Goal: Task Accomplishment & Management: Manage account settings

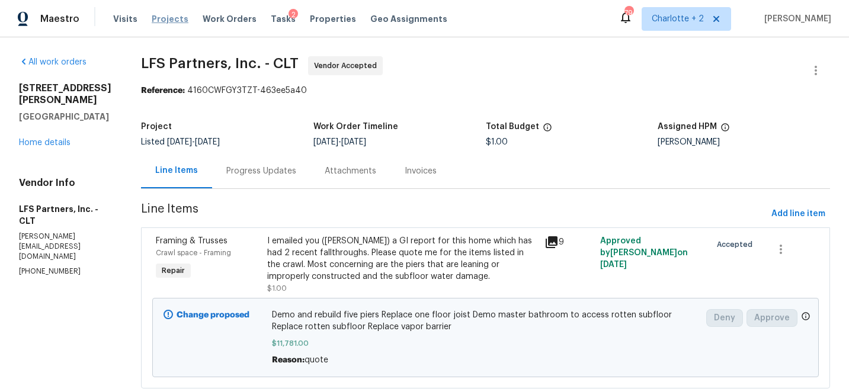
click at [161, 15] on span "Projects" at bounding box center [170, 19] width 37 height 12
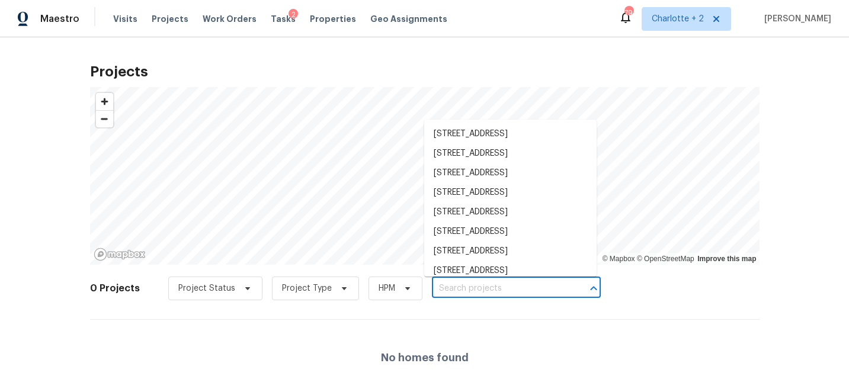
click at [488, 285] on input "text" at bounding box center [500, 289] width 136 height 18
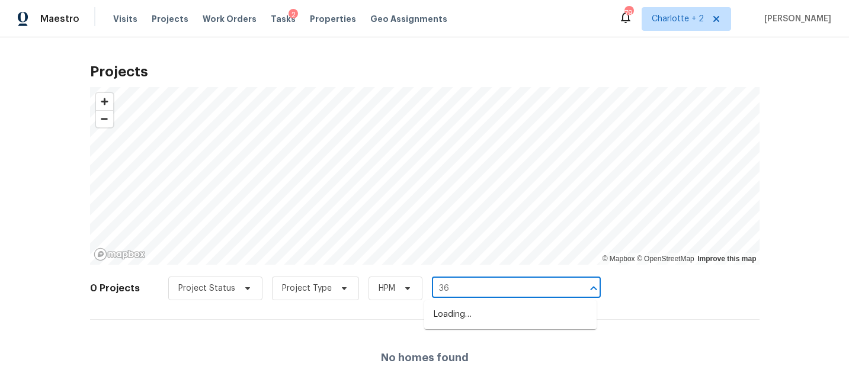
type input "3"
type input "pleasant hill"
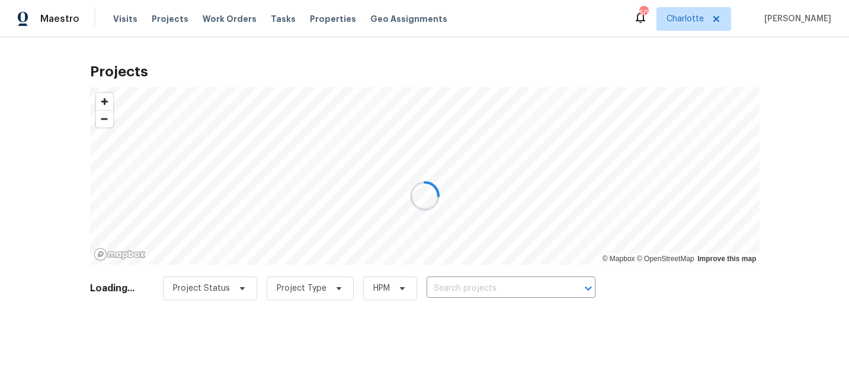
click at [482, 288] on div at bounding box center [424, 196] width 849 height 392
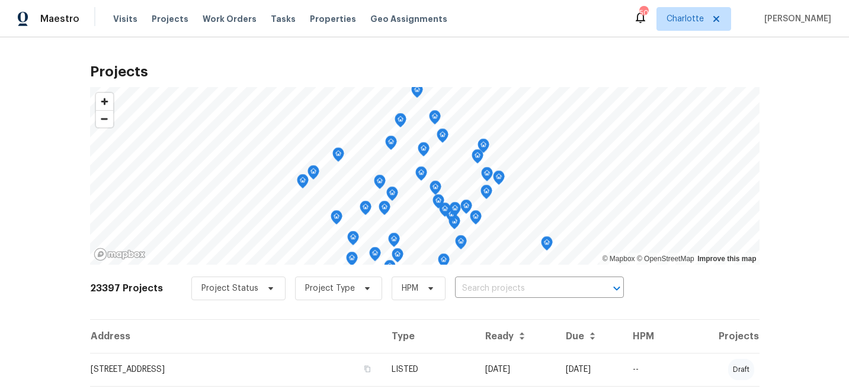
click at [456, 287] on input "text" at bounding box center [523, 289] width 136 height 18
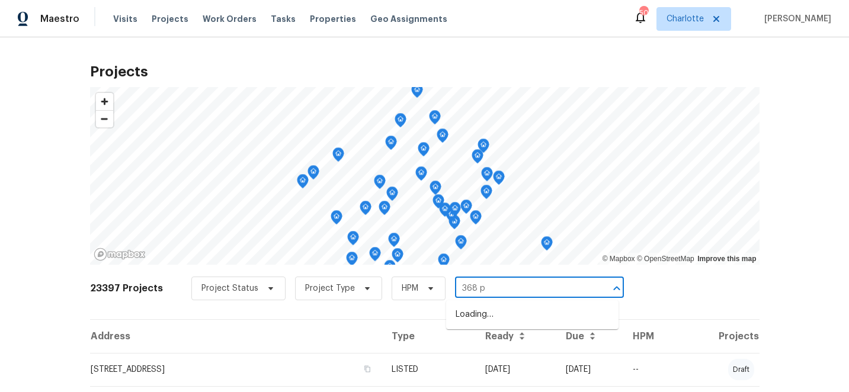
type input "368 pl"
click at [494, 322] on li "368 Pleasant Hill Dr SE, Concord, NC 28025" at bounding box center [532, 315] width 172 height 20
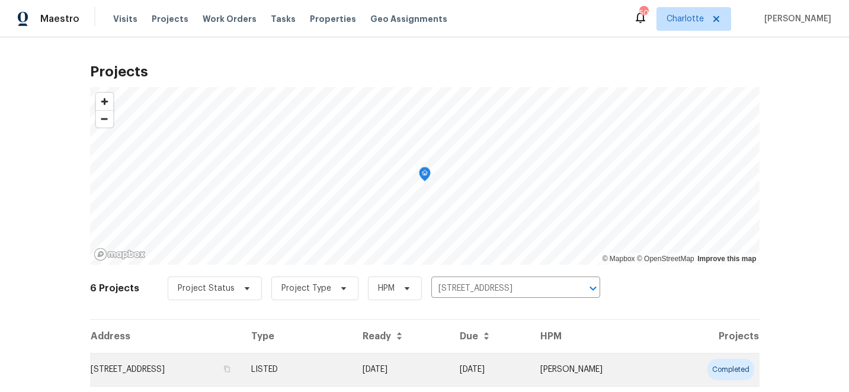
click at [450, 359] on td "08/19/25" at bounding box center [401, 369] width 97 height 33
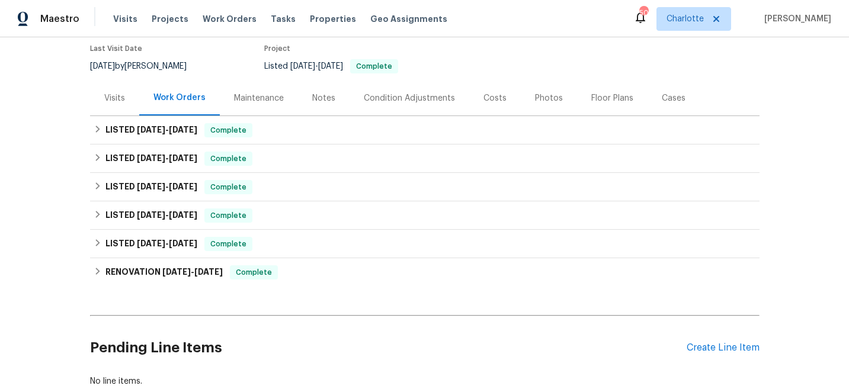
scroll to position [161, 0]
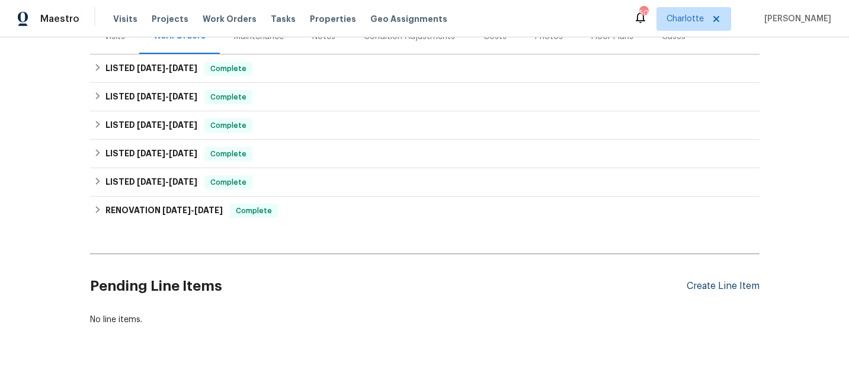
click at [717, 284] on div "Create Line Item" at bounding box center [723, 286] width 73 height 11
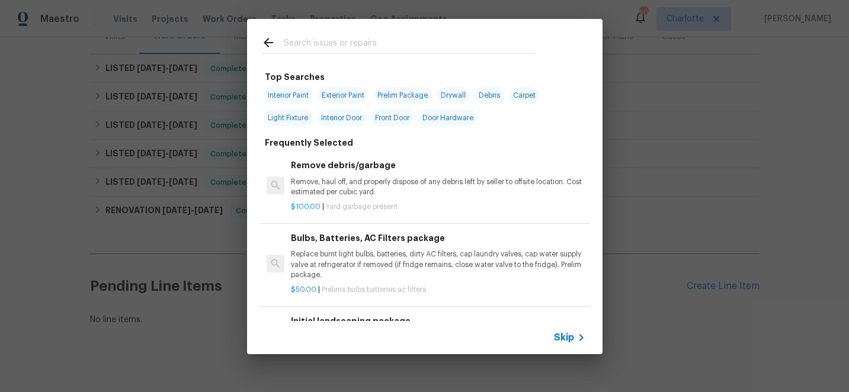
click at [304, 43] on input "text" at bounding box center [409, 45] width 251 height 18
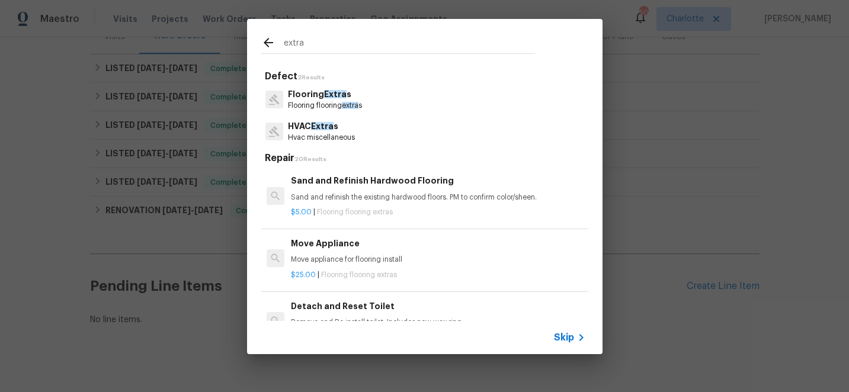
type input "extra"
click at [337, 102] on p "Flooring flooring extra s" at bounding box center [325, 106] width 74 height 10
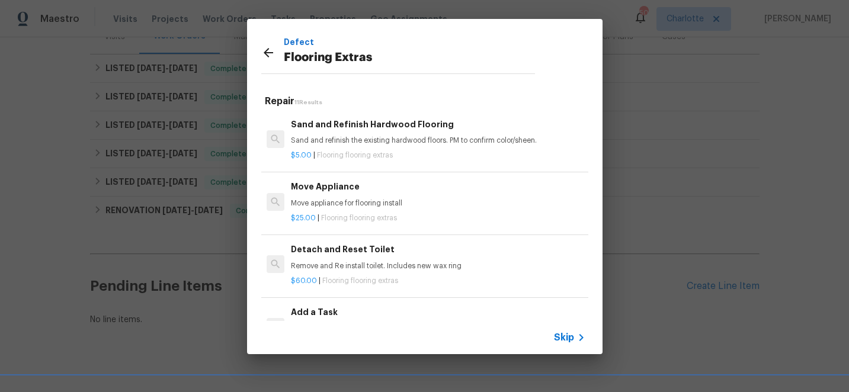
click at [317, 315] on h6 "Add a Task" at bounding box center [438, 312] width 294 height 13
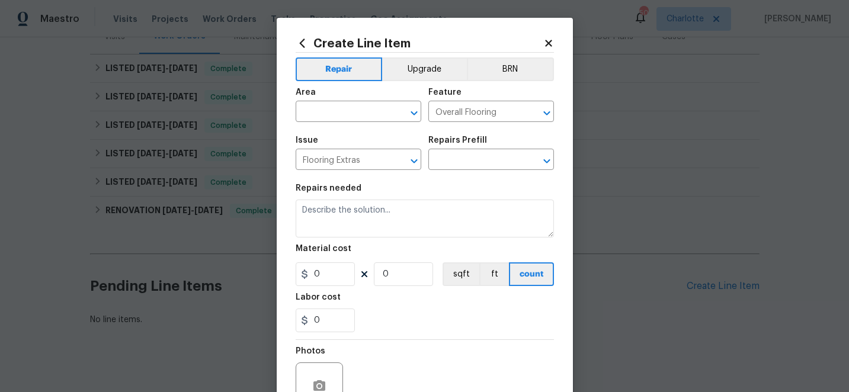
type textarea "HPM to detail"
type input "1"
type input "Add a Task $1.00"
type input "1"
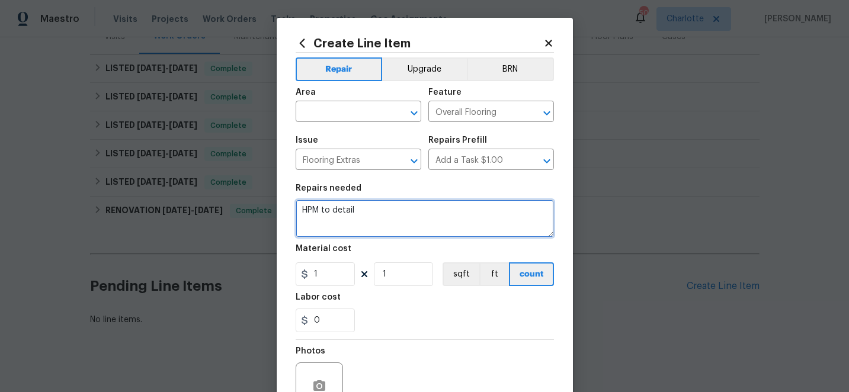
click at [372, 211] on textarea "HPM to detail" at bounding box center [425, 219] width 258 height 38
type textarea "H"
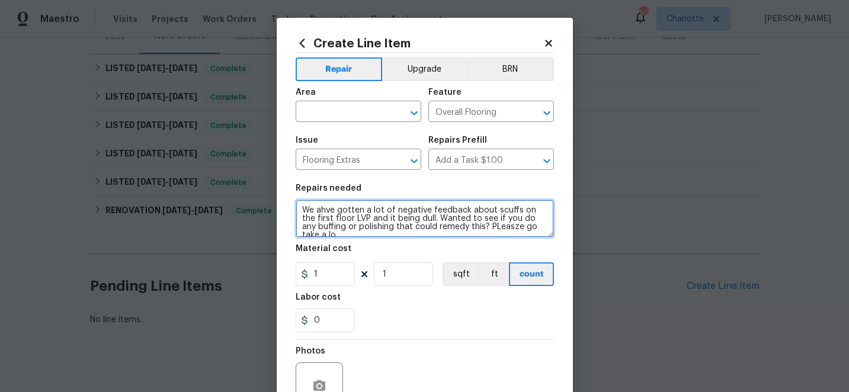
scroll to position [2, 0]
type textarea "We ahve gotten a lot of negative feedback about scuffs on the first floor LVP a…"
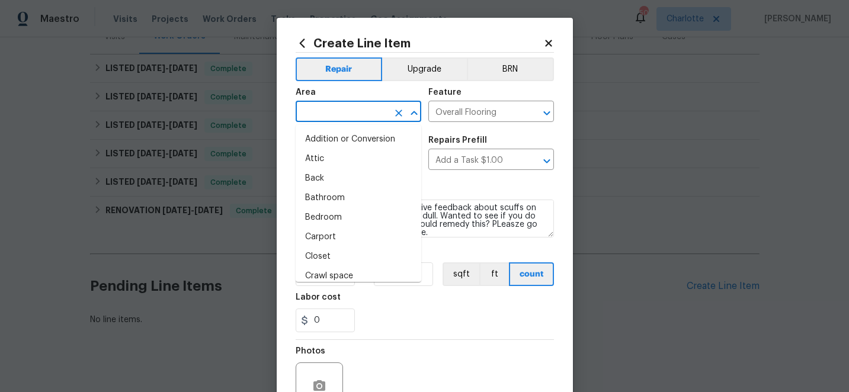
click at [321, 114] on input "text" at bounding box center [342, 113] width 92 height 18
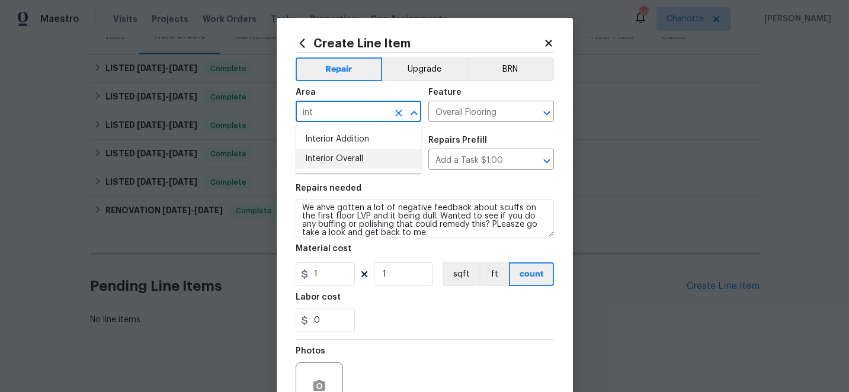
click at [337, 158] on li "Interior Overall" at bounding box center [359, 159] width 126 height 20
type input "Interior Overall"
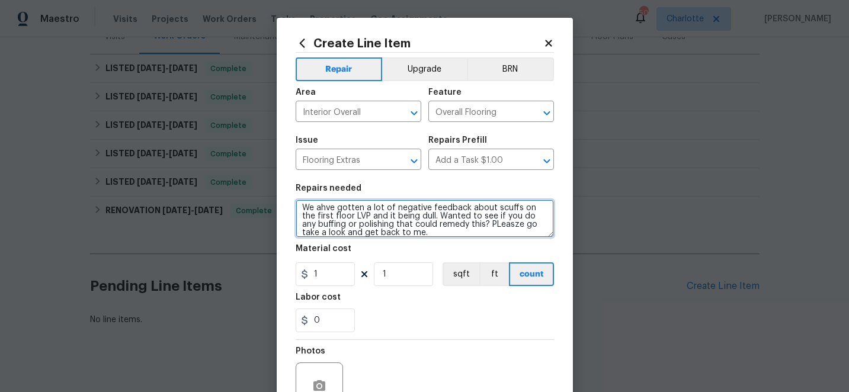
click at [325, 207] on textarea "We ahve gotten a lot of negative feedback about scuffs on the first floor LVP a…" at bounding box center [425, 219] width 258 height 38
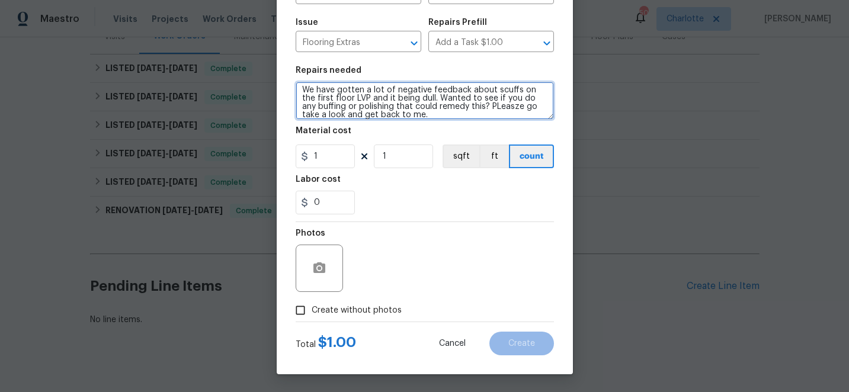
type textarea "We have gotten a lot of negative feedback about scuffs on the first floor LVP a…"
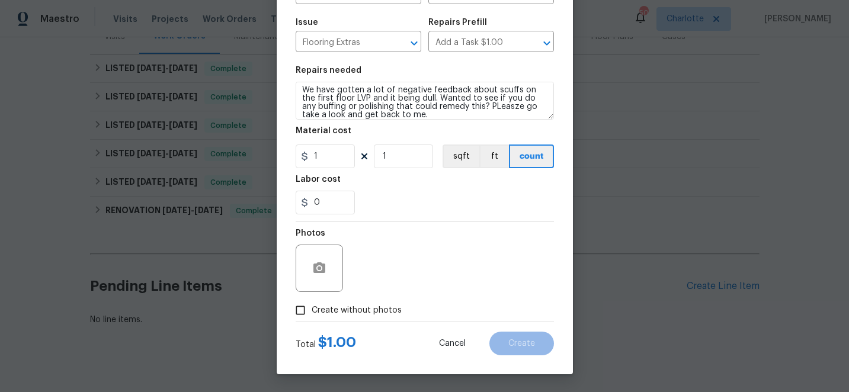
click at [305, 310] on input "Create without photos" at bounding box center [300, 310] width 23 height 23
checkbox input "true"
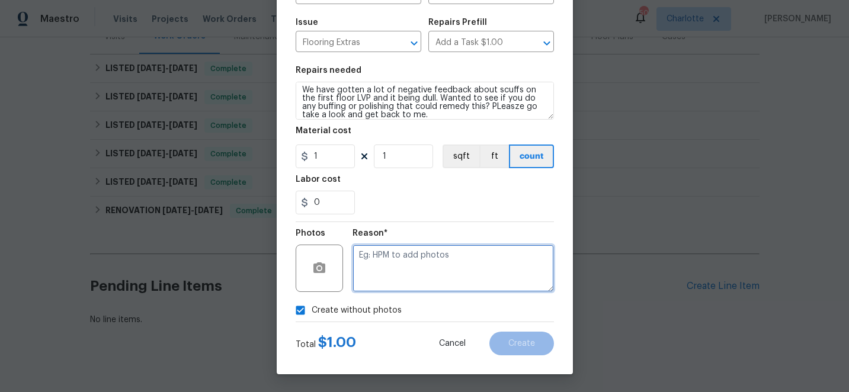
click at [443, 275] on textarea at bounding box center [452, 268] width 201 height 47
type textarea "edit"
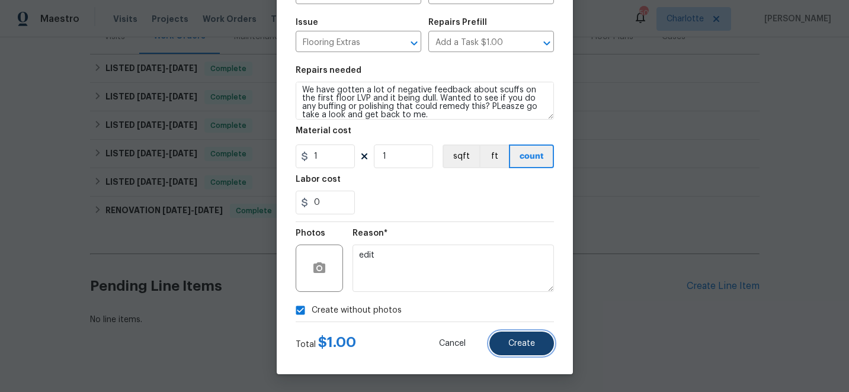
click at [530, 339] on button "Create" at bounding box center [521, 344] width 65 height 24
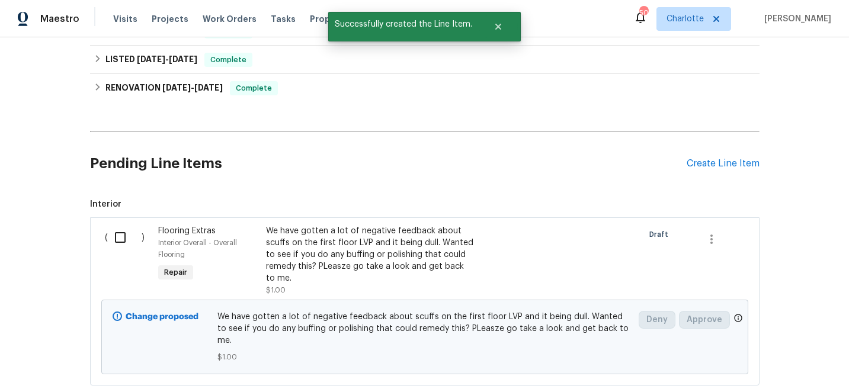
scroll to position [316, 0]
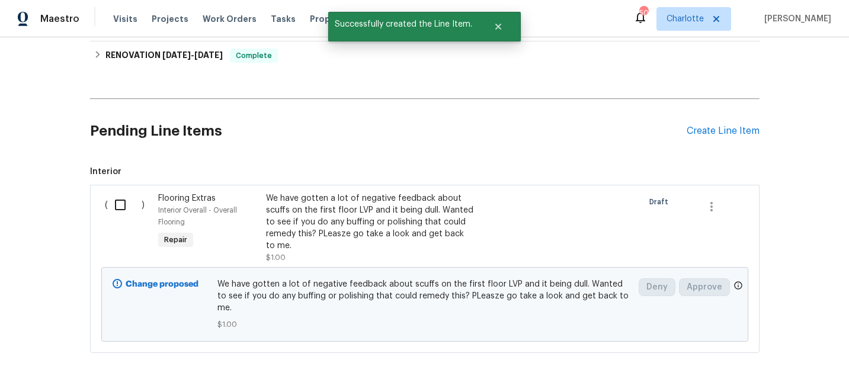
click at [123, 206] on input "checkbox" at bounding box center [125, 205] width 34 height 25
checkbox input "true"
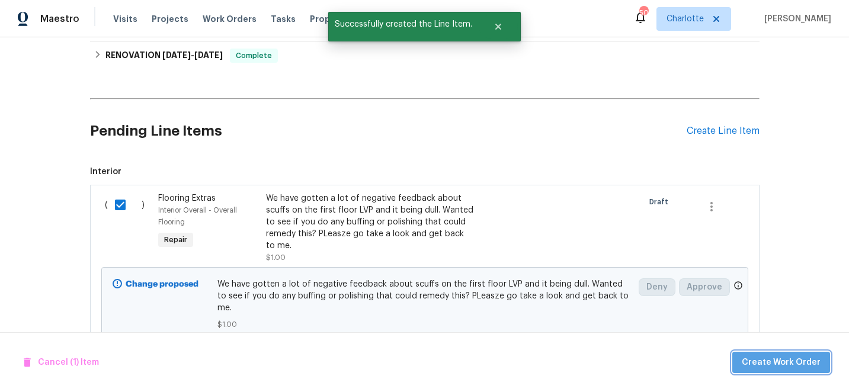
click at [794, 363] on span "Create Work Order" at bounding box center [781, 362] width 79 height 15
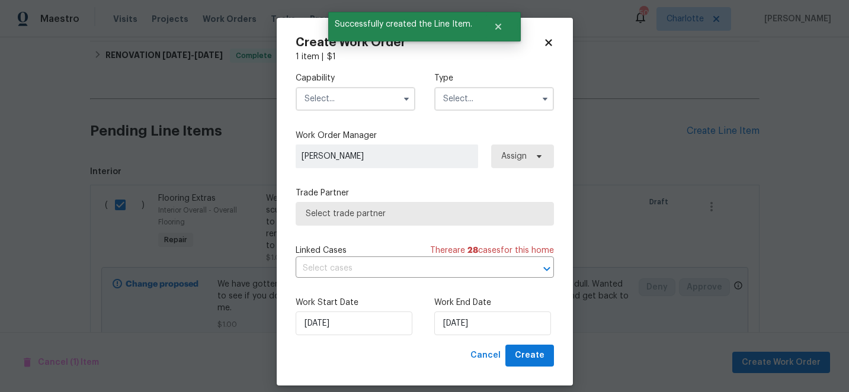
click at [361, 101] on input "text" at bounding box center [356, 99] width 120 height 24
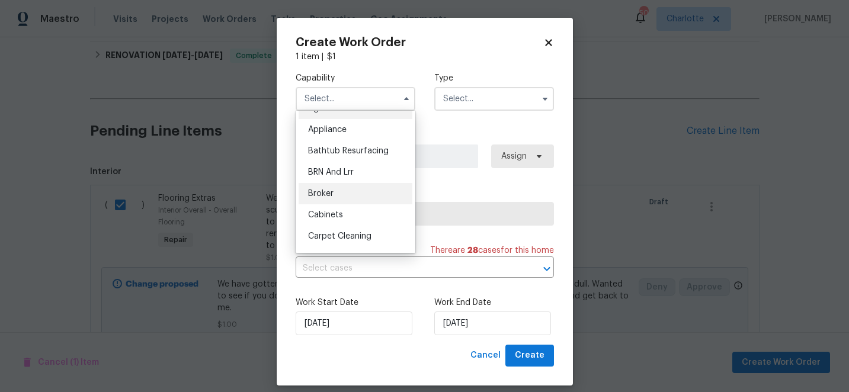
scroll to position [20, 0]
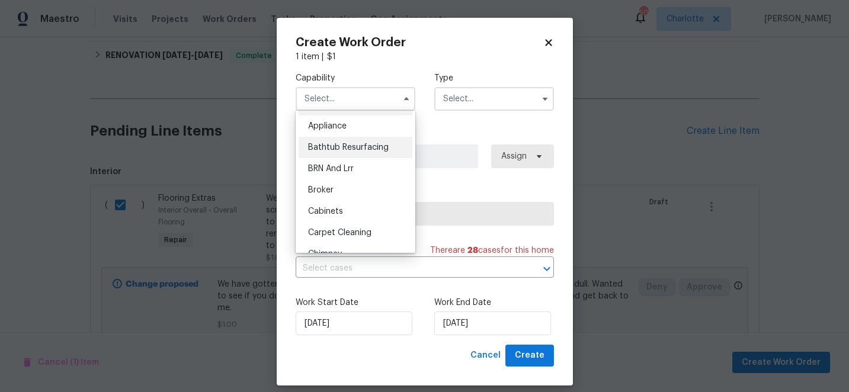
click at [348, 151] on span "Bathtub Resurfacing" at bounding box center [348, 147] width 81 height 8
type input "Bathtub Resurfacing"
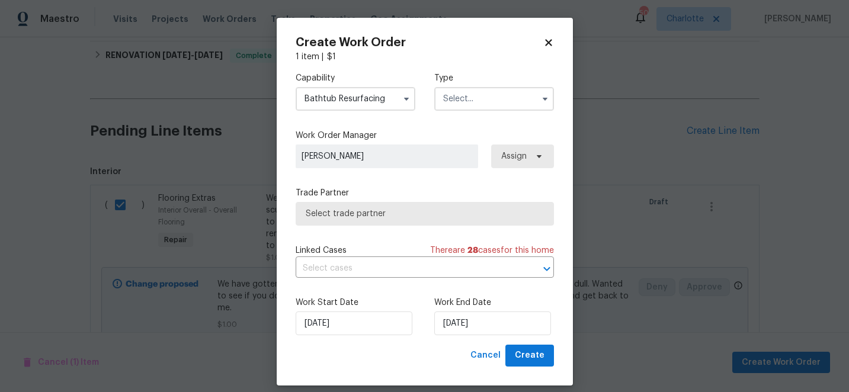
click at [461, 97] on input "text" at bounding box center [494, 99] width 120 height 24
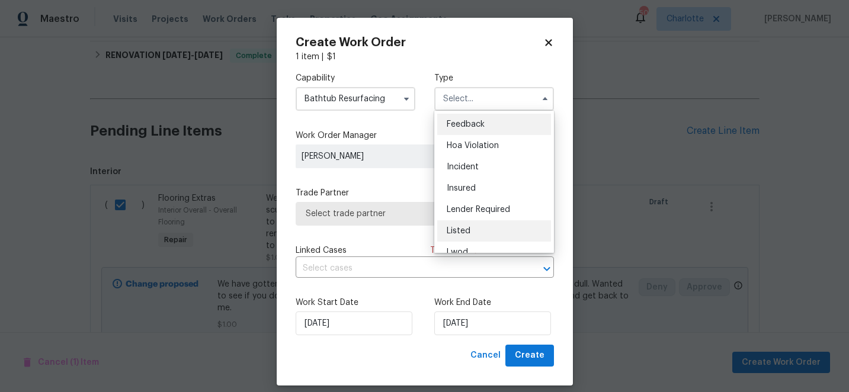
click at [465, 230] on span "Listed" at bounding box center [459, 231] width 24 height 8
type input "Listed"
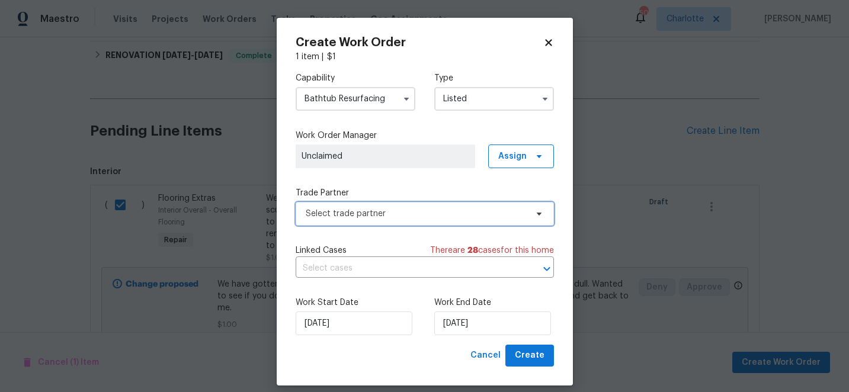
click at [365, 215] on span "Select trade partner" at bounding box center [416, 214] width 221 height 12
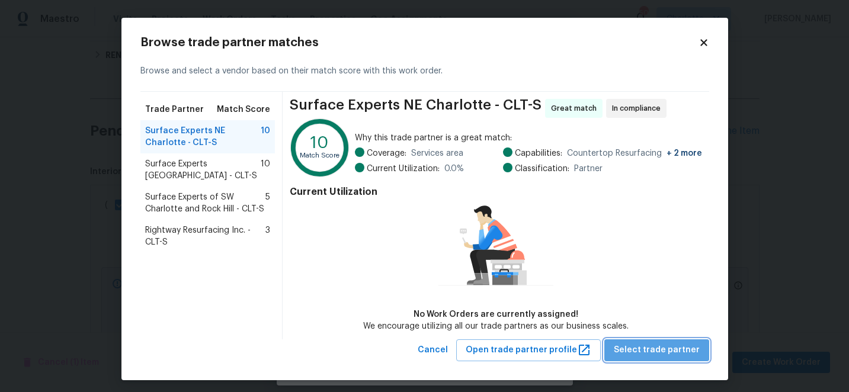
click at [674, 352] on span "Select trade partner" at bounding box center [657, 350] width 86 height 15
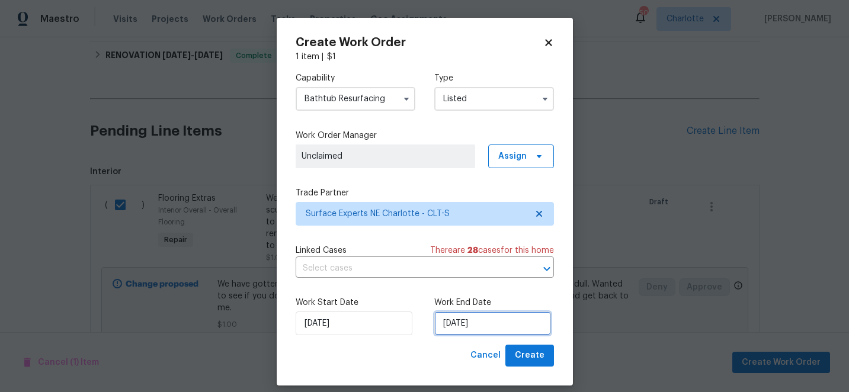
click at [496, 328] on input "9/16/2025" at bounding box center [492, 324] width 117 height 24
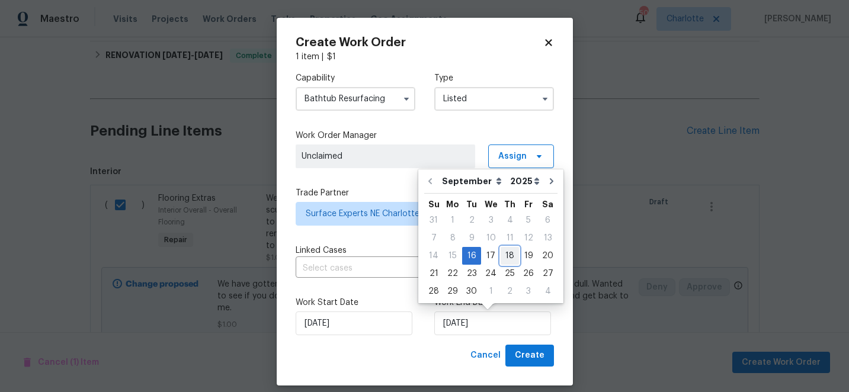
click at [509, 255] on div "18" at bounding box center [510, 256] width 18 height 17
type input "9/18/2025"
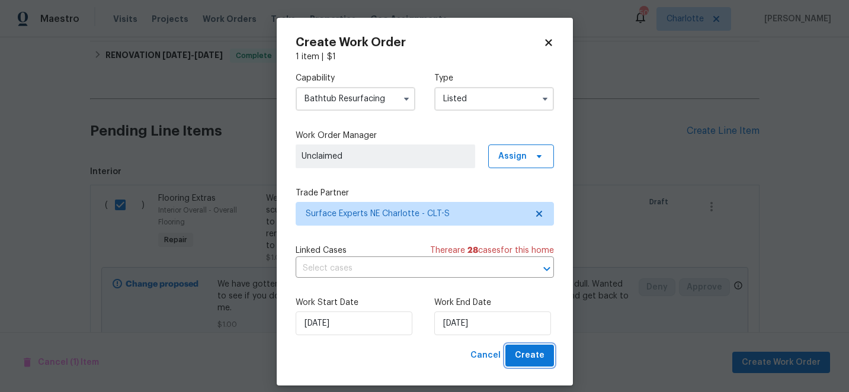
click at [533, 357] on span "Create" at bounding box center [530, 355] width 30 height 15
checkbox input "false"
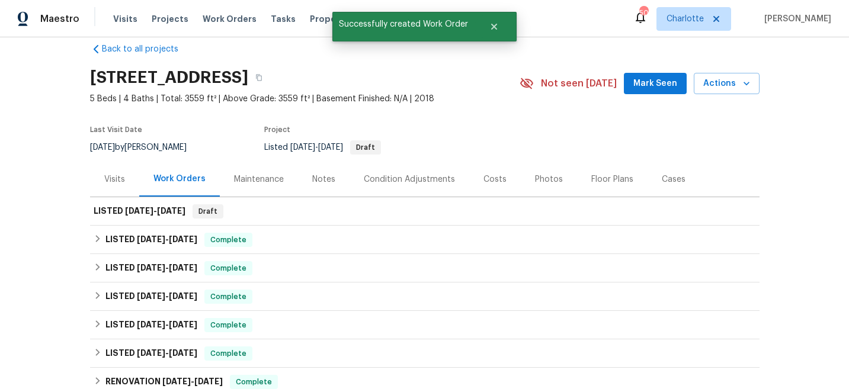
scroll to position [0, 0]
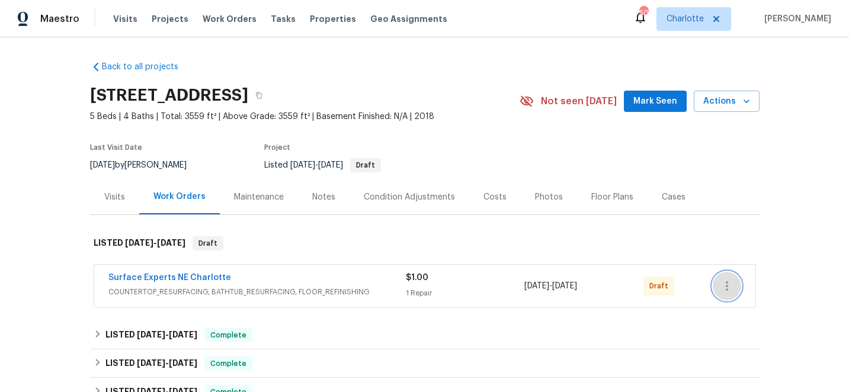
click at [723, 279] on icon "button" at bounding box center [727, 286] width 14 height 14
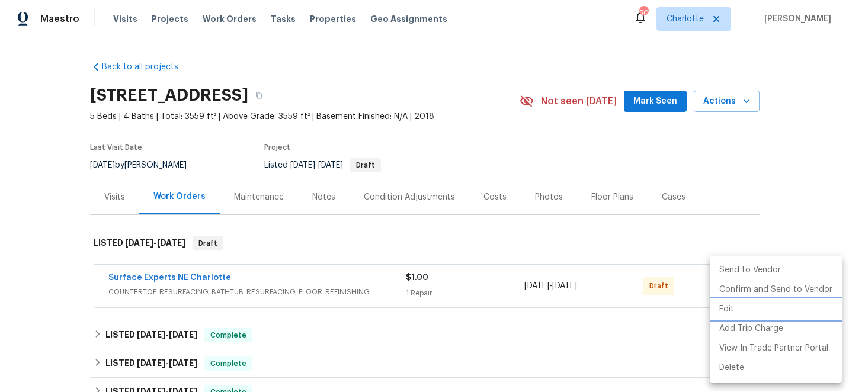
click at [729, 308] on li "Edit" at bounding box center [776, 310] width 132 height 20
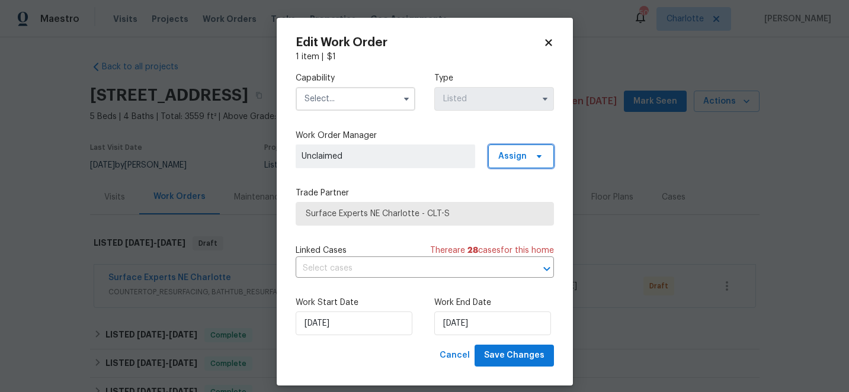
click at [537, 153] on icon at bounding box center [538, 156] width 9 height 9
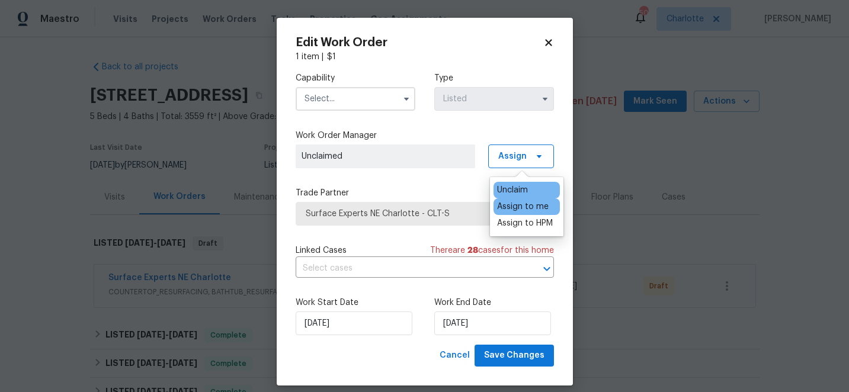
click at [521, 210] on div "Assign to me" at bounding box center [523, 207] width 52 height 12
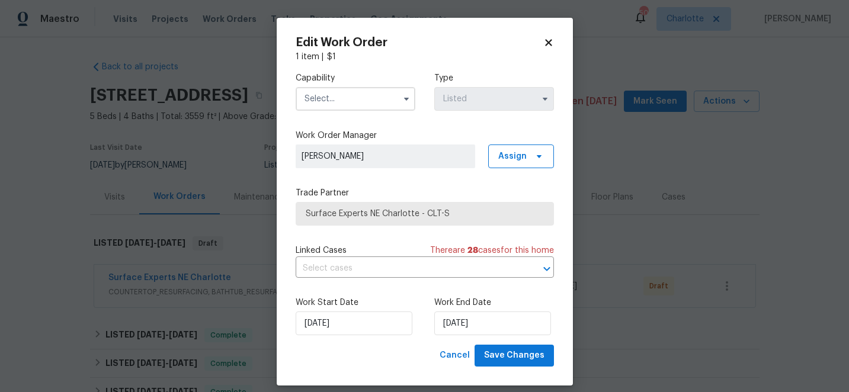
click at [320, 102] on input "text" at bounding box center [356, 99] width 120 height 24
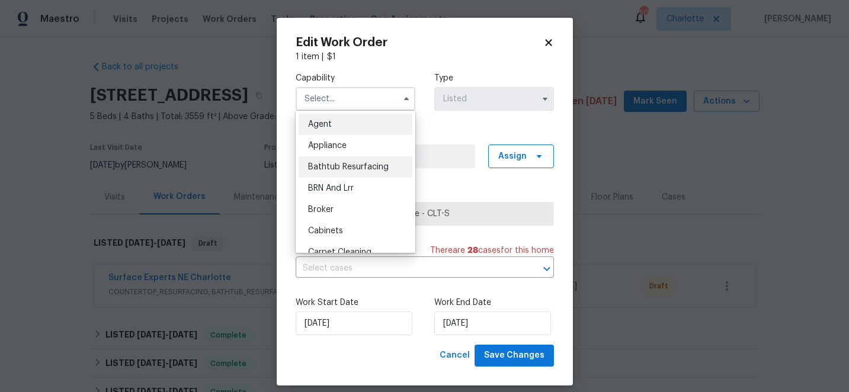
click at [343, 168] on span "Bathtub Resurfacing" at bounding box center [348, 167] width 81 height 8
type input "Bathtub Resurfacing"
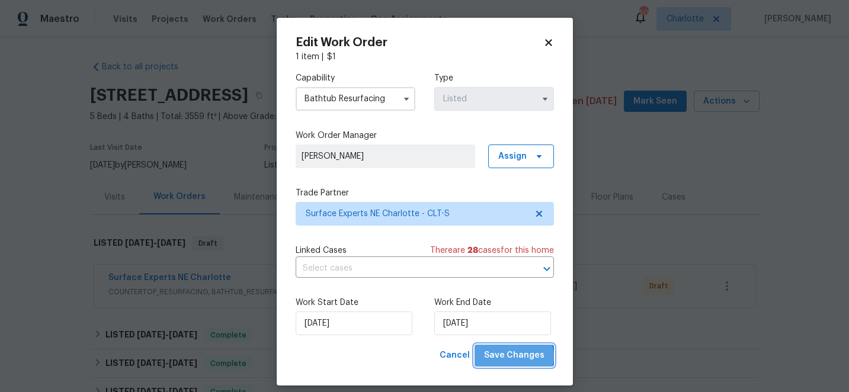
click at [517, 357] on span "Save Changes" at bounding box center [514, 355] width 60 height 15
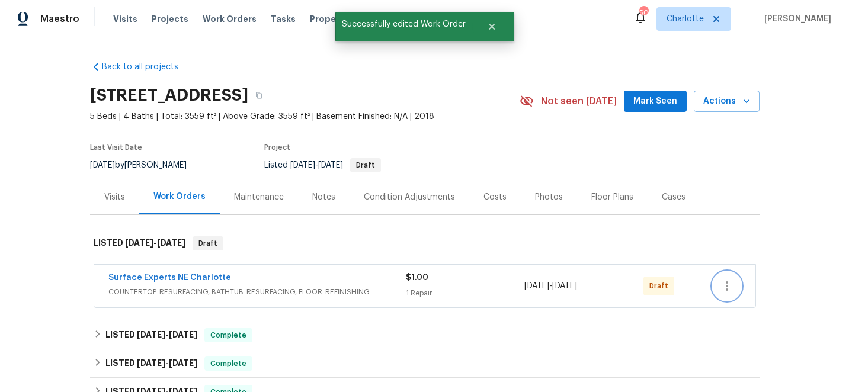
click at [729, 285] on icon "button" at bounding box center [727, 286] width 14 height 14
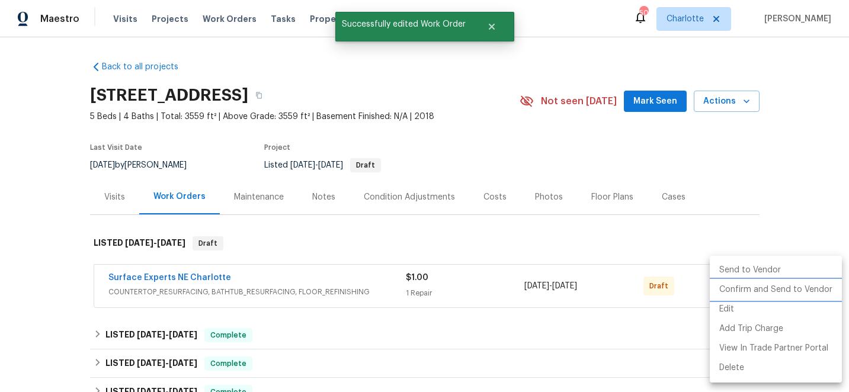
click at [749, 289] on li "Confirm and Send to Vendor" at bounding box center [776, 290] width 132 height 20
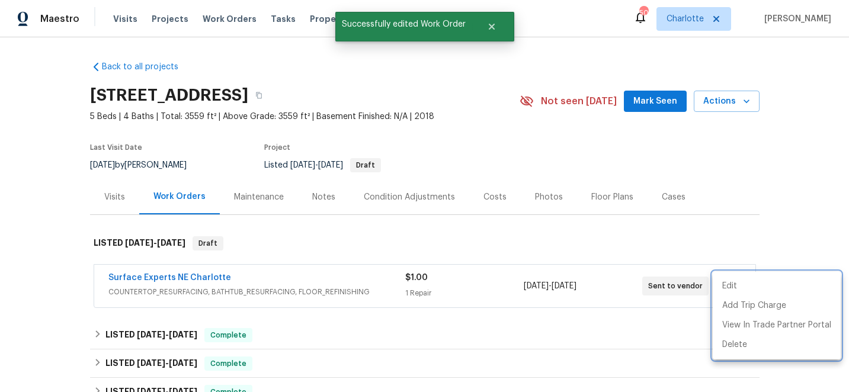
click at [794, 233] on div at bounding box center [424, 196] width 849 height 392
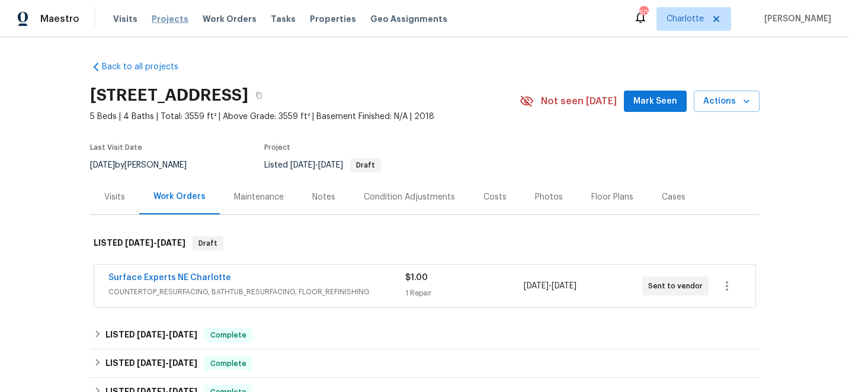
click at [156, 15] on span "Projects" at bounding box center [170, 19] width 37 height 12
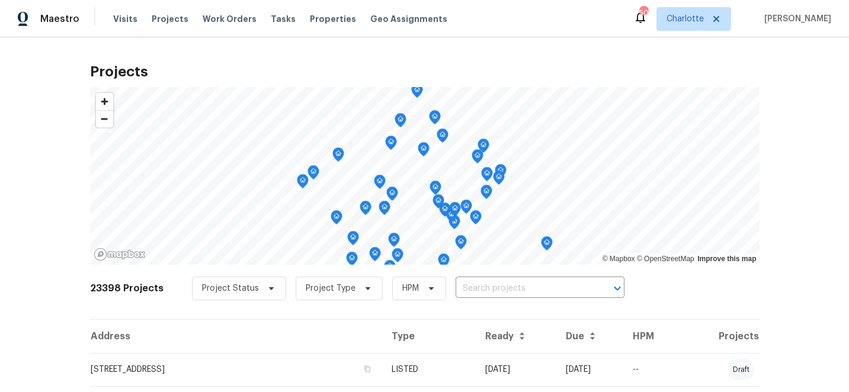
click at [492, 290] on input "text" at bounding box center [524, 289] width 136 height 18
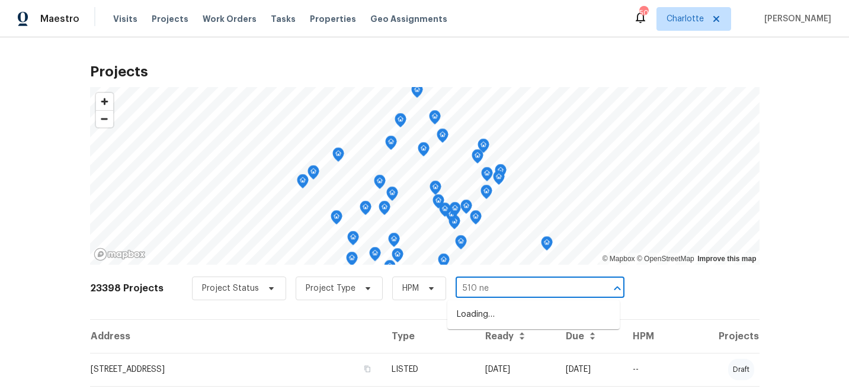
type input "510 new"
click at [514, 320] on li "510 Newport Dr, Salisbury, NC 28144" at bounding box center [533, 315] width 172 height 20
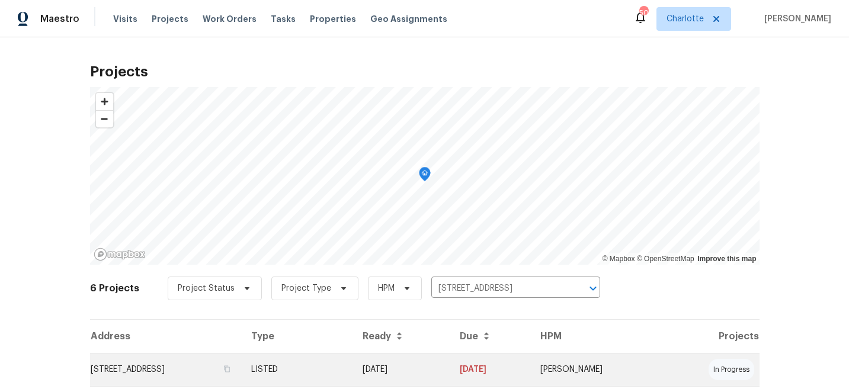
click at [531, 364] on td "09/08/25" at bounding box center [490, 369] width 81 height 33
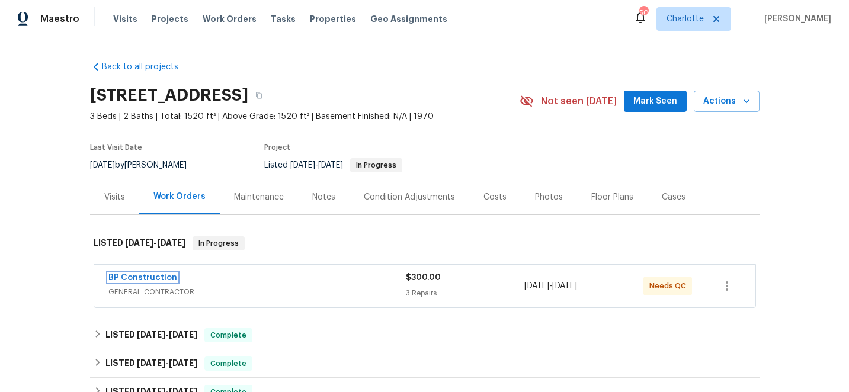
click at [131, 274] on link "BP Construction" at bounding box center [142, 278] width 69 height 8
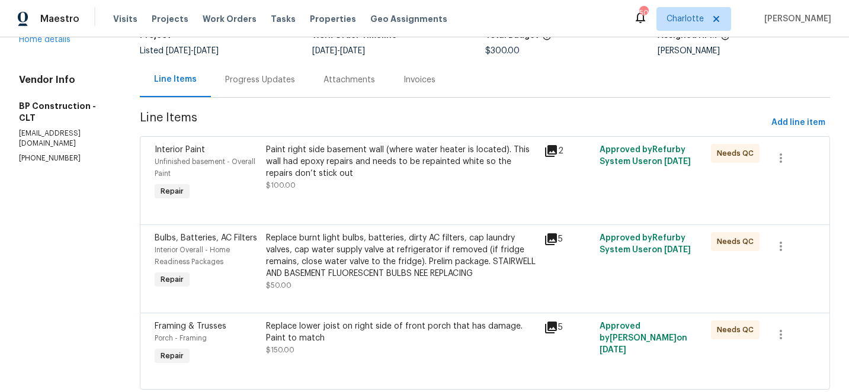
scroll to position [123, 0]
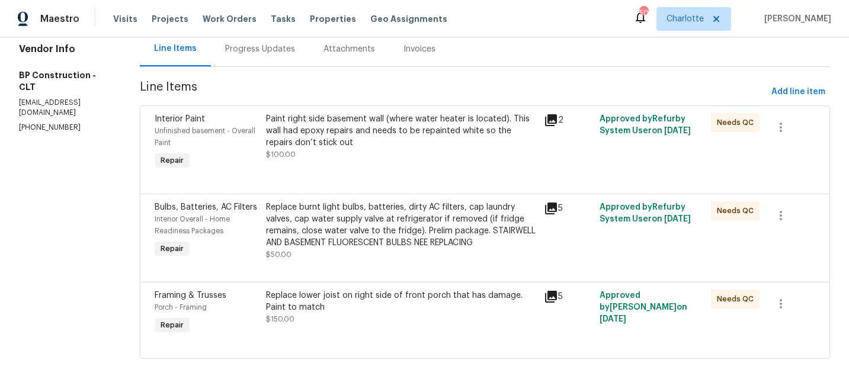
click at [312, 130] on div "Paint right side basement wall (where water heater is located). This wall had e…" at bounding box center [401, 131] width 271 height 36
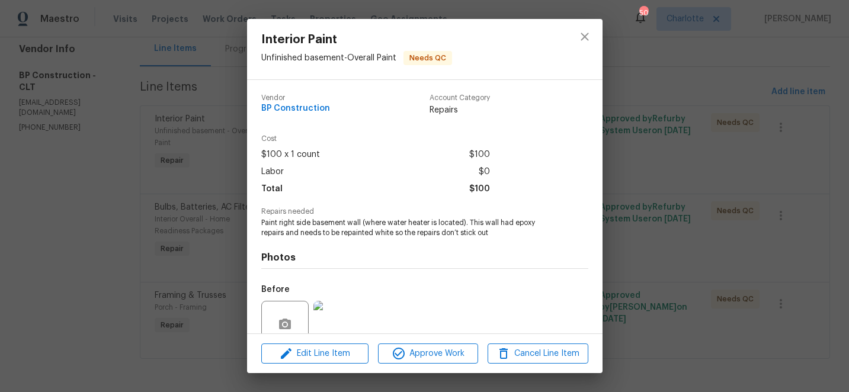
scroll to position [104, 0]
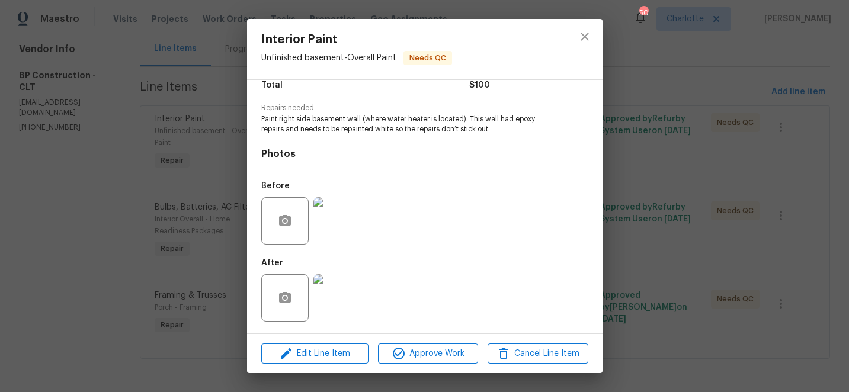
click at [328, 300] on img at bounding box center [336, 297] width 47 height 47
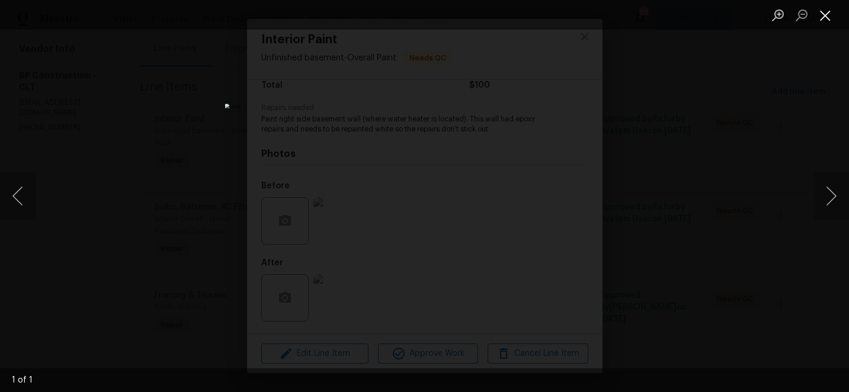
click at [828, 15] on button "Close lightbox" at bounding box center [825, 15] width 24 height 21
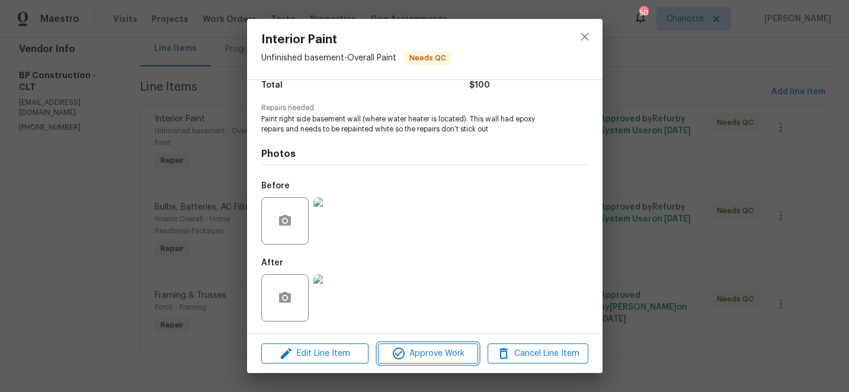
click at [461, 352] on span "Approve Work" at bounding box center [427, 354] width 93 height 15
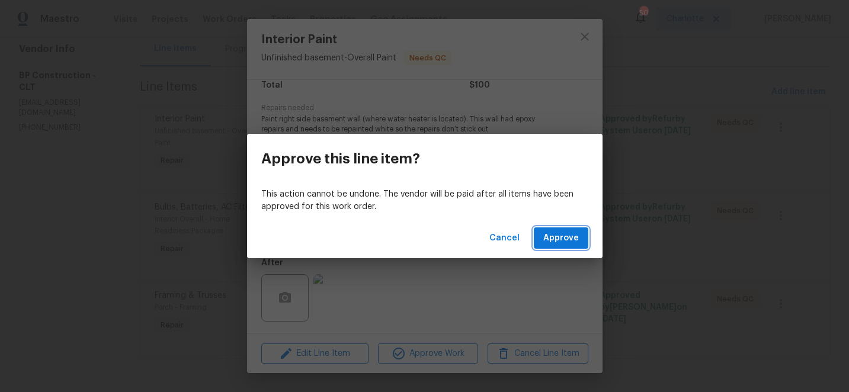
click at [564, 241] on span "Approve" at bounding box center [561, 238] width 36 height 15
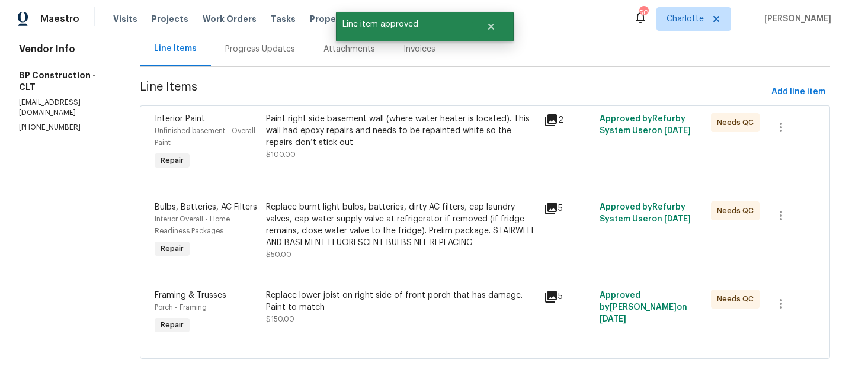
click at [376, 220] on div "Replace burnt light bulbs, batteries, dirty AC filters, cap laundry valves, cap…" at bounding box center [401, 224] width 271 height 47
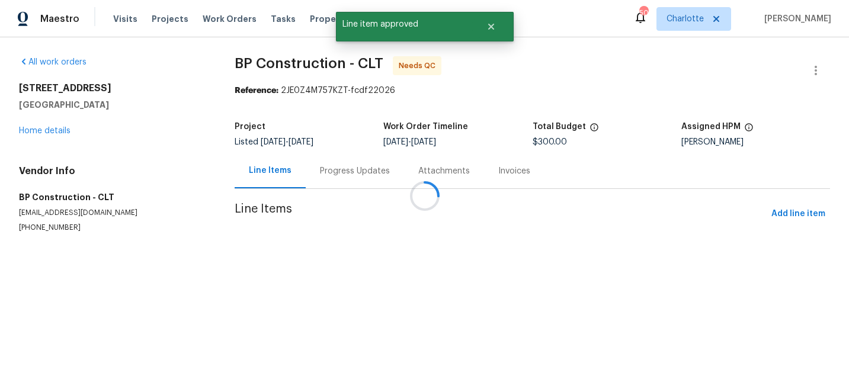
scroll to position [0, 0]
click at [323, 217] on div at bounding box center [424, 196] width 849 height 392
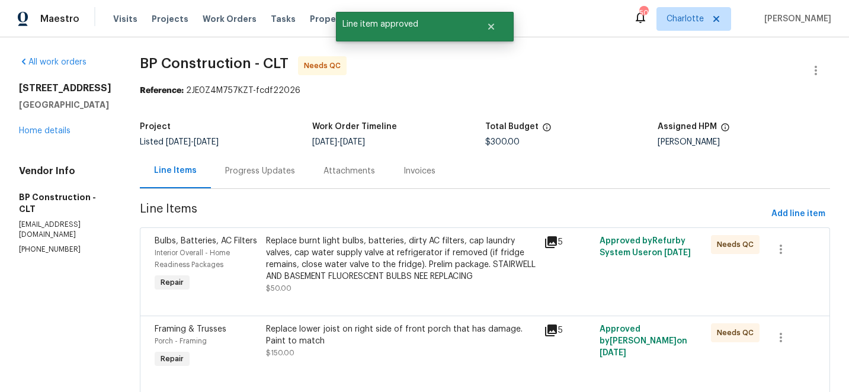
click at [329, 255] on div "Replace burnt light bulbs, batteries, dirty AC filters, cap laundry valves, cap…" at bounding box center [401, 258] width 271 height 47
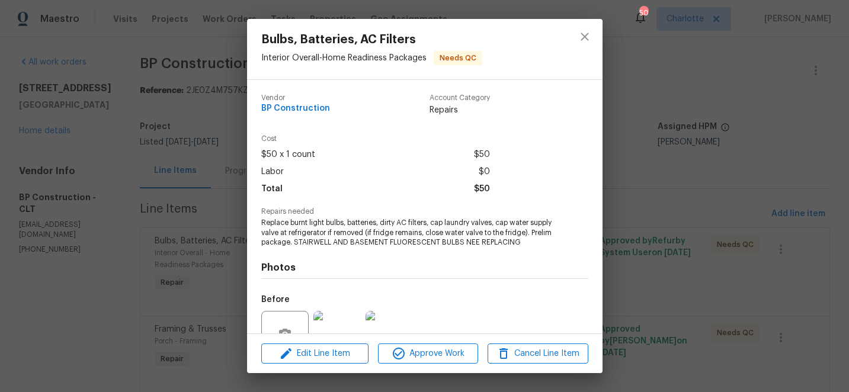
scroll to position [114, 0]
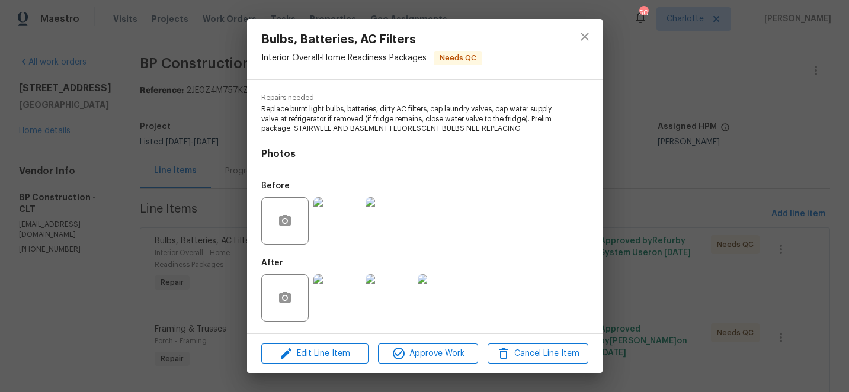
click at [325, 225] on img at bounding box center [336, 220] width 47 height 47
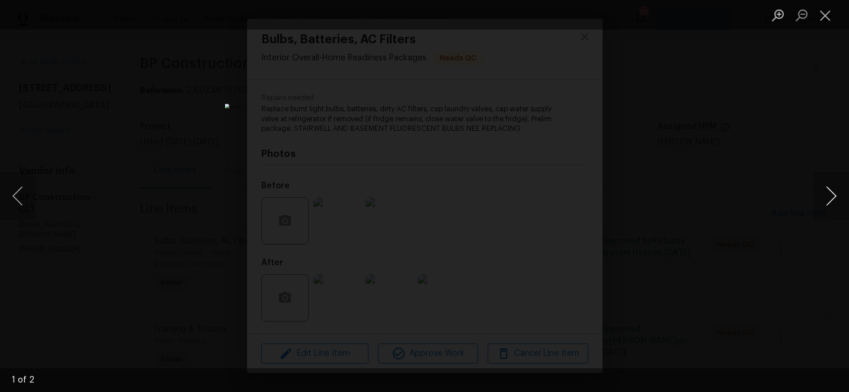
click at [832, 195] on button "Next image" at bounding box center [831, 195] width 36 height 47
click at [828, 14] on button "Close lightbox" at bounding box center [825, 15] width 24 height 21
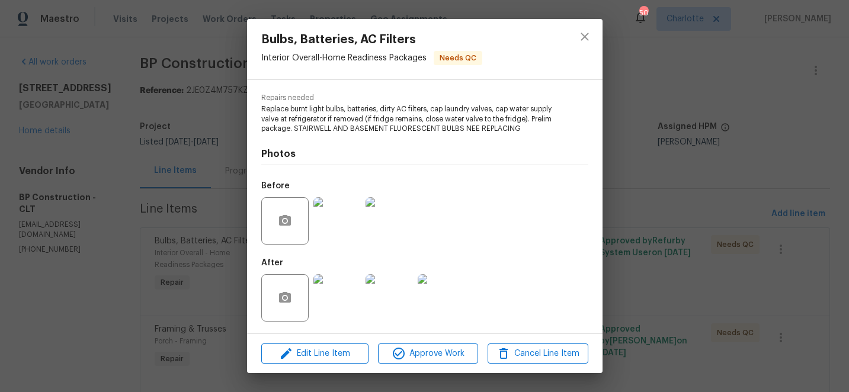
click at [342, 299] on img at bounding box center [336, 297] width 47 height 47
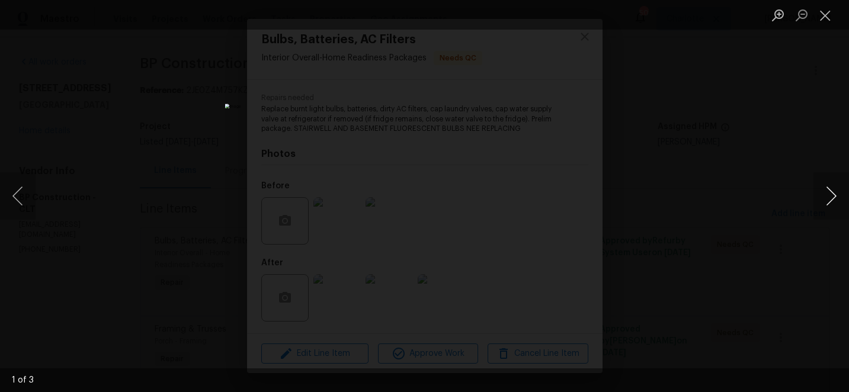
click at [832, 195] on button "Next image" at bounding box center [831, 195] width 36 height 47
click at [825, 13] on button "Close lightbox" at bounding box center [825, 15] width 24 height 21
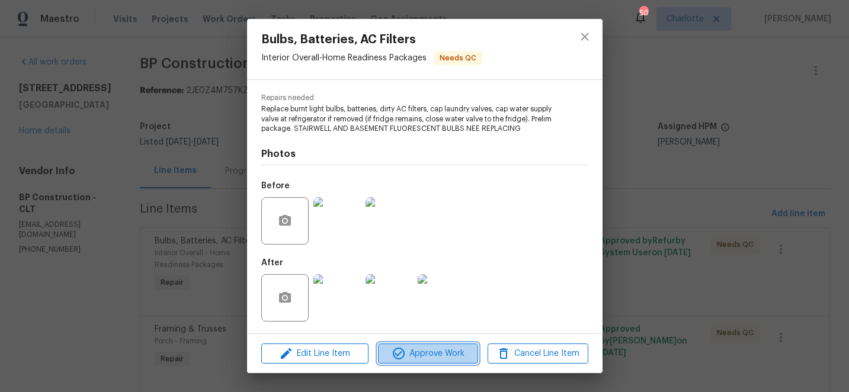
click at [439, 355] on span "Approve Work" at bounding box center [427, 354] width 93 height 15
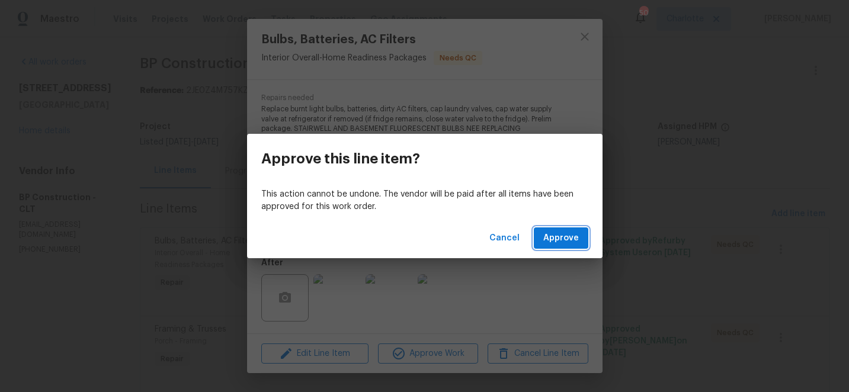
click at [562, 243] on span "Approve" at bounding box center [561, 238] width 36 height 15
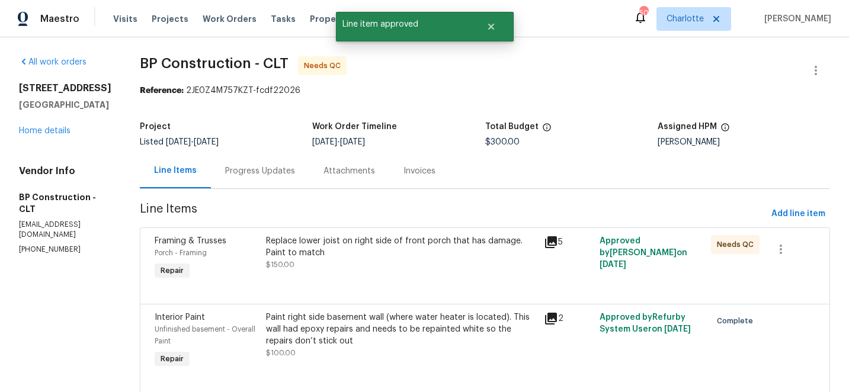
click at [365, 245] on div "Replace lower joist on right side of front porch that has damage. Paint to match" at bounding box center [401, 247] width 271 height 24
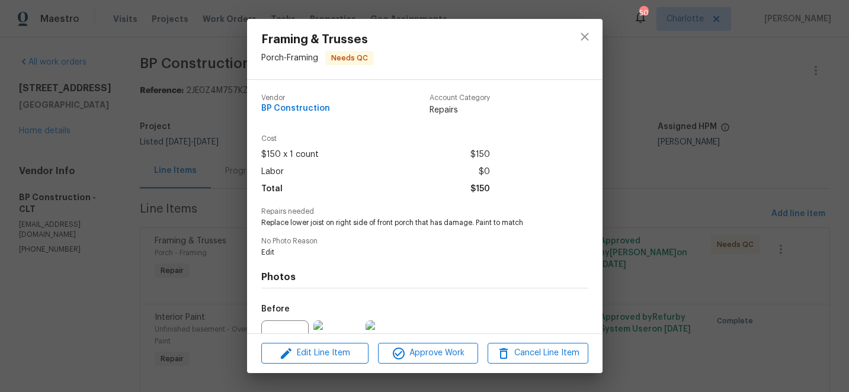
scroll to position [123, 0]
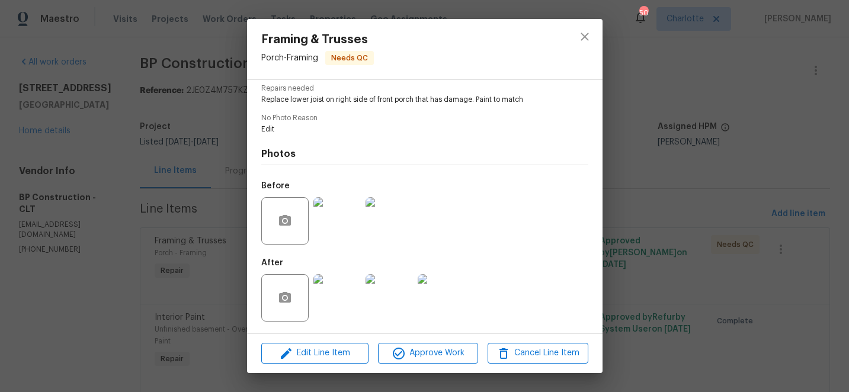
click at [349, 206] on img at bounding box center [336, 220] width 47 height 47
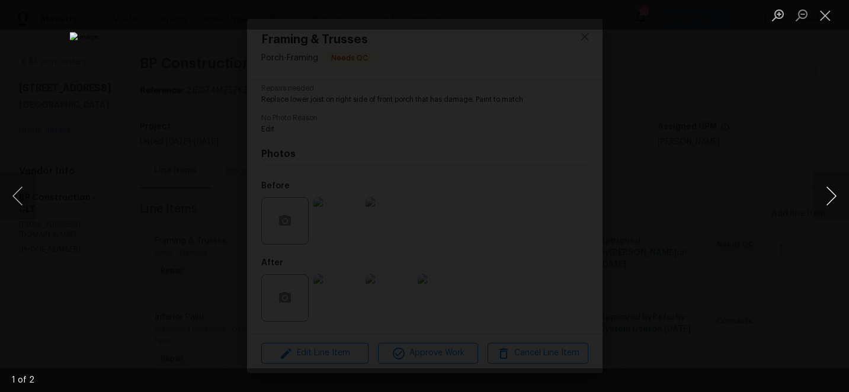
click at [832, 193] on button "Next image" at bounding box center [831, 195] width 36 height 47
click at [829, 12] on button "Close lightbox" at bounding box center [825, 15] width 24 height 21
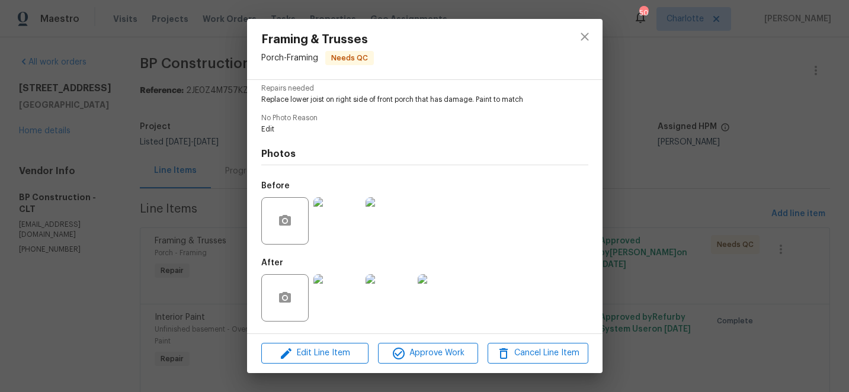
click at [333, 304] on img at bounding box center [336, 297] width 47 height 47
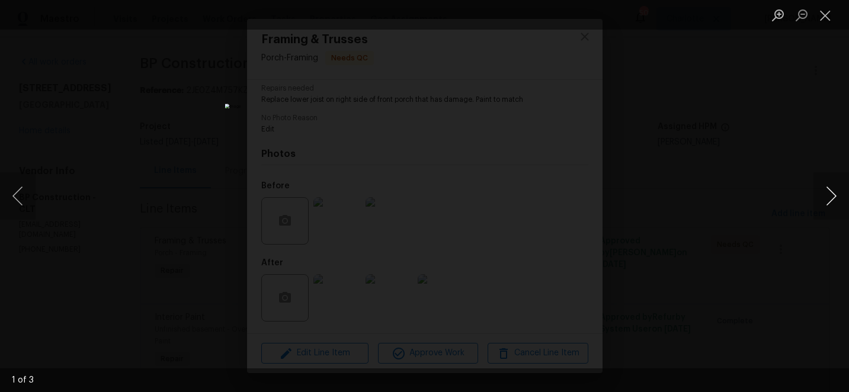
click at [828, 194] on button "Next image" at bounding box center [831, 195] width 36 height 47
click at [827, 12] on button "Close lightbox" at bounding box center [825, 15] width 24 height 21
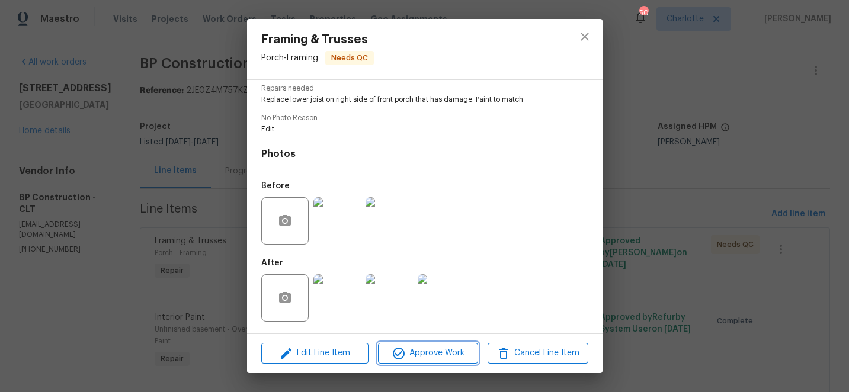
click at [427, 358] on span "Approve Work" at bounding box center [427, 353] width 93 height 15
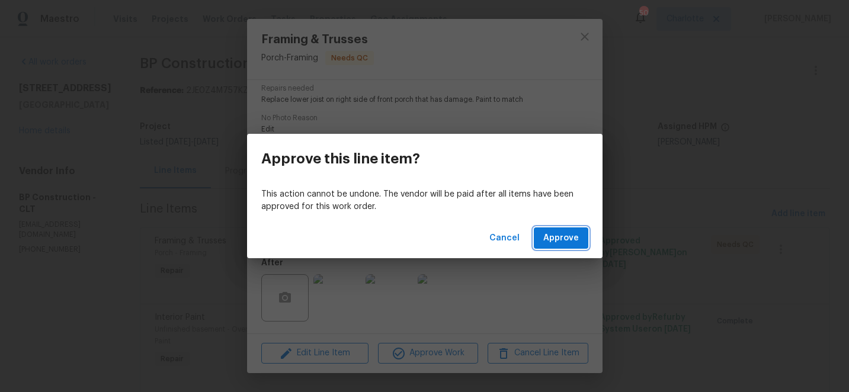
click at [550, 236] on span "Approve" at bounding box center [561, 238] width 36 height 15
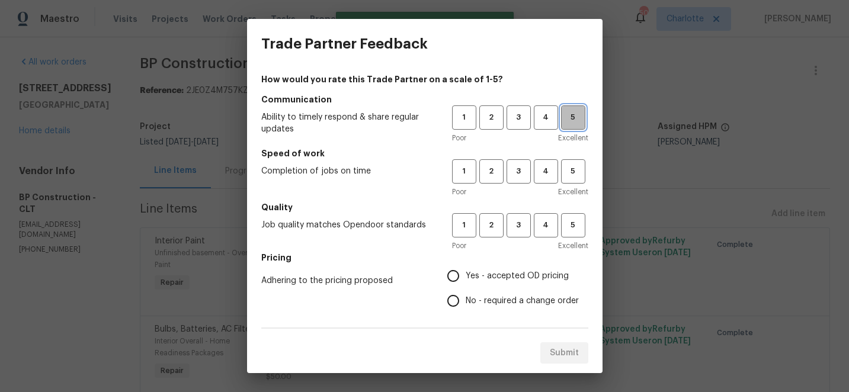
drag, startPoint x: 572, startPoint y: 113, endPoint x: 572, endPoint y: 142, distance: 29.0
click at [572, 113] on span "5" at bounding box center [573, 118] width 22 height 14
click at [573, 169] on span "5" at bounding box center [573, 172] width 22 height 14
click at [572, 224] on span "5" at bounding box center [573, 226] width 22 height 14
click at [458, 277] on input "Yes - accepted OD pricing" at bounding box center [453, 276] width 25 height 25
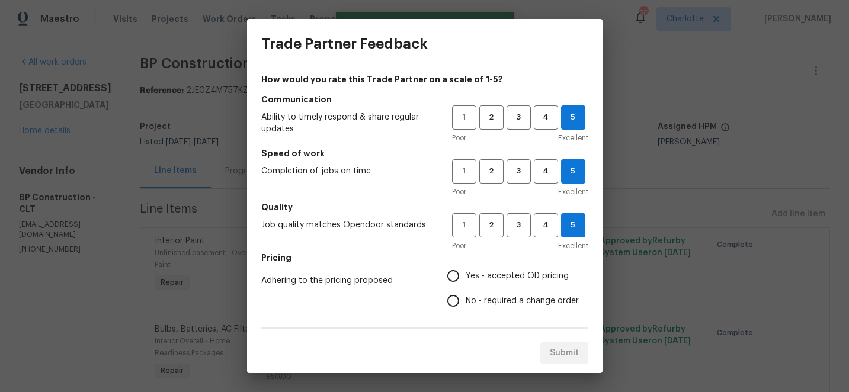
radio input "true"
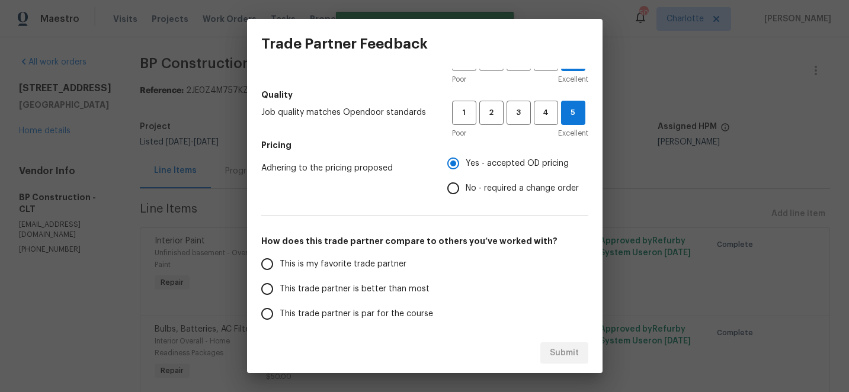
scroll to position [163, 0]
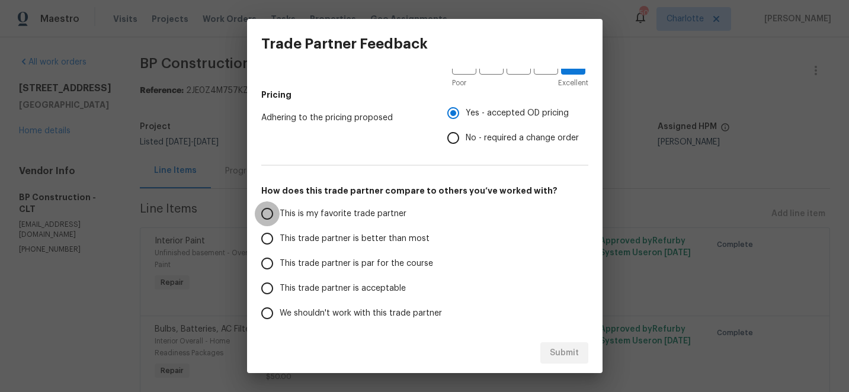
click at [269, 211] on input "This is my favorite trade partner" at bounding box center [267, 213] width 25 height 25
click at [570, 348] on span "Submit" at bounding box center [564, 353] width 29 height 15
radio input "true"
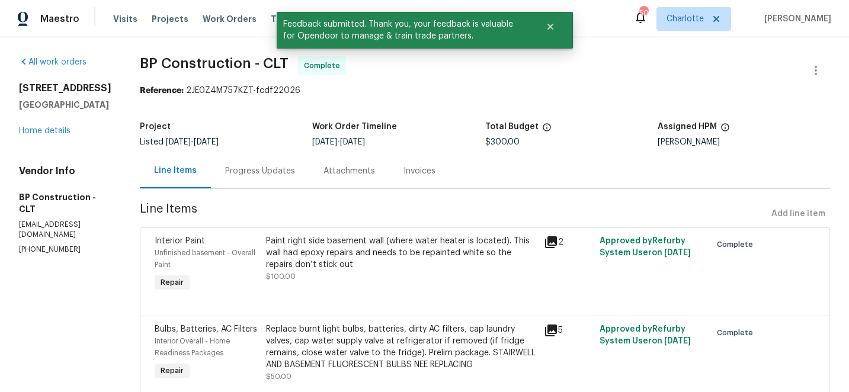
click at [242, 168] on div "Progress Updates" at bounding box center [260, 171] width 70 height 12
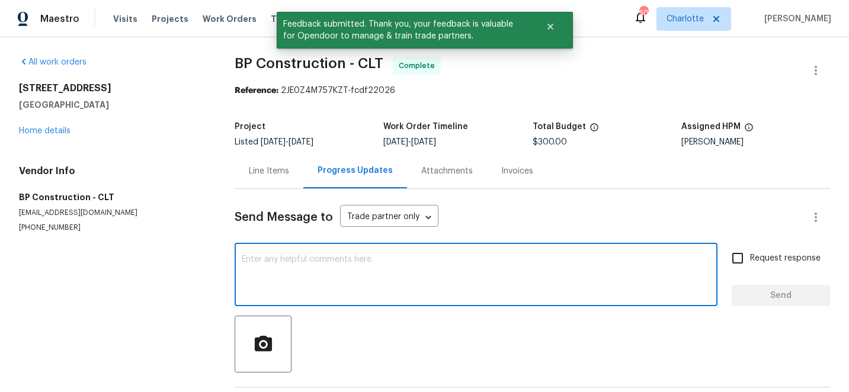
click at [304, 268] on textarea at bounding box center [476, 275] width 469 height 41
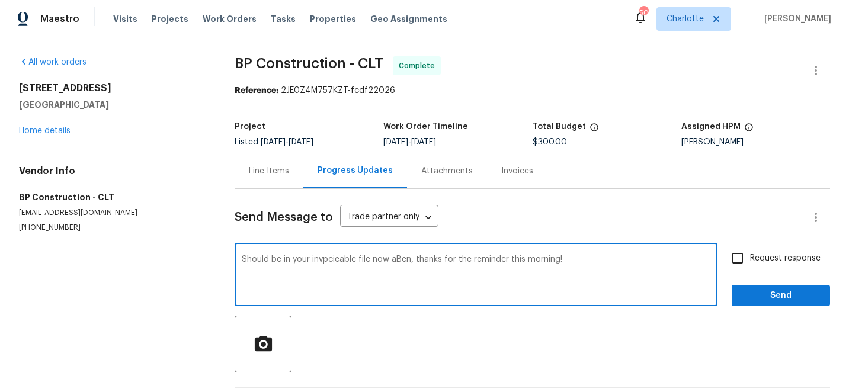
click at [327, 262] on textarea "Should be in your invpcieable file now aBen, thanks for the reminder this morni…" at bounding box center [476, 275] width 469 height 41
click at [396, 261] on textarea "Should be in your invocieable file now aBen, thanks for the reminder this morni…" at bounding box center [476, 275] width 469 height 41
click at [344, 262] on textarea "Should be in your invocieable file now Ben, thanks for the reminder this mornin…" at bounding box center [476, 275] width 469 height 41
type textarea "Should be in your invoiceable file now Ben, thanks for the reminder this mornin…"
click at [743, 256] on input "Request response" at bounding box center [737, 258] width 25 height 25
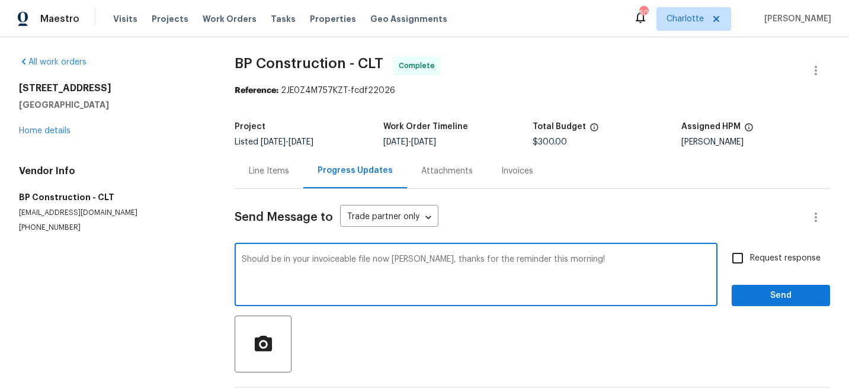
checkbox input "true"
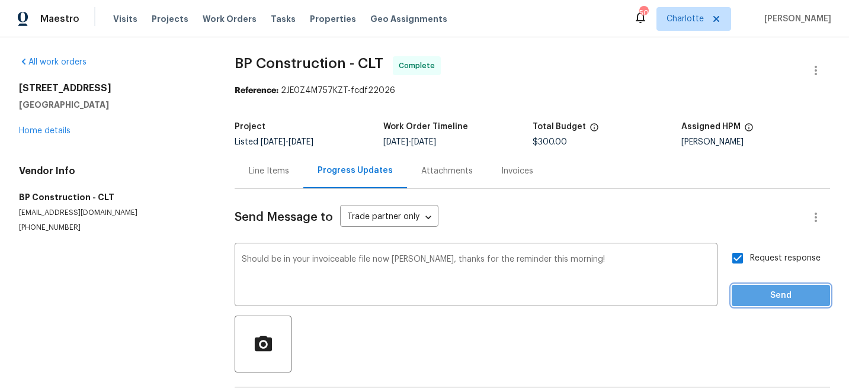
click at [760, 285] on button "Send" at bounding box center [781, 296] width 98 height 22
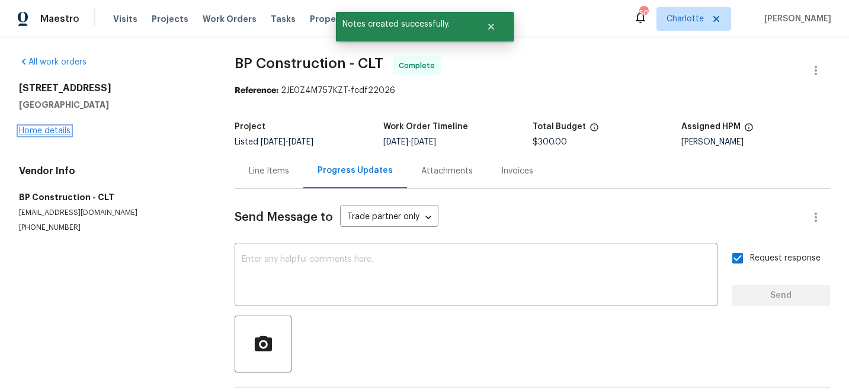
click at [45, 134] on link "Home details" at bounding box center [45, 131] width 52 height 8
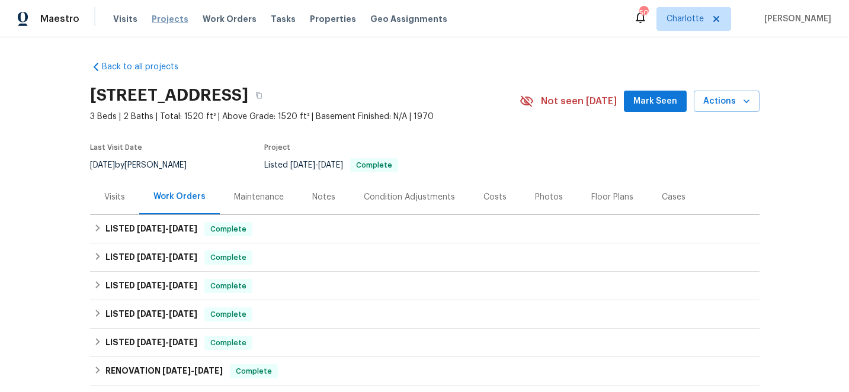
click at [167, 22] on span "Projects" at bounding box center [170, 19] width 37 height 12
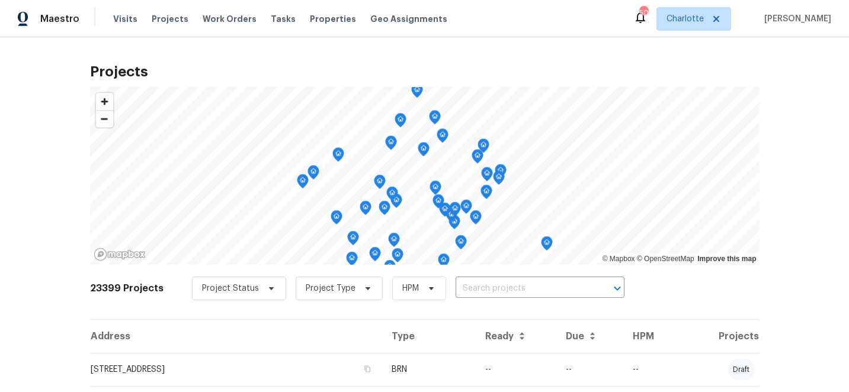
click at [480, 289] on input "text" at bounding box center [524, 289] width 136 height 18
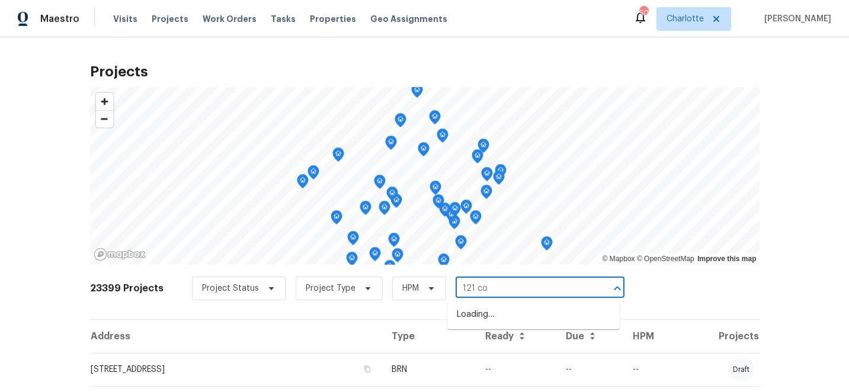
type input "121 col"
click at [495, 313] on li "121 Coley Rd, Salisbury, NC 28146" at bounding box center [533, 315] width 172 height 20
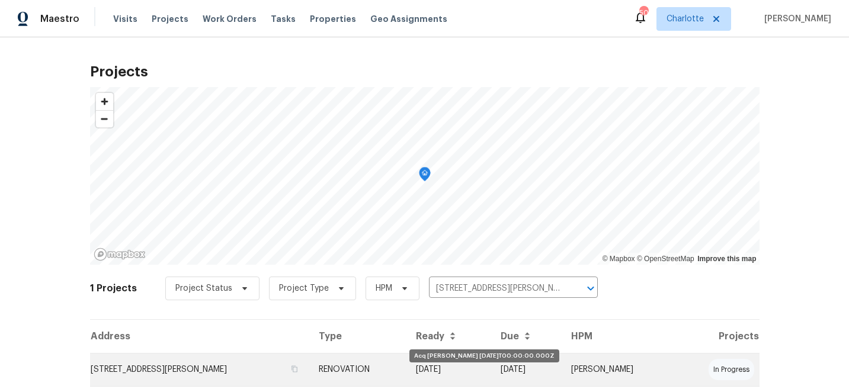
click at [486, 365] on td "[DATE]" at bounding box center [448, 369] width 84 height 33
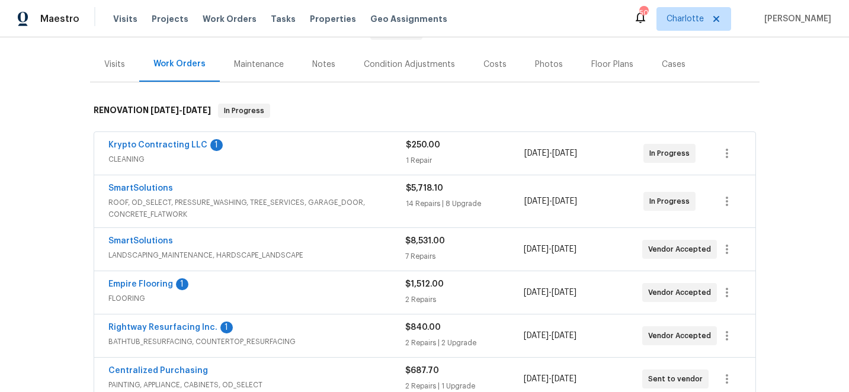
scroll to position [146, 0]
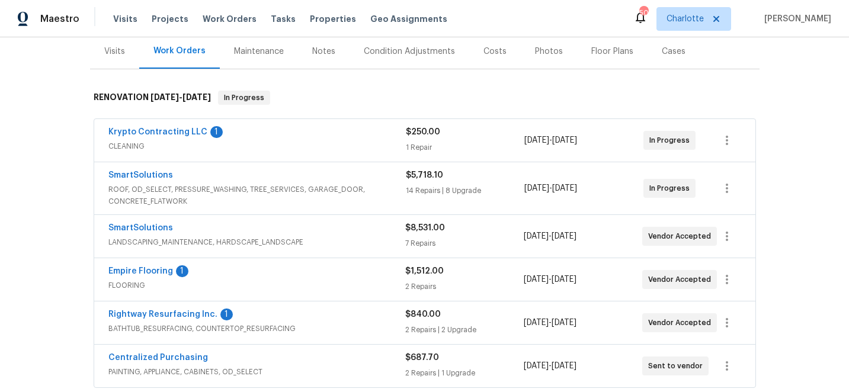
click at [142, 276] on span "Empire Flooring" at bounding box center [140, 271] width 65 height 12
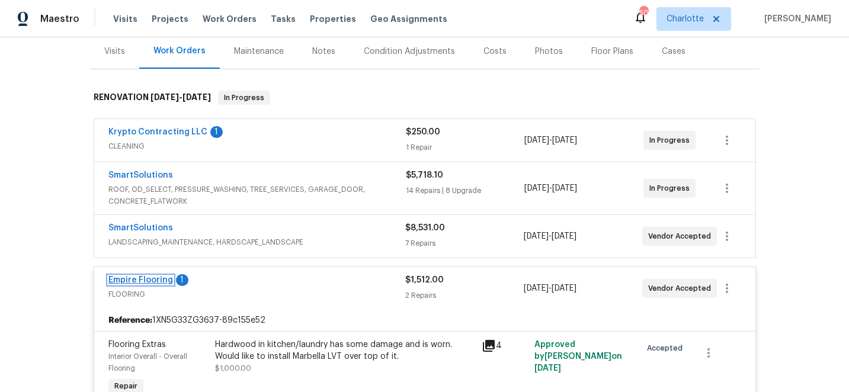
click at [139, 278] on link "Empire Flooring" at bounding box center [140, 280] width 65 height 8
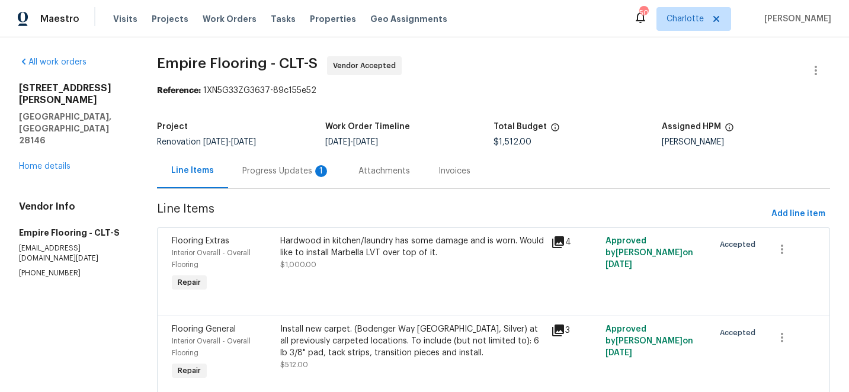
click at [288, 172] on div "Progress Updates 1" at bounding box center [286, 171] width 88 height 12
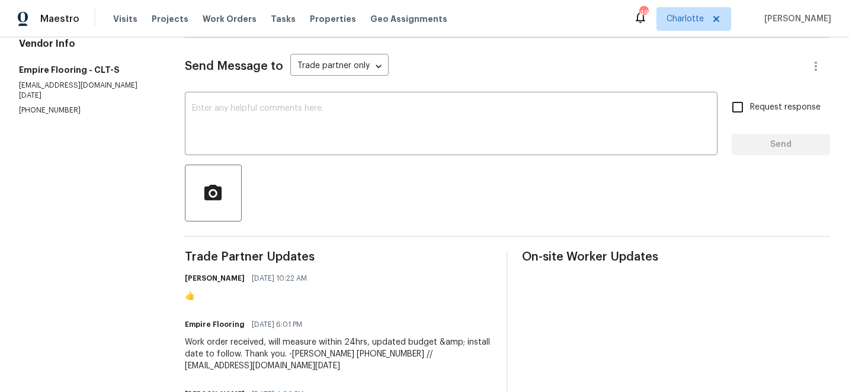
scroll to position [210, 0]
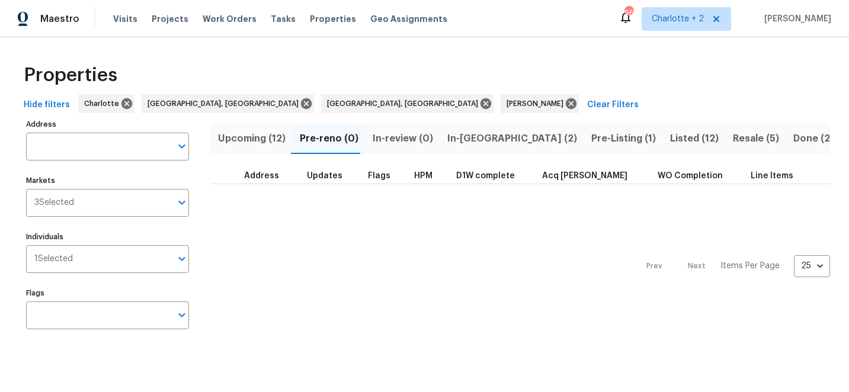
click at [243, 140] on span "Upcoming (12)" at bounding box center [252, 138] width 68 height 17
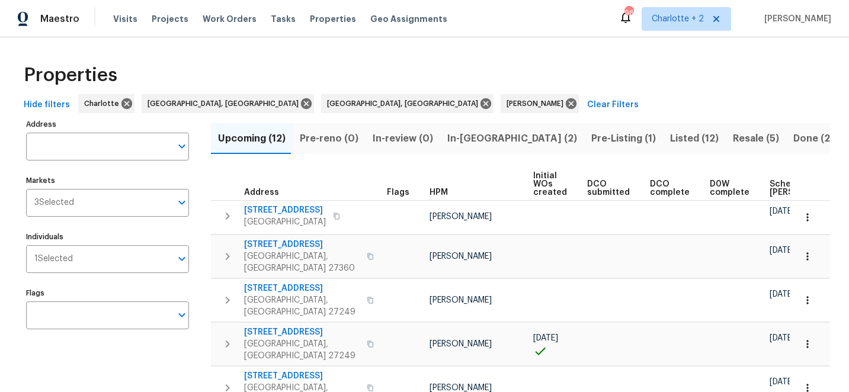
click at [771, 182] on span "Scheduled [PERSON_NAME]" at bounding box center [802, 188] width 67 height 17
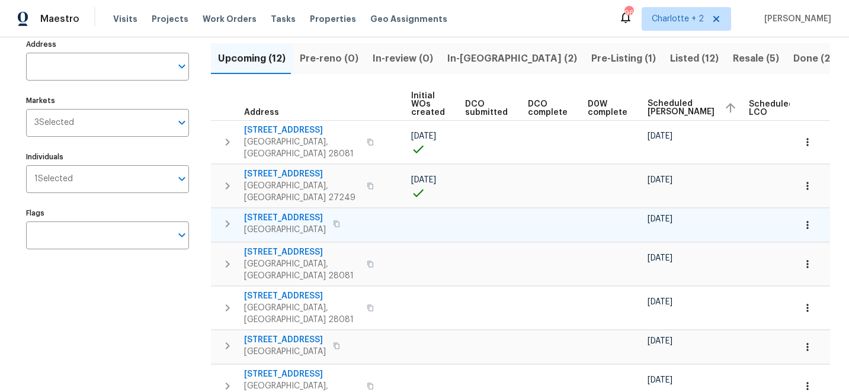
scroll to position [0, 124]
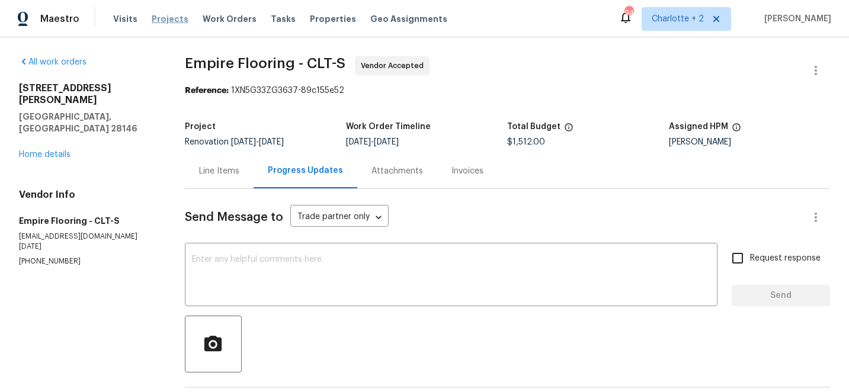
click at [167, 19] on span "Projects" at bounding box center [170, 19] width 37 height 12
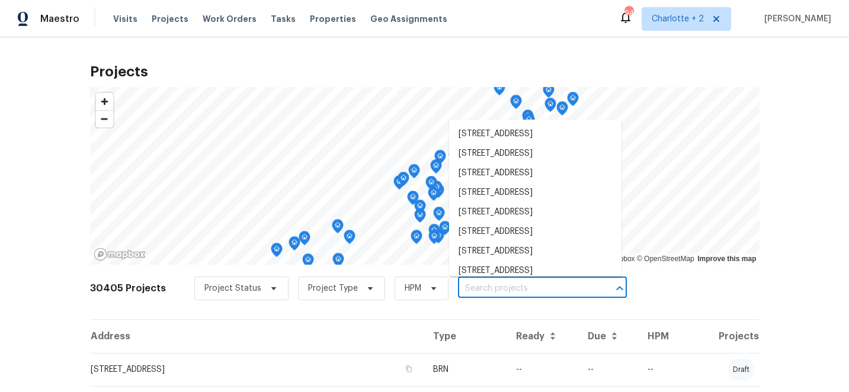
click at [498, 286] on input "text" at bounding box center [526, 289] width 136 height 18
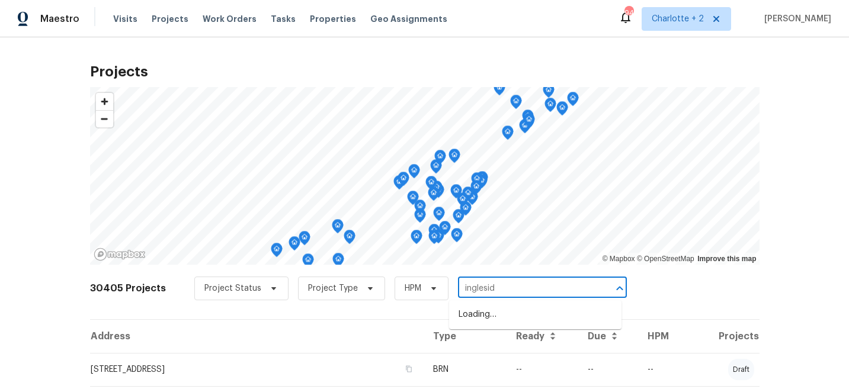
type input "ingleside"
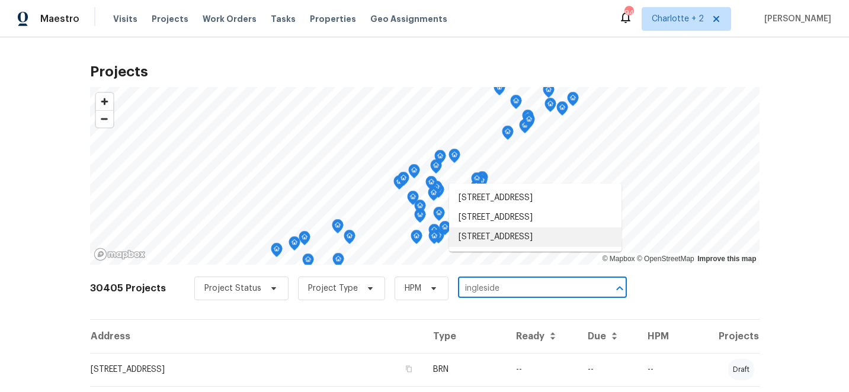
click at [551, 247] on li "2472 Ingleside Dr, High Point, NC 27265" at bounding box center [535, 237] width 172 height 20
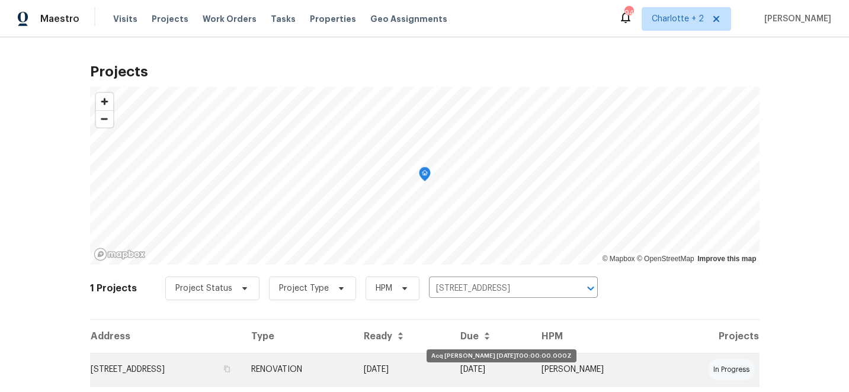
click at [451, 372] on td "09/15/25" at bounding box center [402, 369] width 97 height 33
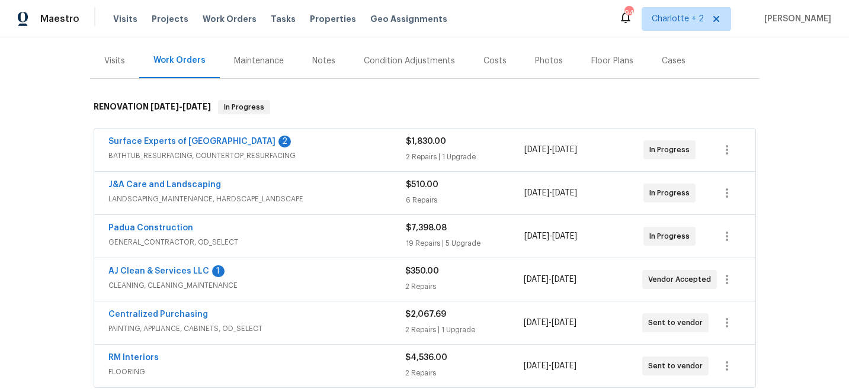
scroll to position [166, 0]
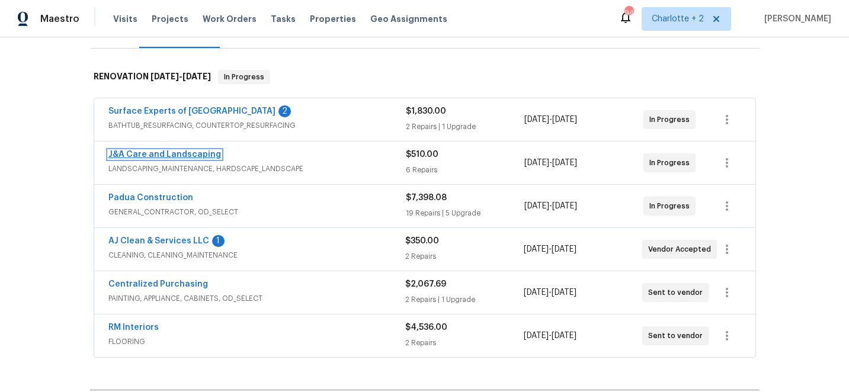
click at [163, 156] on link "J&A Care and Landscaping" at bounding box center [164, 154] width 113 height 8
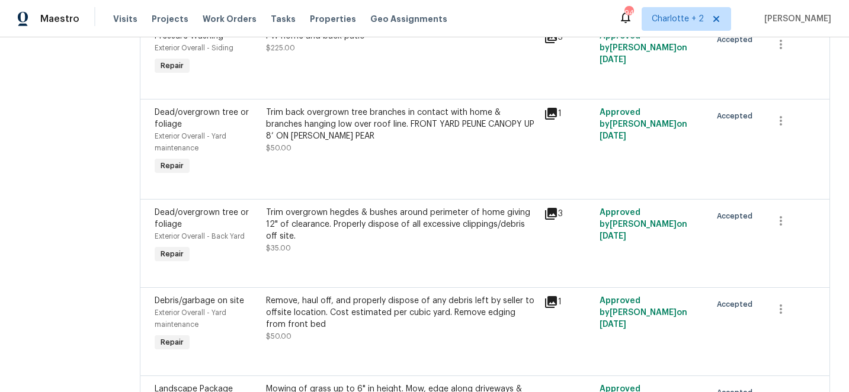
scroll to position [303, 0]
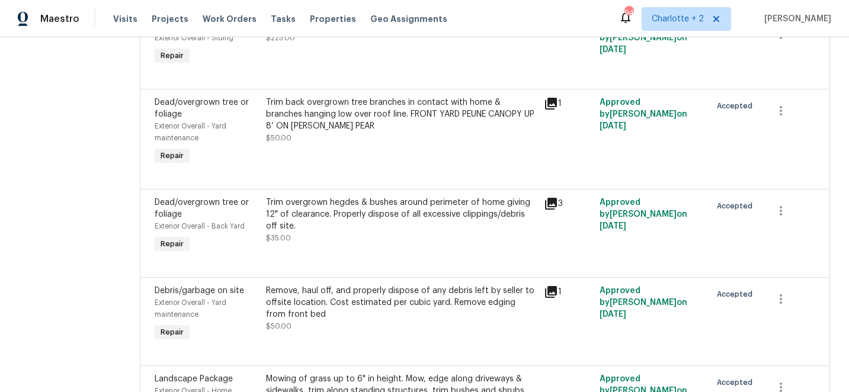
click at [430, 226] on div "Trim overgrown hegdes & bushes around perimeter of home giving 12" of clearance…" at bounding box center [401, 215] width 271 height 36
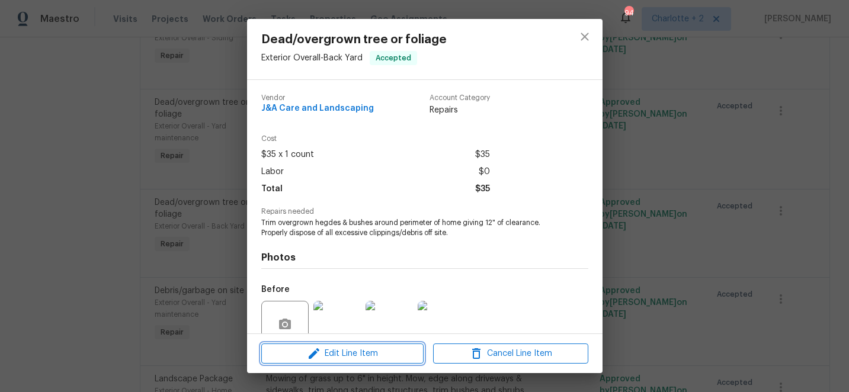
click at [355, 350] on span "Edit Line Item" at bounding box center [342, 354] width 155 height 15
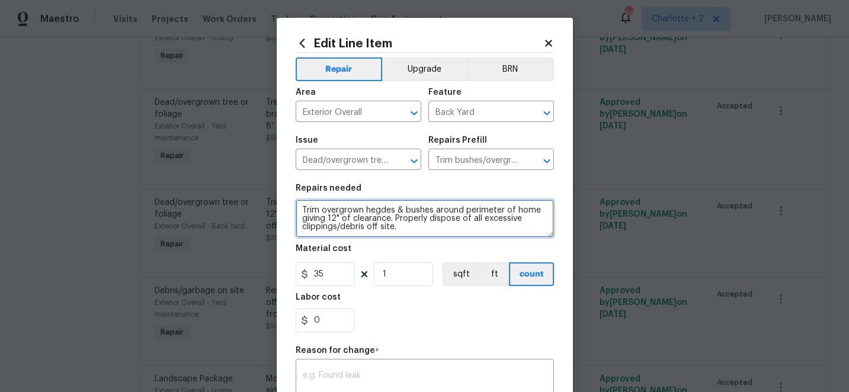
drag, startPoint x: 397, startPoint y: 229, endPoint x: 297, endPoint y: 213, distance: 101.5
click at [297, 213] on textarea "Trim overgrown hegdes & bushes around perimeter of home giving 12" of clearance…" at bounding box center [425, 219] width 258 height 38
type textarea "Demo dead roses. Replace with 3 2gal boxwoods"
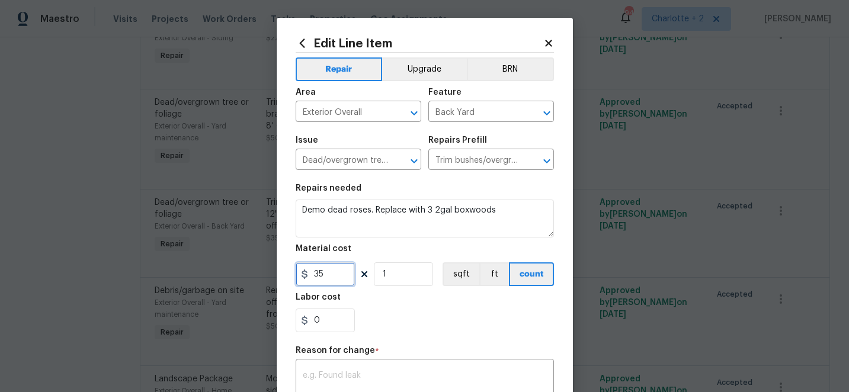
click at [339, 275] on input "35" at bounding box center [325, 274] width 59 height 24
type input "185"
click at [402, 310] on div "0" at bounding box center [425, 321] width 258 height 24
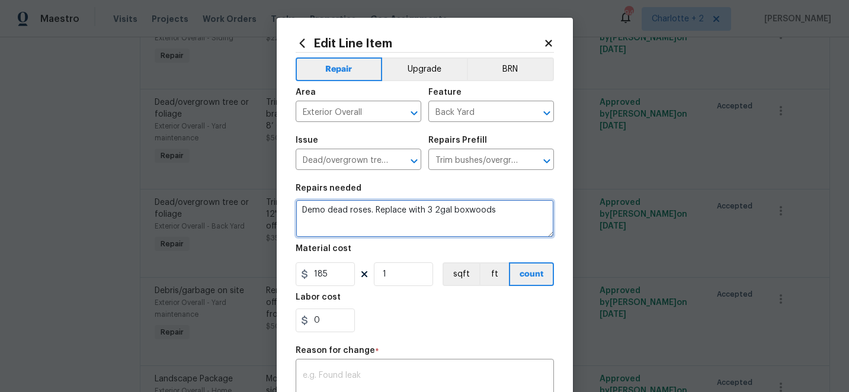
click at [434, 213] on textarea "Demo dead roses. Replace with 3 2gal boxwoods" at bounding box center [425, 219] width 258 height 38
click at [503, 212] on textarea "Demo dead roses. Replace with 3- 2gal boxwoods" at bounding box center [425, 219] width 258 height 38
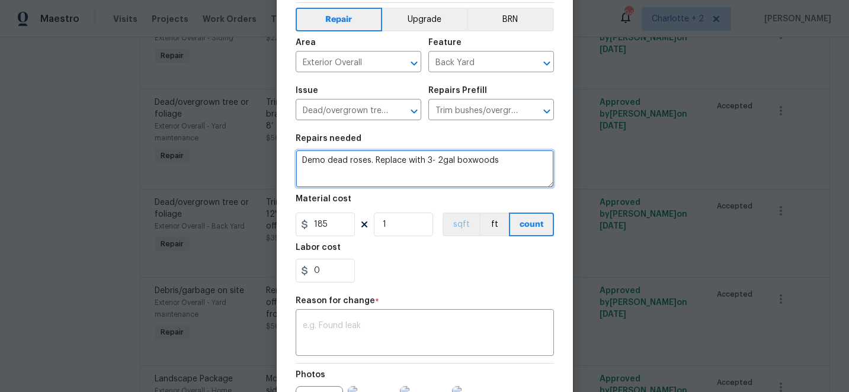
scroll to position [79, 0]
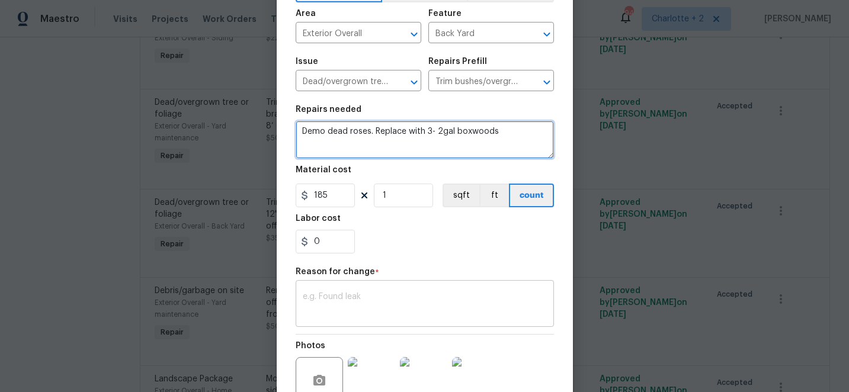
type textarea "Demo dead roses. Replace with 3- 2gal boxwoods"
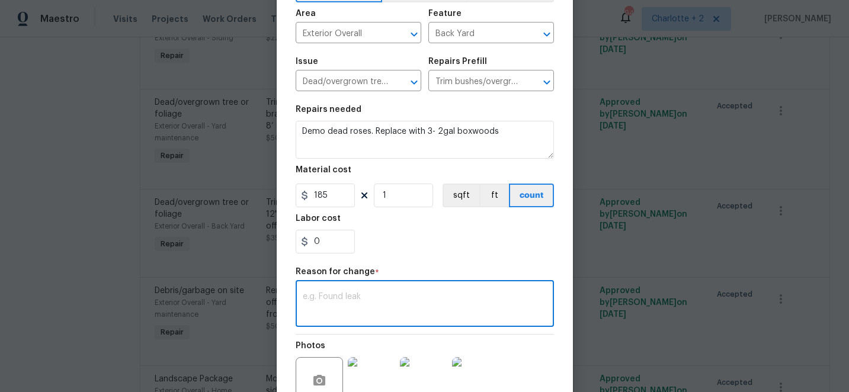
click at [393, 306] on textarea at bounding box center [425, 305] width 244 height 25
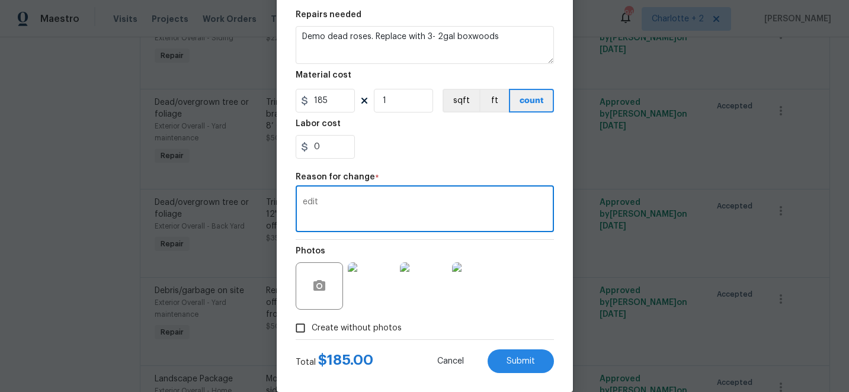
scroll to position [192, 0]
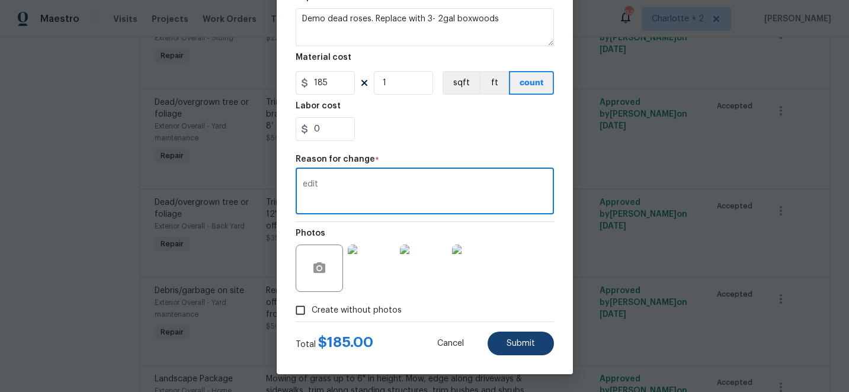
type textarea "edit"
click at [519, 342] on span "Submit" at bounding box center [520, 343] width 28 height 9
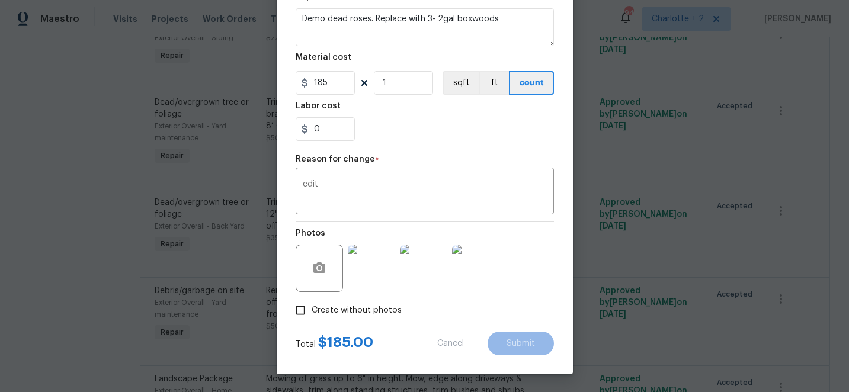
type textarea "Trim overgrown hegdes & bushes around perimeter of home giving 12" of clearance…"
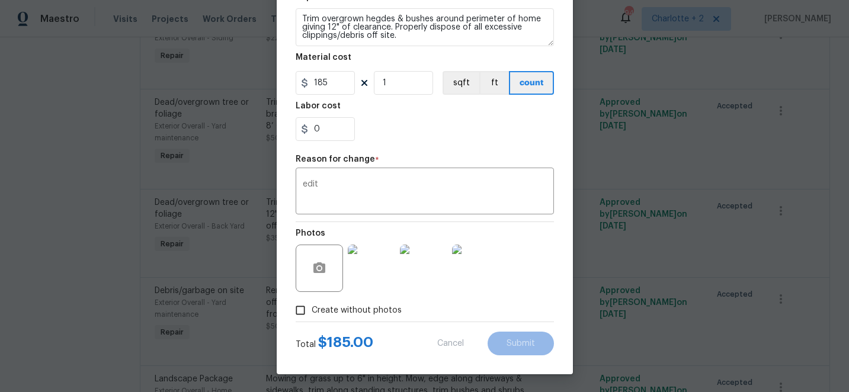
type input "35"
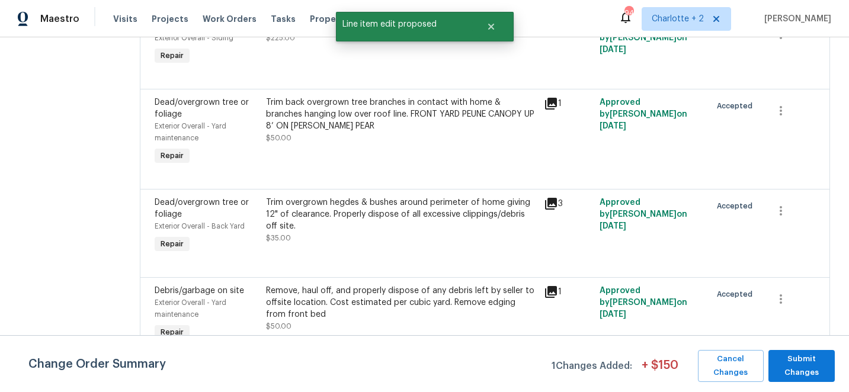
scroll to position [0, 0]
click at [815, 367] on span "Submit Changes" at bounding box center [801, 365] width 54 height 27
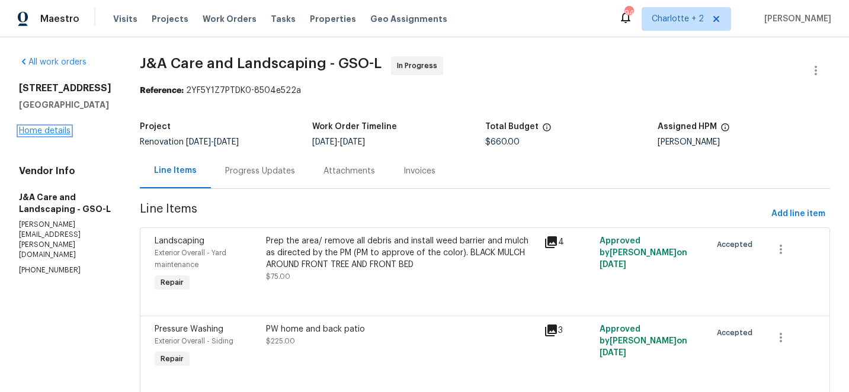
click at [54, 132] on link "Home details" at bounding box center [45, 131] width 52 height 8
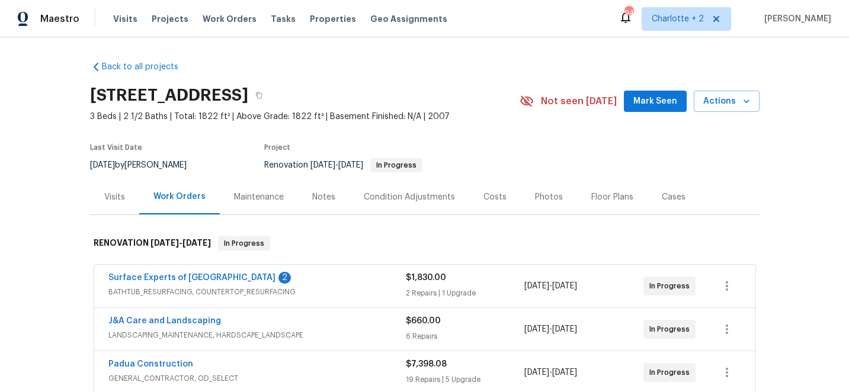
click at [489, 196] on div "Costs" at bounding box center [494, 197] width 23 height 12
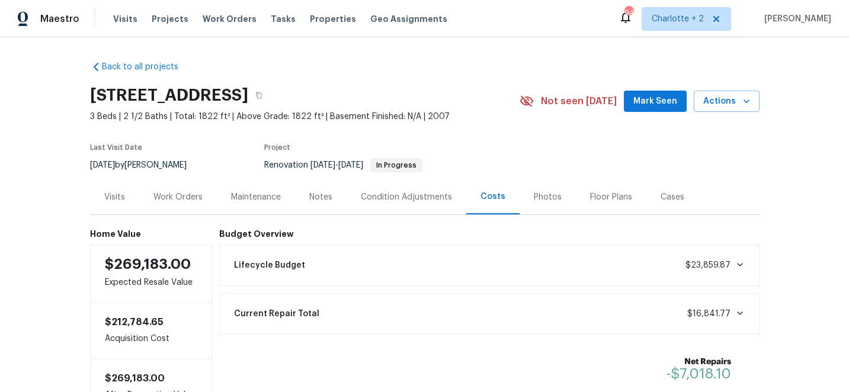
click at [194, 197] on div "Work Orders" at bounding box center [177, 197] width 49 height 12
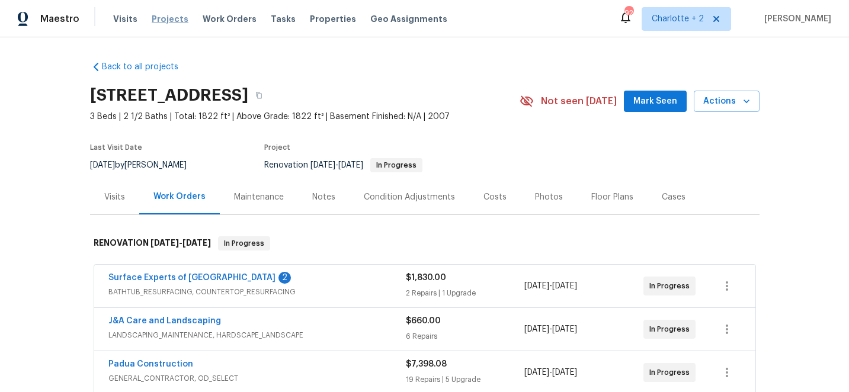
click at [164, 23] on span "Projects" at bounding box center [170, 19] width 37 height 12
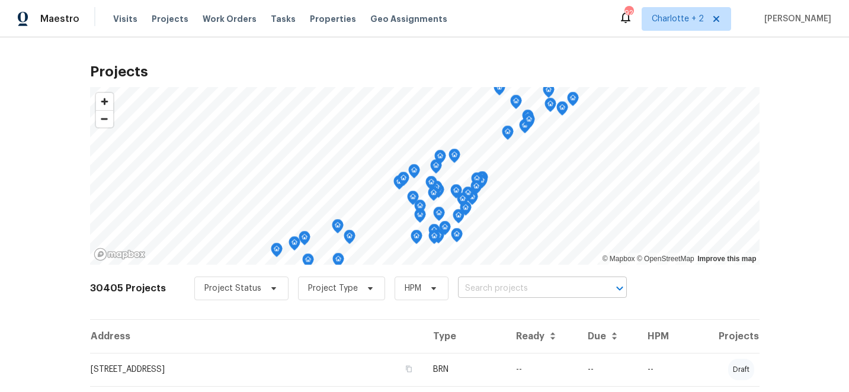
click at [476, 291] on input "text" at bounding box center [526, 289] width 136 height 18
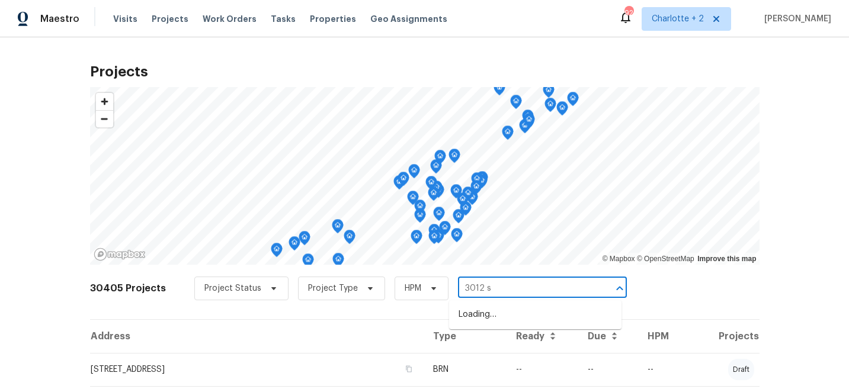
type input "3012 s m"
click at [479, 319] on li "3012 S Mebane St, Burlington, NC 27215" at bounding box center [535, 315] width 172 height 20
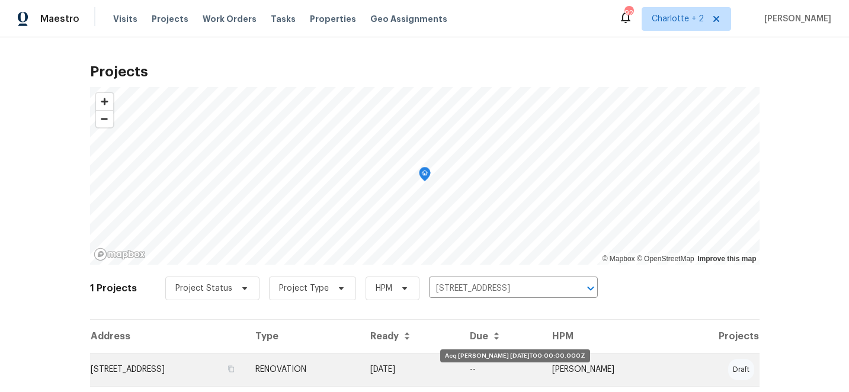
click at [460, 368] on td "[DATE]" at bounding box center [411, 369] width 100 height 33
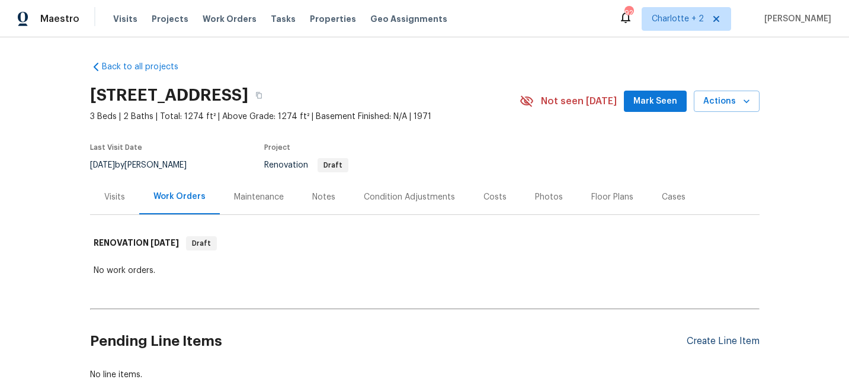
click at [703, 342] on div "Create Line Item" at bounding box center [723, 341] width 73 height 11
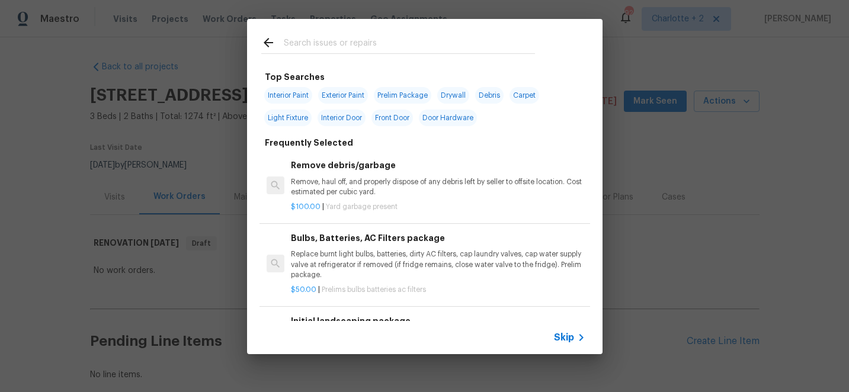
click at [328, 46] on input "text" at bounding box center [409, 45] width 251 height 18
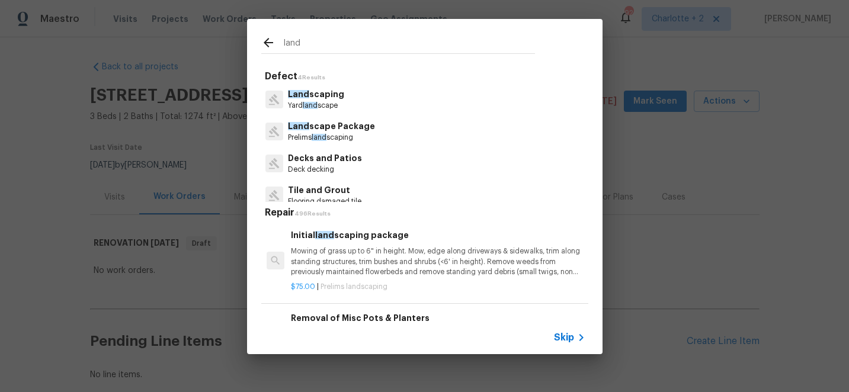
type input "land"
click at [351, 256] on p "Mowing of grass up to 6" in height. Mow, edge along driveways & sidewalks, trim…" at bounding box center [438, 261] width 294 height 30
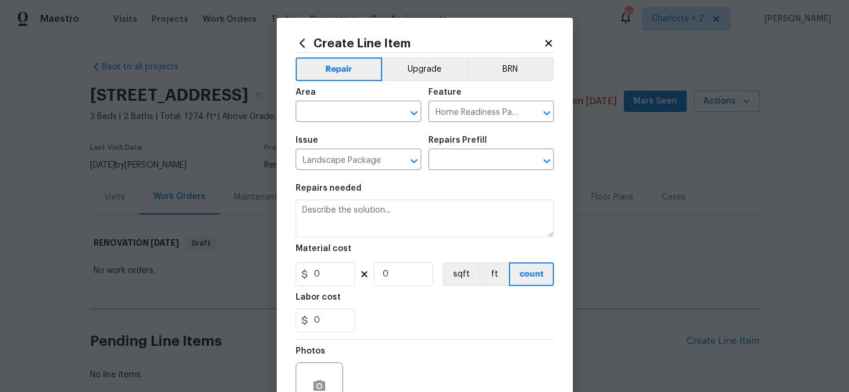
type textarea "Mowing of grass up to 6" in height. Mow, edge along driveways & sidewalks, trim…"
type input "1"
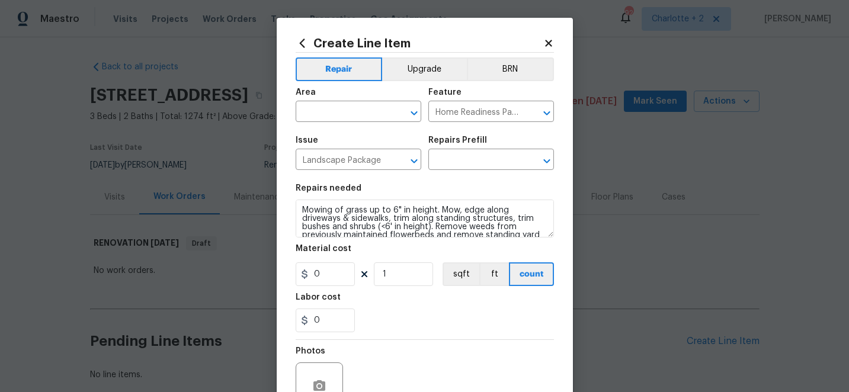
type input "Initial landscaping package $75.00"
type input "75"
click at [375, 114] on input "text" at bounding box center [342, 113] width 92 height 18
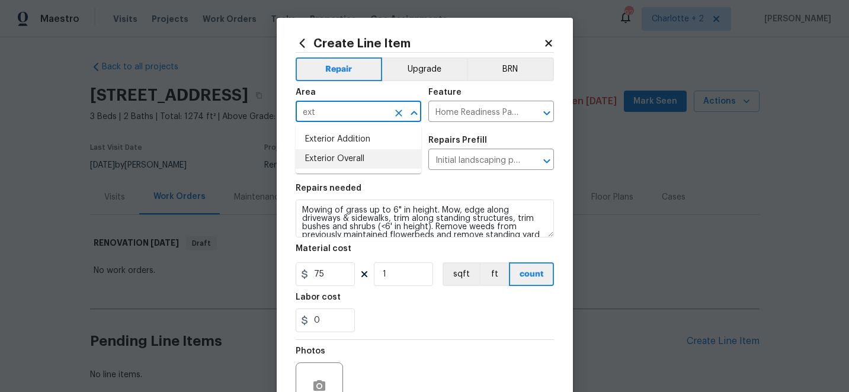
click at [370, 158] on li "Exterior Overall" at bounding box center [359, 159] width 126 height 20
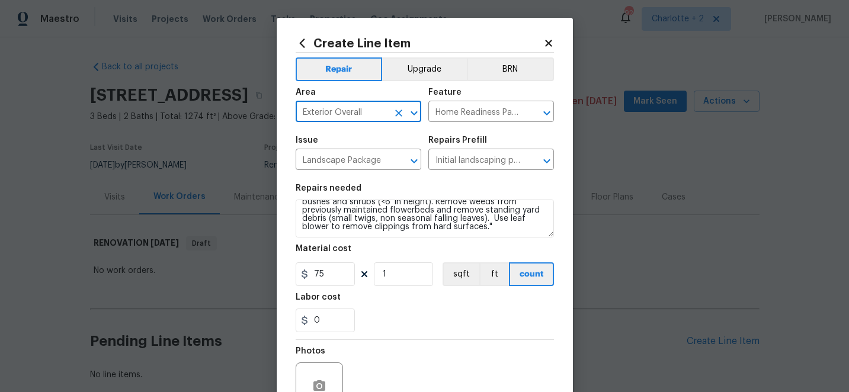
scroll to position [118, 0]
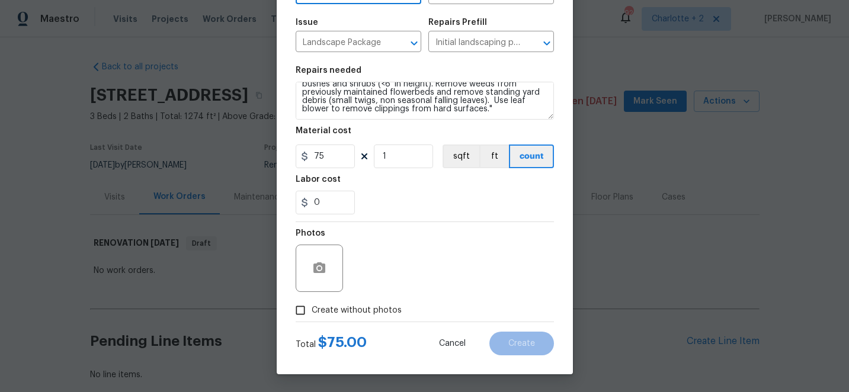
type input "Exterior Overall"
click at [303, 316] on input "Create without photos" at bounding box center [300, 310] width 23 height 23
checkbox input "true"
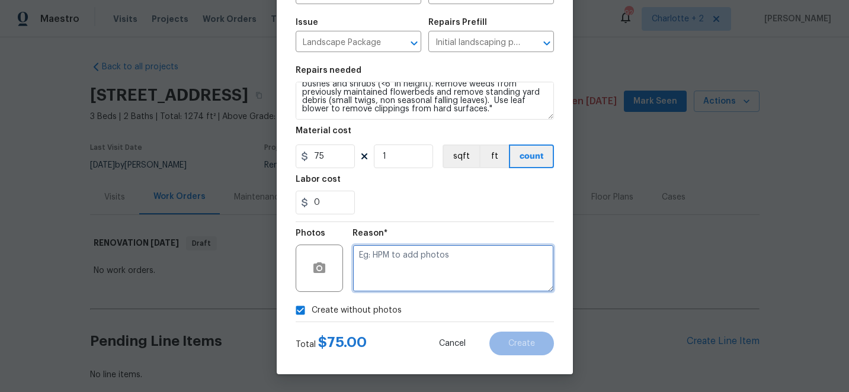
click at [431, 272] on textarea at bounding box center [452, 268] width 201 height 47
type textarea "edit"
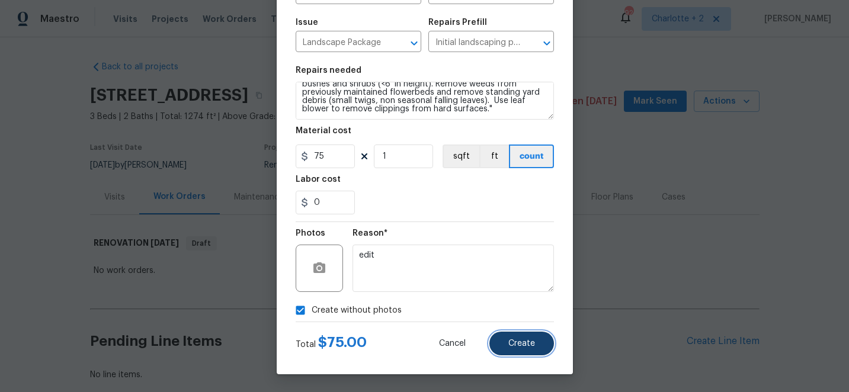
click at [549, 350] on button "Create" at bounding box center [521, 344] width 65 height 24
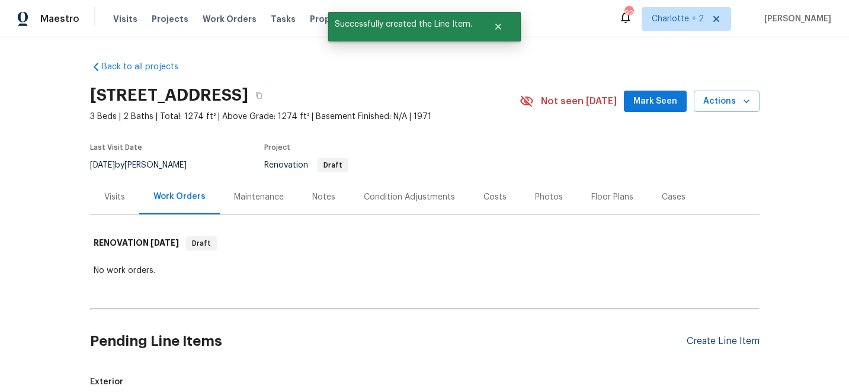
click at [716, 344] on div "Create Line Item" at bounding box center [723, 341] width 73 height 11
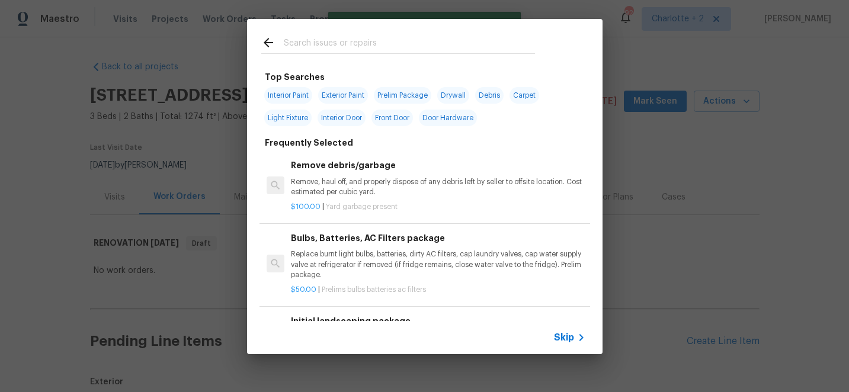
click at [309, 43] on input "text" at bounding box center [409, 45] width 251 height 18
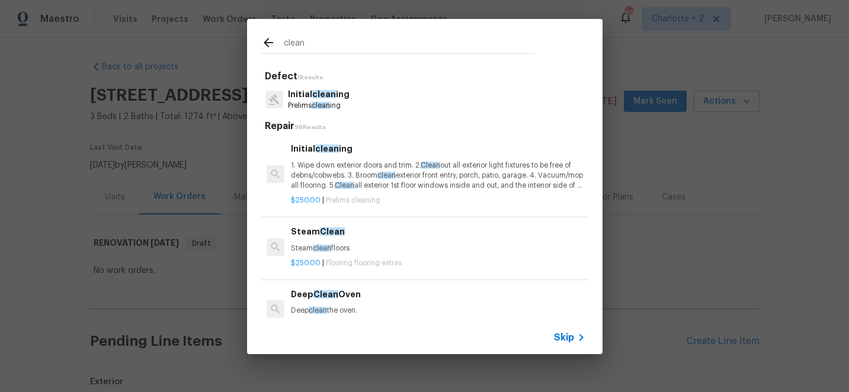
type input "clean"
click at [338, 169] on p "1. Wipe down exterior doors and trim. 2. Clean out all exterior light fixtures …" at bounding box center [438, 176] width 294 height 30
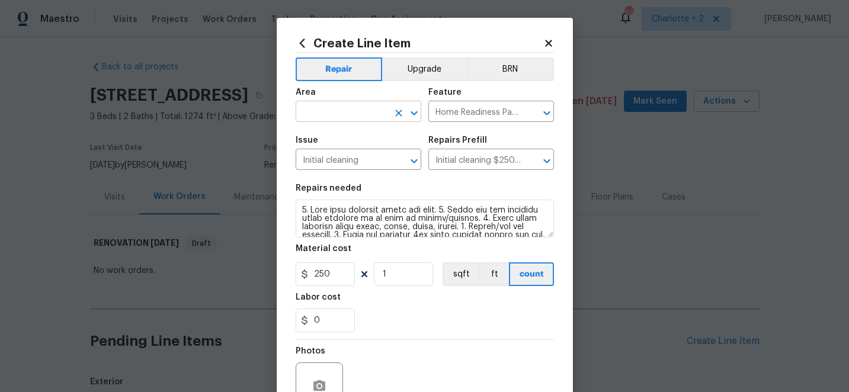
click at [366, 111] on input "text" at bounding box center [342, 113] width 92 height 18
click at [363, 157] on li "Interior Overall" at bounding box center [359, 159] width 126 height 20
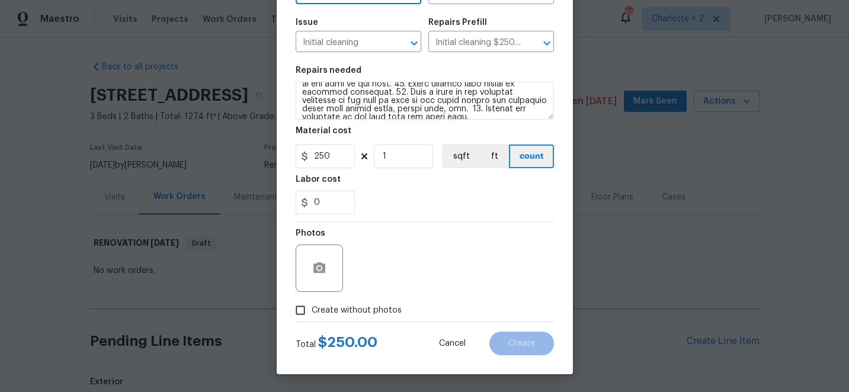
type input "Interior Overall"
click at [305, 310] on input "Create without photos" at bounding box center [300, 310] width 23 height 23
checkbox input "true"
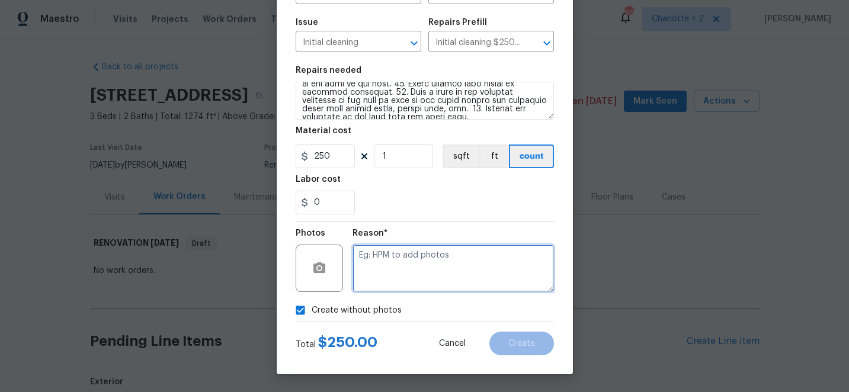
click at [448, 272] on textarea at bounding box center [452, 268] width 201 height 47
type textarea "edit"
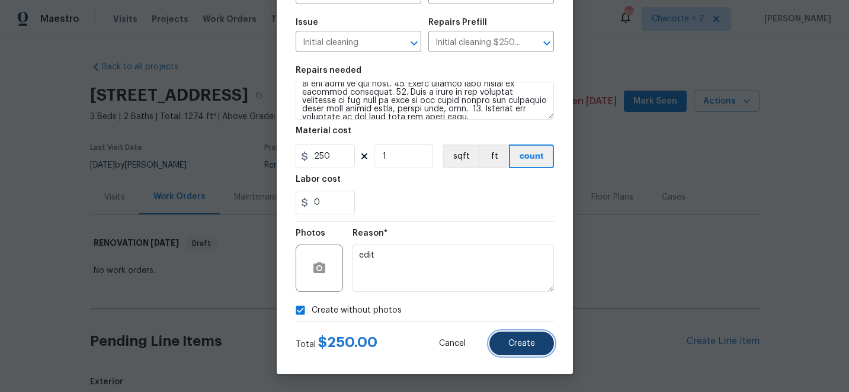
click at [525, 348] on button "Create" at bounding box center [521, 344] width 65 height 24
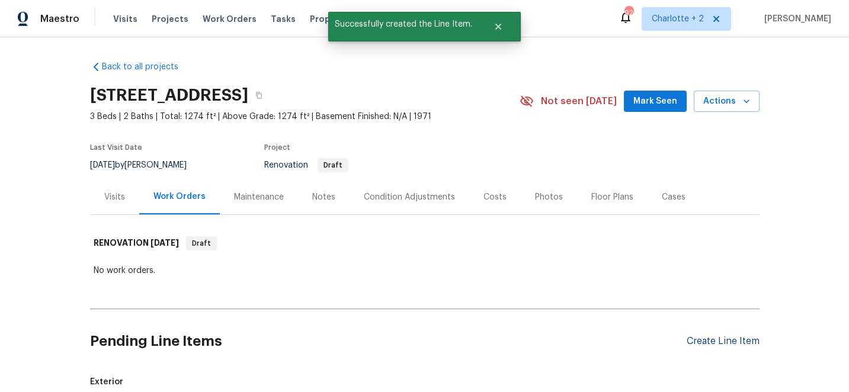
click at [727, 347] on div "Create Line Item" at bounding box center [723, 341] width 73 height 11
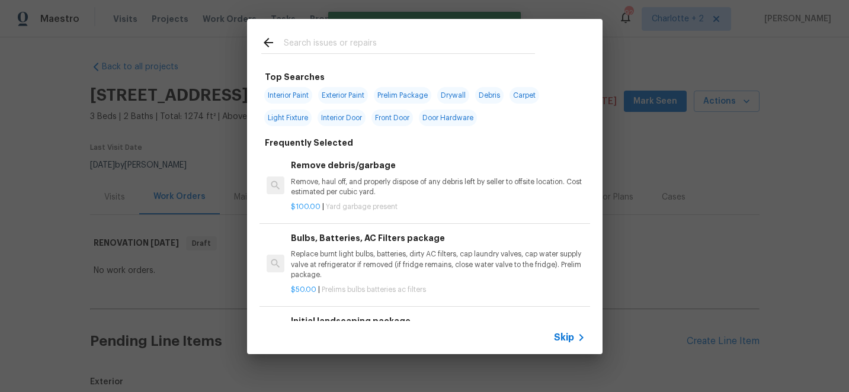
click at [311, 39] on input "text" at bounding box center [409, 45] width 251 height 18
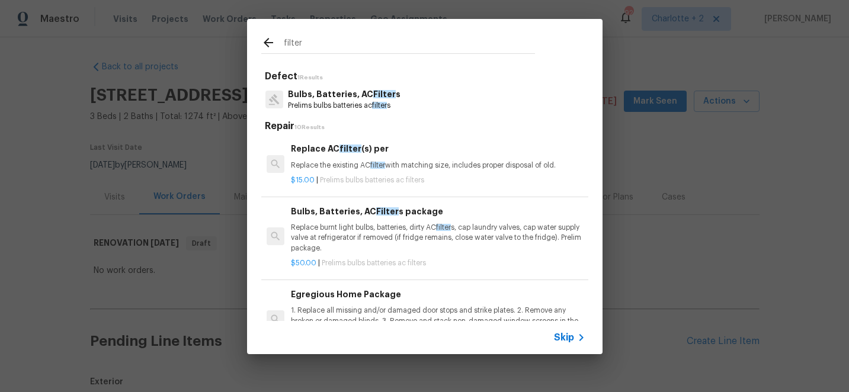
type input "filter"
click at [335, 226] on p "Replace burnt light bulbs, batteries, dirty AC filter s, cap laundry valves, ca…" at bounding box center [438, 238] width 294 height 30
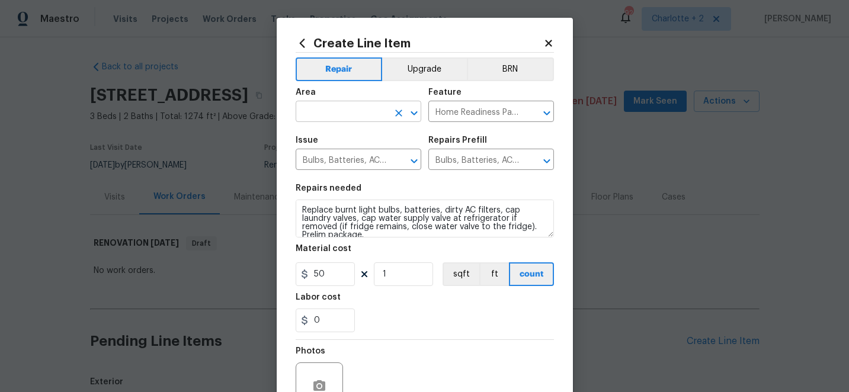
click at [339, 114] on input "text" at bounding box center [342, 113] width 92 height 18
click at [339, 157] on li "Interior Overall" at bounding box center [359, 159] width 126 height 20
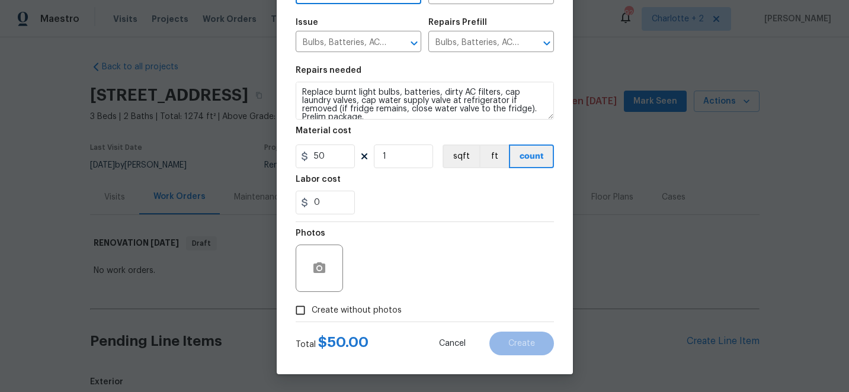
type input "Interior Overall"
click at [303, 312] on input "Create without photos" at bounding box center [300, 310] width 23 height 23
checkbox input "true"
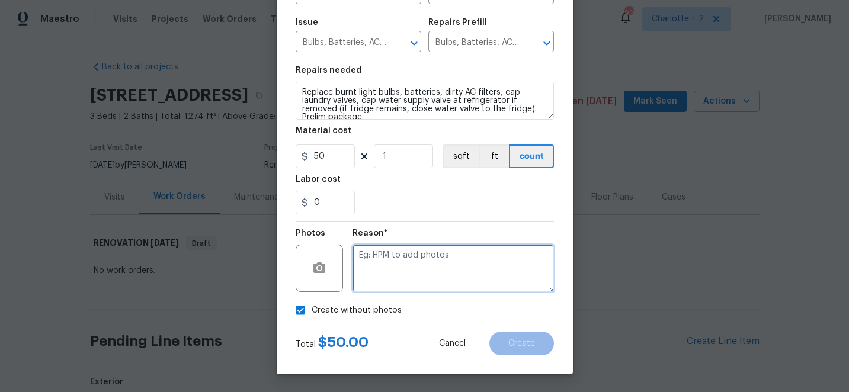
click at [428, 272] on textarea at bounding box center [452, 268] width 201 height 47
type textarea "edit"
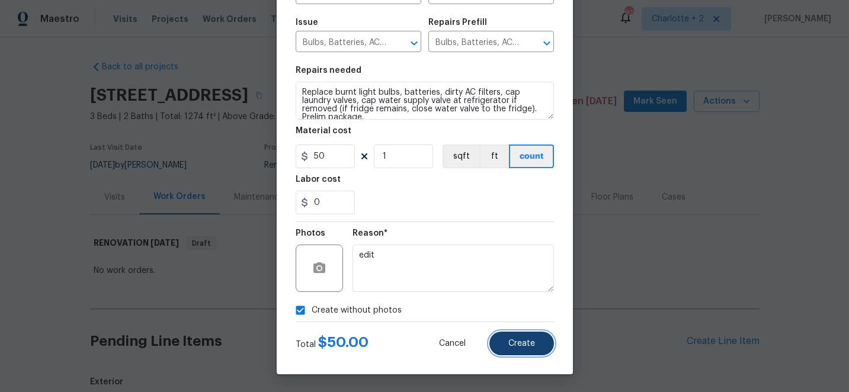
click at [532, 337] on button "Create" at bounding box center [521, 344] width 65 height 24
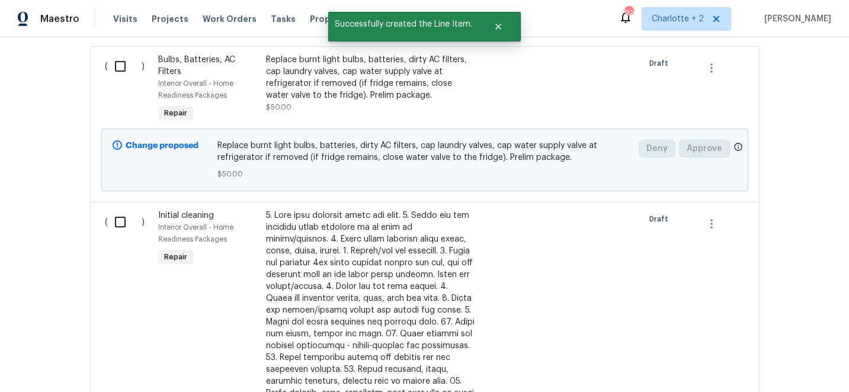
scroll to position [599, 0]
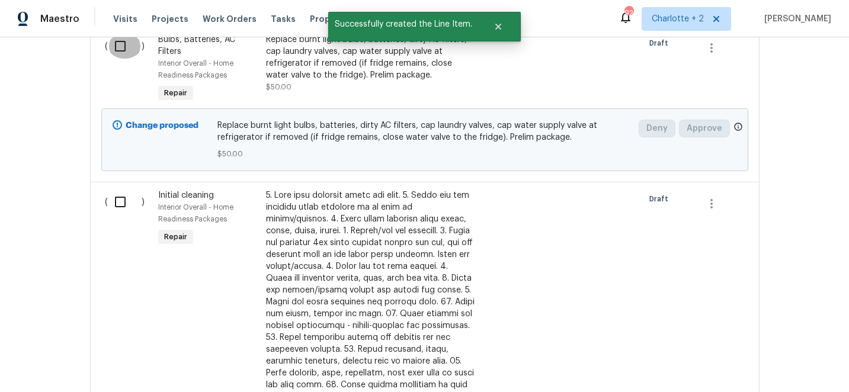
click at [121, 47] on input "checkbox" at bounding box center [125, 46] width 34 height 25
checkbox input "true"
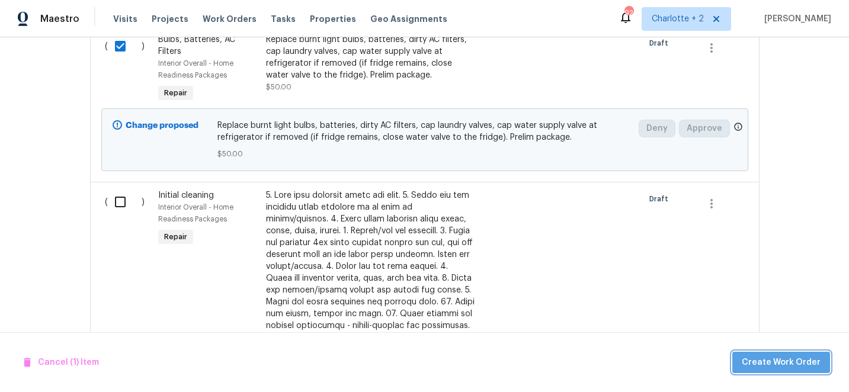
click at [797, 368] on span "Create Work Order" at bounding box center [781, 362] width 79 height 15
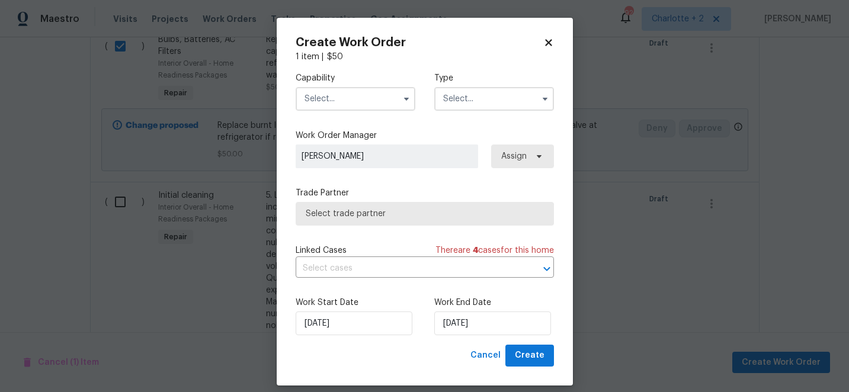
click at [362, 100] on input "text" at bounding box center [356, 99] width 120 height 24
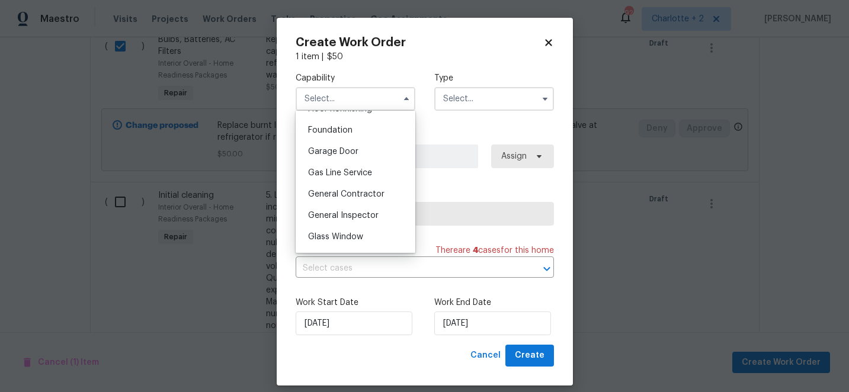
scroll to position [498, 0]
click at [367, 193] on span "General Contractor" at bounding box center [346, 192] width 76 height 8
type input "General Contractor"
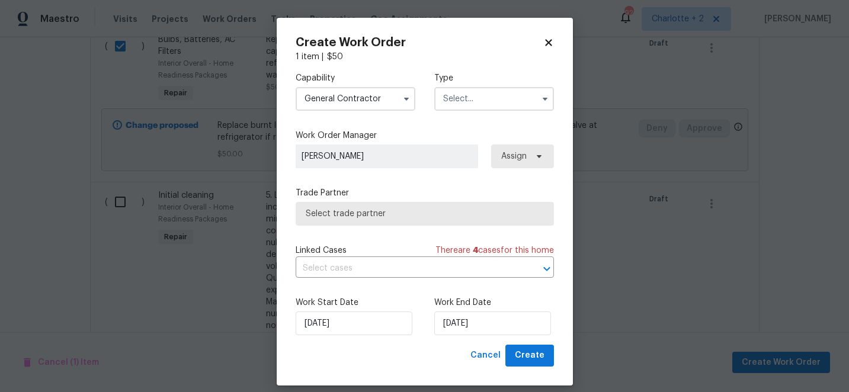
click at [464, 105] on input "text" at bounding box center [494, 99] width 120 height 24
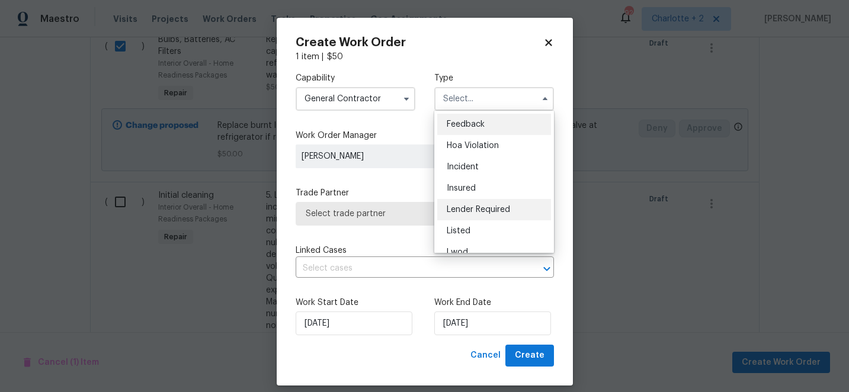
scroll to position [141, 0]
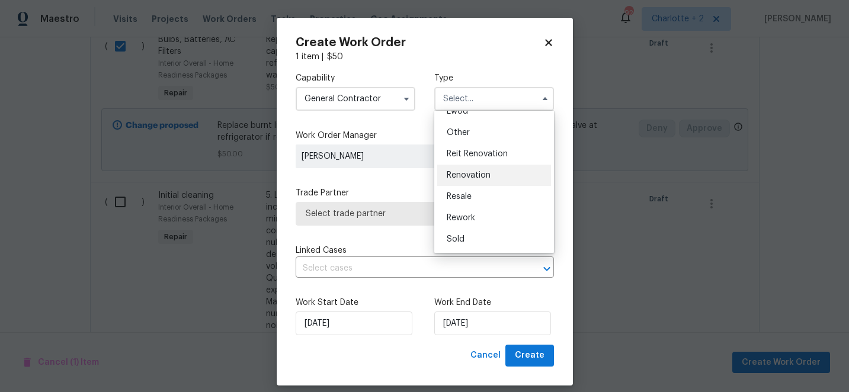
click at [473, 175] on span "Renovation" at bounding box center [469, 175] width 44 height 8
type input "Renovation"
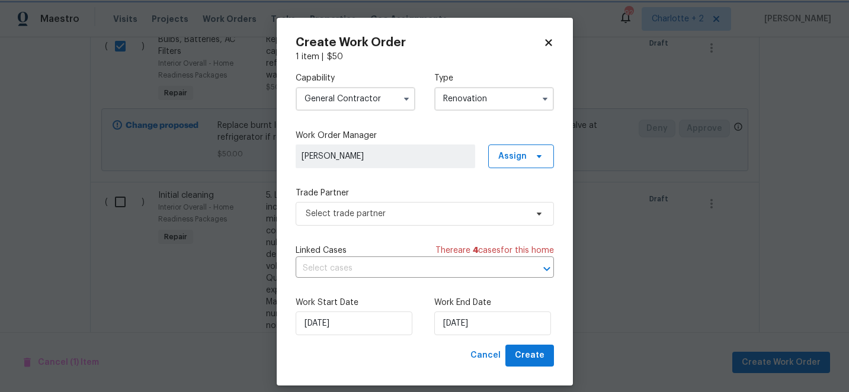
scroll to position [0, 0]
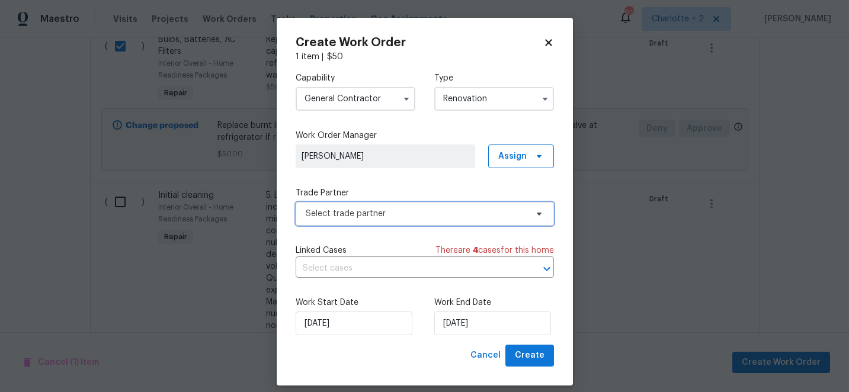
click at [379, 219] on span "Select trade partner" at bounding box center [416, 214] width 221 height 12
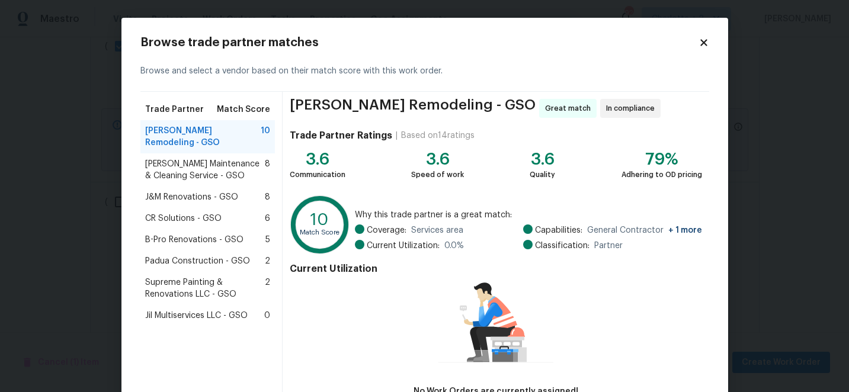
click at [194, 213] on span "CR Solutions - GSO" at bounding box center [183, 219] width 76 height 12
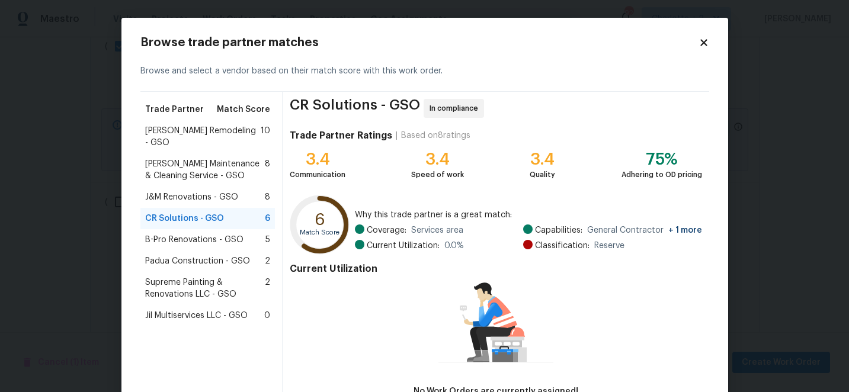
scroll to position [82, 0]
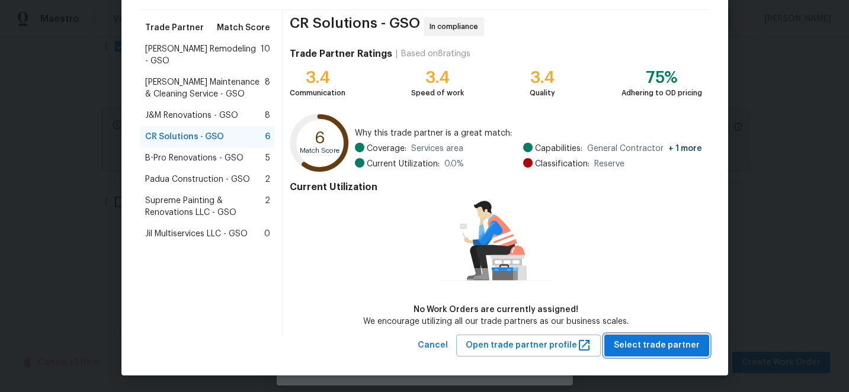
click at [649, 345] on span "Select trade partner" at bounding box center [657, 345] width 86 height 15
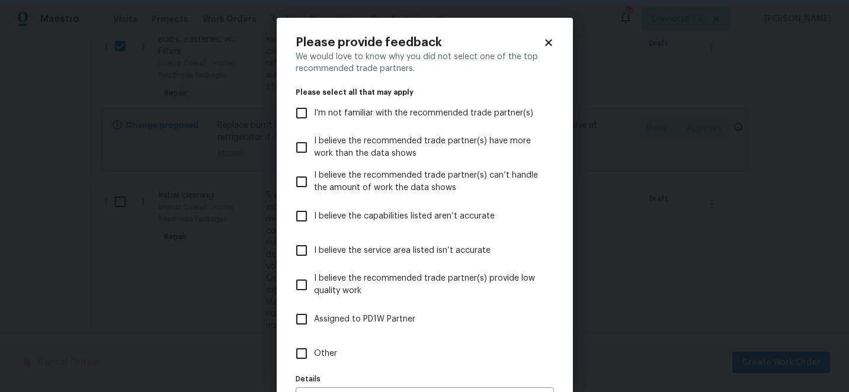
scroll to position [0, 0]
click at [306, 220] on input "I believe the capabilities listed aren’t accurate" at bounding box center [301, 216] width 25 height 25
checkbox input "true"
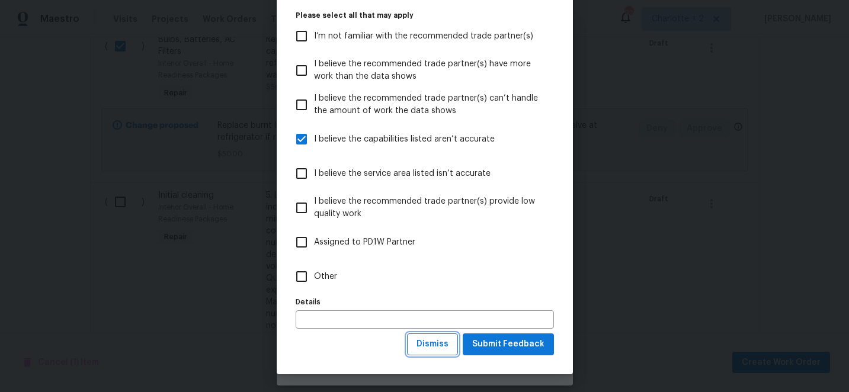
click at [443, 346] on span "Dismiss" at bounding box center [432, 344] width 32 height 15
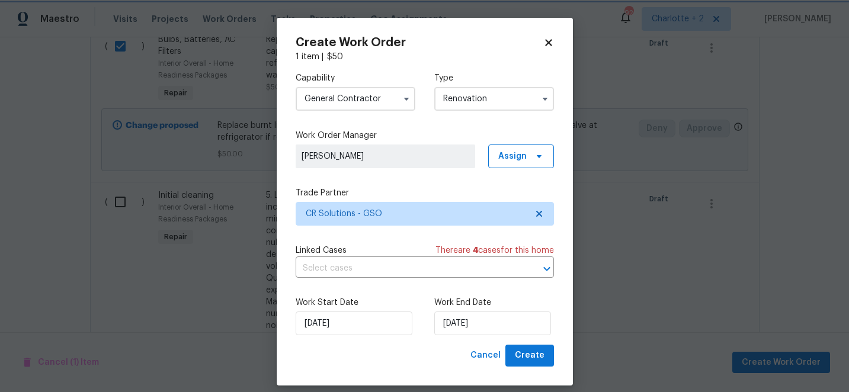
scroll to position [0, 0]
click at [530, 360] on span "Create" at bounding box center [530, 355] width 30 height 15
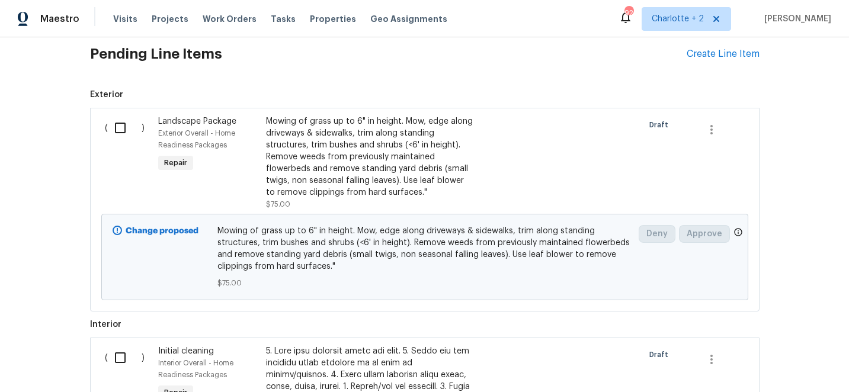
scroll to position [318, 0]
click at [124, 127] on input "checkbox" at bounding box center [125, 129] width 34 height 25
checkbox input "true"
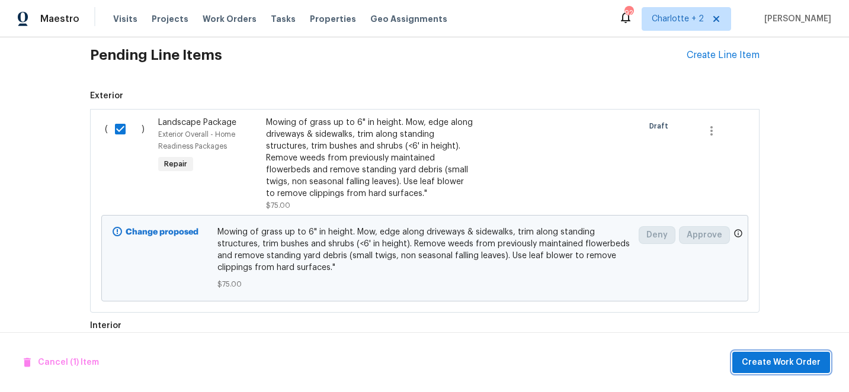
click at [764, 371] on button "Create Work Order" at bounding box center [781, 363] width 98 height 22
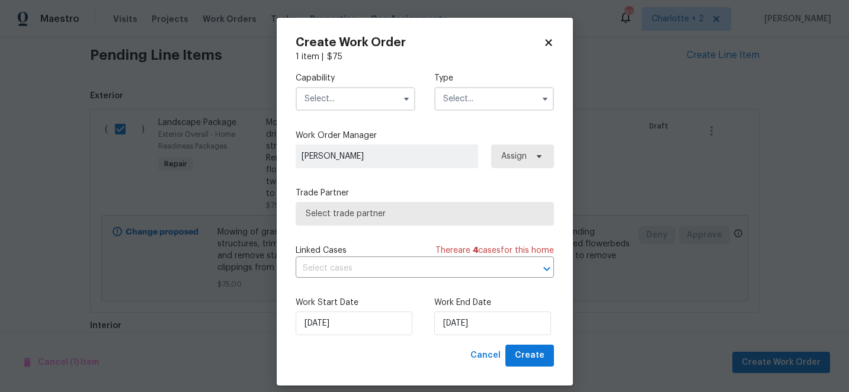
click at [344, 101] on input "text" at bounding box center [356, 99] width 120 height 24
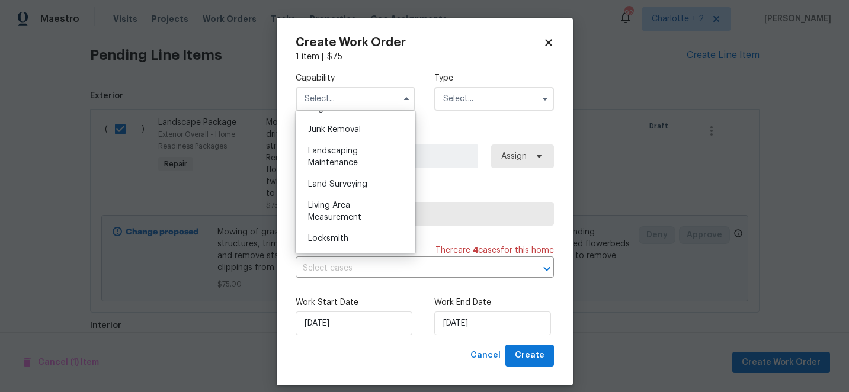
scroll to position [762, 0]
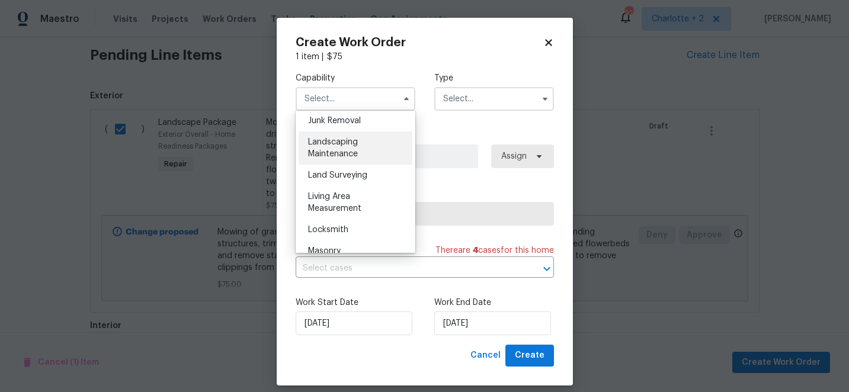
click at [352, 147] on div "Landscaping Maintenance" at bounding box center [356, 148] width 114 height 33
type input "Landscaping Maintenance"
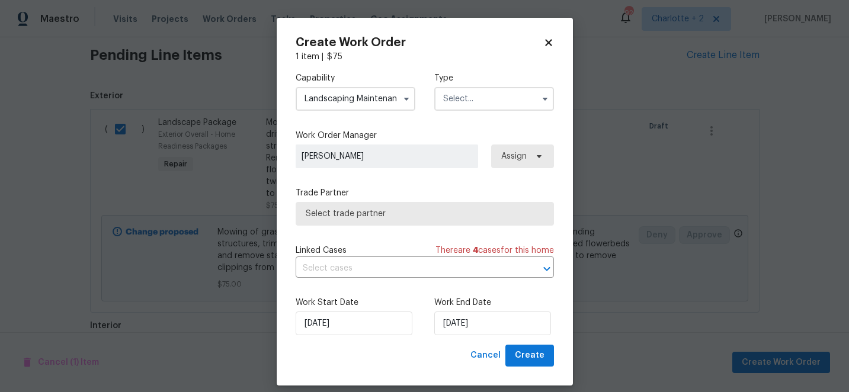
click at [482, 93] on input "text" at bounding box center [494, 99] width 120 height 24
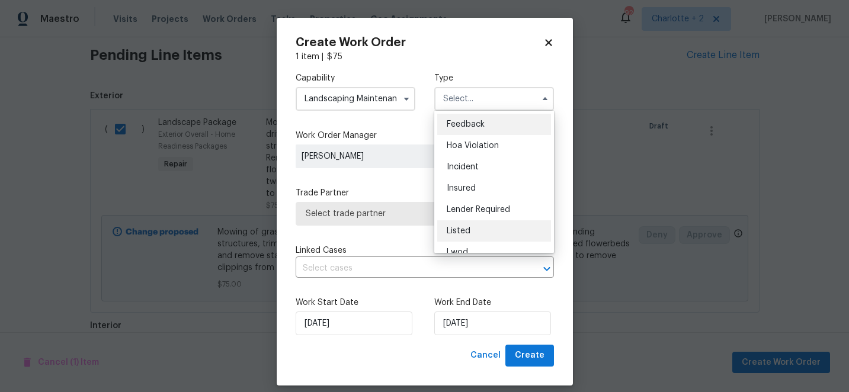
scroll to position [141, 0]
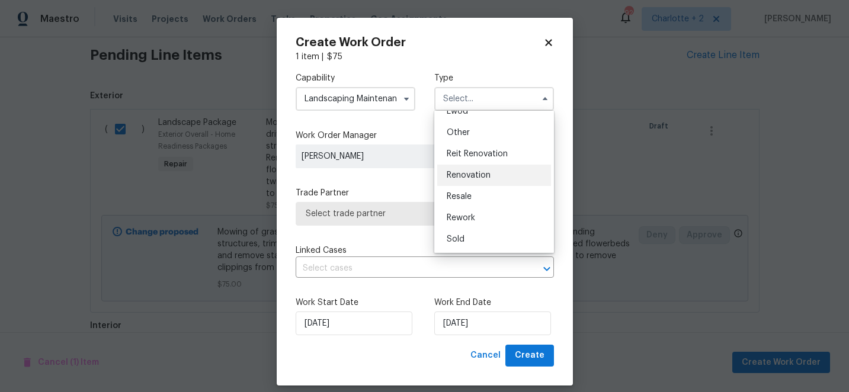
click at [485, 169] on div "Renovation" at bounding box center [494, 175] width 114 height 21
type input "Renovation"
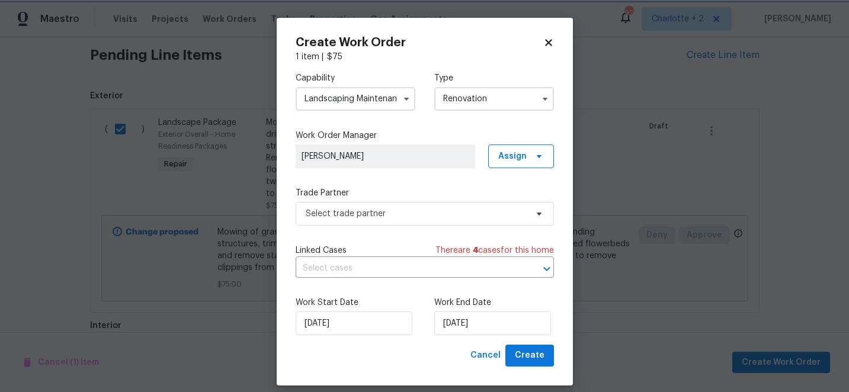
scroll to position [0, 0]
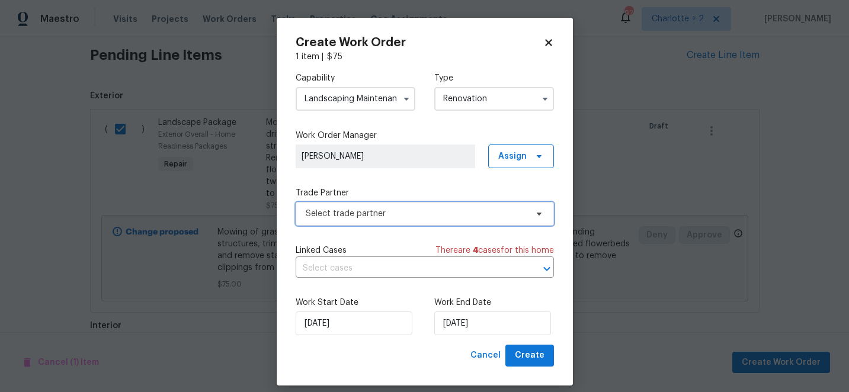
click at [411, 216] on span "Select trade partner" at bounding box center [416, 214] width 221 height 12
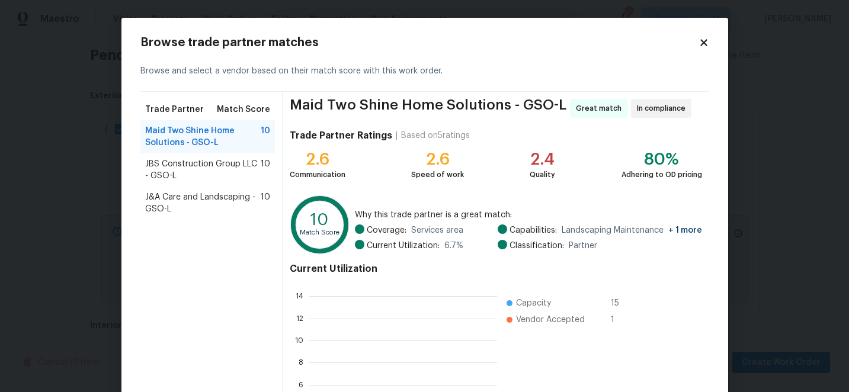
scroll to position [166, 188]
click at [216, 201] on span "J&A Care and Landscaping - GSO-L" at bounding box center [203, 203] width 116 height 24
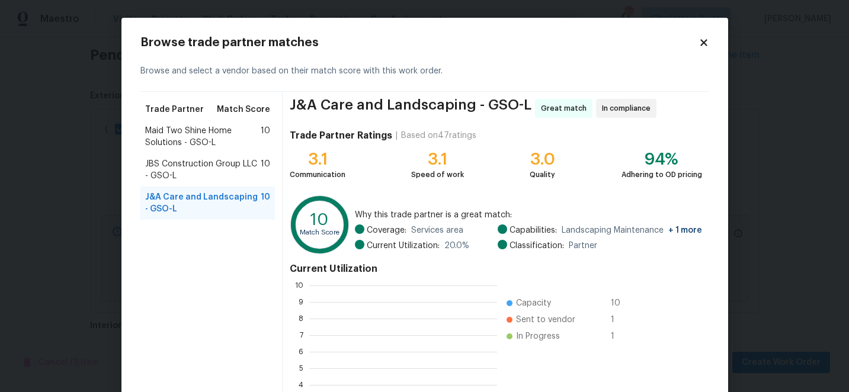
scroll to position [130, 0]
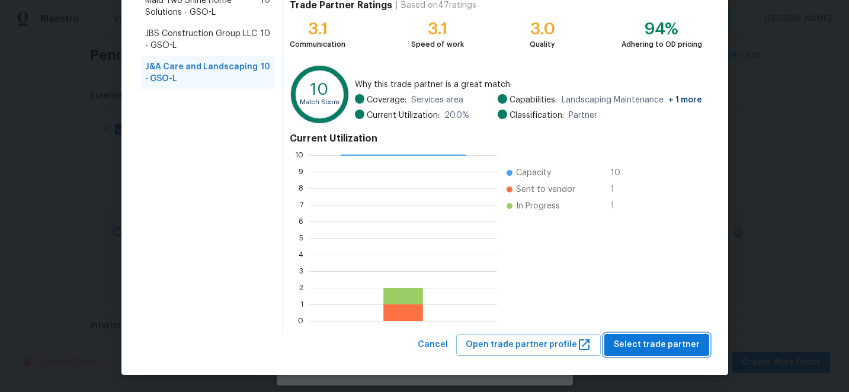
click at [689, 343] on span "Select trade partner" at bounding box center [657, 345] width 86 height 15
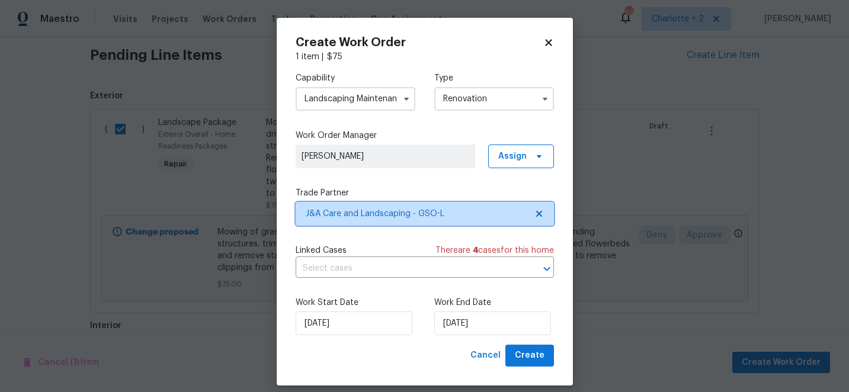
scroll to position [0, 0]
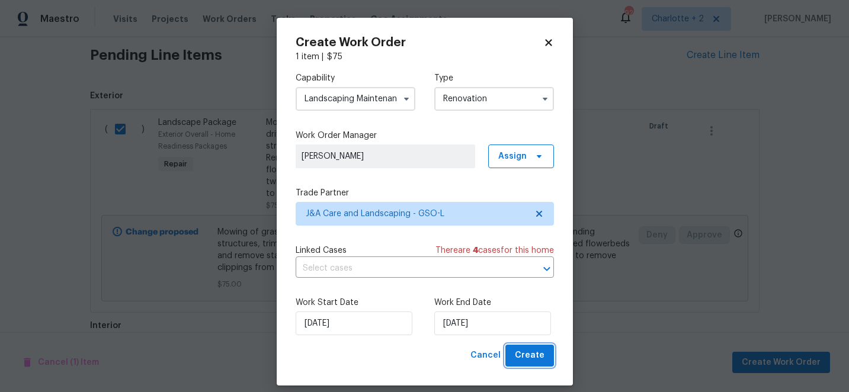
click at [524, 351] on span "Create" at bounding box center [530, 355] width 30 height 15
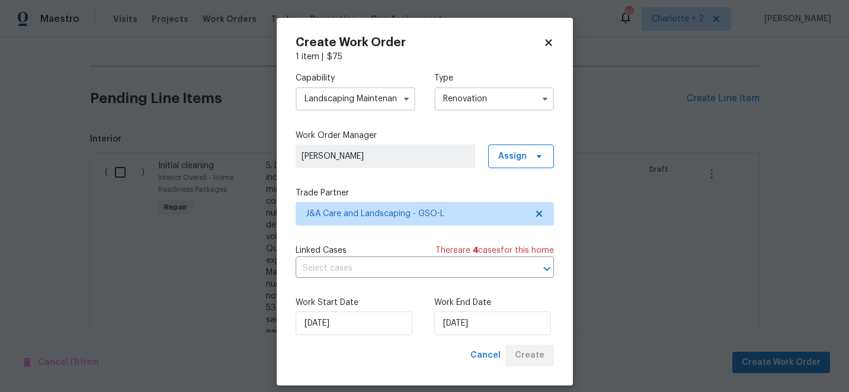
scroll to position [361, 0]
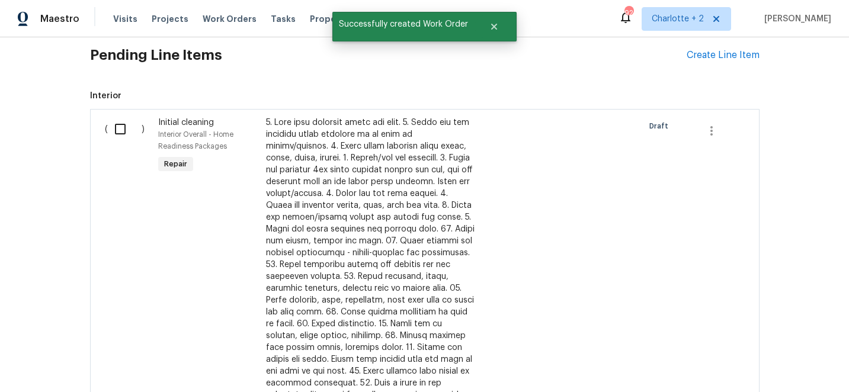
click at [120, 127] on input "checkbox" at bounding box center [125, 129] width 34 height 25
checkbox input "true"
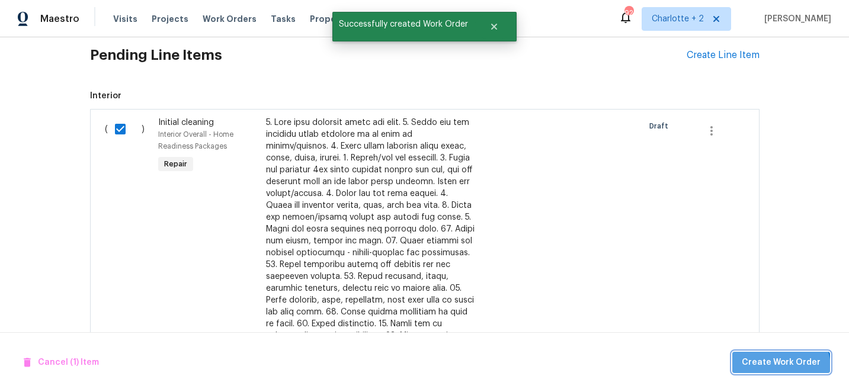
click at [784, 368] on span "Create Work Order" at bounding box center [781, 362] width 79 height 15
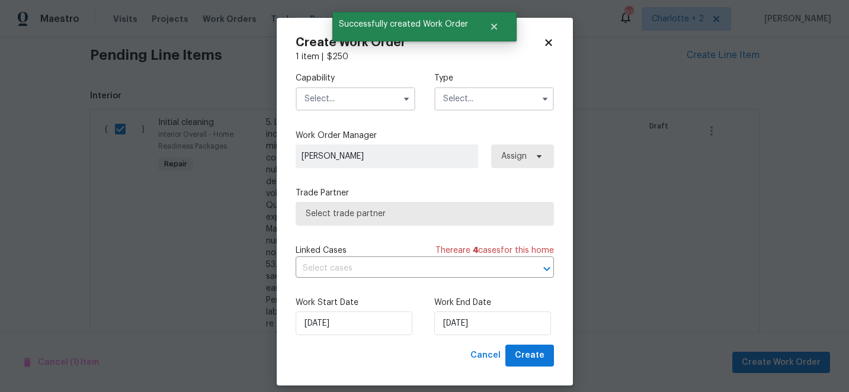
click at [324, 98] on input "text" at bounding box center [356, 99] width 120 height 24
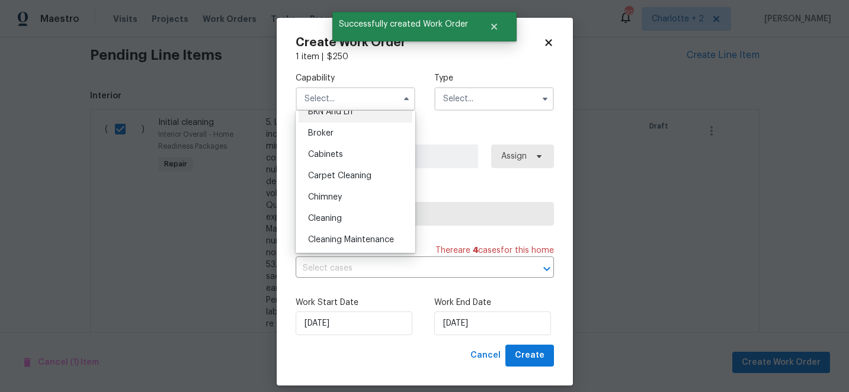
scroll to position [78, 0]
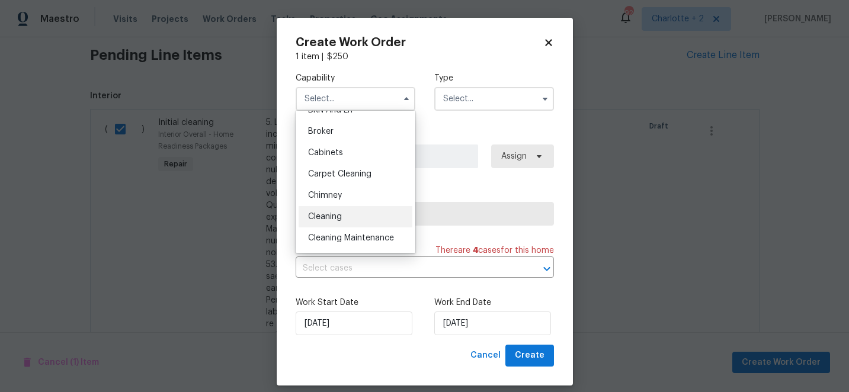
click at [334, 211] on div "Cleaning" at bounding box center [356, 216] width 114 height 21
type input "Cleaning"
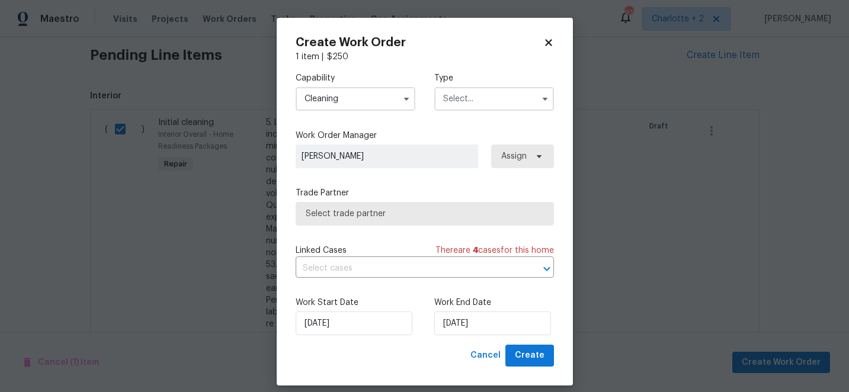
click at [456, 97] on input "text" at bounding box center [494, 99] width 120 height 24
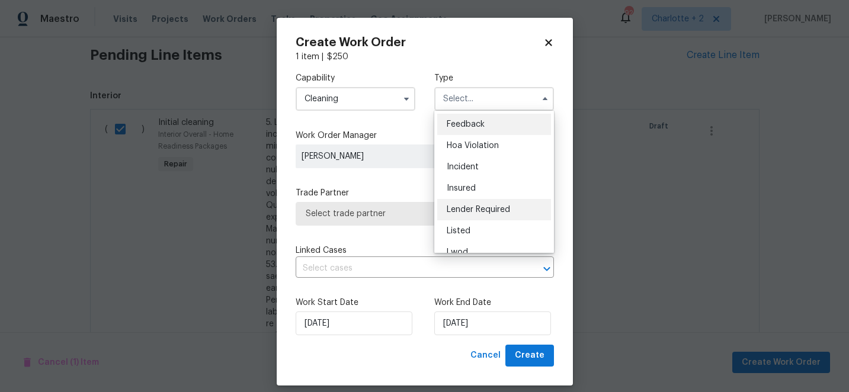
scroll to position [141, 0]
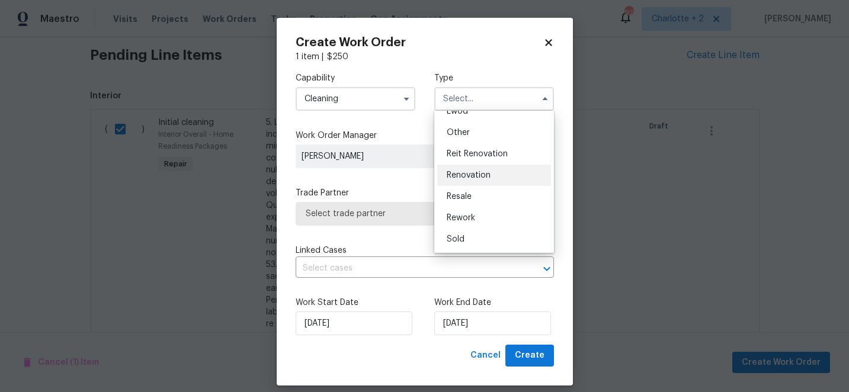
click at [480, 172] on span "Renovation" at bounding box center [469, 175] width 44 height 8
type input "Renovation"
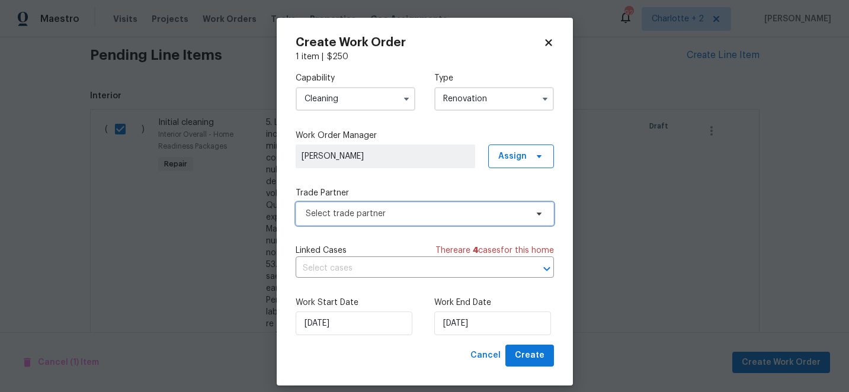
click at [431, 210] on span "Select trade partner" at bounding box center [416, 214] width 221 height 12
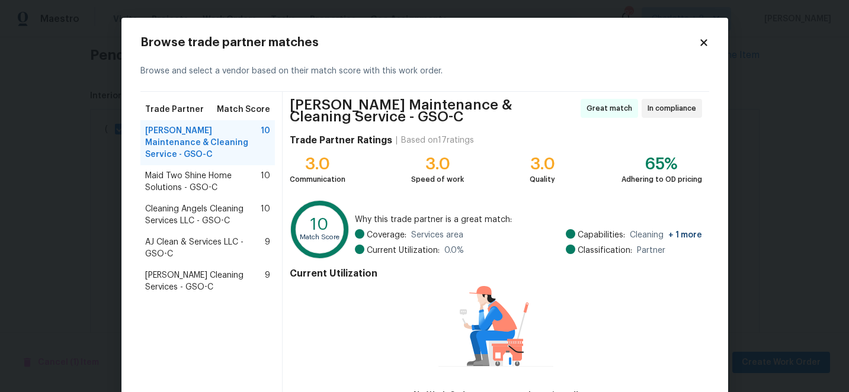
click at [229, 236] on span "AJ Clean & Services LLC - GSO-C" at bounding box center [205, 248] width 120 height 24
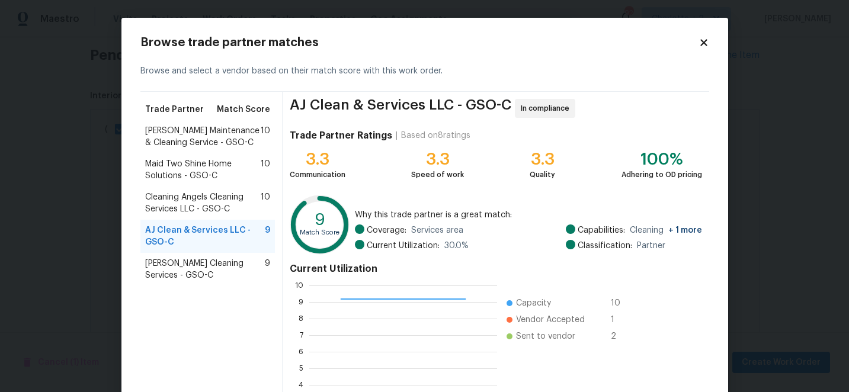
scroll to position [130, 0]
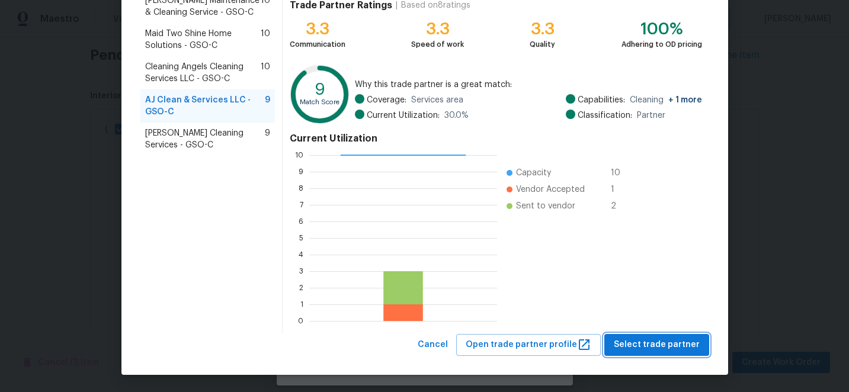
click at [675, 338] on span "Select trade partner" at bounding box center [657, 345] width 86 height 15
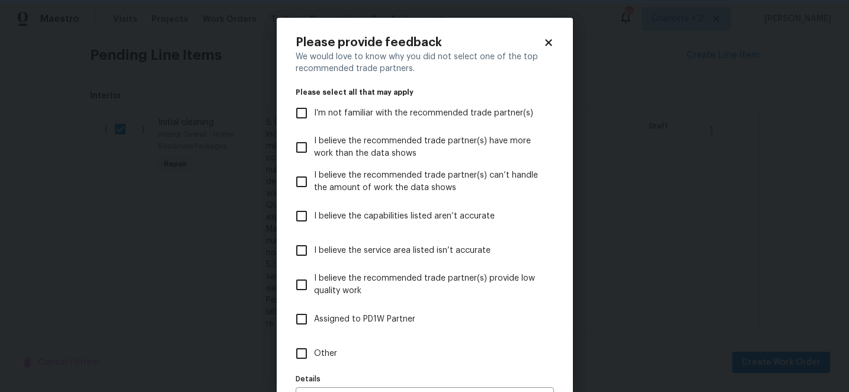
scroll to position [0, 0]
click at [305, 213] on input "I believe the capabilities listed aren’t accurate" at bounding box center [301, 216] width 25 height 25
checkbox input "true"
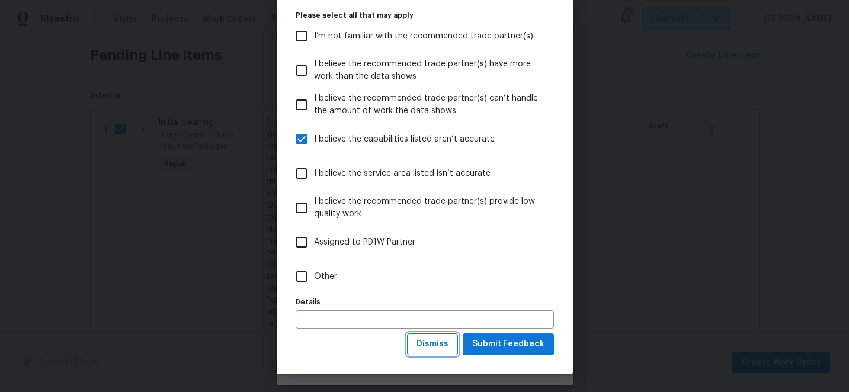
click at [441, 347] on span "Dismiss" at bounding box center [432, 344] width 32 height 15
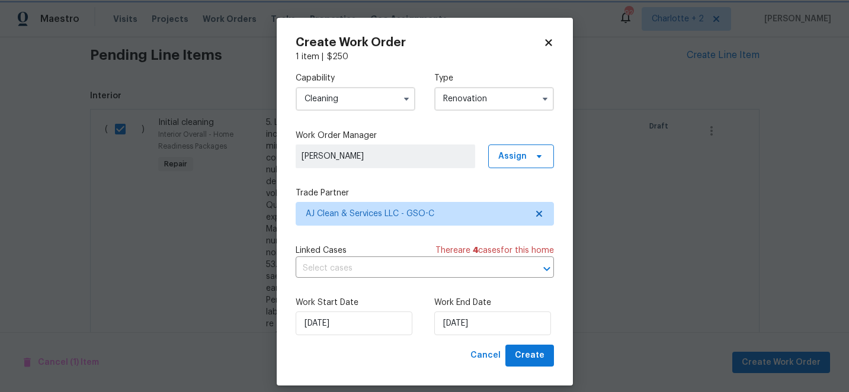
scroll to position [0, 0]
click at [541, 348] on span "Create" at bounding box center [530, 355] width 30 height 15
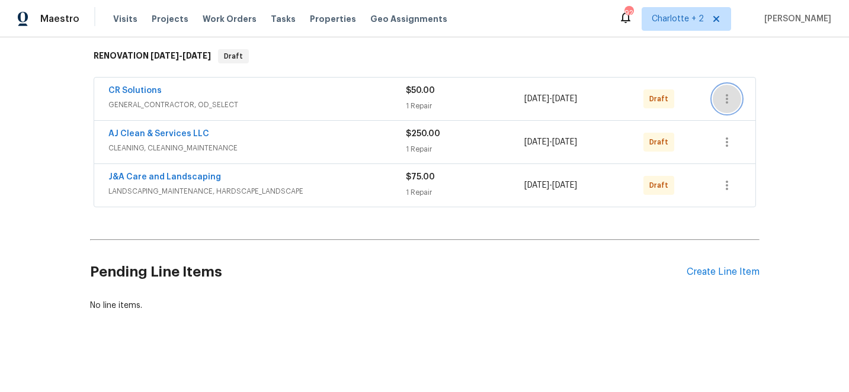
click at [729, 97] on icon "button" at bounding box center [727, 99] width 14 height 14
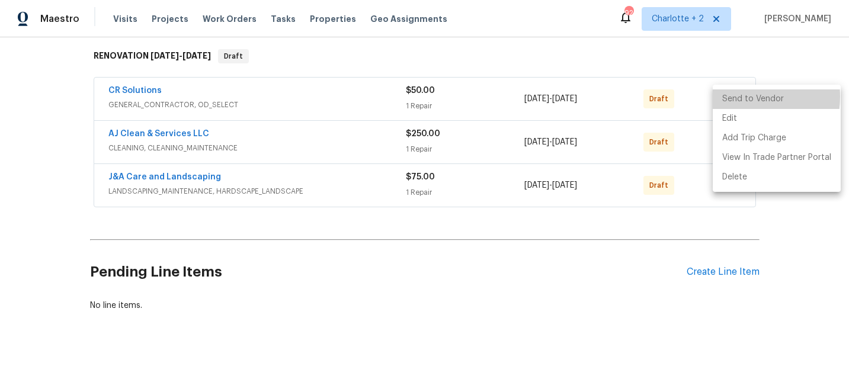
click at [732, 97] on li "Send to Vendor" at bounding box center [777, 99] width 128 height 20
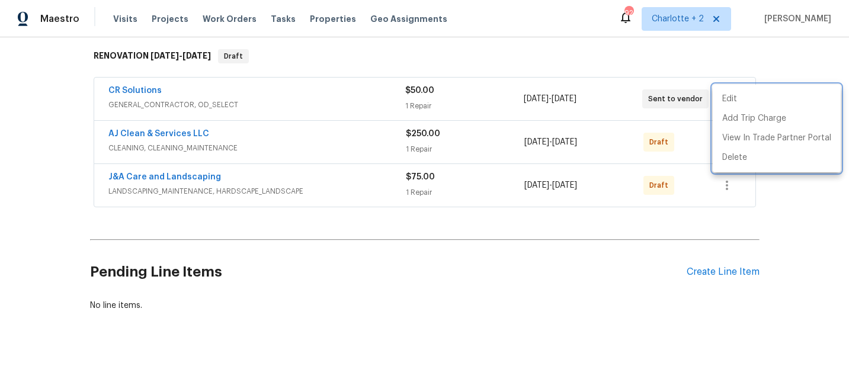
click at [655, 62] on div at bounding box center [424, 196] width 849 height 392
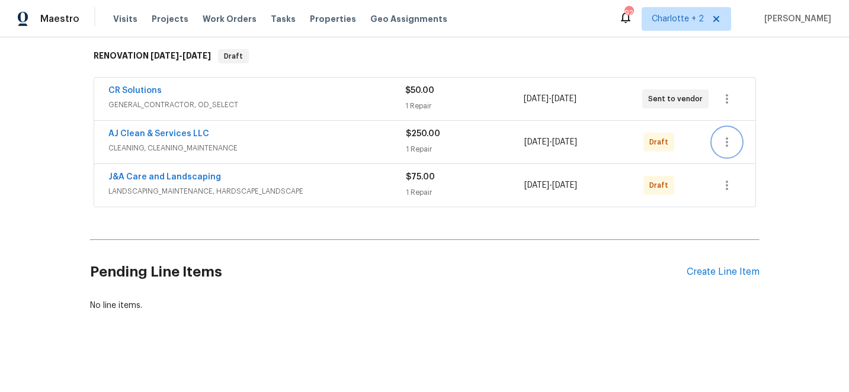
click at [727, 141] on icon "button" at bounding box center [727, 142] width 14 height 14
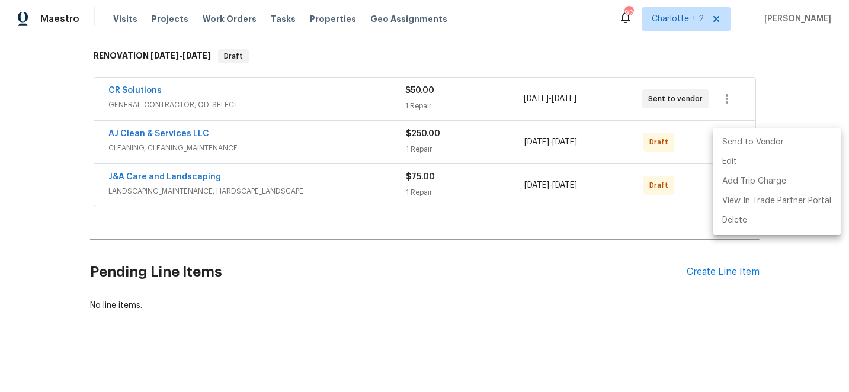
click at [727, 141] on li "Send to Vendor" at bounding box center [777, 143] width 128 height 20
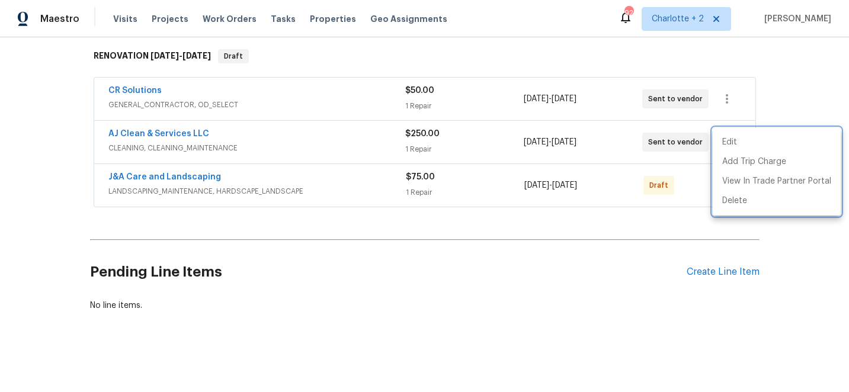
click at [799, 80] on div at bounding box center [424, 196] width 849 height 392
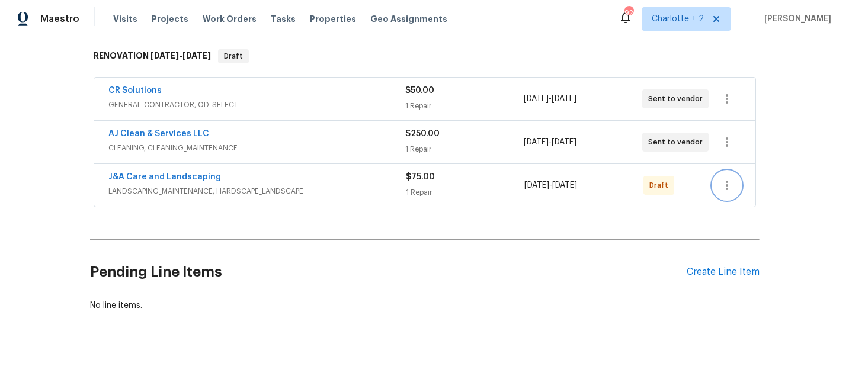
click at [726, 191] on icon "button" at bounding box center [727, 185] width 14 height 14
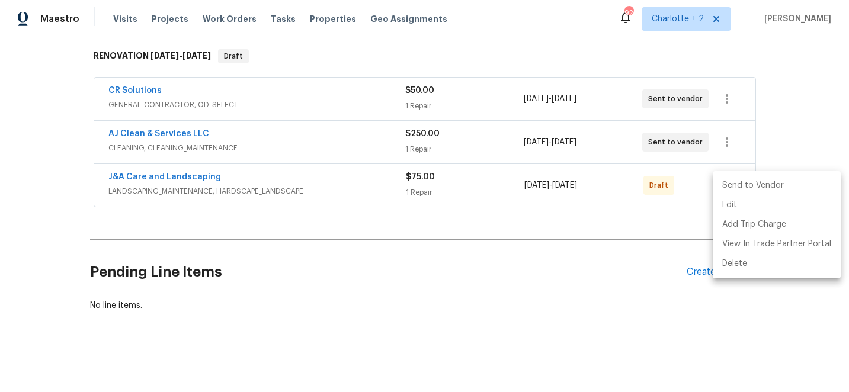
click at [726, 191] on li "Send to Vendor" at bounding box center [777, 186] width 128 height 20
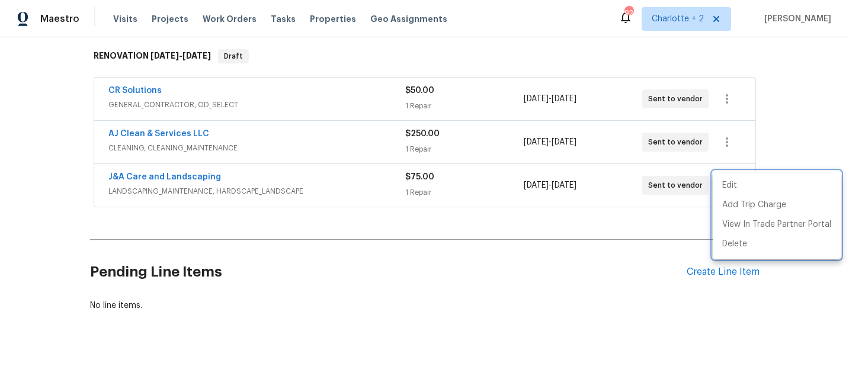
click at [804, 117] on div at bounding box center [424, 196] width 849 height 392
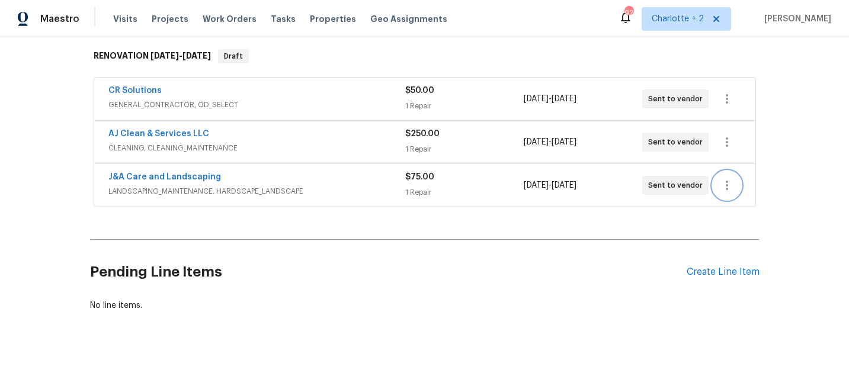
scroll to position [0, 0]
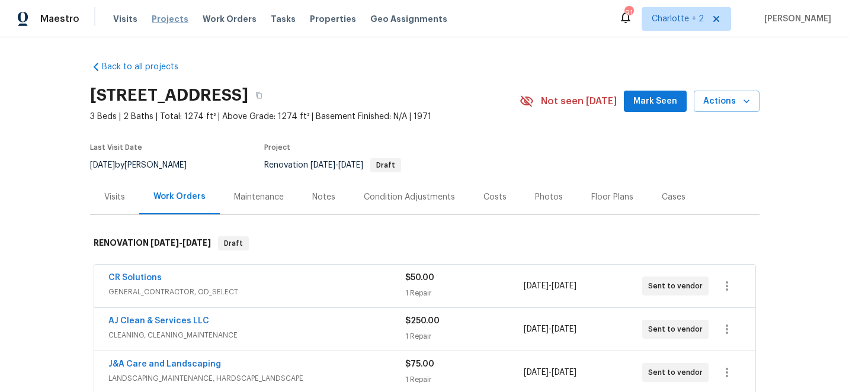
click at [165, 18] on span "Projects" at bounding box center [170, 19] width 37 height 12
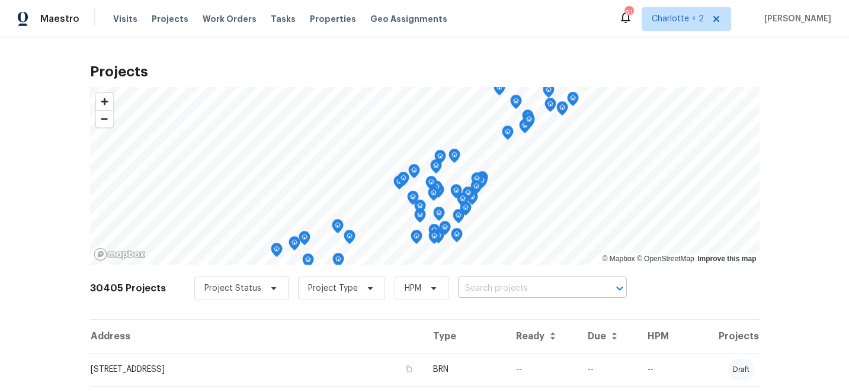
click at [460, 288] on input "text" at bounding box center [526, 289] width 136 height 18
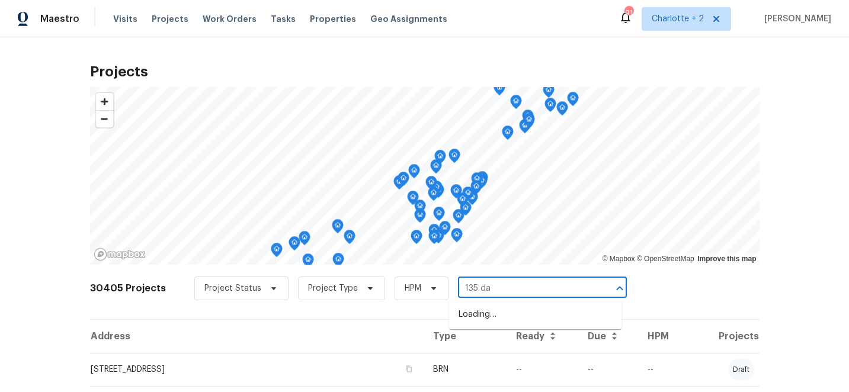
type input "135 dai"
click at [471, 309] on li "135 Daisy Ave, Kannapolis, NC 28081" at bounding box center [535, 315] width 172 height 20
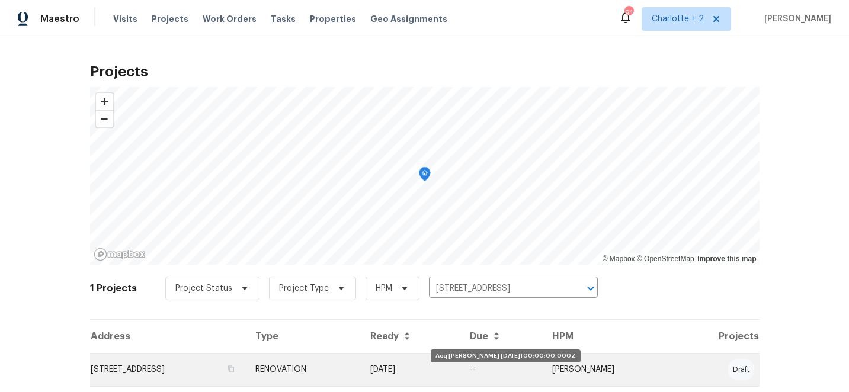
click at [460, 373] on td "[DATE]" at bounding box center [411, 369] width 100 height 33
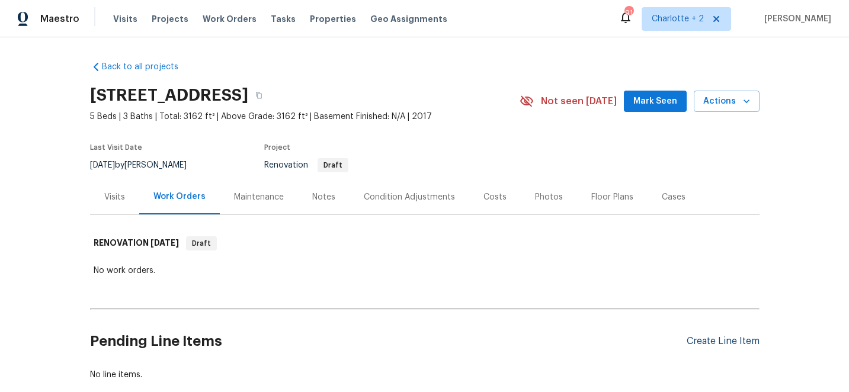
click at [706, 342] on div "Create Line Item" at bounding box center [723, 341] width 73 height 11
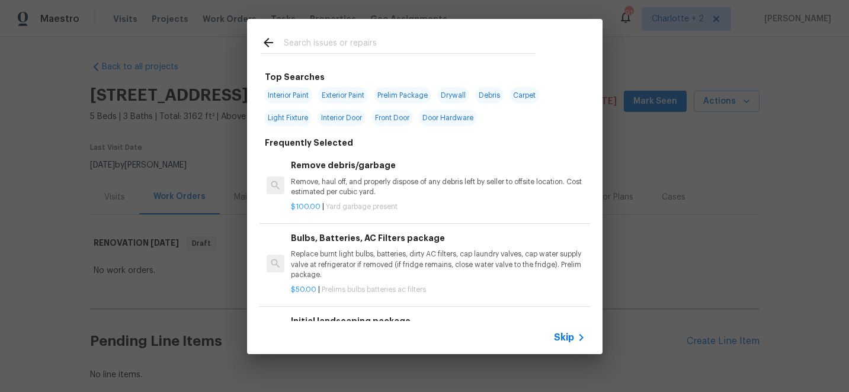
click at [347, 44] on input "text" at bounding box center [409, 45] width 251 height 18
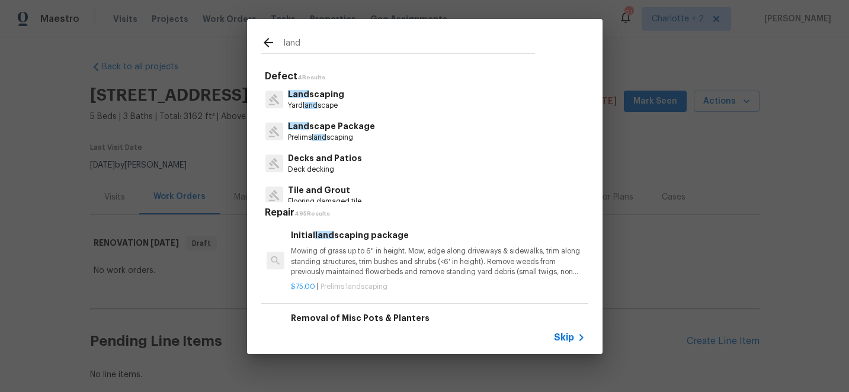
type input "land"
click at [383, 255] on p "Mowing of grass up to 6" in height. Mow, edge along driveways & sidewalks, trim…" at bounding box center [438, 261] width 294 height 30
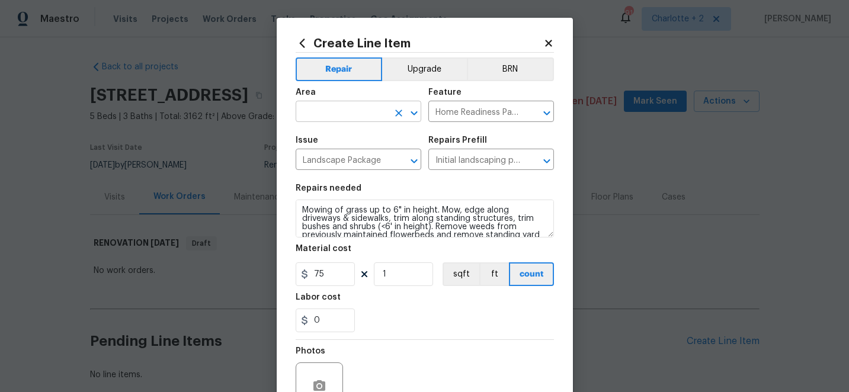
click at [357, 108] on input "text" at bounding box center [342, 113] width 92 height 18
click at [368, 158] on li "Exterior Overall" at bounding box center [359, 159] width 126 height 20
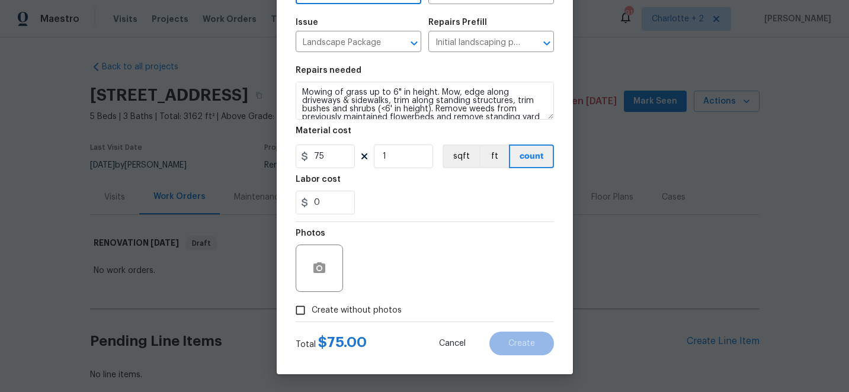
type input "Exterior Overall"
click at [302, 309] on input "Create without photos" at bounding box center [300, 310] width 23 height 23
checkbox input "true"
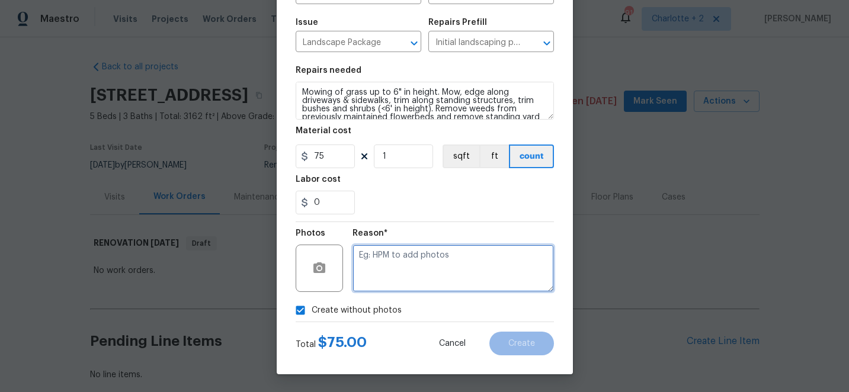
click at [411, 264] on textarea at bounding box center [452, 268] width 201 height 47
type textarea "edit"
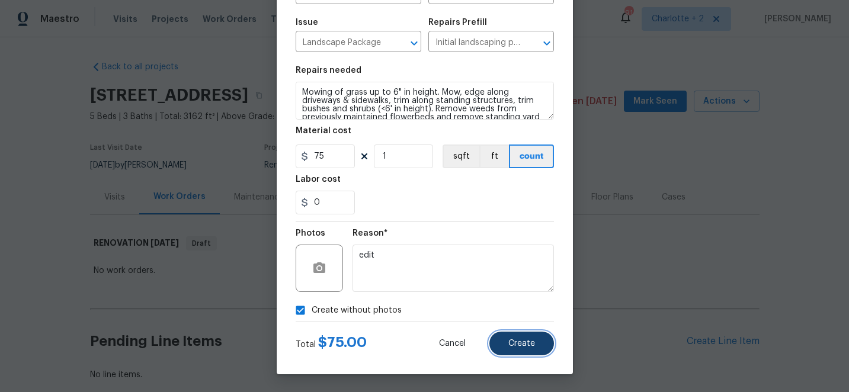
click at [530, 347] on span "Create" at bounding box center [521, 343] width 27 height 9
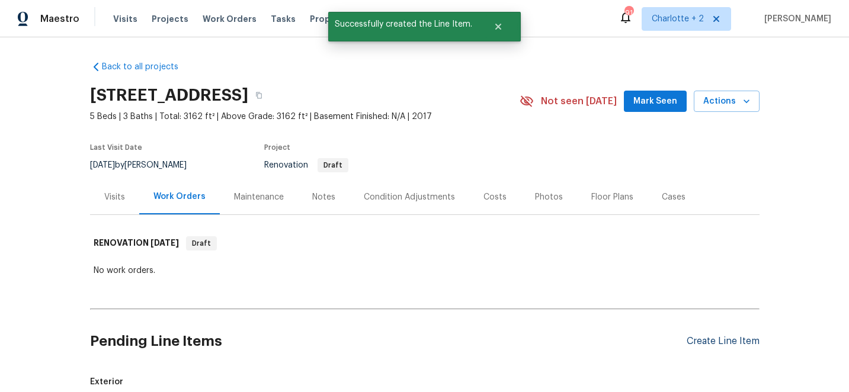
click at [710, 340] on div "Create Line Item" at bounding box center [723, 341] width 73 height 11
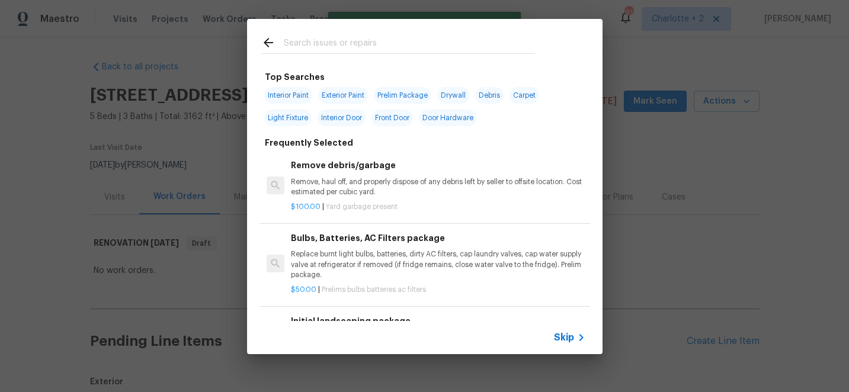
click at [350, 43] on input "text" at bounding box center [409, 45] width 251 height 18
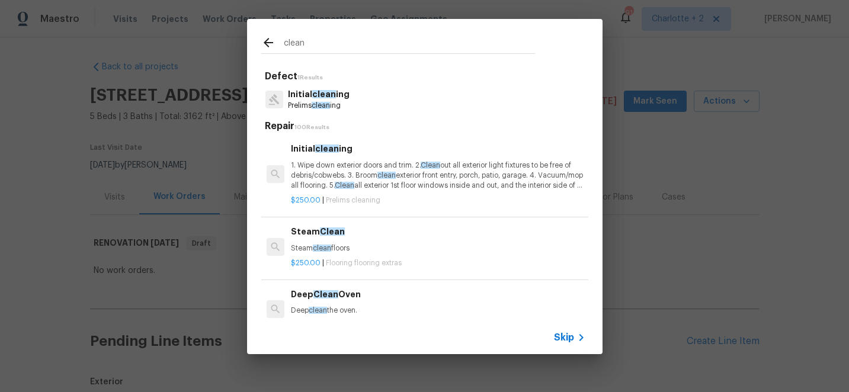
type input "clean"
click at [361, 175] on p "1. Wipe down exterior doors and trim. 2. Clean out all exterior light fixtures …" at bounding box center [438, 176] width 294 height 30
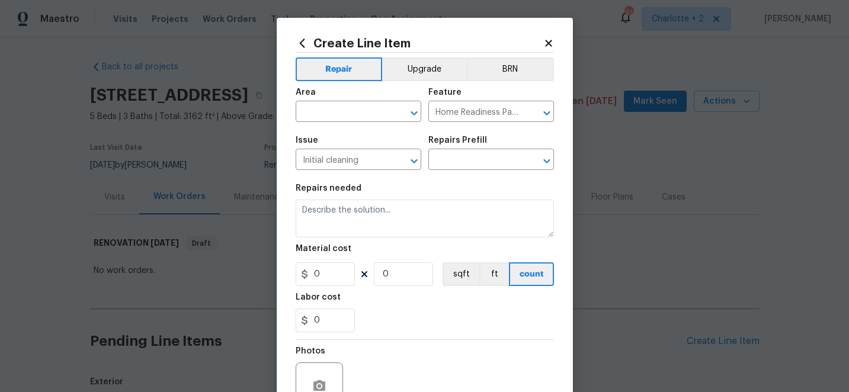
type input "Initial cleaning $250.00"
type textarea "1. Wipe down exterior doors and trim. 2. Clean out all exterior light fixtures …"
type input "250"
type input "1"
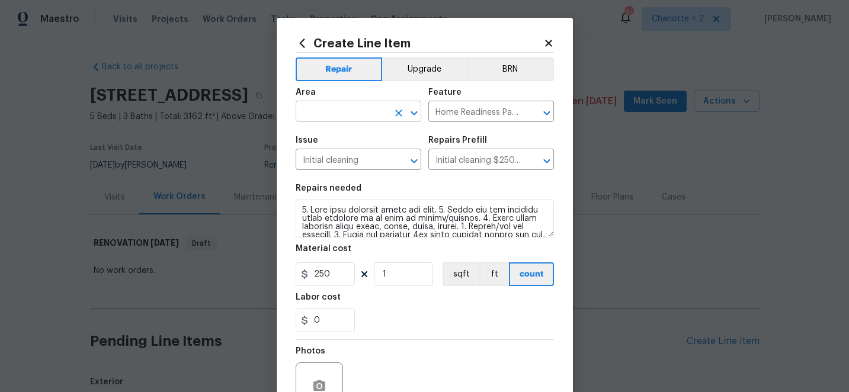
click at [344, 107] on input "text" at bounding box center [342, 113] width 92 height 18
click at [335, 164] on li "Interior Overall" at bounding box center [359, 159] width 126 height 20
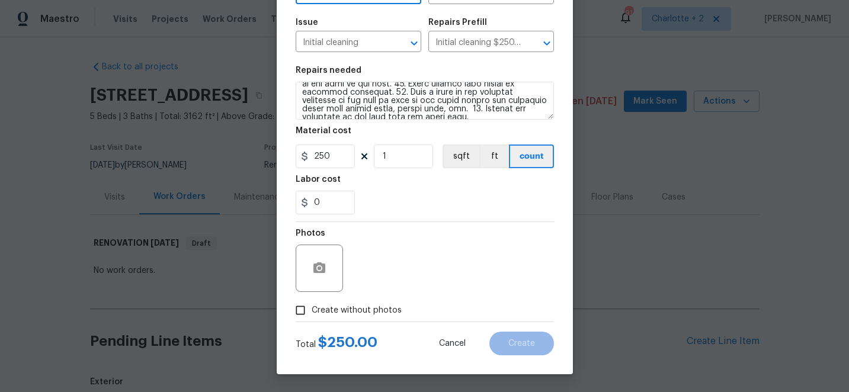
type input "Interior Overall"
click at [302, 311] on input "Create without photos" at bounding box center [300, 310] width 23 height 23
checkbox input "true"
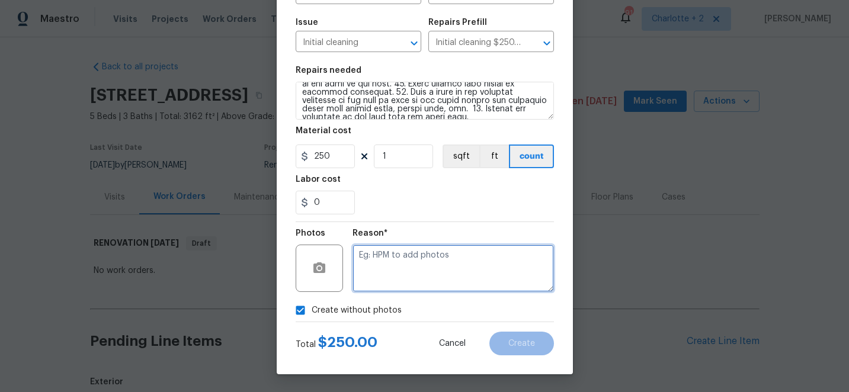
click at [435, 261] on textarea at bounding box center [452, 268] width 201 height 47
type textarea "edit"
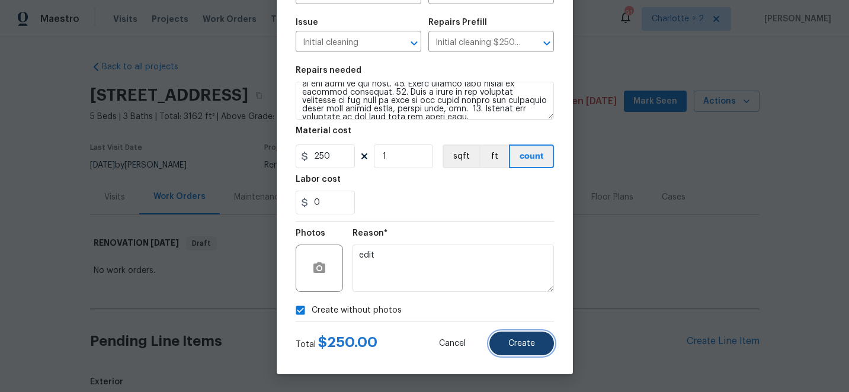
click at [520, 351] on button "Create" at bounding box center [521, 344] width 65 height 24
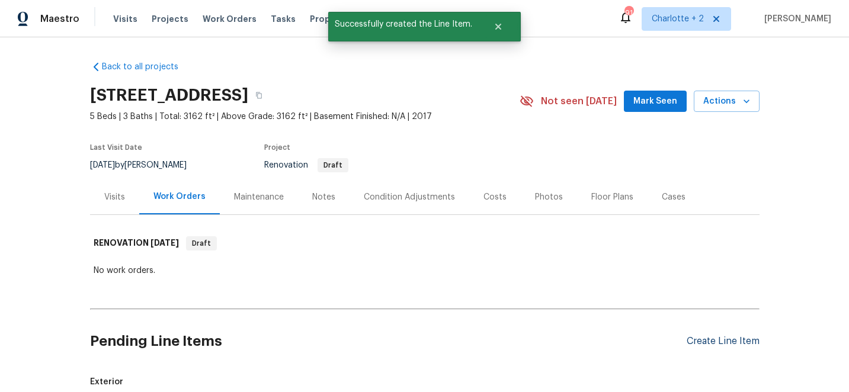
click at [698, 344] on div "Create Line Item" at bounding box center [723, 341] width 73 height 11
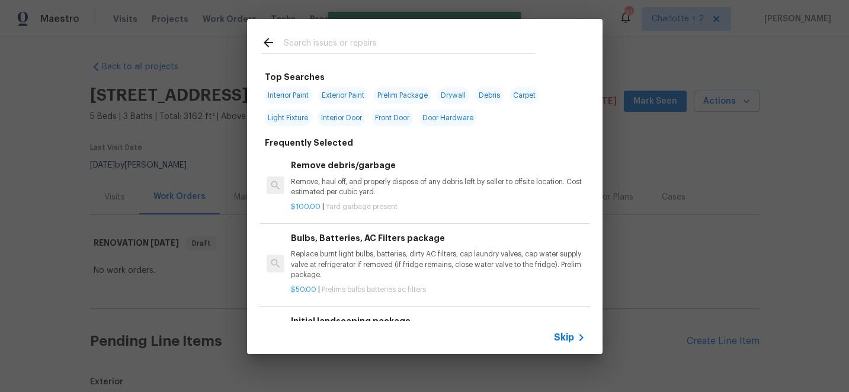
click at [347, 41] on input "text" at bounding box center [409, 45] width 251 height 18
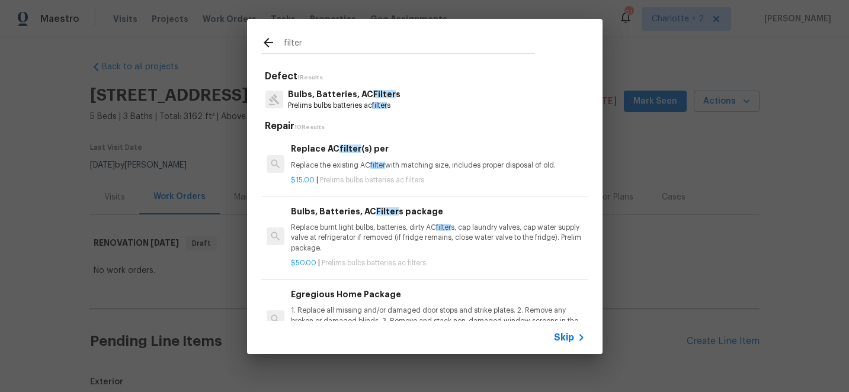
type input "filter"
click at [363, 222] on div "Bulbs, Batteries, AC Filter s package Replace burnt light bulbs, batteries, dir…" at bounding box center [438, 229] width 294 height 49
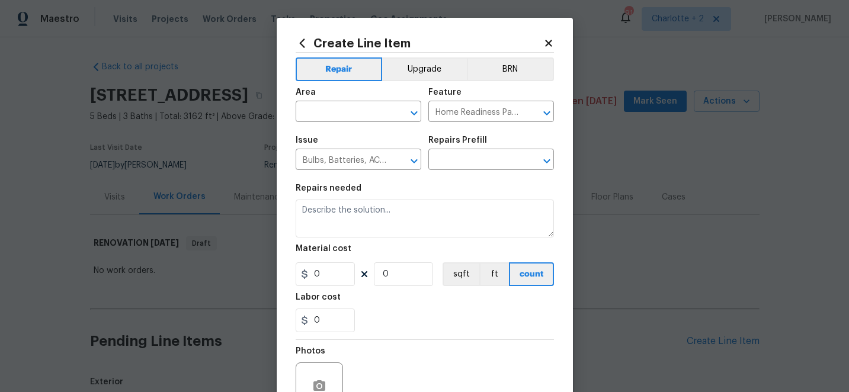
type input "Bulbs, Batteries, AC Filters package $50.00"
type textarea "Replace burnt light bulbs, batteries, dirty AC filters, cap laundry valves, cap…"
type input "50"
type input "1"
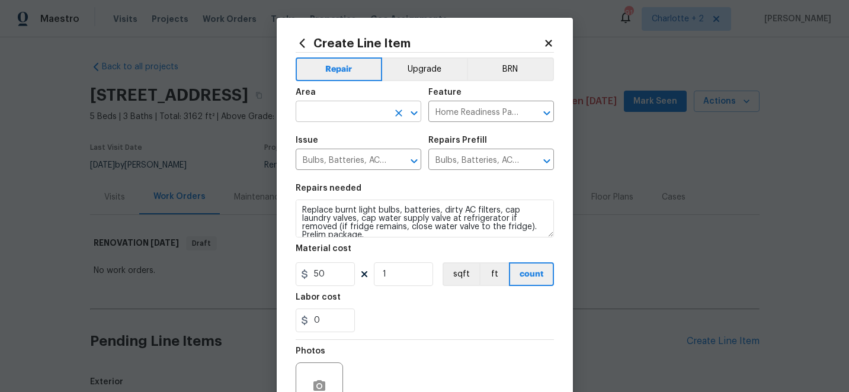
click at [326, 112] on input "text" at bounding box center [342, 113] width 92 height 18
click at [339, 156] on li "Interior Overall" at bounding box center [359, 159] width 126 height 20
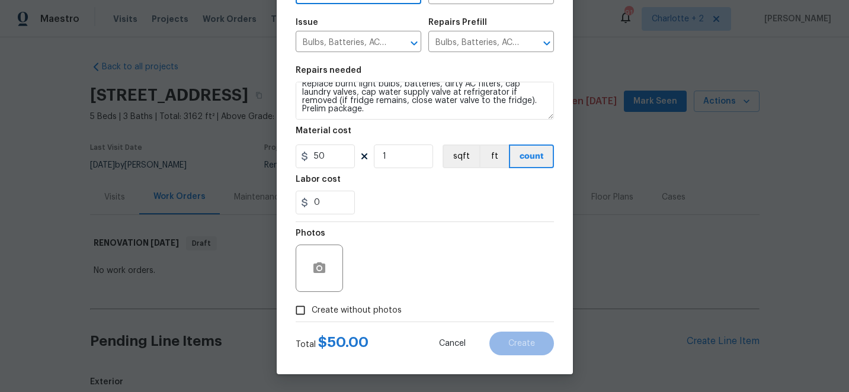
type input "Interior Overall"
click at [304, 310] on input "Create without photos" at bounding box center [300, 310] width 23 height 23
checkbox input "true"
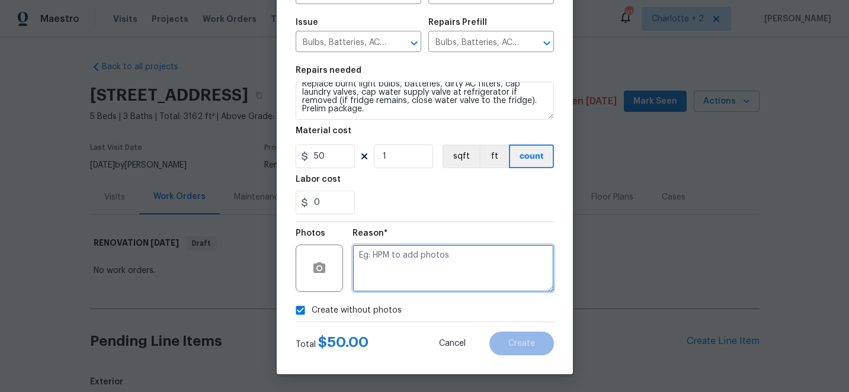
click at [436, 266] on textarea at bounding box center [452, 268] width 201 height 47
type textarea "edit"
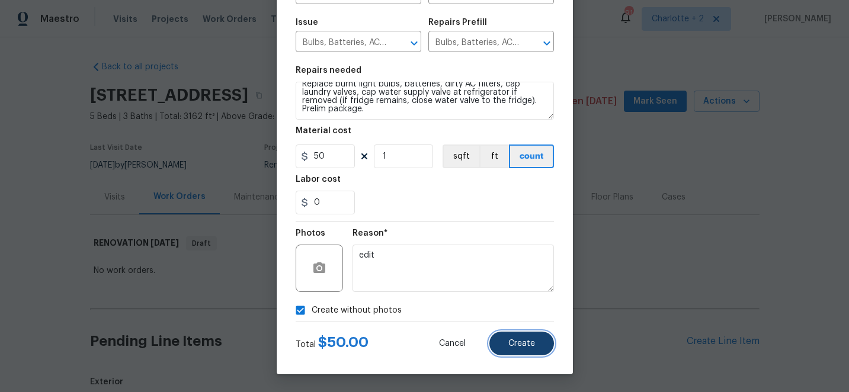
click at [517, 335] on button "Create" at bounding box center [521, 344] width 65 height 24
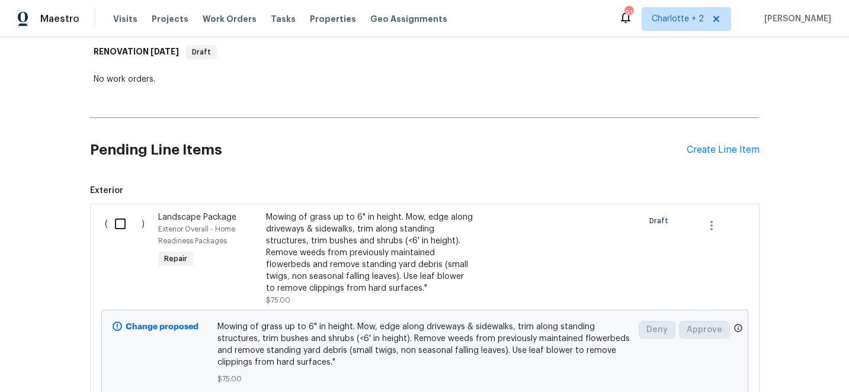
scroll to position [236, 0]
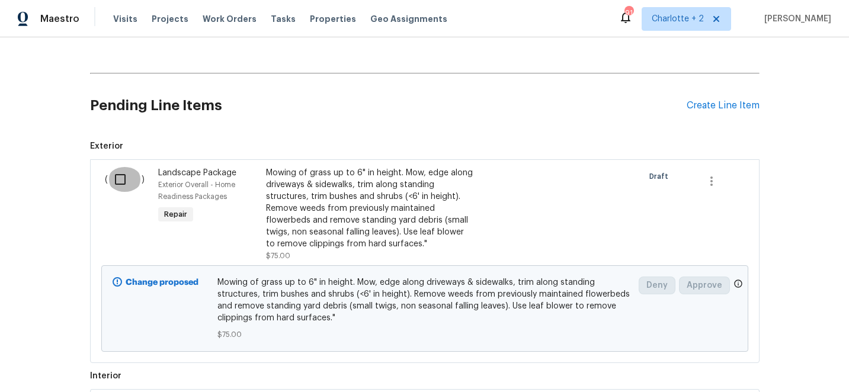
click at [122, 177] on input "checkbox" at bounding box center [125, 179] width 34 height 25
checkbox input "true"
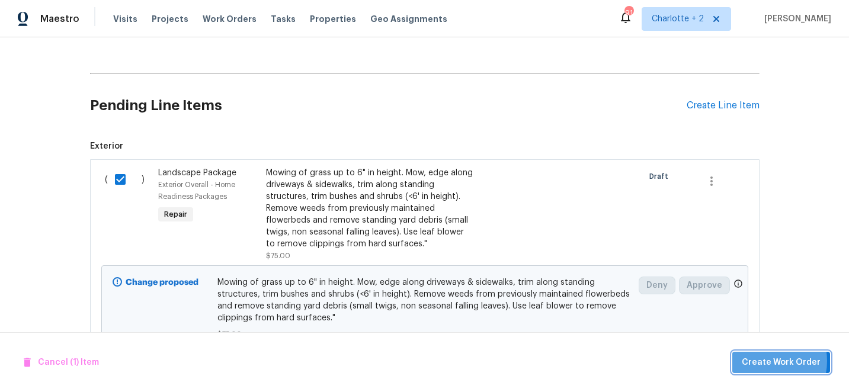
click at [768, 361] on span "Create Work Order" at bounding box center [781, 362] width 79 height 15
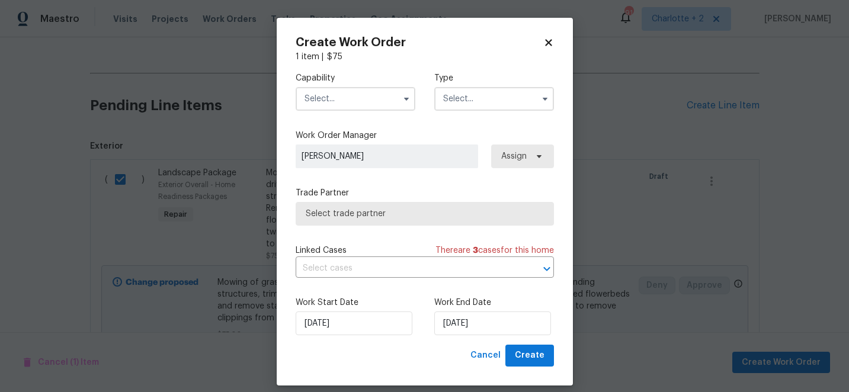
click at [320, 98] on input "text" at bounding box center [356, 99] width 120 height 24
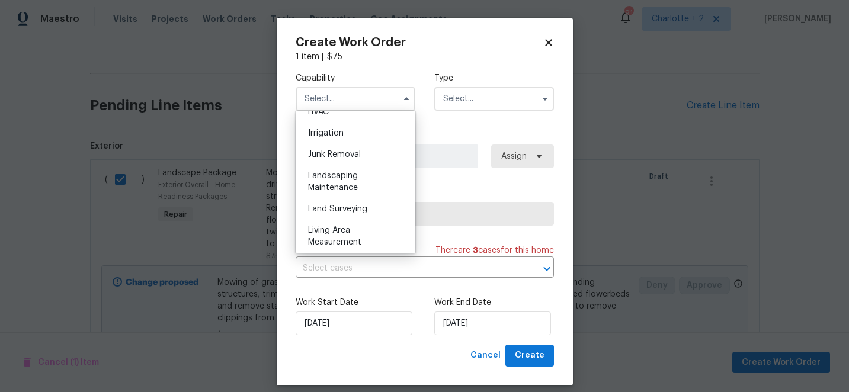
scroll to position [730, 0]
click at [334, 184] on span "Landscaping Maintenance" at bounding box center [333, 180] width 50 height 20
type input "Landscaping Maintenance"
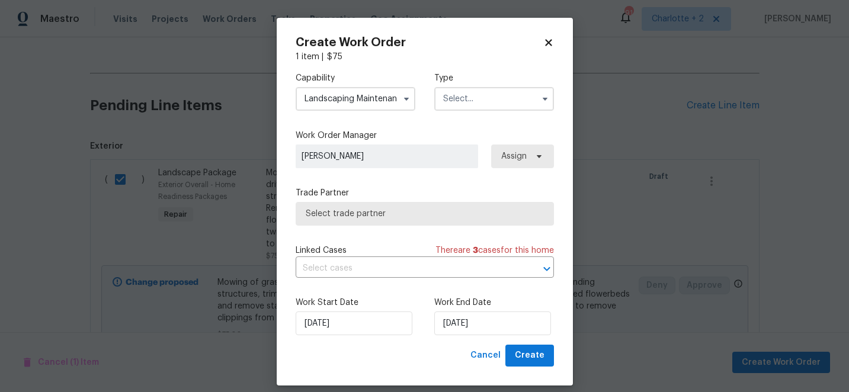
click at [466, 96] on input "text" at bounding box center [494, 99] width 120 height 24
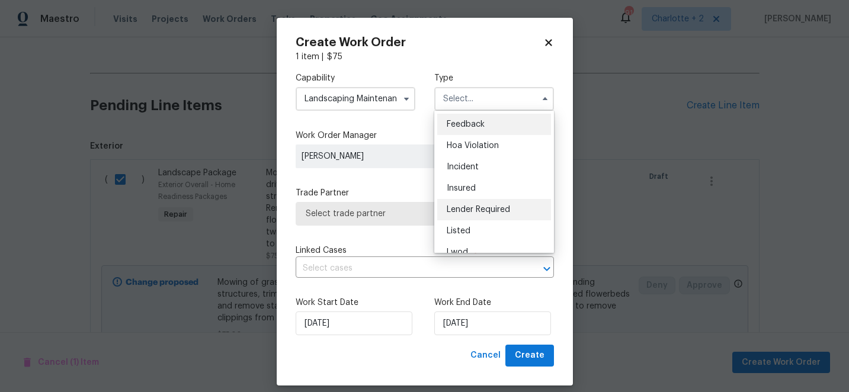
scroll to position [141, 0]
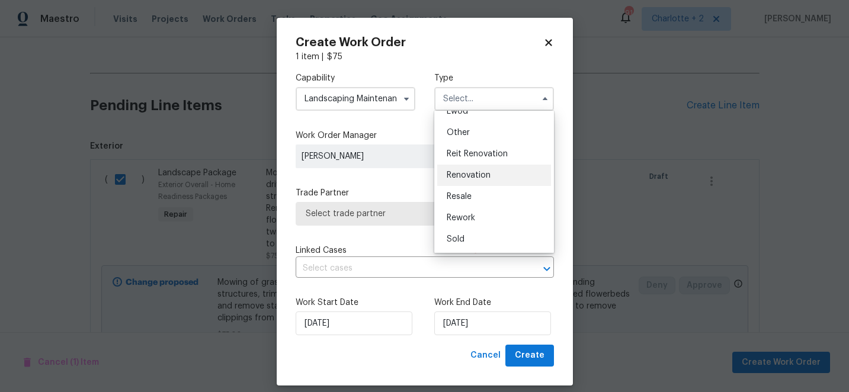
click at [480, 175] on span "Renovation" at bounding box center [469, 175] width 44 height 8
type input "Renovation"
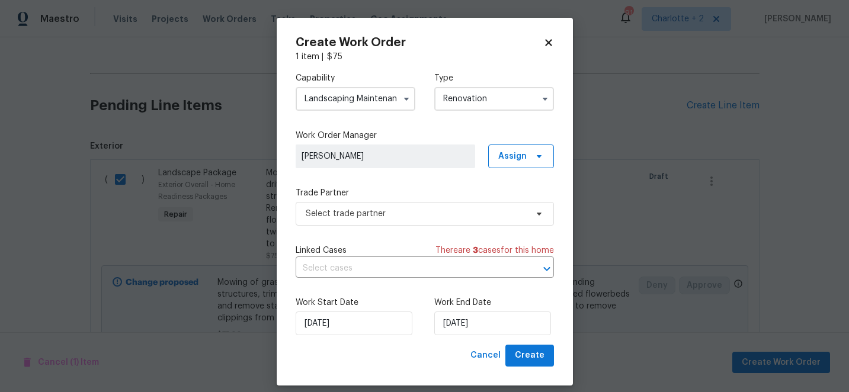
click at [396, 228] on div "Capability Landscaping Maintenance Type Renovation Work Order Manager Chip Hunt…" at bounding box center [425, 204] width 258 height 282
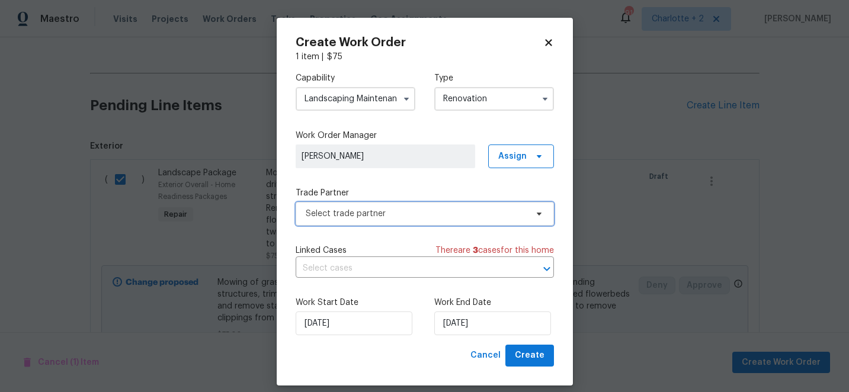
click at [409, 212] on span "Select trade partner" at bounding box center [416, 214] width 221 height 12
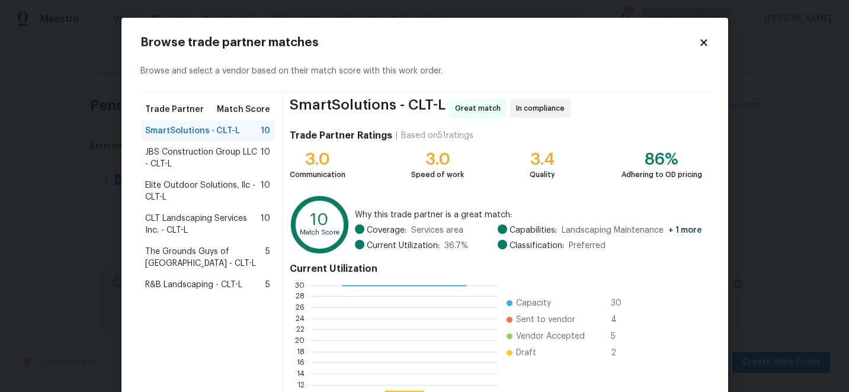
scroll to position [130, 0]
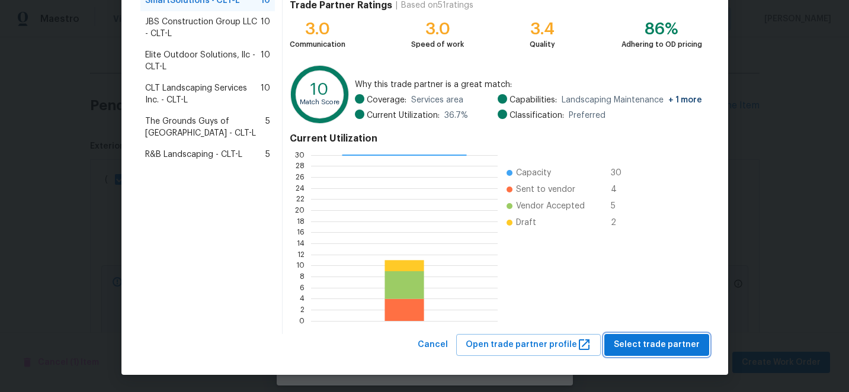
click at [658, 344] on span "Select trade partner" at bounding box center [657, 345] width 86 height 15
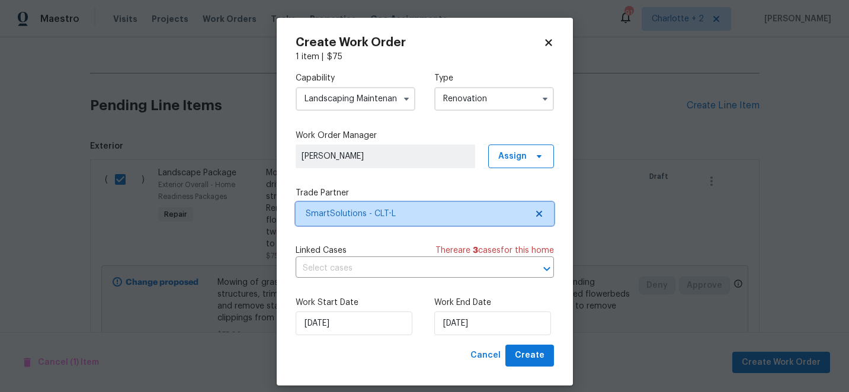
scroll to position [0, 0]
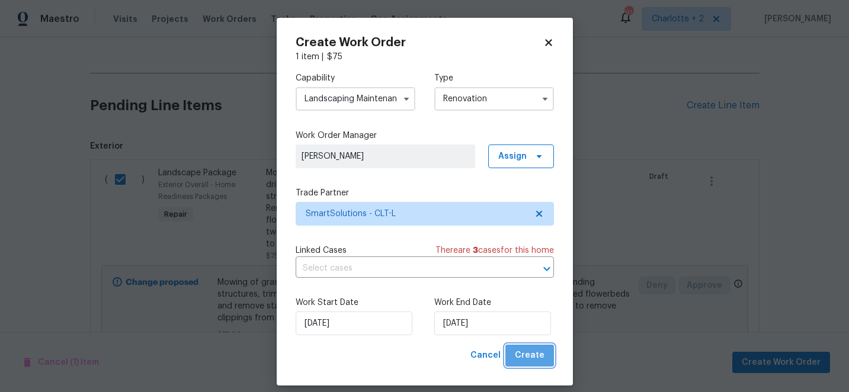
click at [531, 361] on span "Create" at bounding box center [530, 355] width 30 height 15
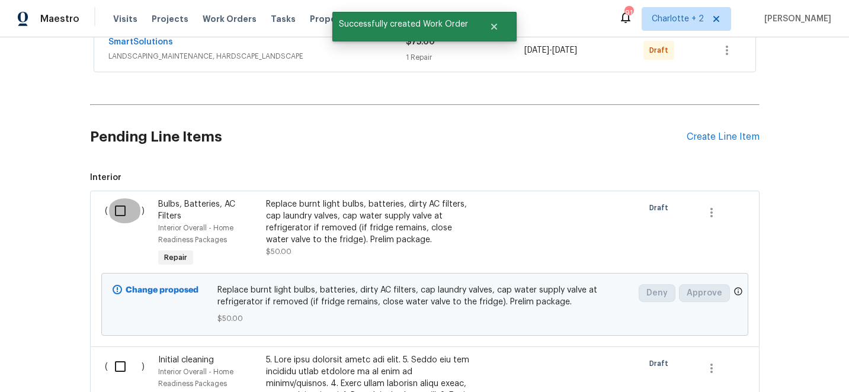
click at [121, 206] on input "checkbox" at bounding box center [125, 210] width 34 height 25
checkbox input "true"
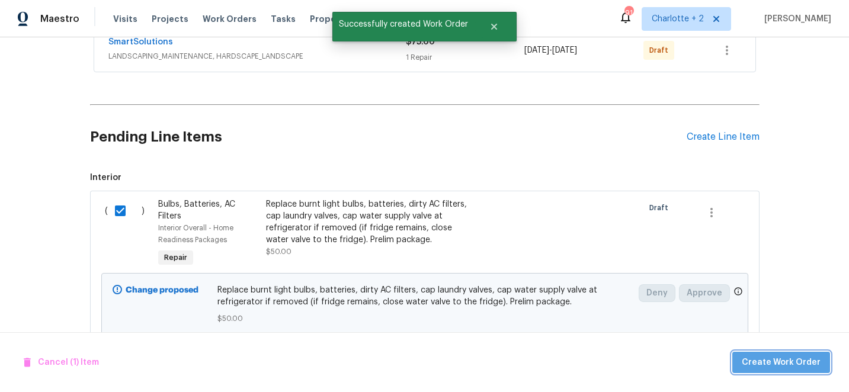
click at [798, 362] on span "Create Work Order" at bounding box center [781, 362] width 79 height 15
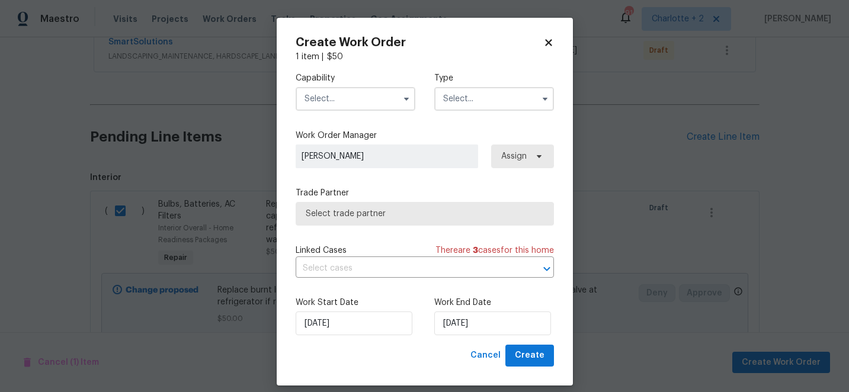
click at [349, 100] on input "text" at bounding box center [356, 99] width 120 height 24
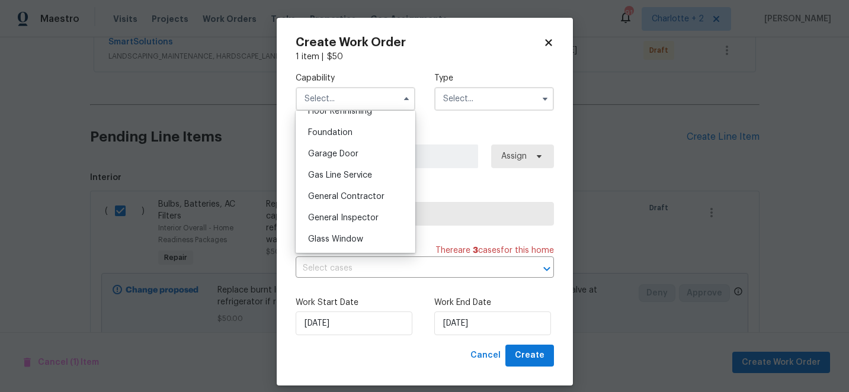
scroll to position [498, 0]
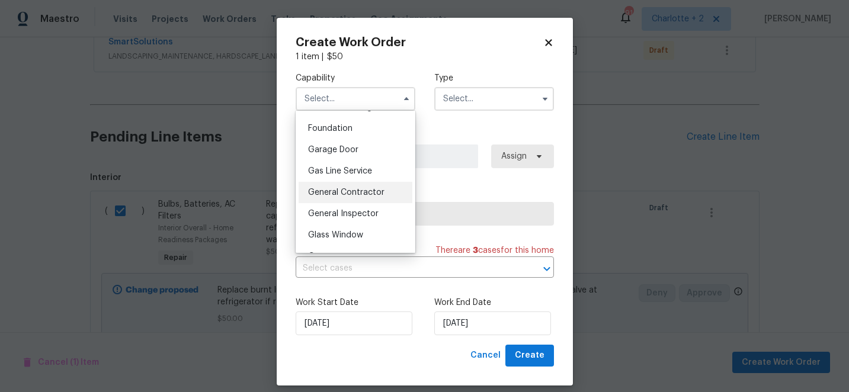
click at [361, 191] on span "General Contractor" at bounding box center [346, 192] width 76 height 8
type input "General Contractor"
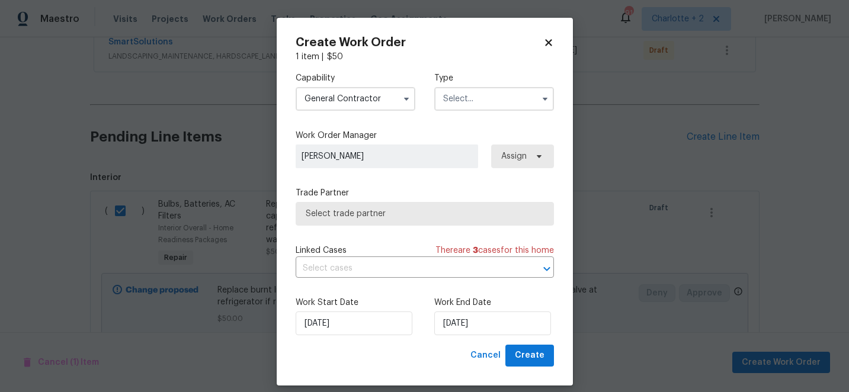
click at [475, 95] on input "text" at bounding box center [494, 99] width 120 height 24
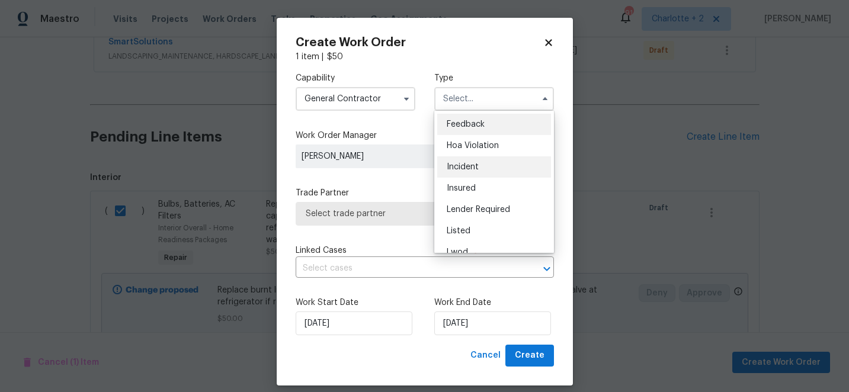
scroll to position [141, 0]
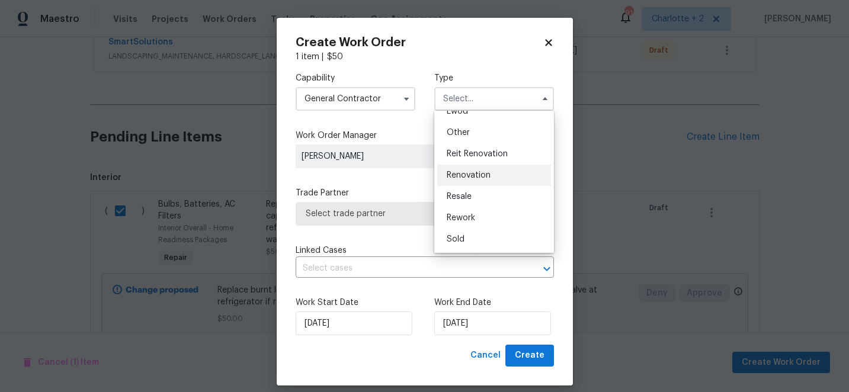
click at [483, 174] on span "Renovation" at bounding box center [469, 175] width 44 height 8
type input "Renovation"
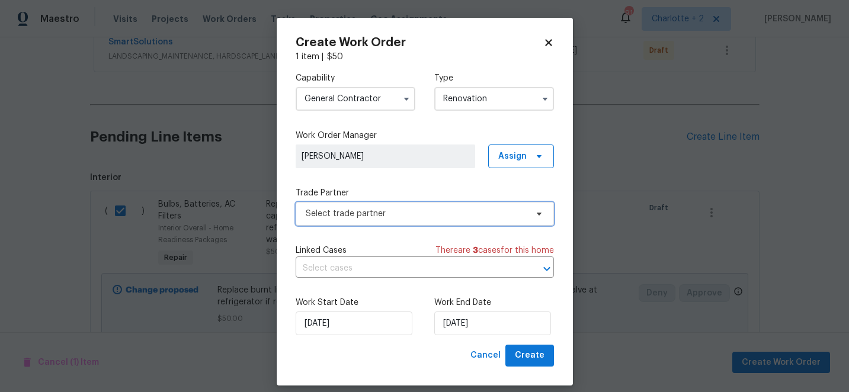
click at [437, 214] on span "Select trade partner" at bounding box center [416, 214] width 221 height 12
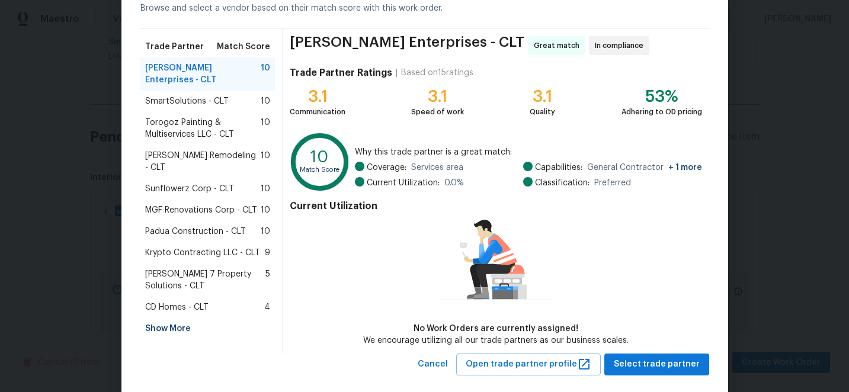
scroll to position [82, 0]
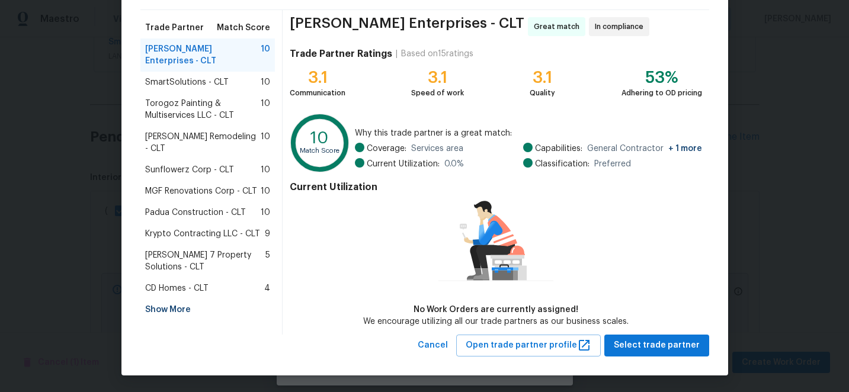
click at [176, 299] on div "Show More" at bounding box center [207, 309] width 135 height 21
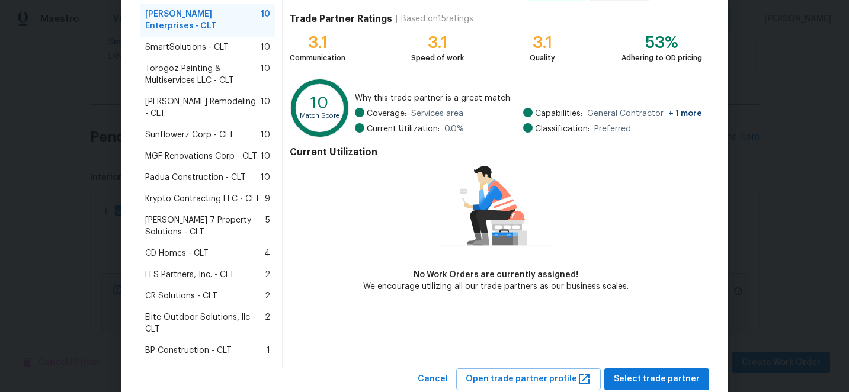
scroll to position [127, 0]
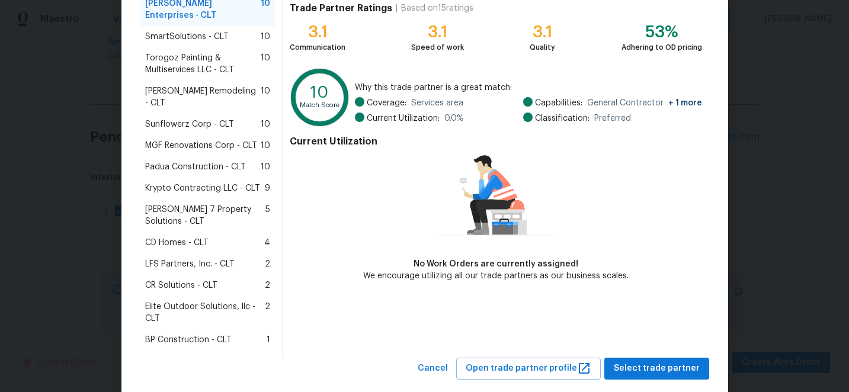
click at [197, 334] on span "BP Construction - CLT" at bounding box center [188, 340] width 86 height 12
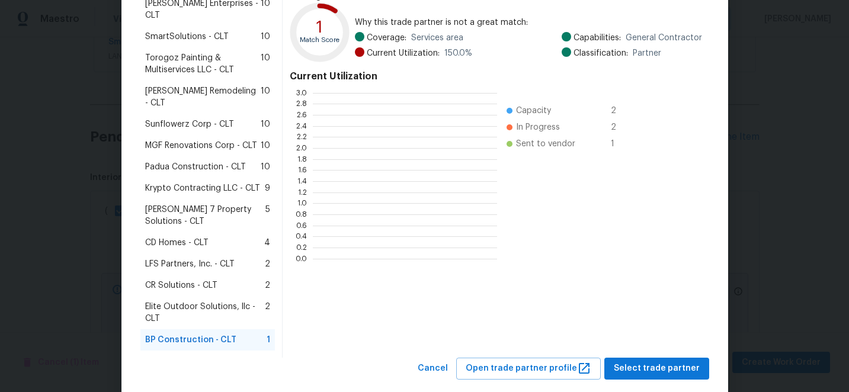
scroll to position [166, 184]
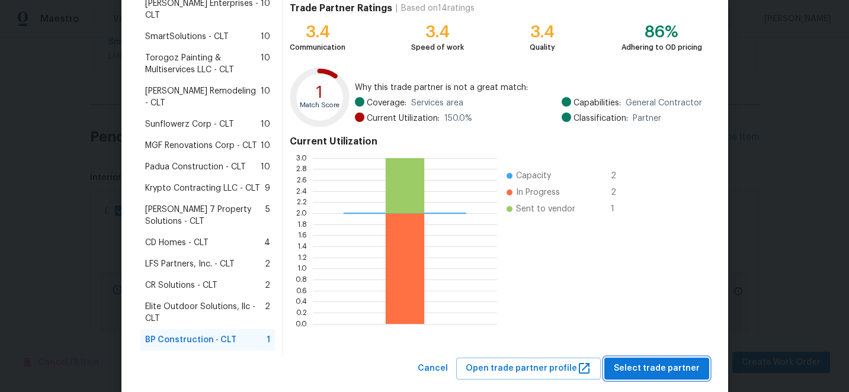
click at [663, 361] on span "Select trade partner" at bounding box center [657, 368] width 86 height 15
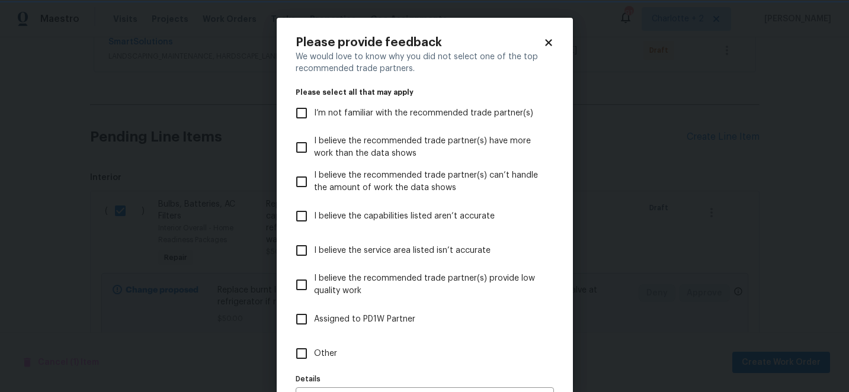
scroll to position [0, 0]
click at [304, 213] on input "I believe the capabilities listed aren’t accurate" at bounding box center [301, 216] width 25 height 25
checkbox input "true"
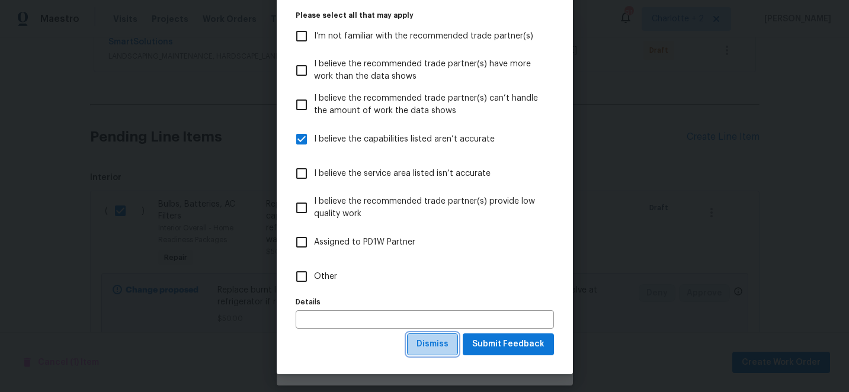
click at [435, 349] on span "Dismiss" at bounding box center [432, 344] width 32 height 15
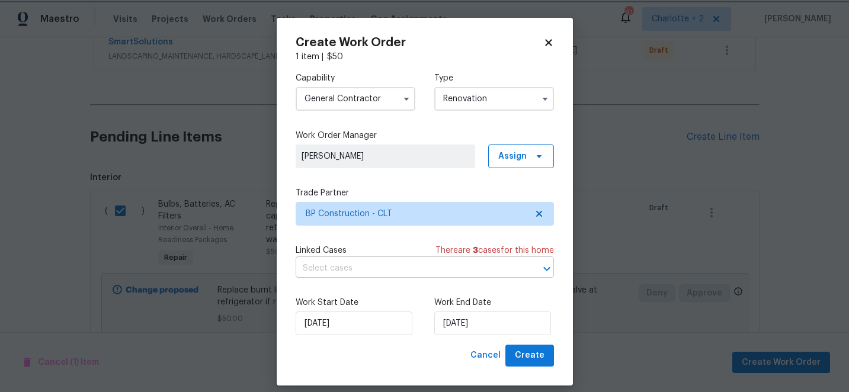
scroll to position [0, 0]
click at [527, 351] on span "Create" at bounding box center [530, 355] width 30 height 15
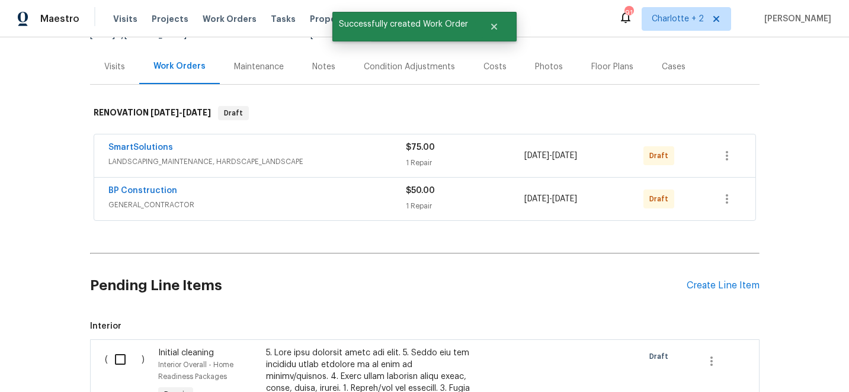
scroll to position [105, 0]
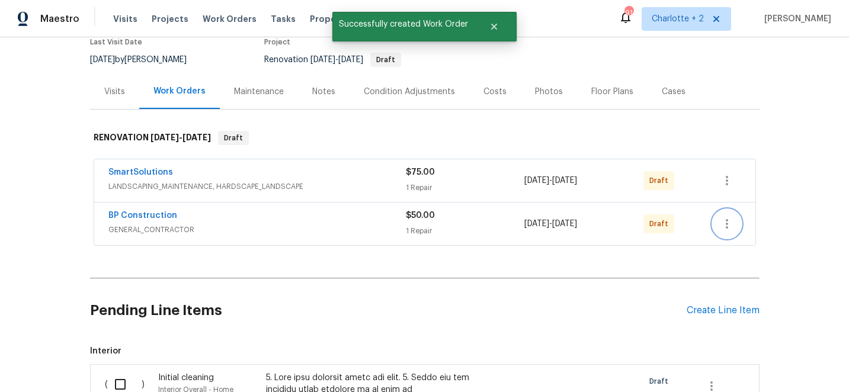
click at [732, 222] on icon "button" at bounding box center [727, 224] width 14 height 14
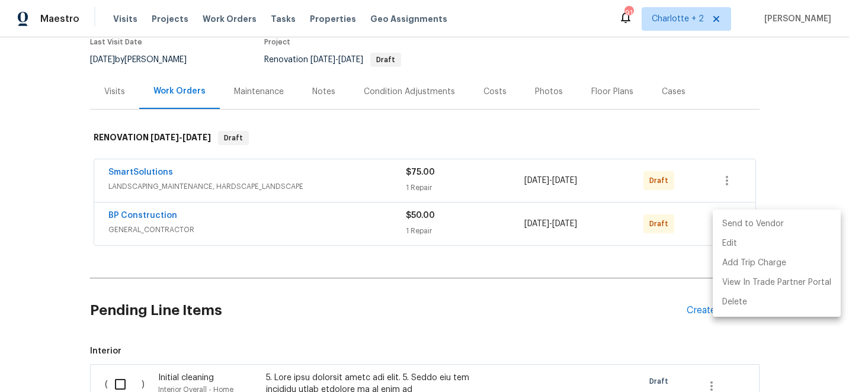
click at [732, 224] on li "Send to Vendor" at bounding box center [777, 224] width 128 height 20
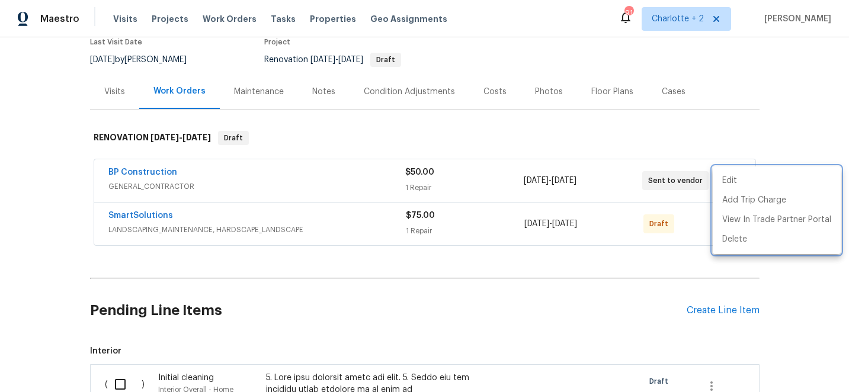
click at [783, 85] on div at bounding box center [424, 196] width 849 height 392
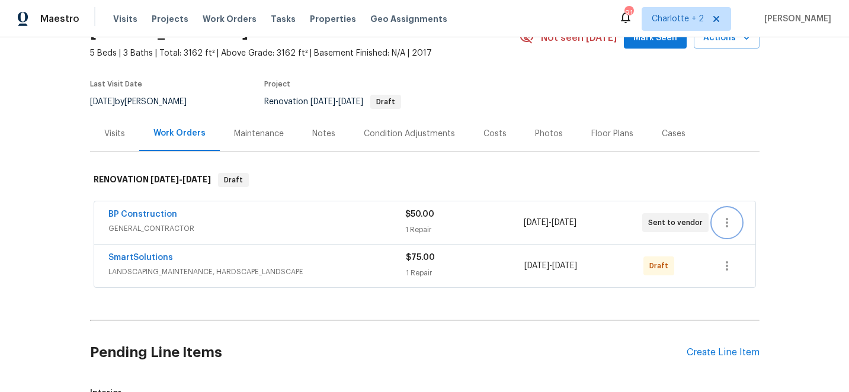
scroll to position [72, 0]
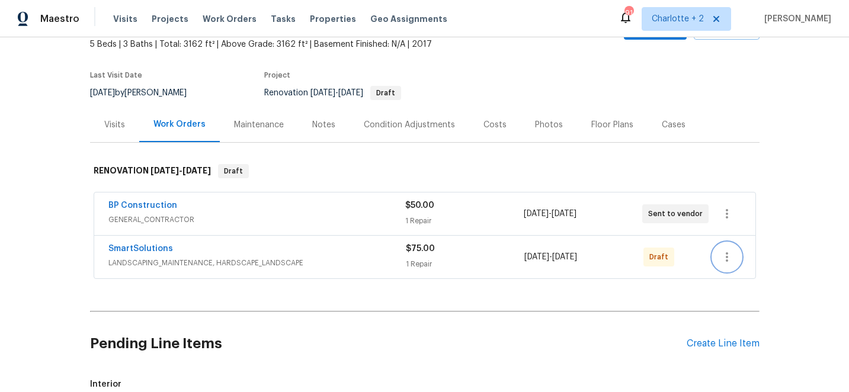
click at [728, 254] on icon "button" at bounding box center [727, 257] width 14 height 14
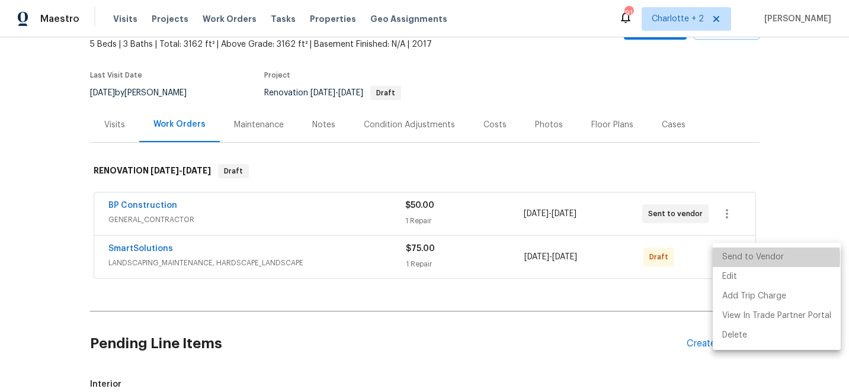
click at [743, 258] on li "Send to Vendor" at bounding box center [777, 258] width 128 height 20
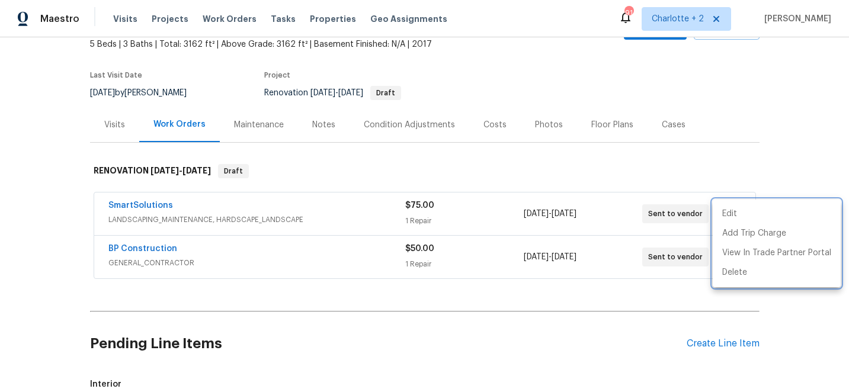
click at [791, 169] on div at bounding box center [424, 196] width 849 height 392
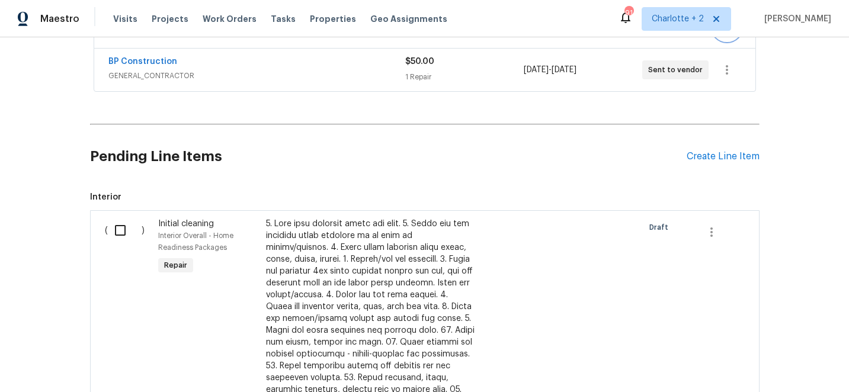
scroll to position [259, 0]
click at [120, 223] on input "checkbox" at bounding box center [125, 231] width 34 height 25
checkbox input "true"
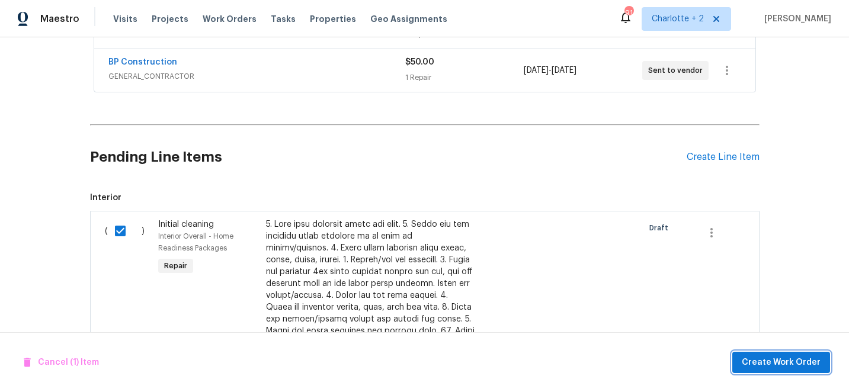
click at [785, 366] on span "Create Work Order" at bounding box center [781, 362] width 79 height 15
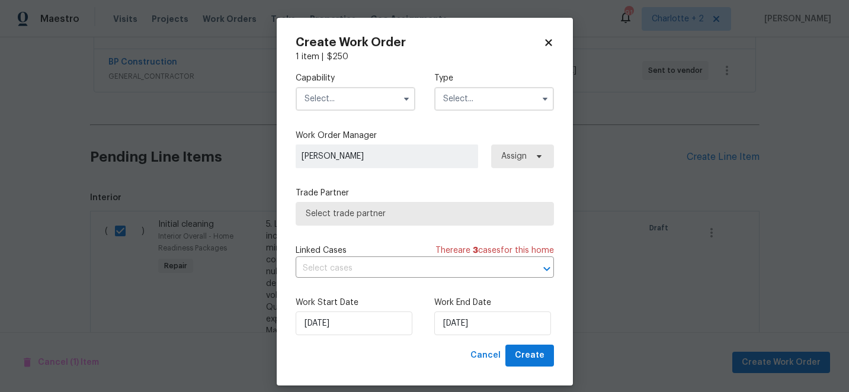
click at [328, 100] on input "text" at bounding box center [356, 99] width 120 height 24
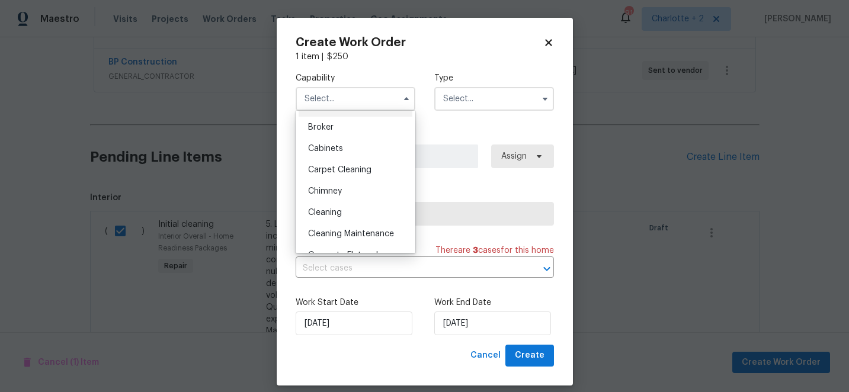
scroll to position [107, 0]
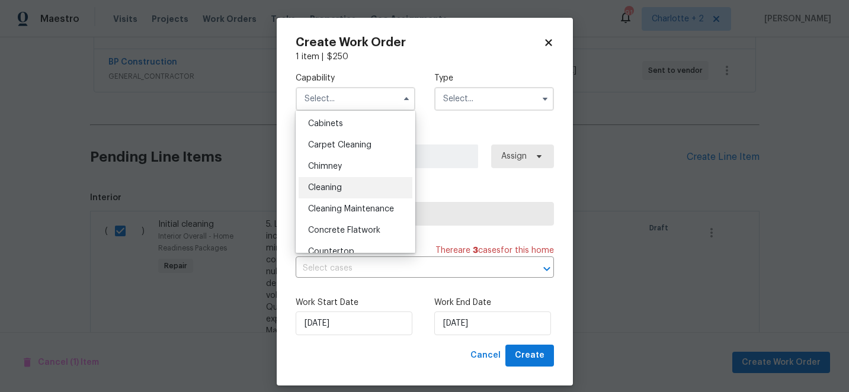
click at [330, 189] on span "Cleaning" at bounding box center [325, 188] width 34 height 8
type input "Cleaning"
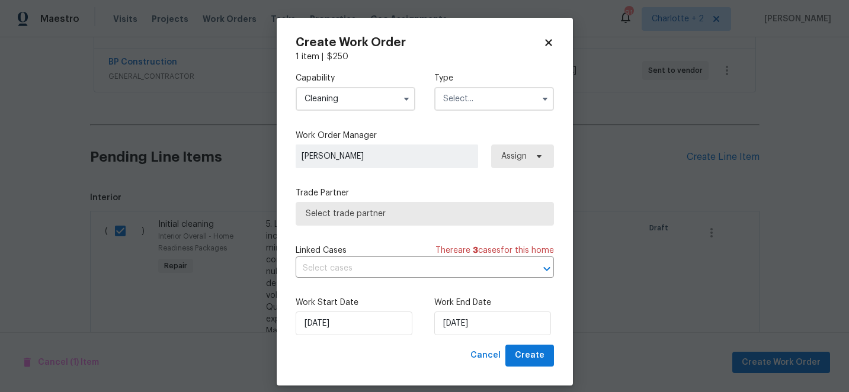
click at [484, 105] on input "text" at bounding box center [494, 99] width 120 height 24
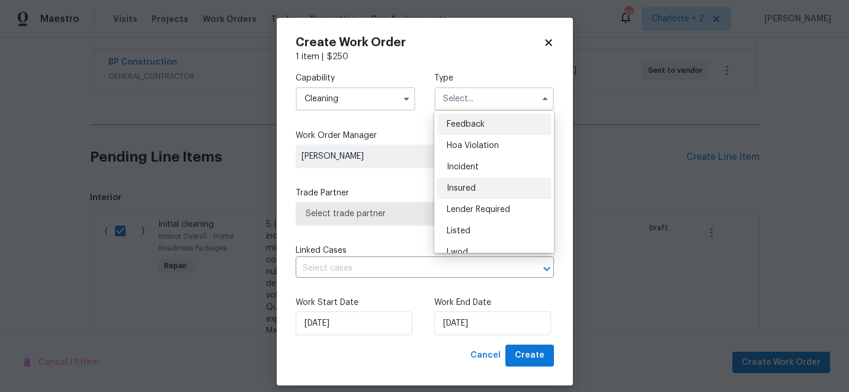
scroll to position [141, 0]
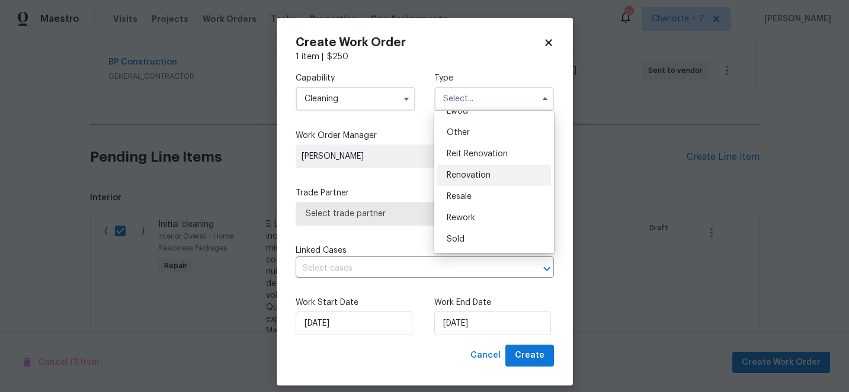
click at [475, 179] on span "Renovation" at bounding box center [469, 175] width 44 height 8
type input "Renovation"
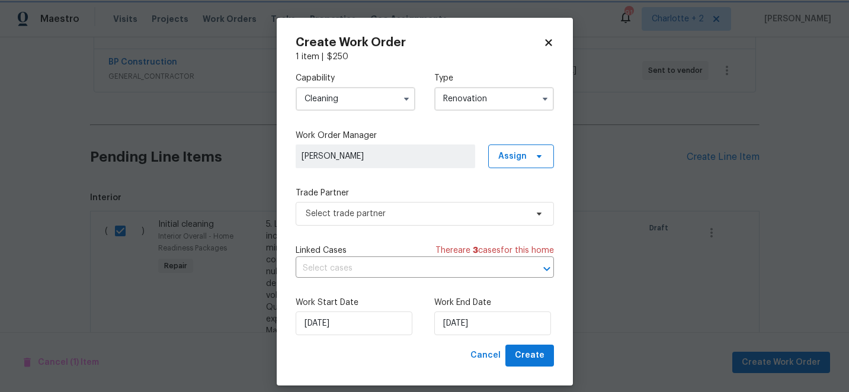
scroll to position [0, 0]
click at [528, 357] on span "Create" at bounding box center [530, 355] width 30 height 15
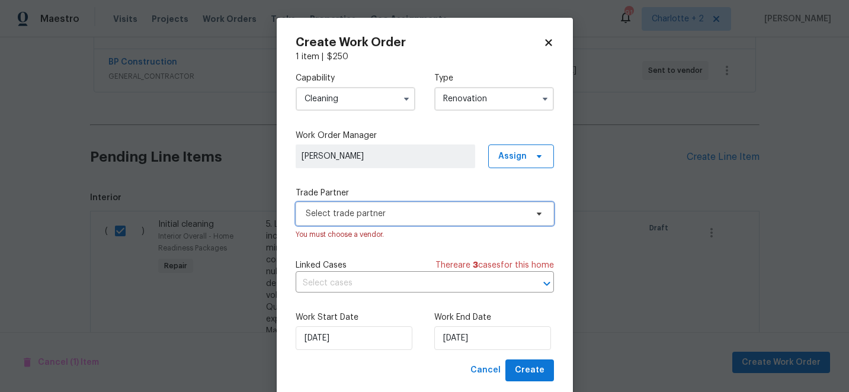
click at [421, 214] on span "Select trade partner" at bounding box center [416, 214] width 221 height 12
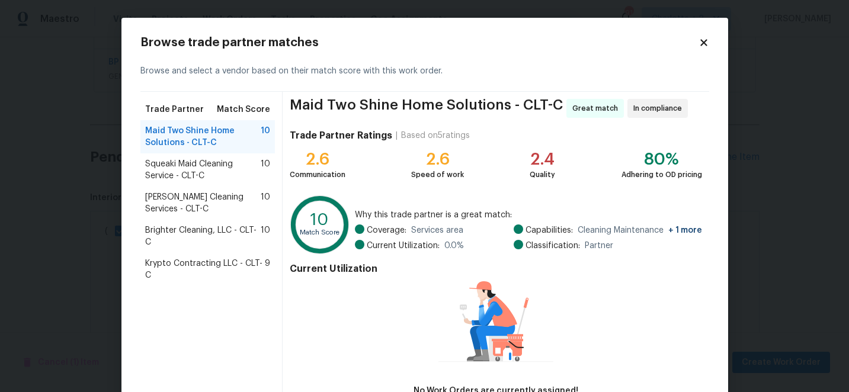
click at [190, 264] on span "Krypto Contracting LLC - CLT-C" at bounding box center [205, 270] width 120 height 24
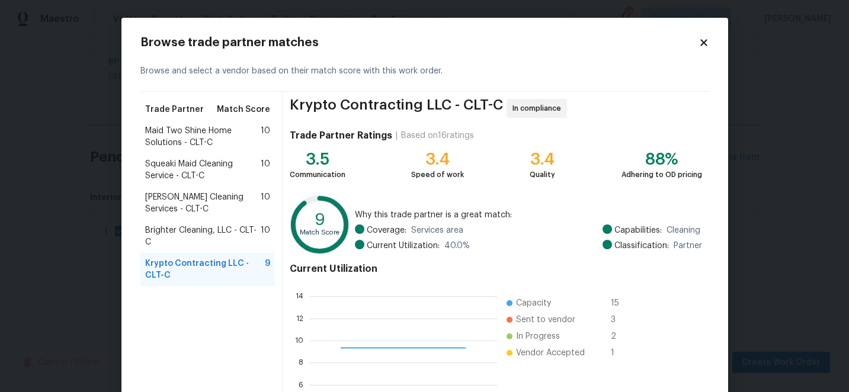
scroll to position [130, 0]
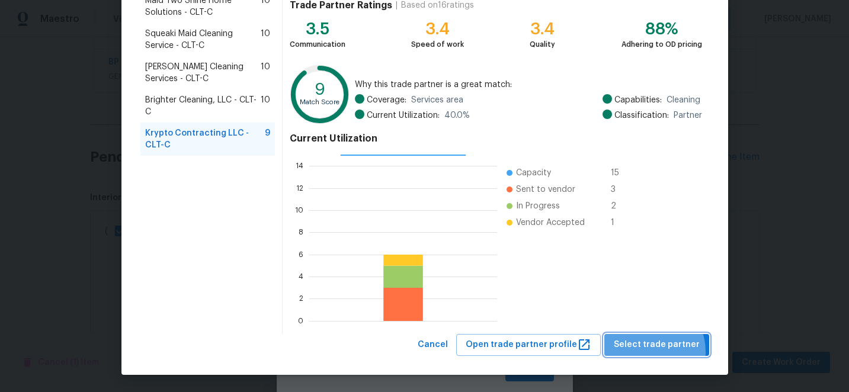
click at [652, 352] on button "Select trade partner" at bounding box center [656, 345] width 105 height 22
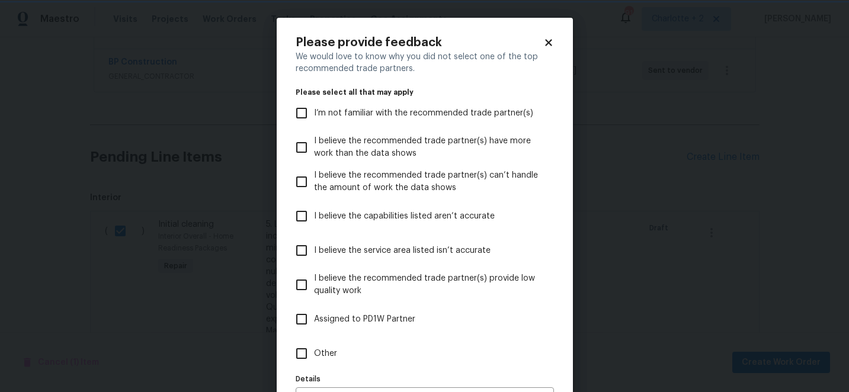
scroll to position [0, 0]
click at [304, 214] on input "I believe the capabilities listed aren’t accurate" at bounding box center [301, 216] width 25 height 25
checkbox input "true"
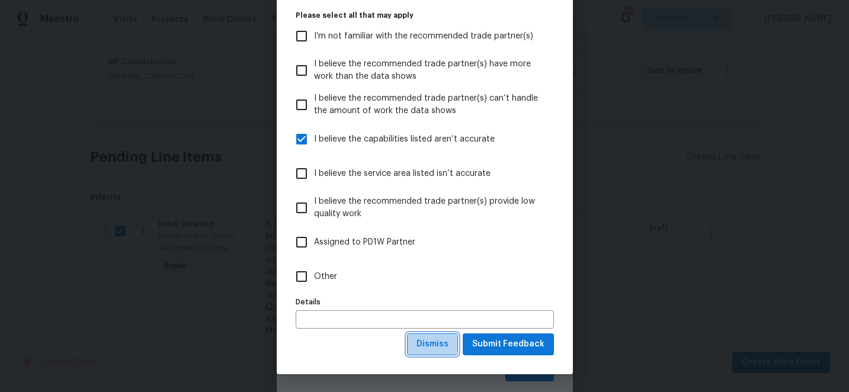
click at [434, 344] on span "Dismiss" at bounding box center [432, 344] width 32 height 15
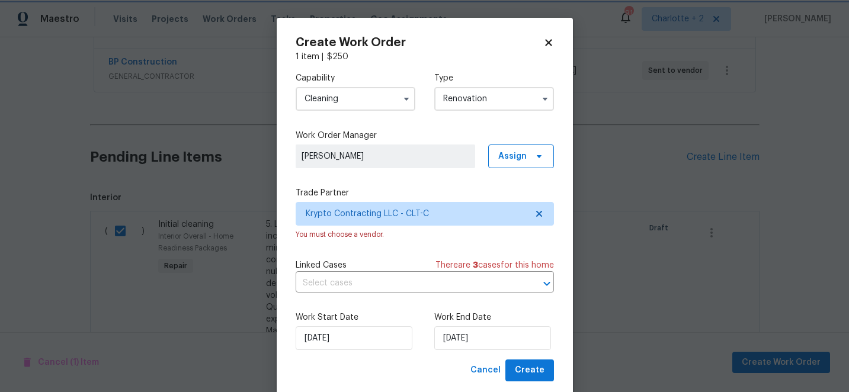
scroll to position [0, 0]
click at [516, 368] on button "Create" at bounding box center [529, 371] width 49 height 22
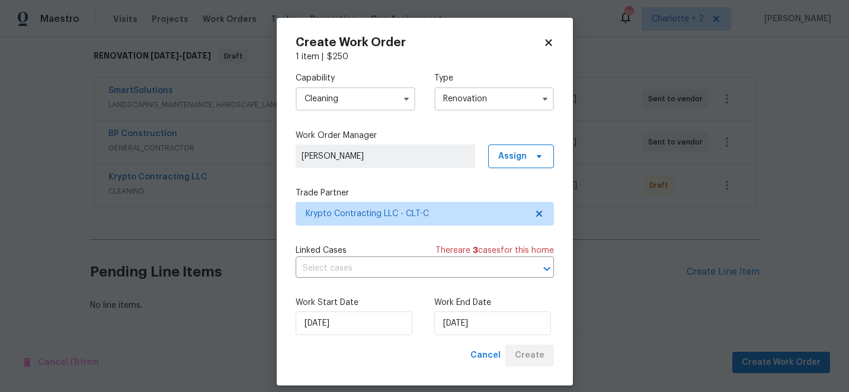
scroll to position [187, 0]
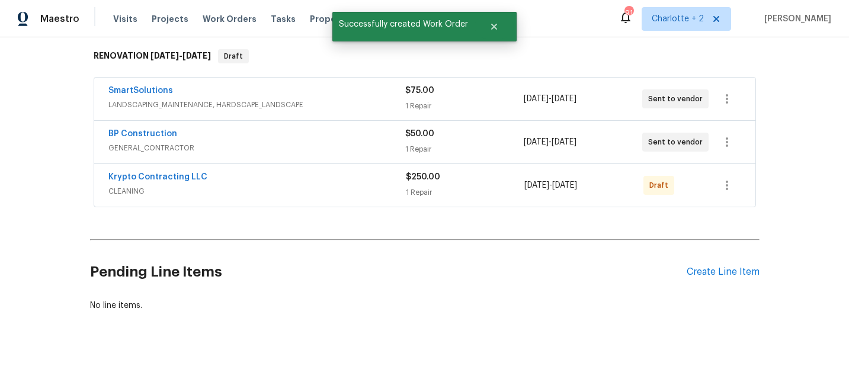
click at [797, 142] on div "Back to all projects 135 Daisy Ave, Kannapolis, NC 28081 5 Beds | 3 Baths | Tot…" at bounding box center [424, 214] width 849 height 355
click at [729, 185] on icon "button" at bounding box center [727, 185] width 14 height 14
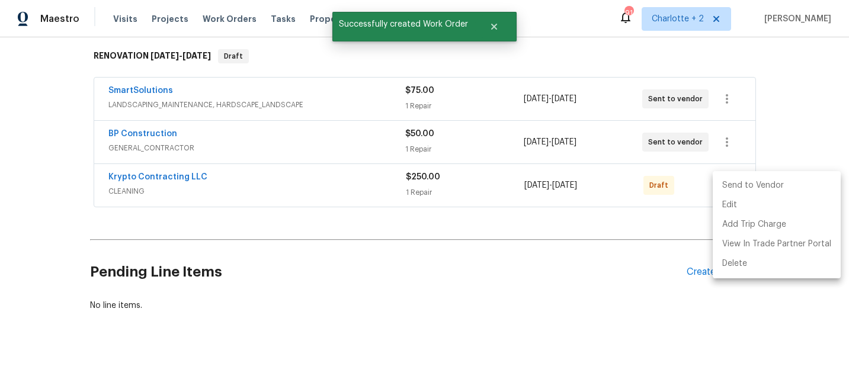
click at [751, 184] on li "Send to Vendor" at bounding box center [777, 186] width 128 height 20
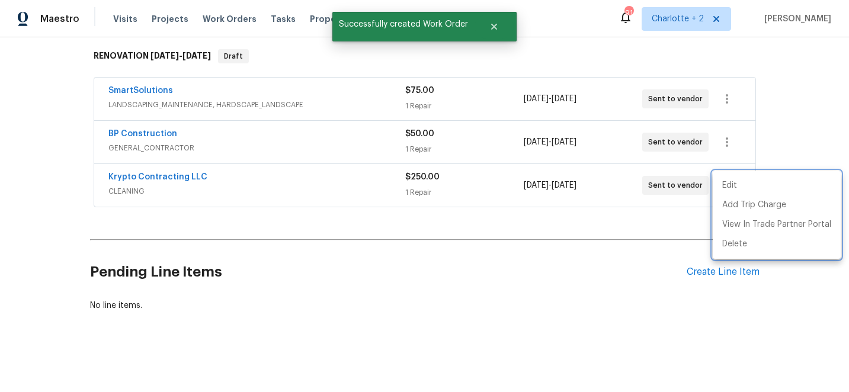
click at [789, 100] on div at bounding box center [424, 196] width 849 height 392
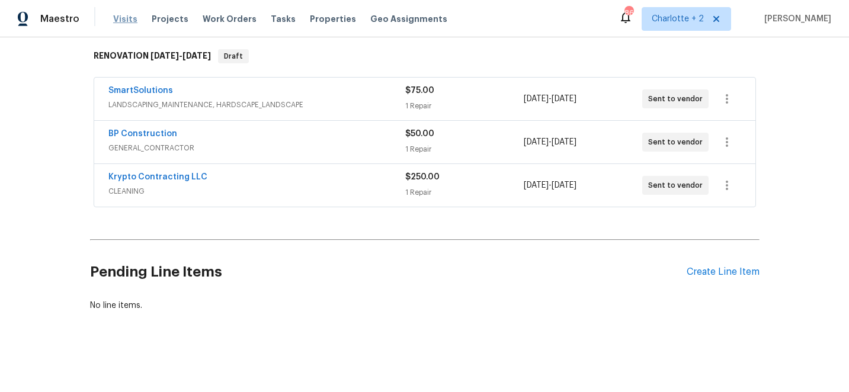
click at [121, 18] on span "Visits" at bounding box center [125, 19] width 24 height 12
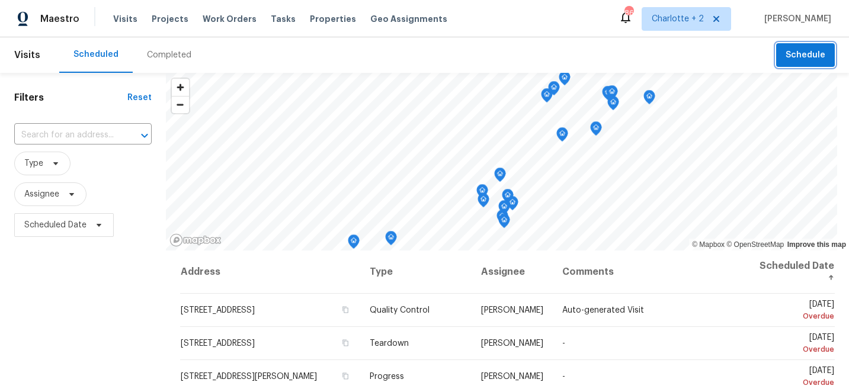
click at [813, 55] on span "Schedule" at bounding box center [805, 55] width 40 height 15
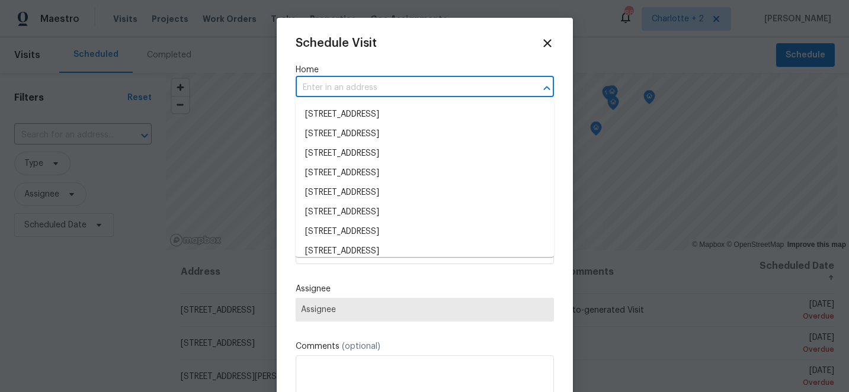
click at [357, 85] on input "text" at bounding box center [408, 88] width 225 height 18
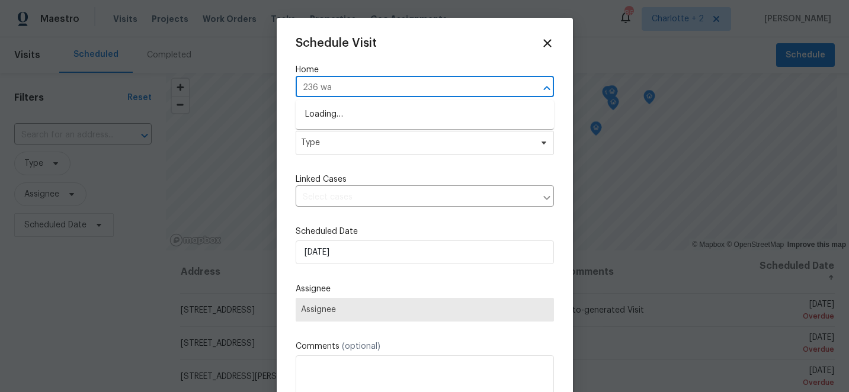
type input "236 wan"
click at [365, 111] on li "236 Wandering Ln, Mocksville, NC 27028" at bounding box center [425, 115] width 258 height 20
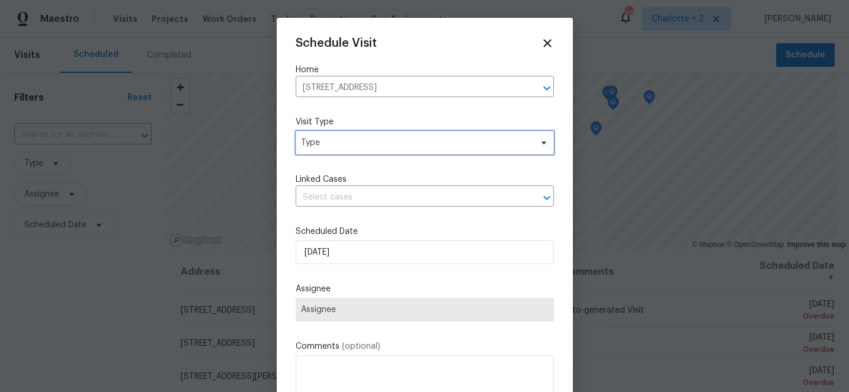
click at [357, 145] on span "Type" at bounding box center [416, 143] width 230 height 12
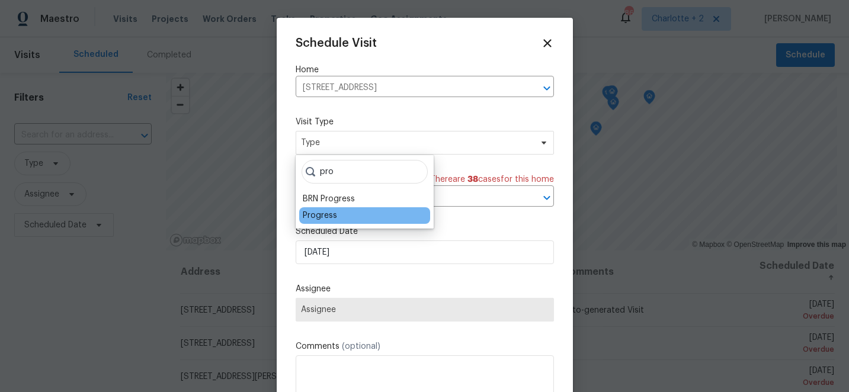
type input "pro"
click at [314, 219] on div "Progress" at bounding box center [320, 216] width 34 height 12
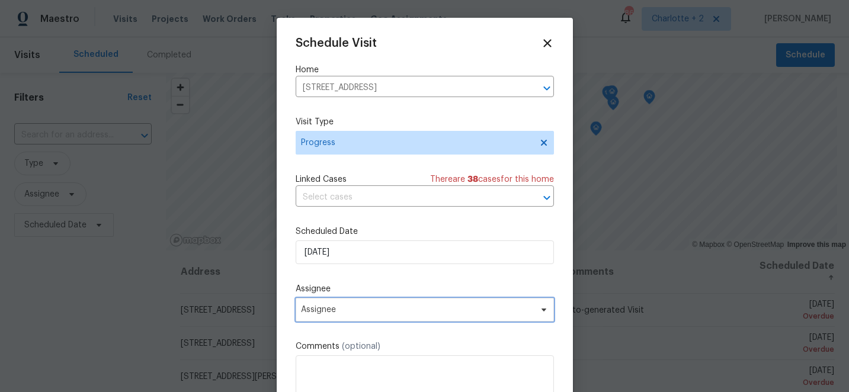
click at [349, 311] on span "Assignee" at bounding box center [417, 309] width 232 height 9
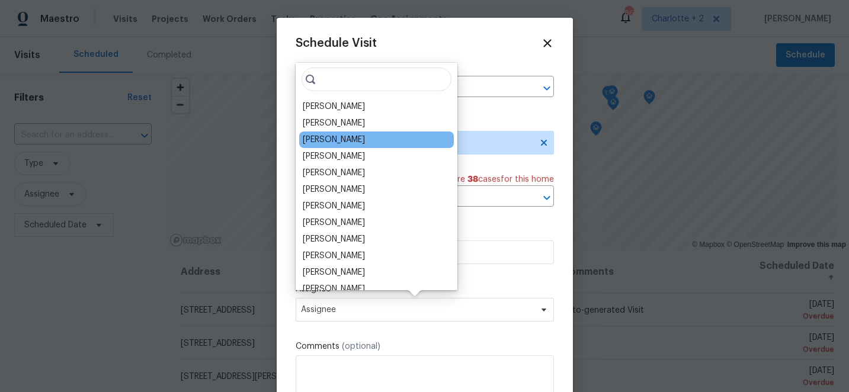
click at [347, 133] on div "[PERSON_NAME]" at bounding box center [376, 140] width 155 height 17
click at [336, 139] on div "[PERSON_NAME]" at bounding box center [334, 140] width 62 height 12
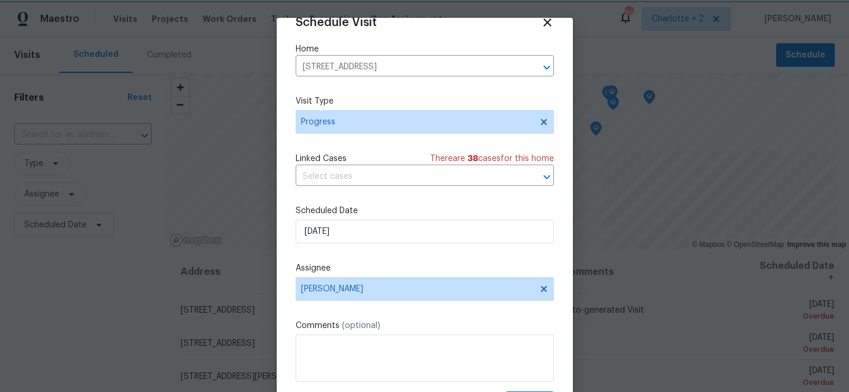
scroll to position [58, 0]
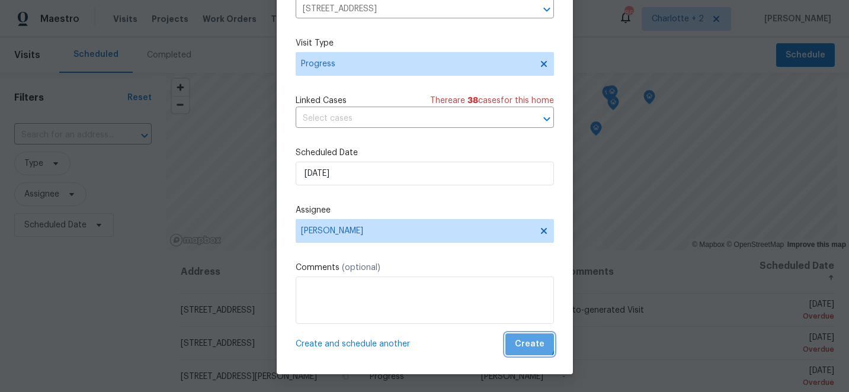
click at [530, 342] on span "Create" at bounding box center [530, 344] width 30 height 15
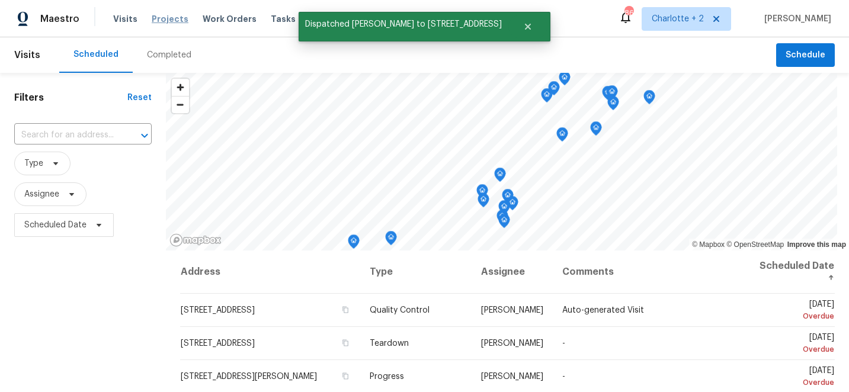
click at [166, 24] on span "Projects" at bounding box center [170, 19] width 37 height 12
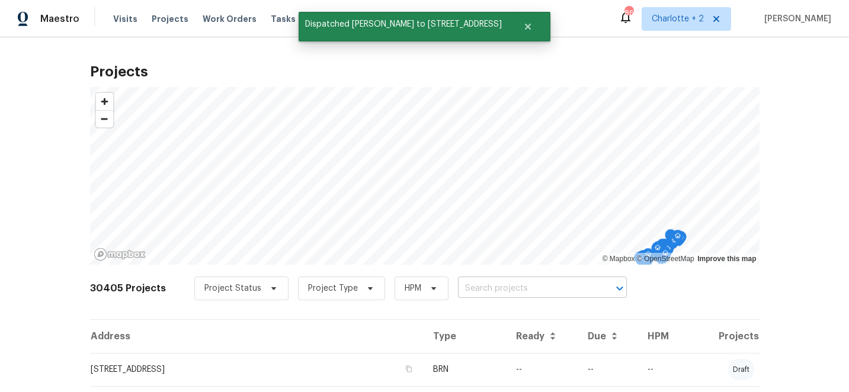
click at [470, 287] on input "text" at bounding box center [526, 289] width 136 height 18
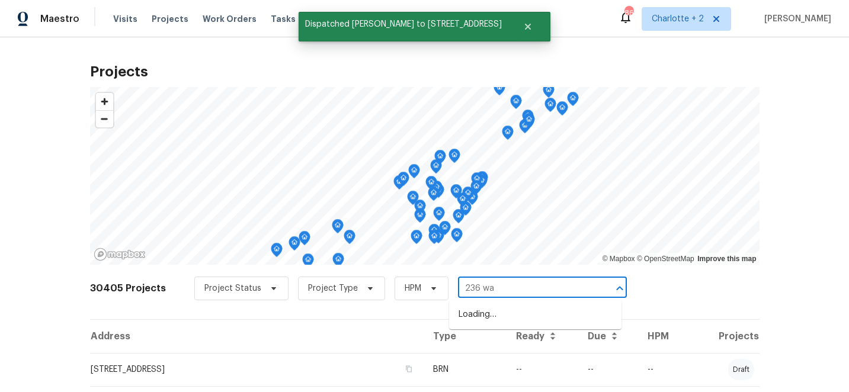
type input "236 wan"
click at [486, 318] on li "236 Wandering Ln, Mocksville, NC 27028" at bounding box center [535, 315] width 172 height 20
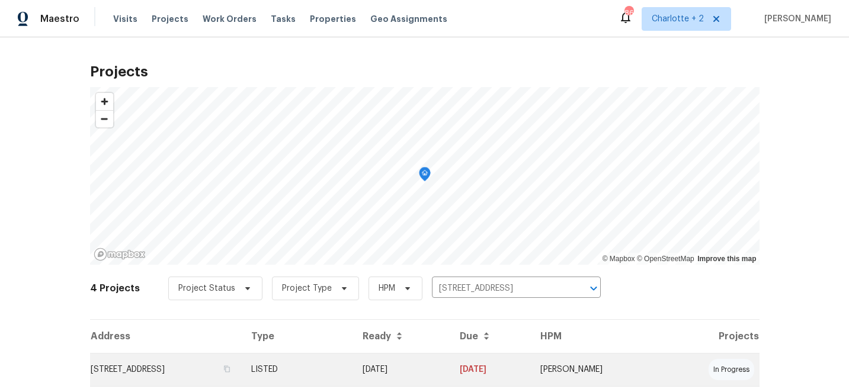
click at [450, 378] on td "[DATE]" at bounding box center [401, 369] width 97 height 33
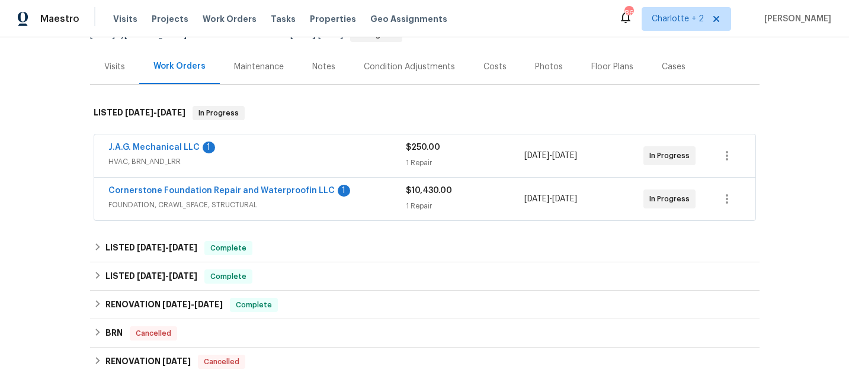
scroll to position [231, 0]
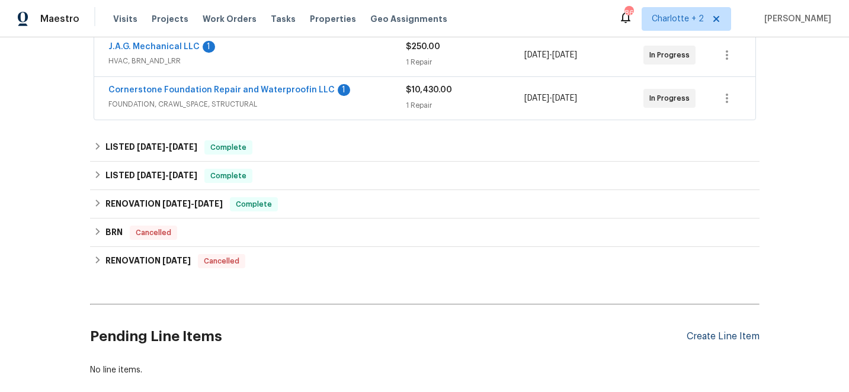
click at [709, 336] on div "Create Line Item" at bounding box center [723, 336] width 73 height 11
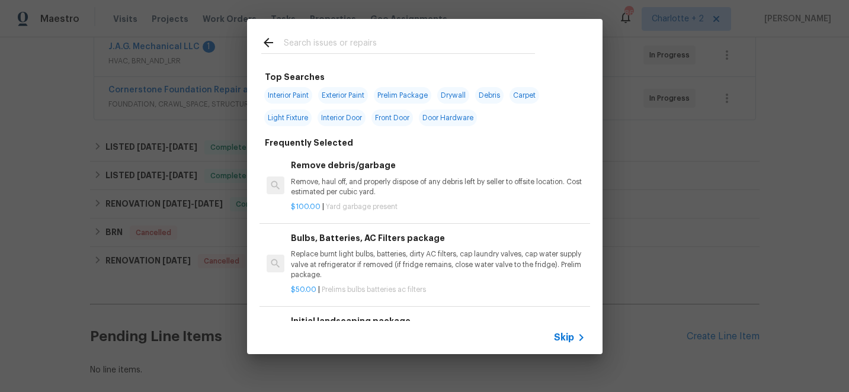
click at [329, 43] on input "text" at bounding box center [409, 45] width 251 height 18
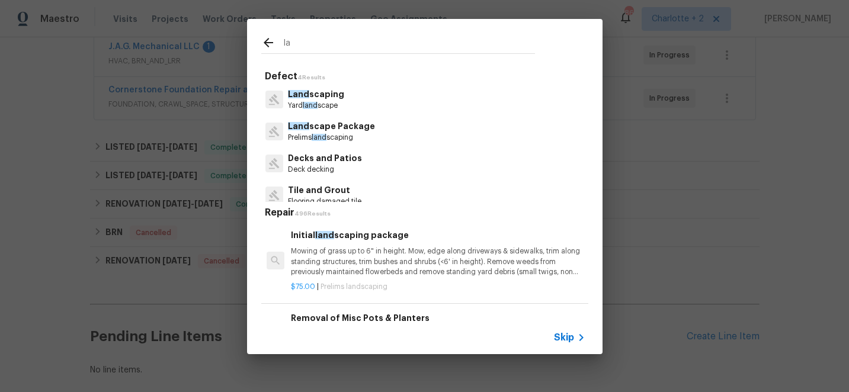
type input "l"
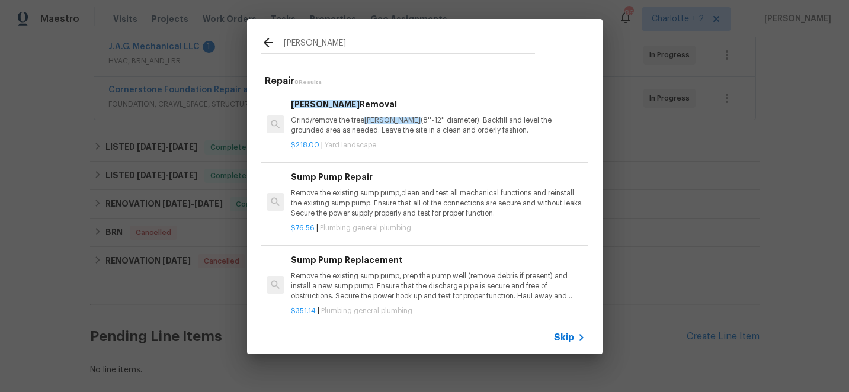
type input "stump"
click at [427, 129] on p "Grind/remove the tree stump (8''-12'' diameter). Backfill and level the grounde…" at bounding box center [438, 126] width 294 height 20
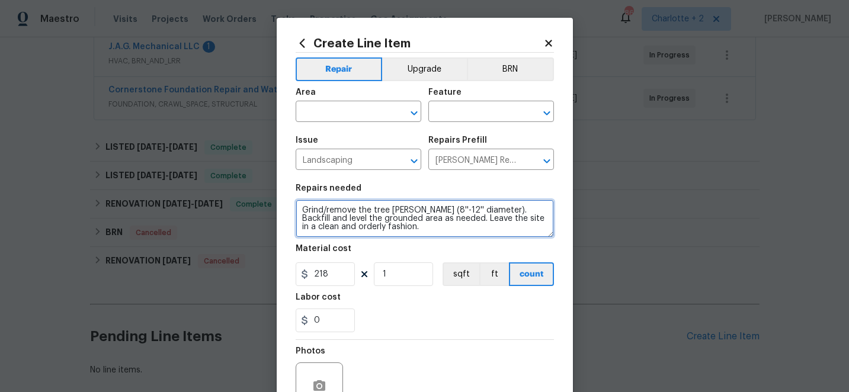
drag, startPoint x: 381, startPoint y: 232, endPoint x: 302, endPoint y: 206, distance: 84.3
click at [302, 206] on textarea "Grind/remove the tree stump (8''-12'' diameter). Backfill and level the grounde…" at bounding box center [425, 219] width 258 height 38
type textarea "Cut three stumps off flush with the ground in the front yard Remove all downed …"
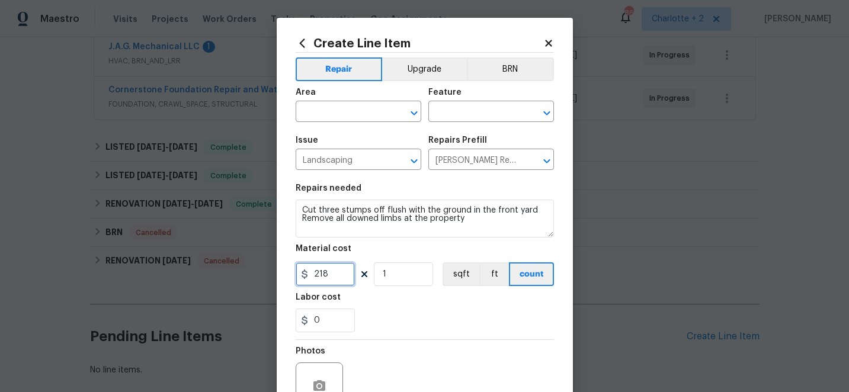
click at [335, 273] on input "218" at bounding box center [325, 274] width 59 height 24
type input "250"
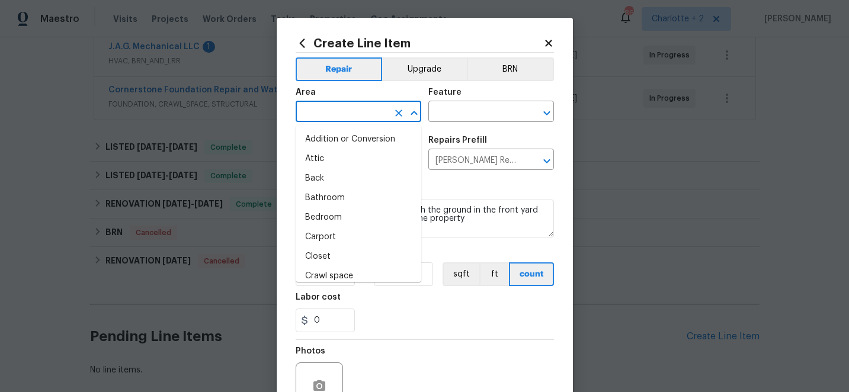
click at [374, 117] on input "text" at bounding box center [342, 113] width 92 height 18
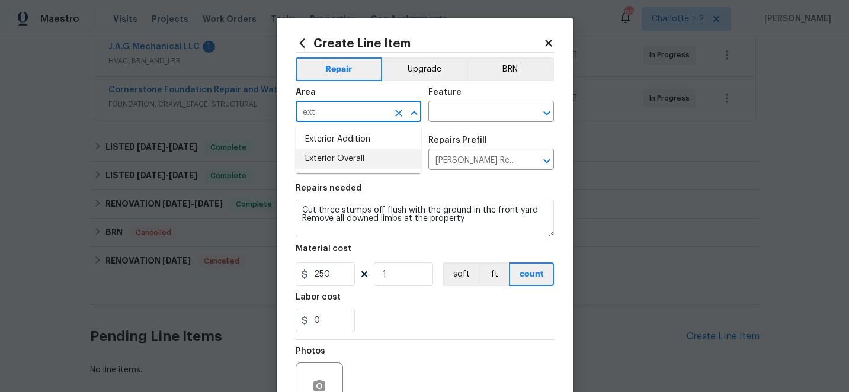
click at [363, 155] on li "Exterior Overall" at bounding box center [359, 159] width 126 height 20
type input "Exterior Overall"
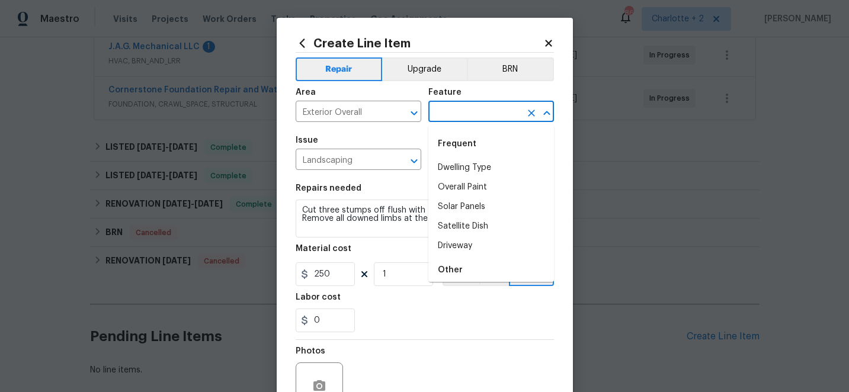
click at [473, 110] on input "text" at bounding box center [474, 113] width 92 height 18
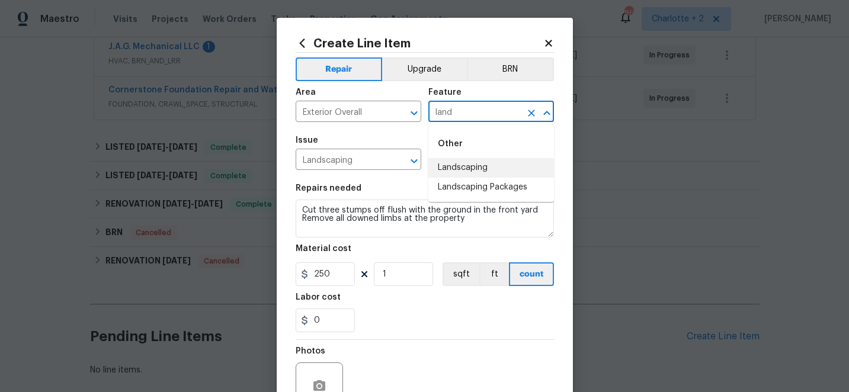
click at [474, 167] on li "Landscaping" at bounding box center [491, 168] width 126 height 20
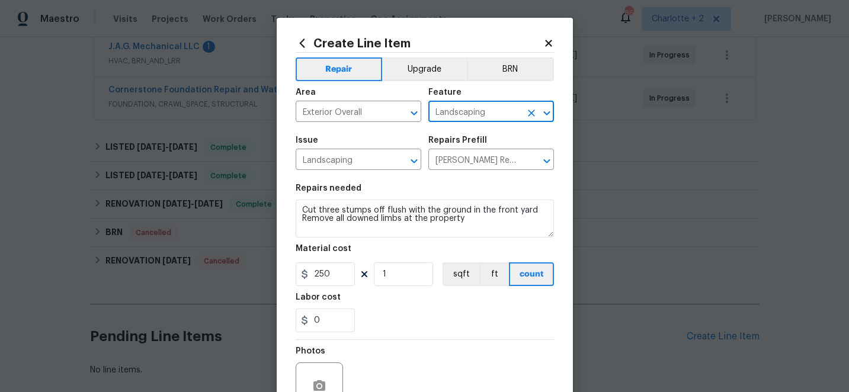
scroll to position [118, 0]
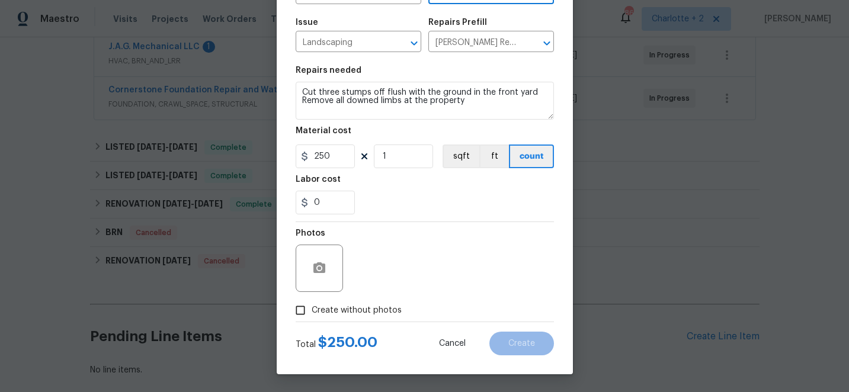
type input "Landscaping"
click at [304, 310] on input "Create without photos" at bounding box center [300, 310] width 23 height 23
checkbox input "true"
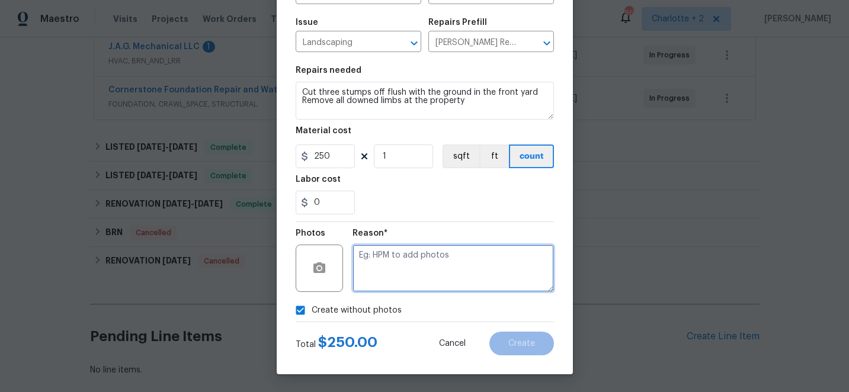
click at [432, 271] on textarea at bounding box center [452, 268] width 201 height 47
type textarea "edit"
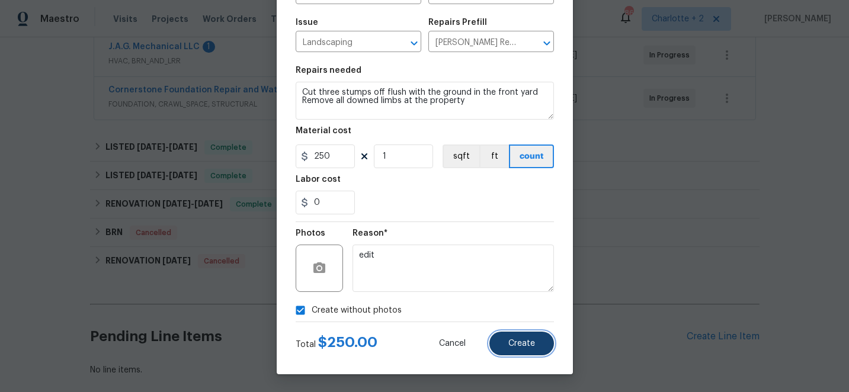
click at [518, 342] on span "Create" at bounding box center [521, 343] width 27 height 9
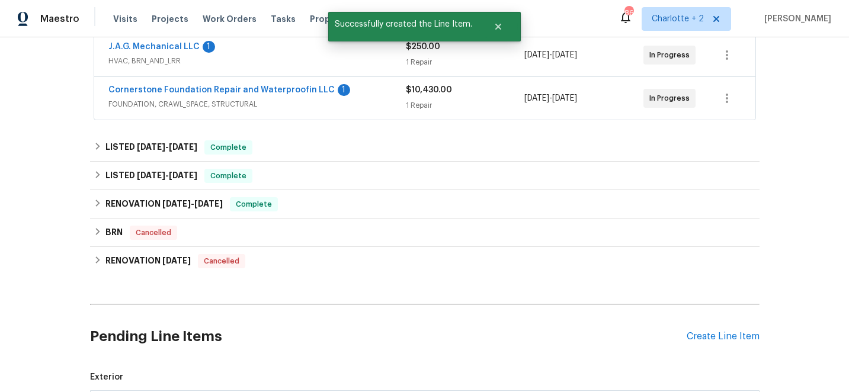
scroll to position [431, 0]
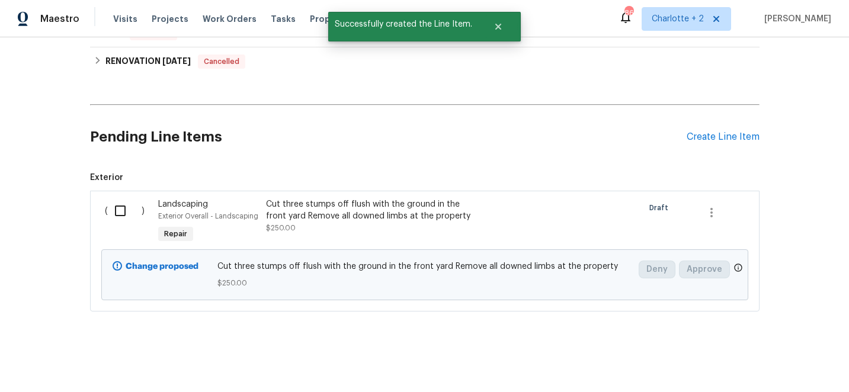
click at [108, 213] on input "checkbox" at bounding box center [125, 210] width 34 height 25
checkbox input "true"
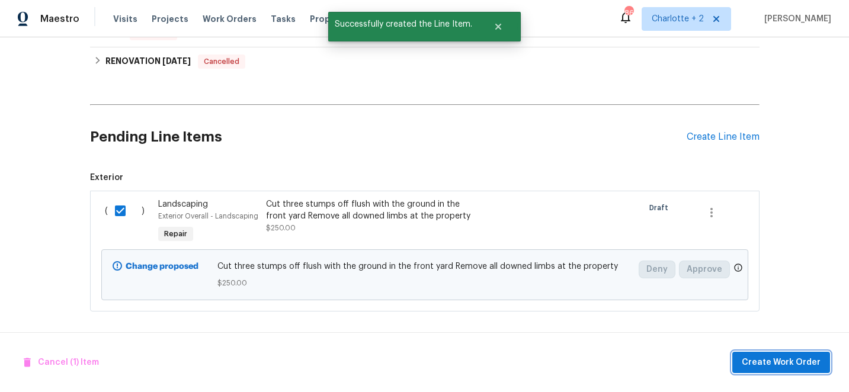
click at [799, 364] on span "Create Work Order" at bounding box center [781, 362] width 79 height 15
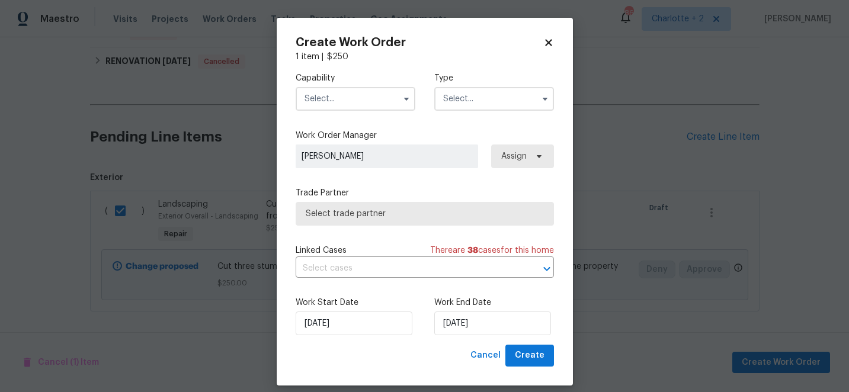
click at [350, 102] on input "text" at bounding box center [356, 99] width 120 height 24
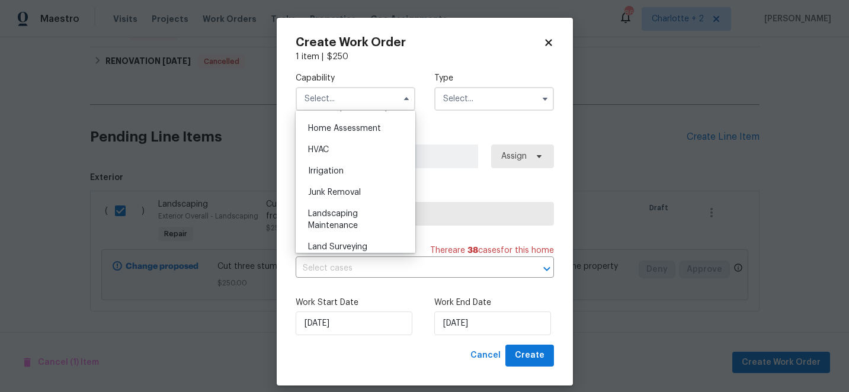
scroll to position [719, 0]
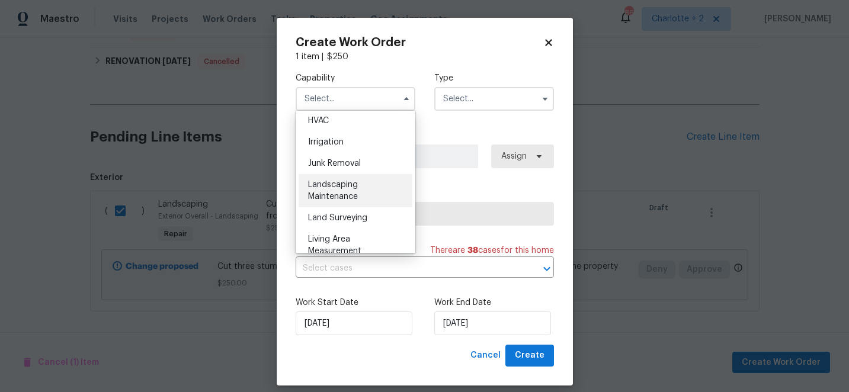
click at [352, 187] on span "Landscaping Maintenance" at bounding box center [333, 191] width 50 height 20
type input "Landscaping Maintenance"
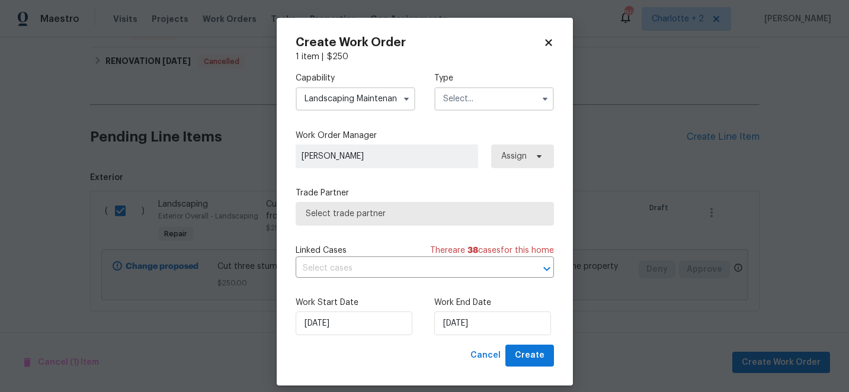
click at [469, 101] on input "text" at bounding box center [494, 99] width 120 height 24
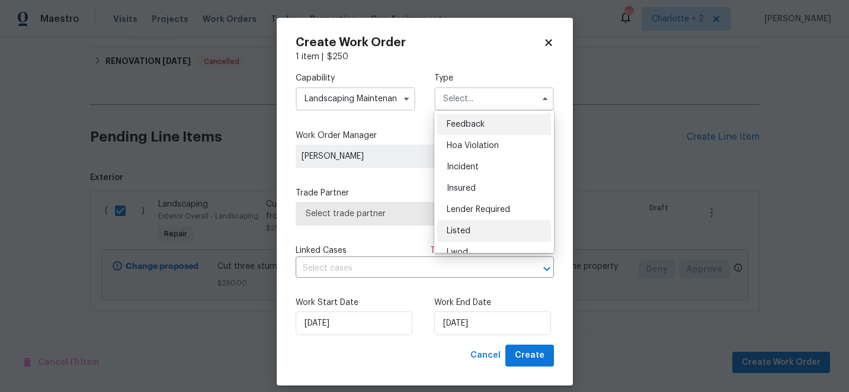
click at [469, 227] on span "Listed" at bounding box center [459, 231] width 24 height 8
type input "Listed"
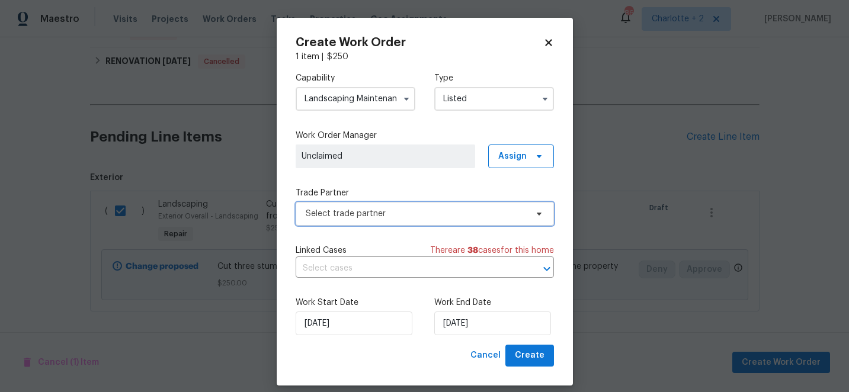
click at [470, 217] on span "Select trade partner" at bounding box center [416, 214] width 221 height 12
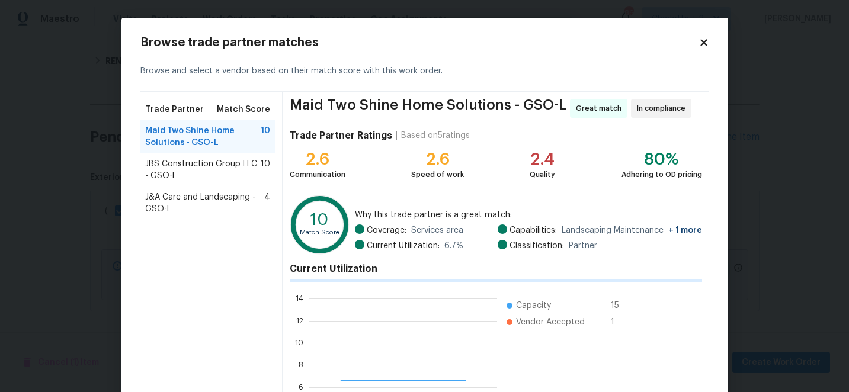
scroll to position [166, 188]
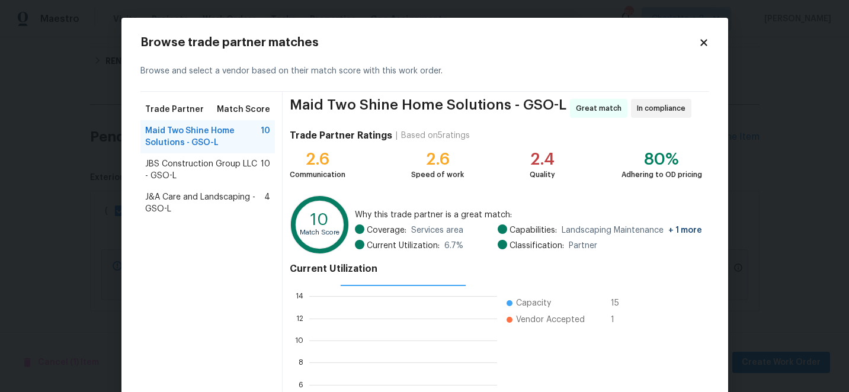
click at [231, 195] on span "J&A Care and Landscaping - GSO-L" at bounding box center [205, 203] width 120 height 24
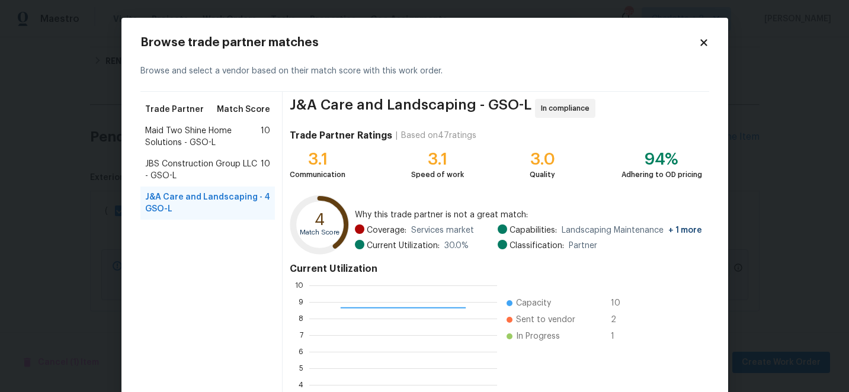
scroll to position [130, 0]
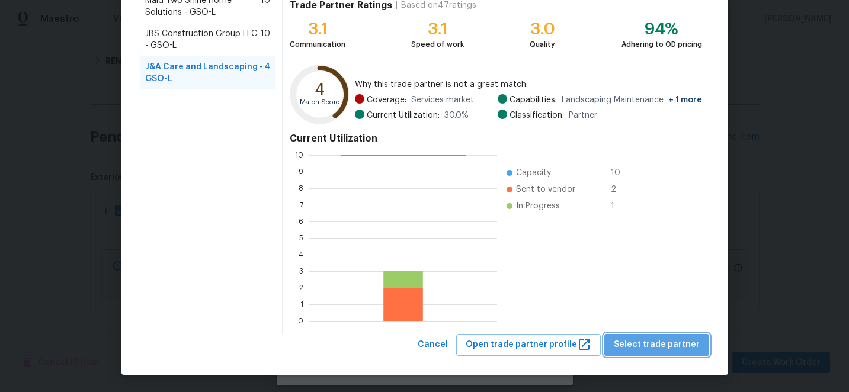
click at [666, 345] on span "Select trade partner" at bounding box center [657, 345] width 86 height 15
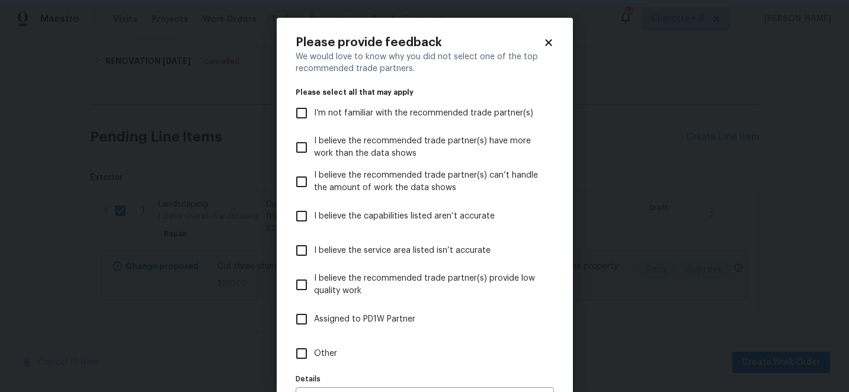
scroll to position [0, 0]
click at [306, 249] on input "I believe the service area listed isn’t accurate" at bounding box center [301, 250] width 25 height 25
checkbox input "true"
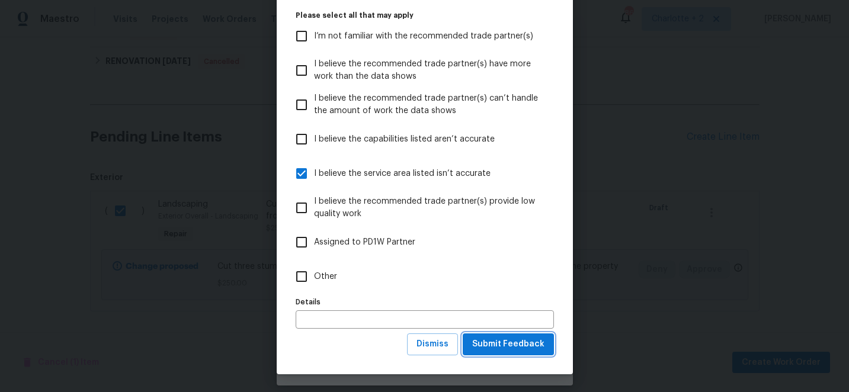
click at [514, 344] on span "Submit Feedback" at bounding box center [508, 344] width 72 height 15
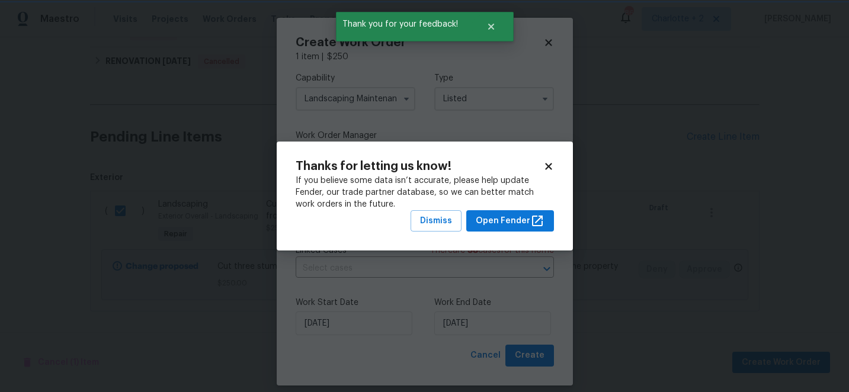
scroll to position [0, 0]
click at [441, 220] on span "Dismiss" at bounding box center [436, 221] width 32 height 15
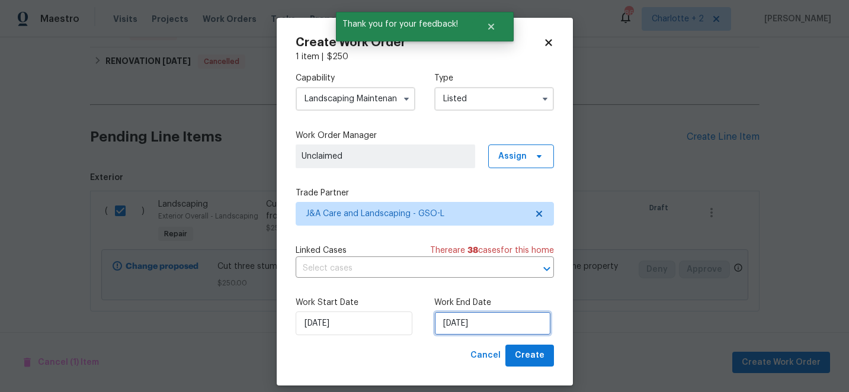
click at [499, 324] on input "9/16/2025" at bounding box center [492, 324] width 117 height 24
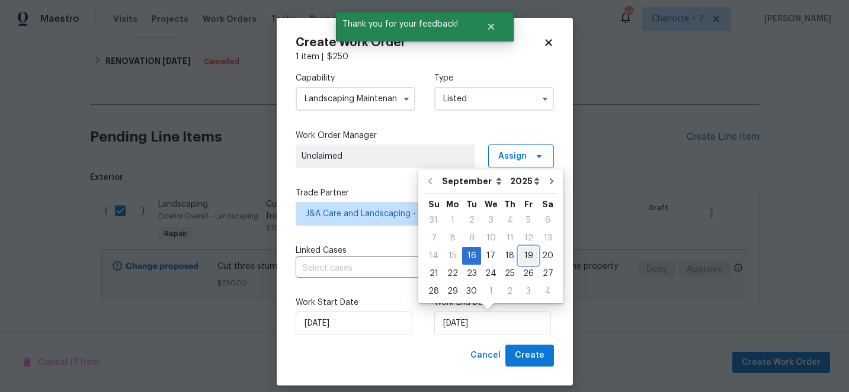
click at [528, 254] on div "19" at bounding box center [528, 256] width 19 height 17
type input "9/19/2025"
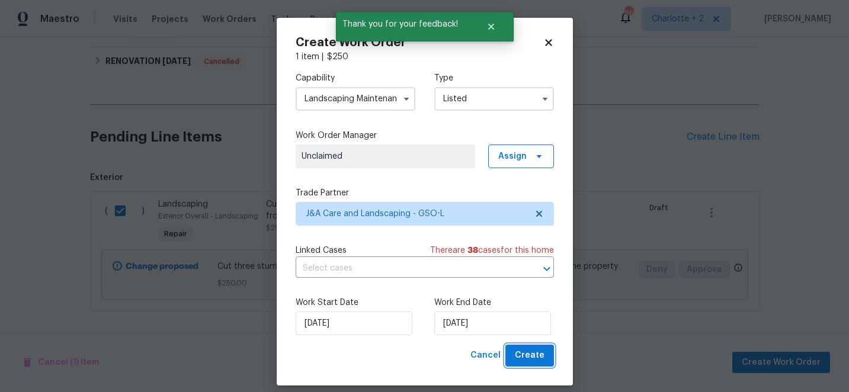
click at [536, 352] on span "Create" at bounding box center [530, 355] width 30 height 15
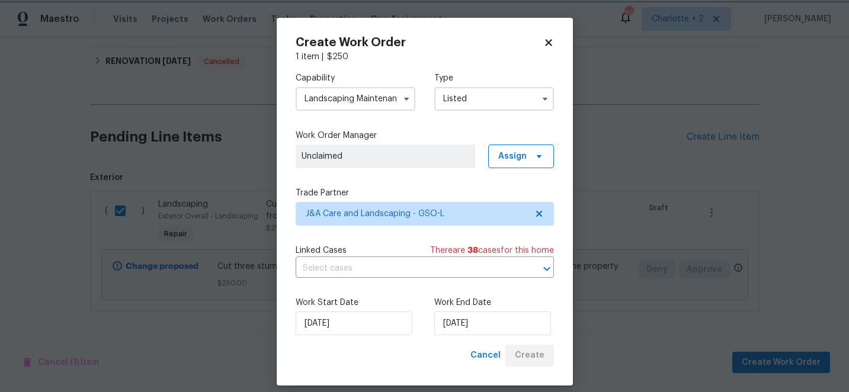
checkbox input "false"
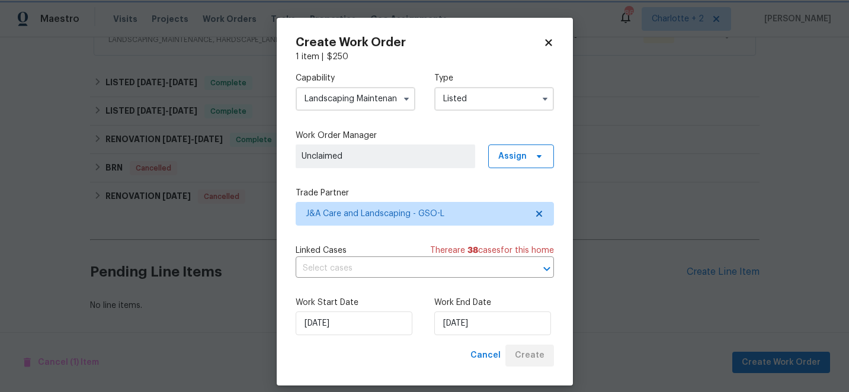
scroll to position [339, 0]
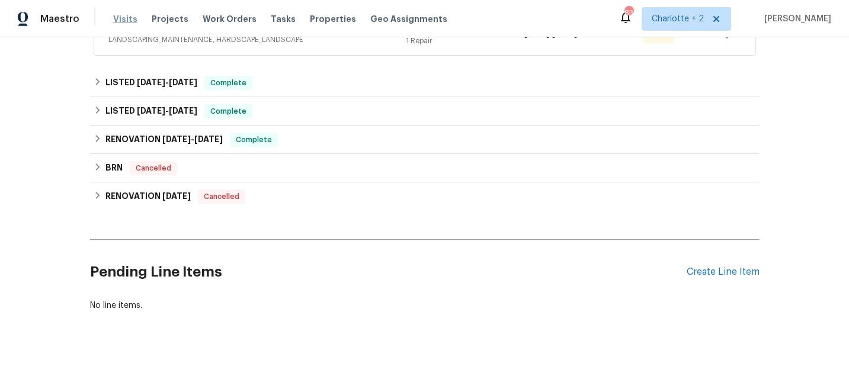
click at [124, 17] on span "Visits" at bounding box center [125, 19] width 24 height 12
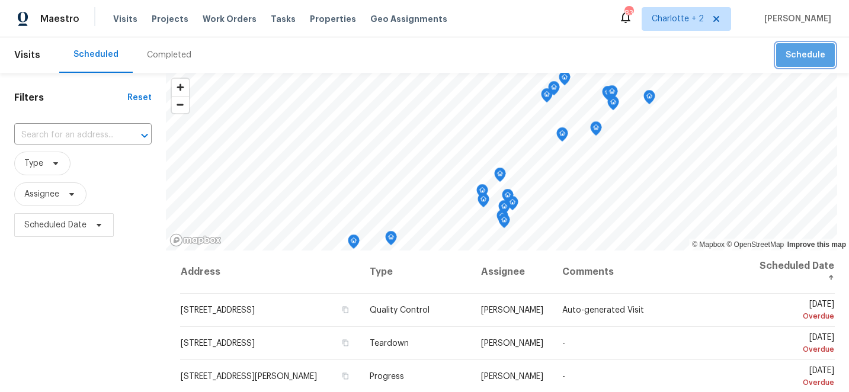
click at [822, 56] on span "Schedule" at bounding box center [805, 55] width 40 height 15
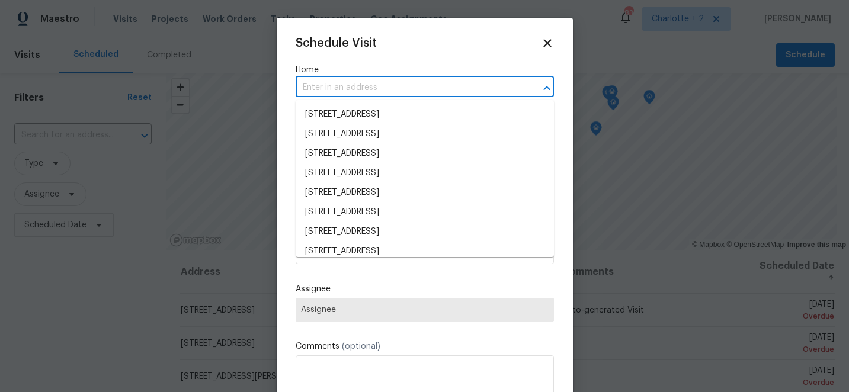
click at [354, 89] on input "text" at bounding box center [408, 88] width 225 height 18
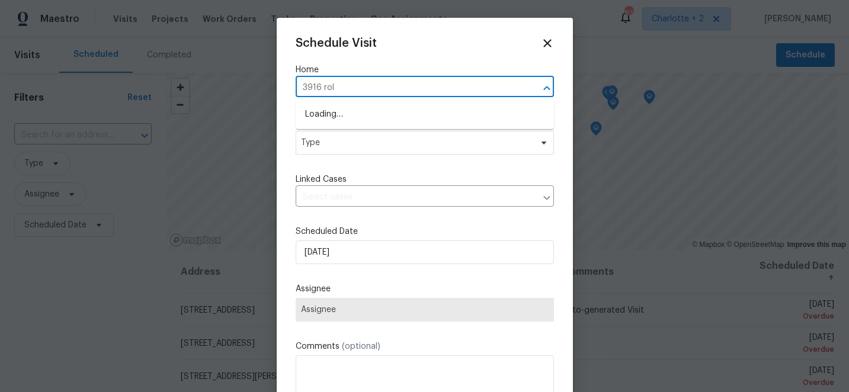
type input "3916 roll"
click at [336, 117] on li "3916 Rollingwood Ct, Trinity, NC 27370" at bounding box center [425, 115] width 258 height 20
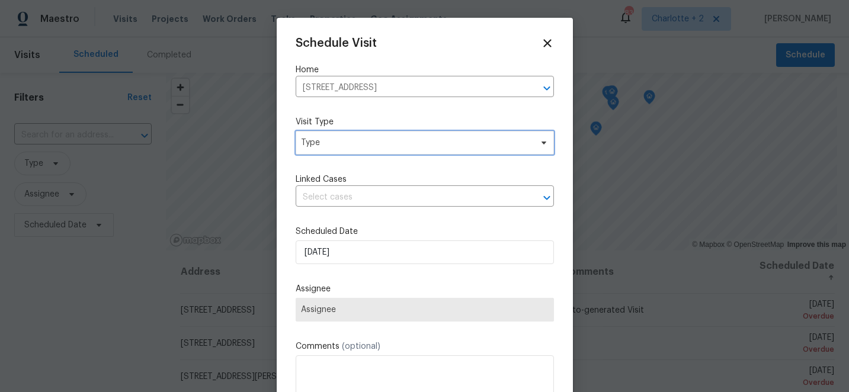
click at [342, 139] on span "Type" at bounding box center [416, 143] width 230 height 12
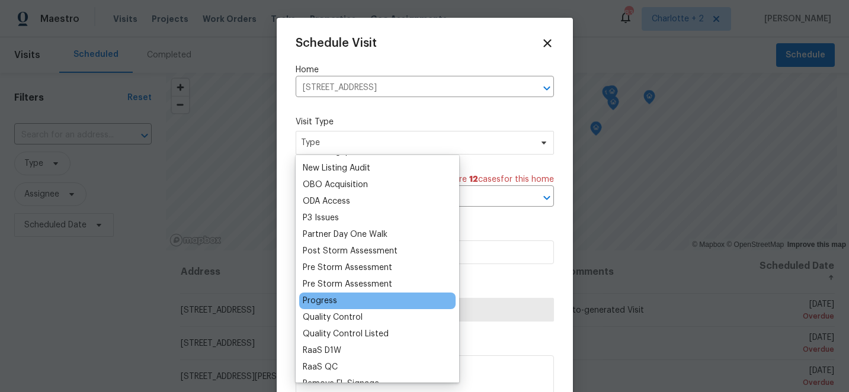
scroll to position [663, 0]
click at [328, 302] on div "Progress" at bounding box center [320, 299] width 34 height 12
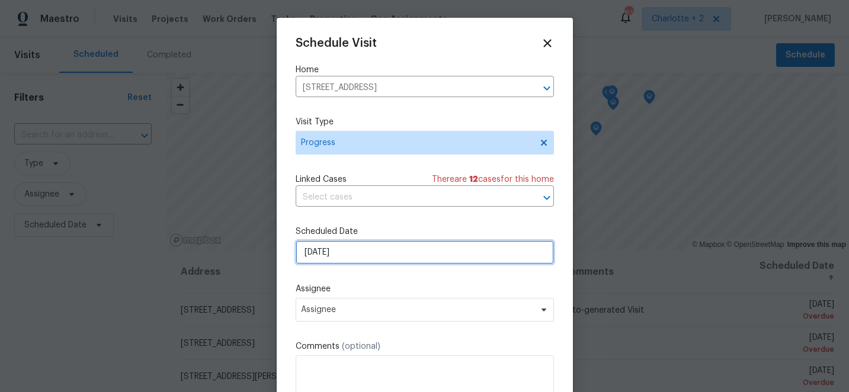
click at [369, 256] on input "9/16/2025" at bounding box center [425, 253] width 258 height 24
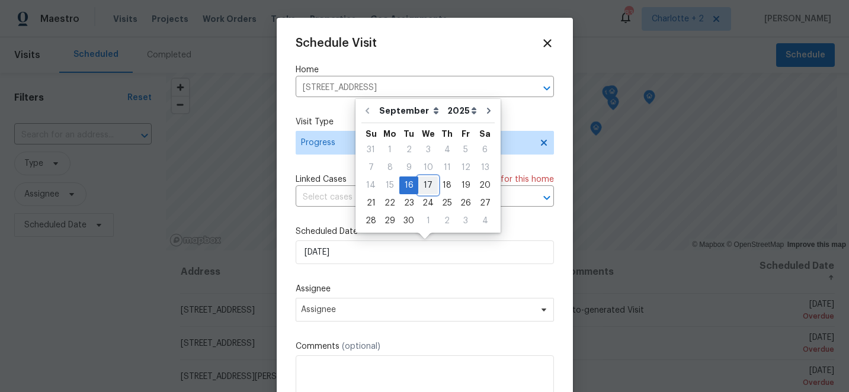
click at [426, 184] on div "17" at bounding box center [428, 185] width 20 height 17
type input "9/17/2025"
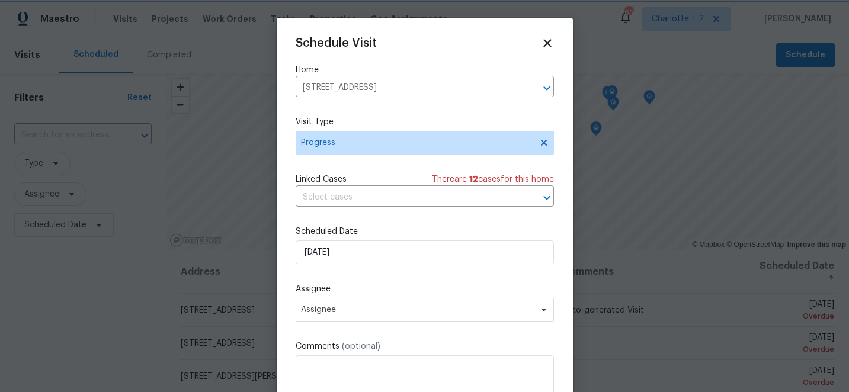
scroll to position [21, 0]
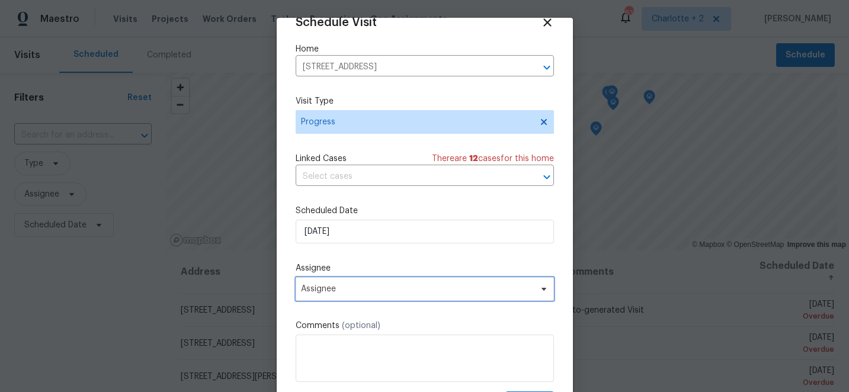
click at [375, 288] on span "Assignee" at bounding box center [417, 288] width 232 height 9
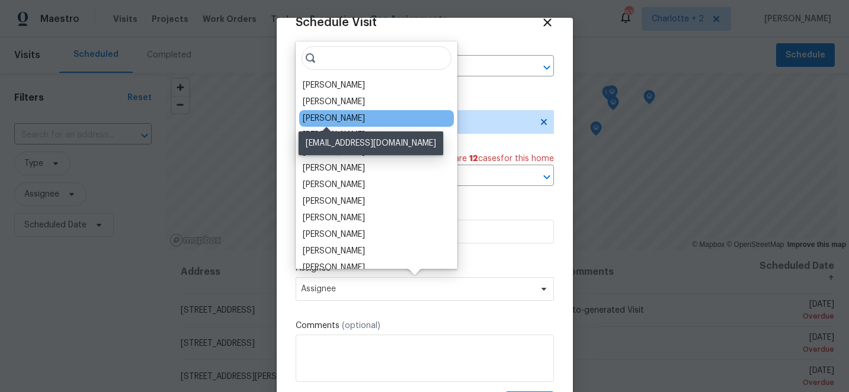
click at [336, 118] on div "[PERSON_NAME]" at bounding box center [334, 119] width 62 height 12
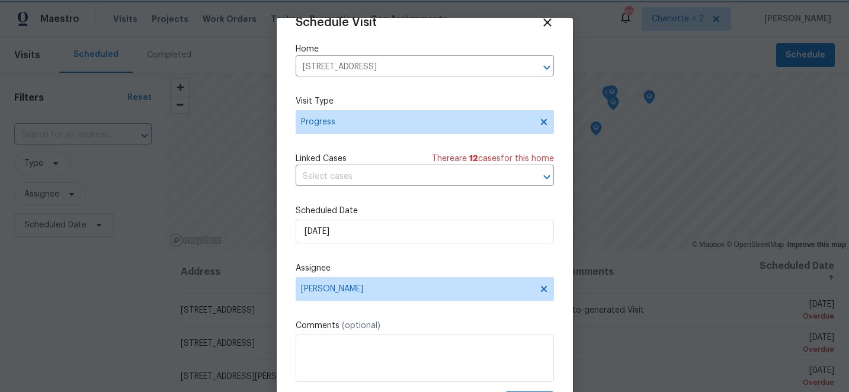
scroll to position [58, 0]
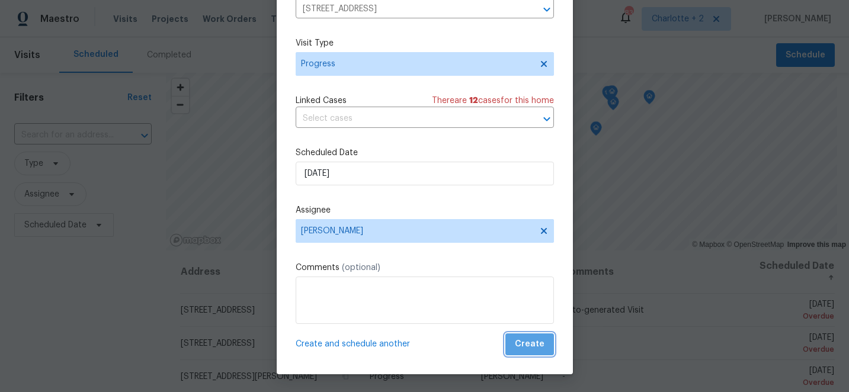
click at [535, 342] on span "Create" at bounding box center [530, 344] width 30 height 15
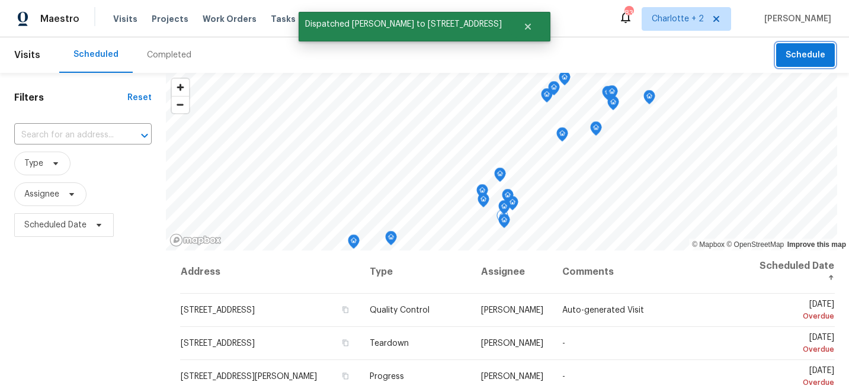
scroll to position [0, 0]
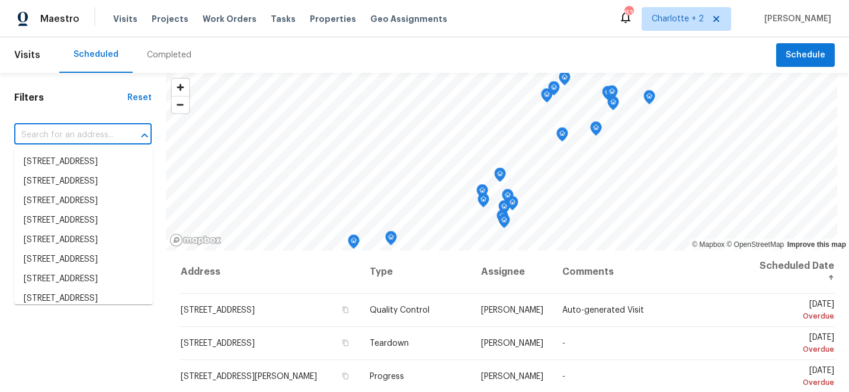
click at [65, 132] on input "text" at bounding box center [66, 135] width 104 height 18
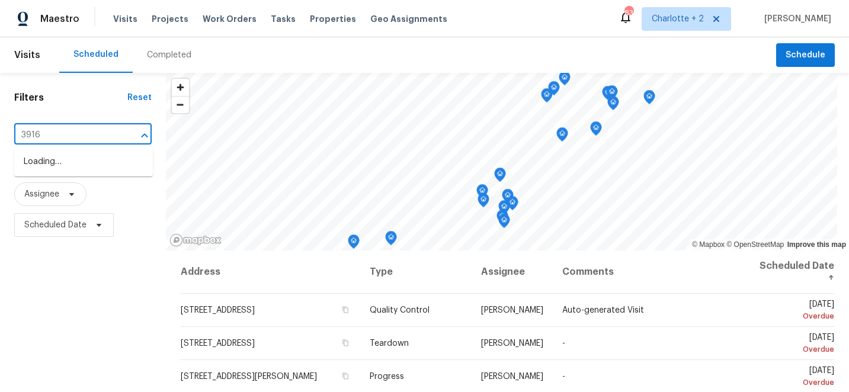
type input "3916 r"
click at [65, 169] on li "3916 Rollingwood Ct, Trinity, NC 27370" at bounding box center [83, 162] width 139 height 20
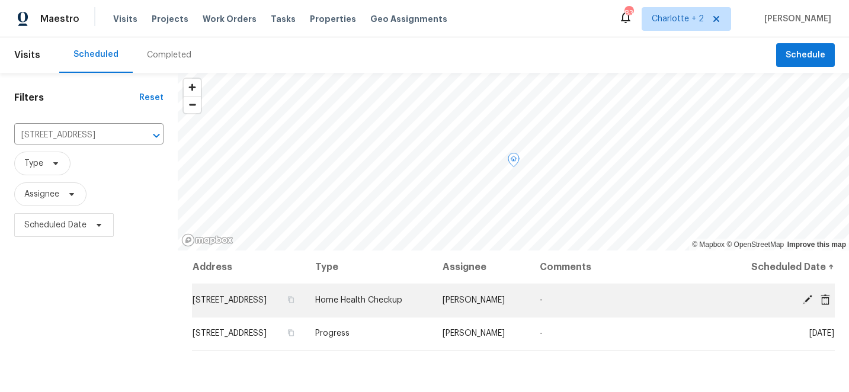
click at [825, 303] on icon at bounding box center [824, 299] width 9 height 11
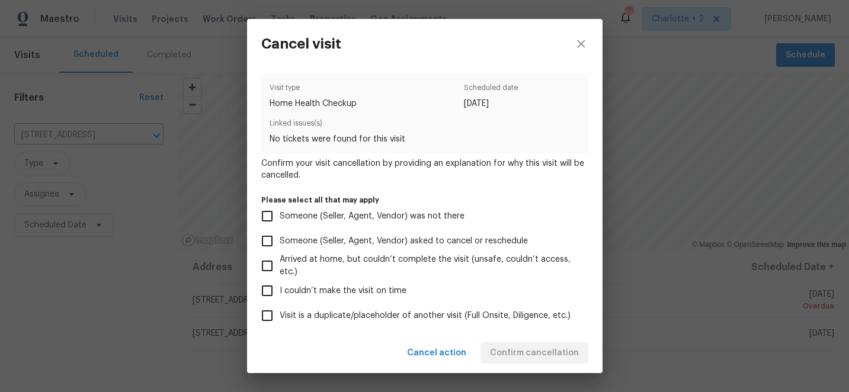
scroll to position [130, 0]
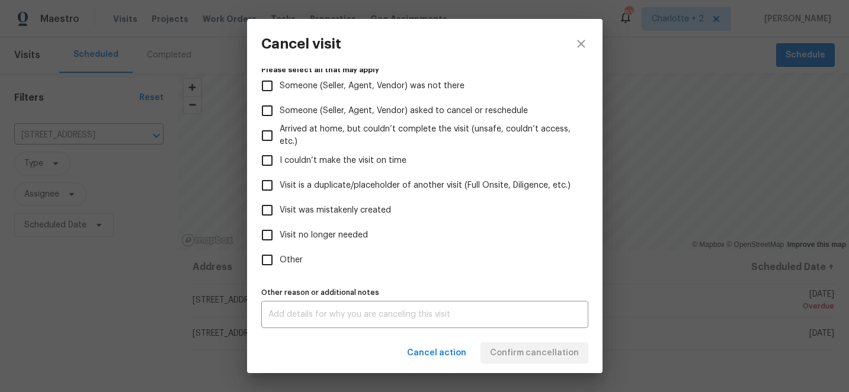
click at [269, 260] on input "Other" at bounding box center [267, 260] width 25 height 25
checkbox input "true"
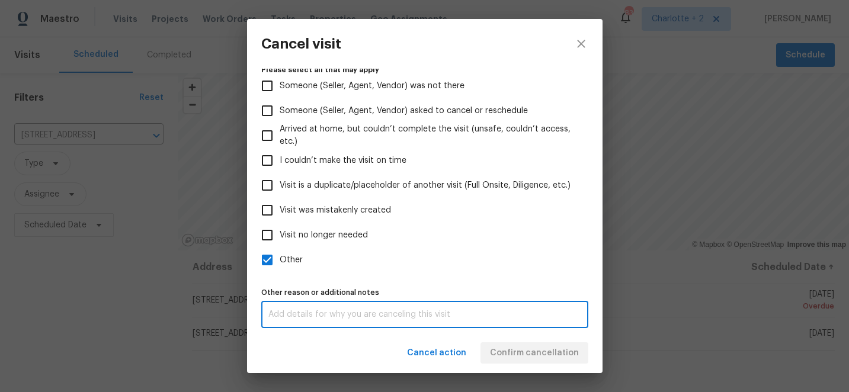
click at [350, 311] on textarea at bounding box center [424, 314] width 313 height 8
type textarea "Chip got it already"
click at [506, 261] on label "Other" at bounding box center [417, 260] width 324 height 25
click at [280, 261] on input "Other" at bounding box center [267, 260] width 25 height 25
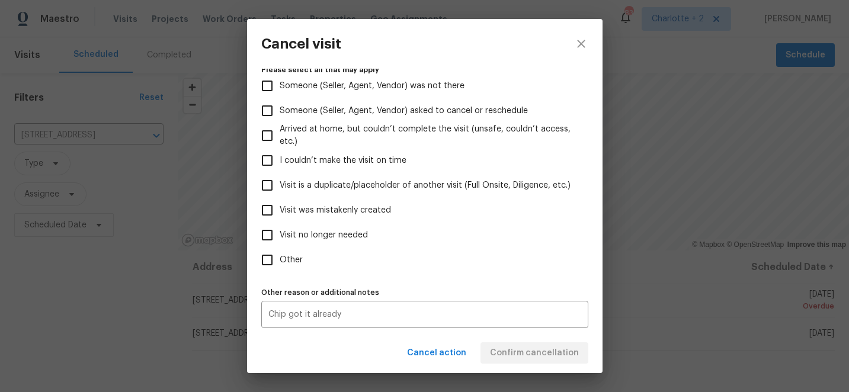
click at [532, 360] on div "Cancel action Confirm cancellation" at bounding box center [424, 353] width 355 height 41
click at [266, 256] on input "Other" at bounding box center [267, 260] width 25 height 25
checkbox input "true"
click at [508, 354] on span "Confirm cancellation" at bounding box center [534, 353] width 89 height 15
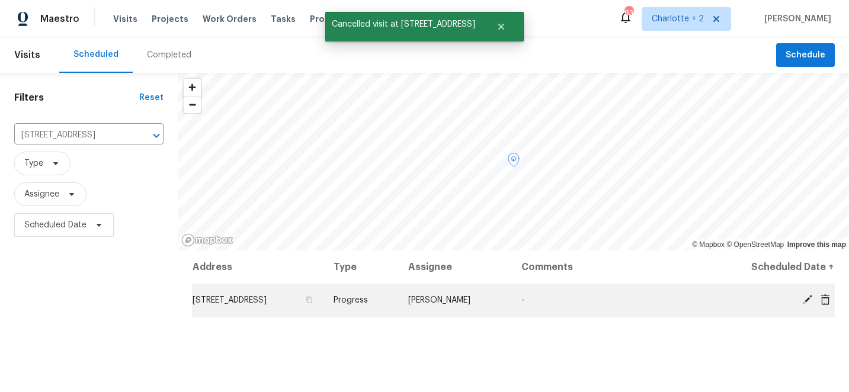
click at [805, 299] on icon at bounding box center [807, 299] width 9 height 9
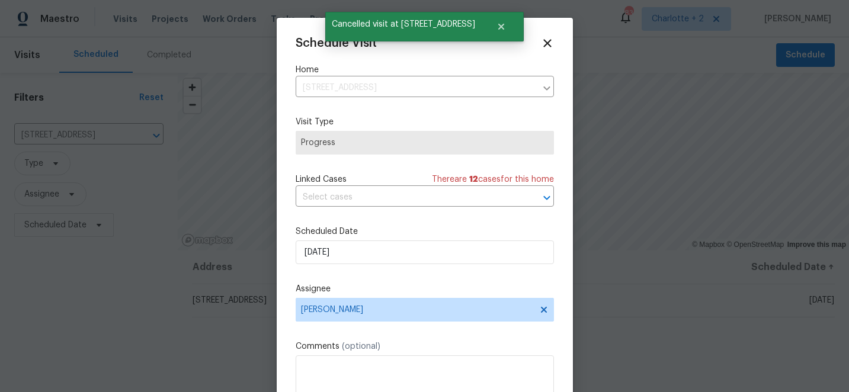
scroll to position [21, 0]
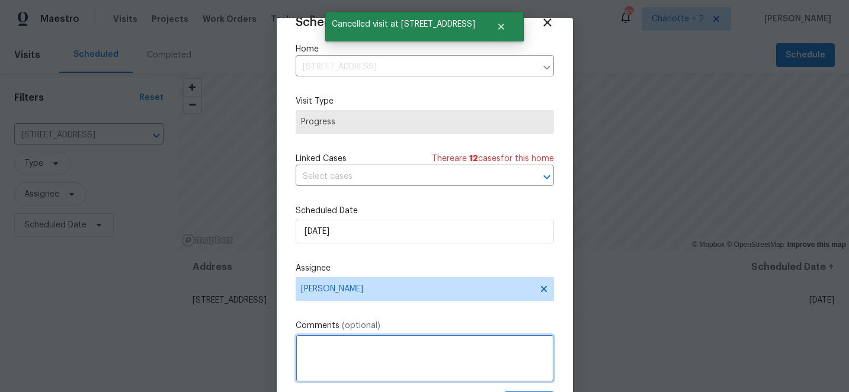
click at [309, 347] on textarea at bounding box center [425, 358] width 258 height 47
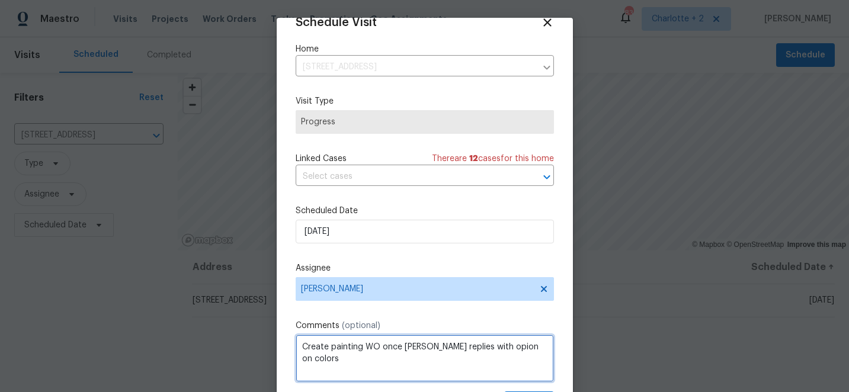
click at [501, 349] on textarea "Create painting WO once Alexia replies with opion on colors" at bounding box center [425, 358] width 258 height 47
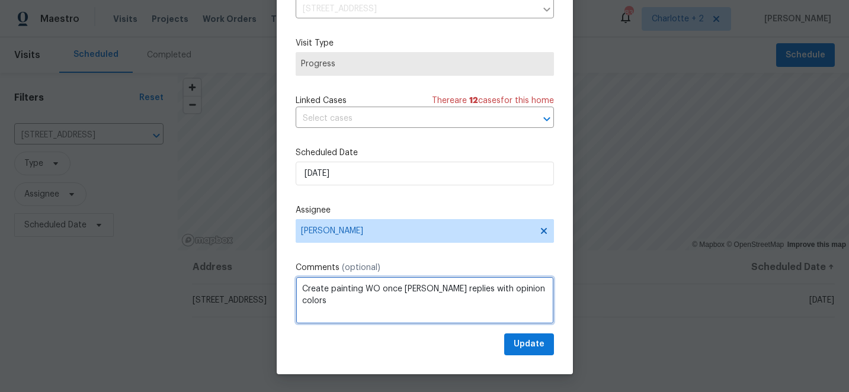
click at [508, 290] on textarea "Create painting WO once Alexia replies with opinion colors" at bounding box center [425, 300] width 258 height 47
type textarea "Create painting WO once Alexia replies with opinion on colors"
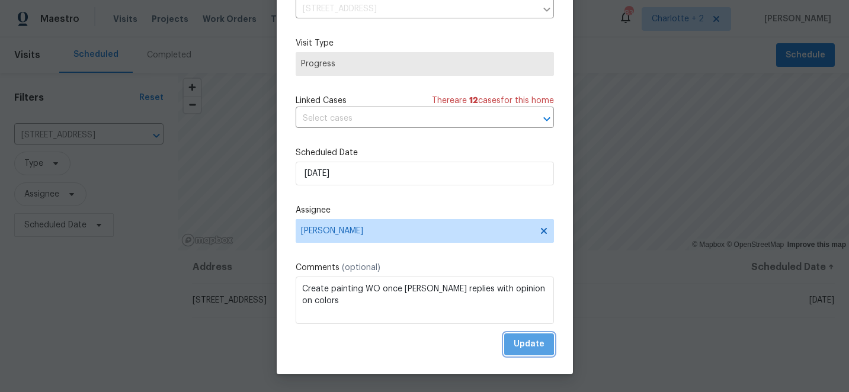
click at [528, 341] on span "Update" at bounding box center [529, 344] width 31 height 15
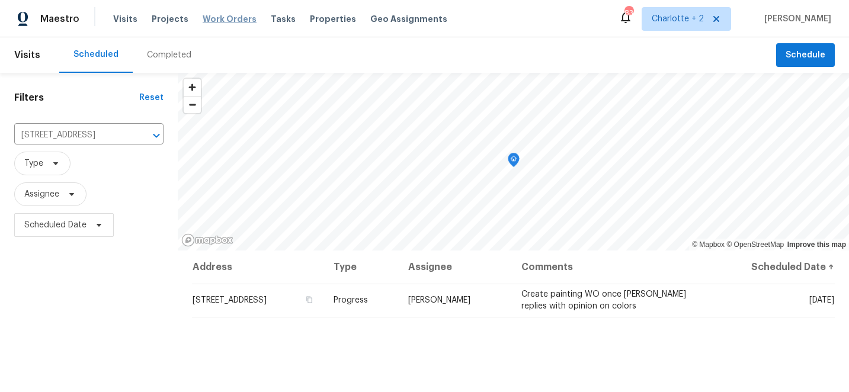
click at [229, 15] on span "Work Orders" at bounding box center [230, 19] width 54 height 12
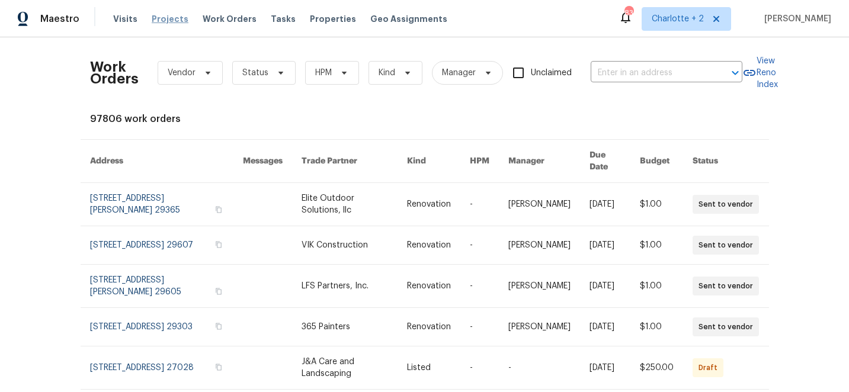
click at [164, 20] on span "Projects" at bounding box center [170, 19] width 37 height 12
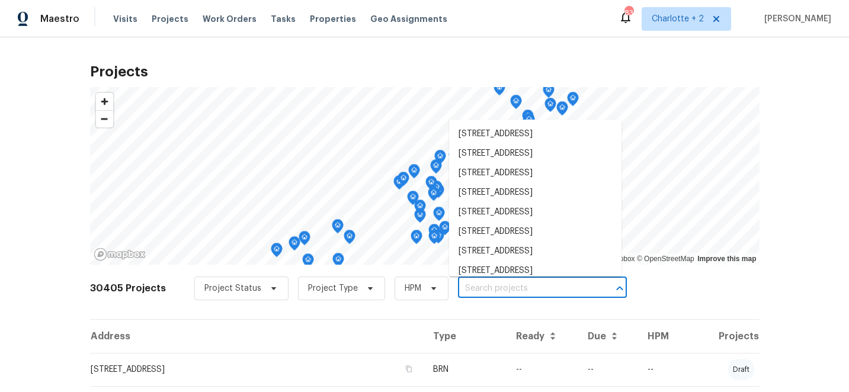
click at [477, 287] on input "text" at bounding box center [526, 289] width 136 height 18
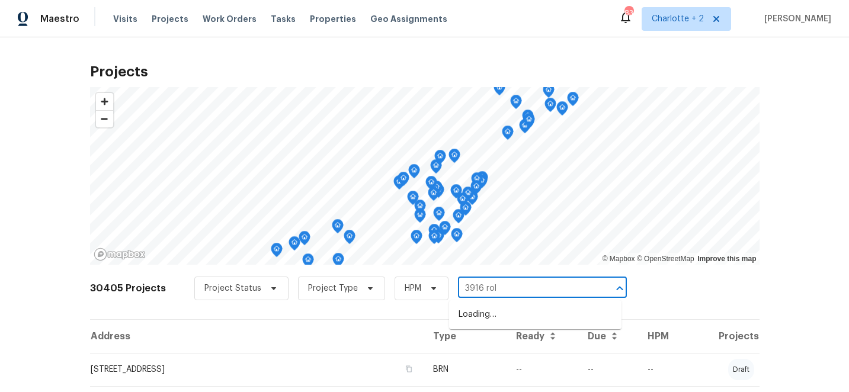
type input "3916 roll"
click at [501, 318] on li "3916 Rollingwood Ct, Trinity, NC 27370" at bounding box center [535, 315] width 172 height 20
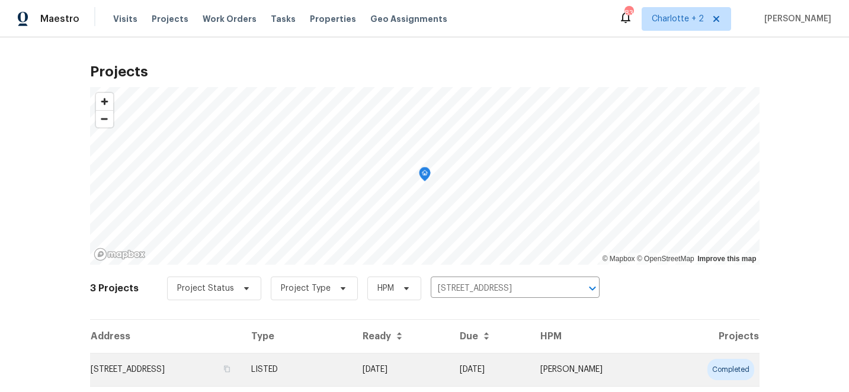
click at [514, 365] on td "05/13/25" at bounding box center [490, 369] width 81 height 33
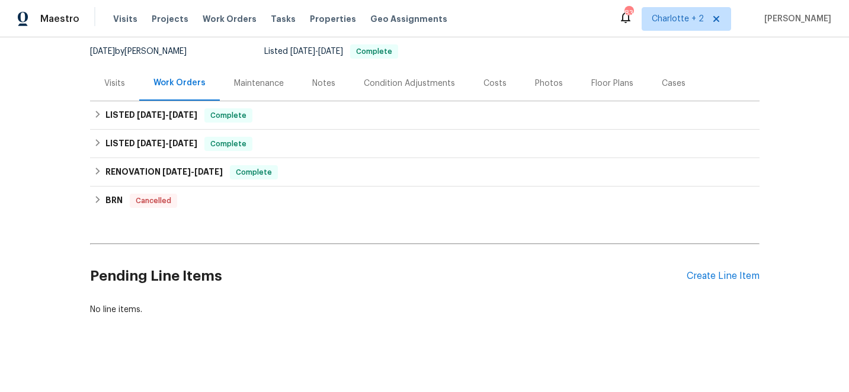
scroll to position [118, 0]
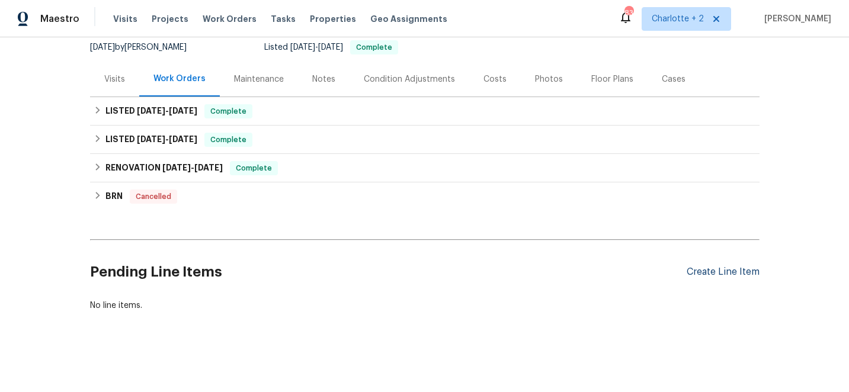
click at [739, 274] on div "Create Line Item" at bounding box center [723, 272] width 73 height 11
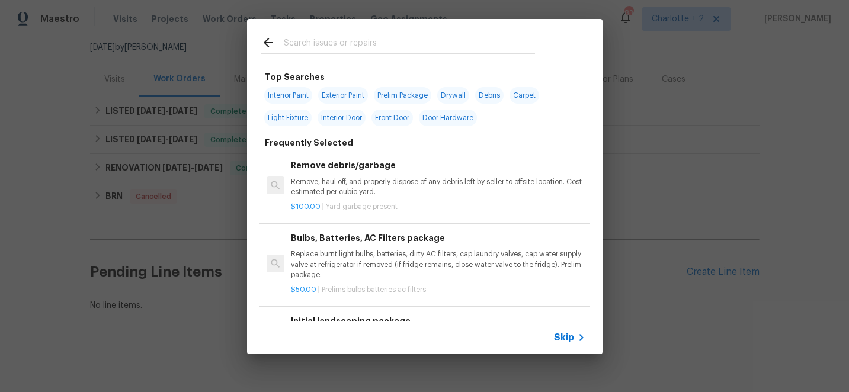
click at [304, 44] on input "text" at bounding box center [409, 45] width 251 height 18
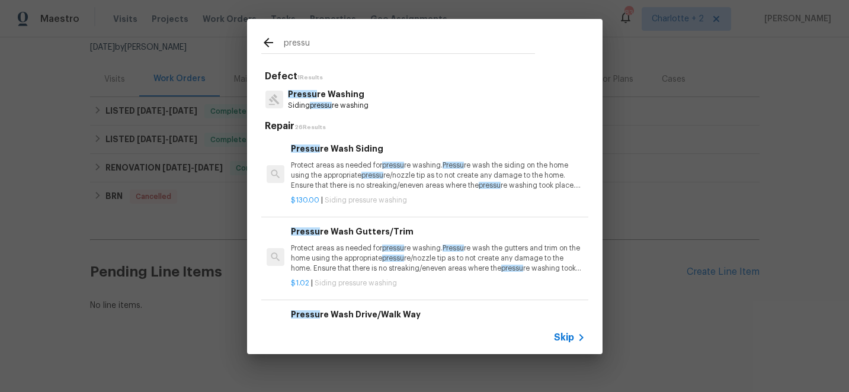
type input "pressu"
click at [338, 105] on p "Siding pressu re washing" at bounding box center [328, 106] width 81 height 10
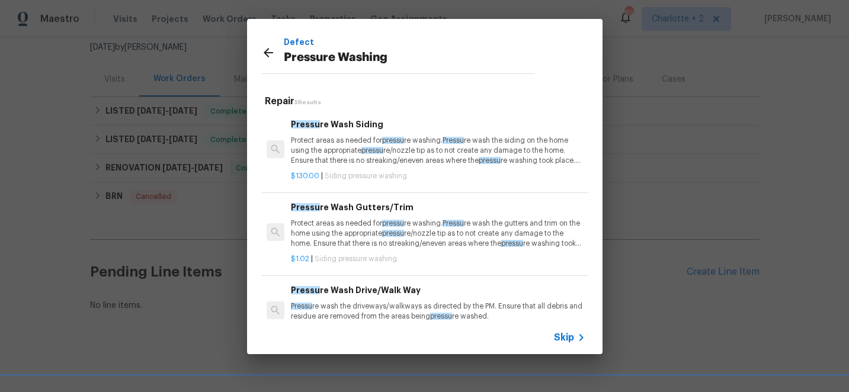
scroll to position [69, 0]
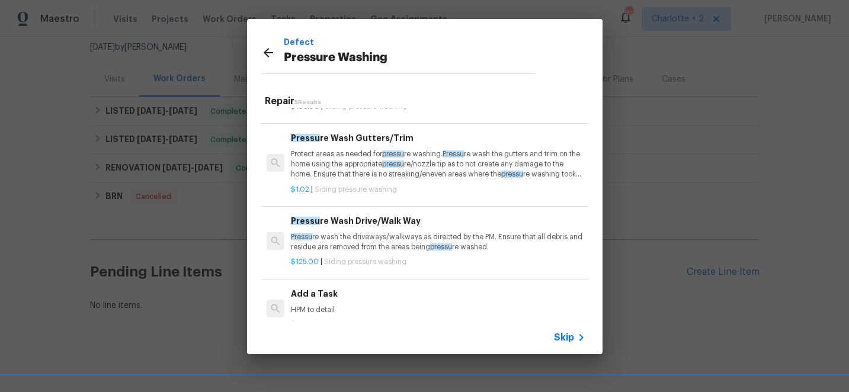
click at [316, 287] on h6 "Add a Task" at bounding box center [438, 293] width 294 height 13
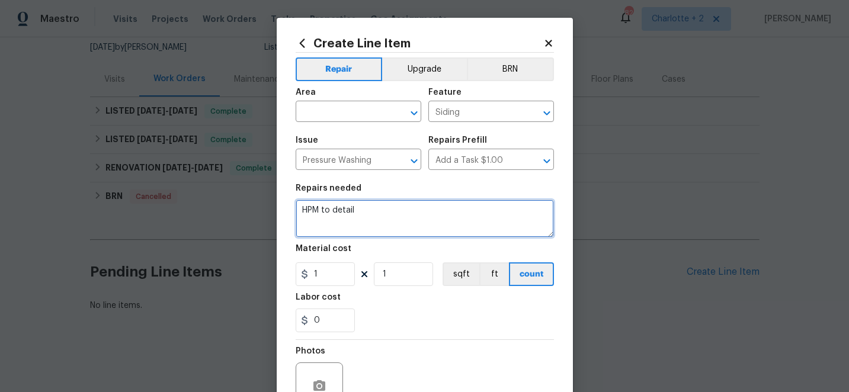
click at [357, 213] on textarea "HPM to detail" at bounding box center [425, 219] width 258 height 38
type textarea "H"
type textarea "Pressure wash home as well as all flat surfaces (concrete, asphalt, retaining w…"
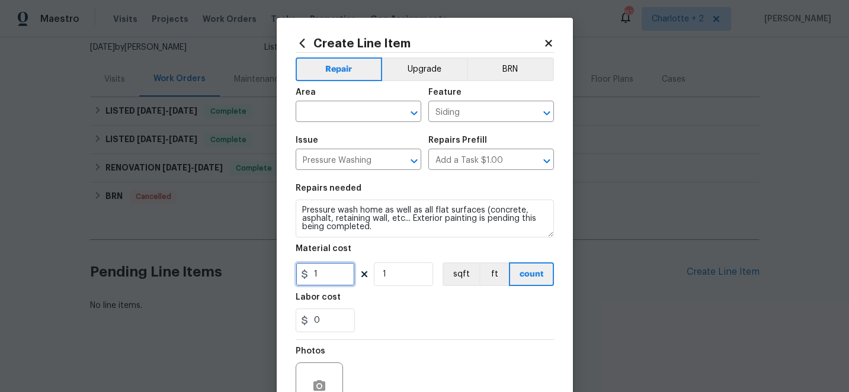
click at [337, 276] on input "1" at bounding box center [325, 274] width 59 height 24
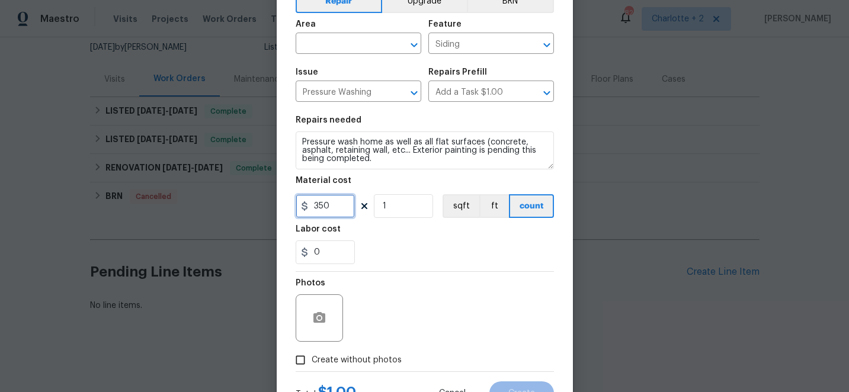
scroll to position [95, 0]
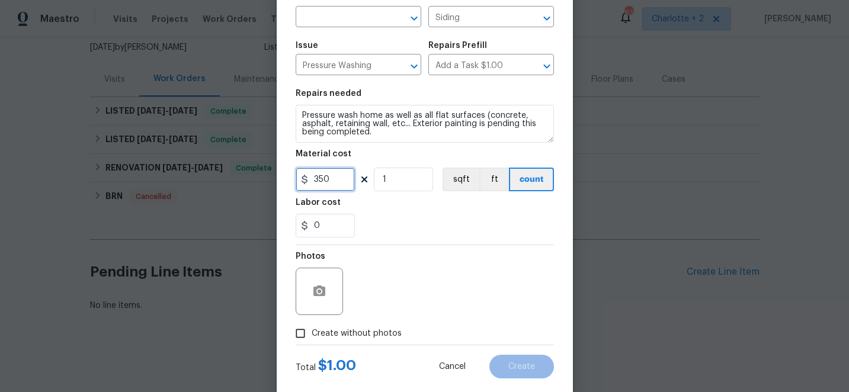
type input "350"
click at [303, 333] on input "Create without photos" at bounding box center [300, 333] width 23 height 23
checkbox input "true"
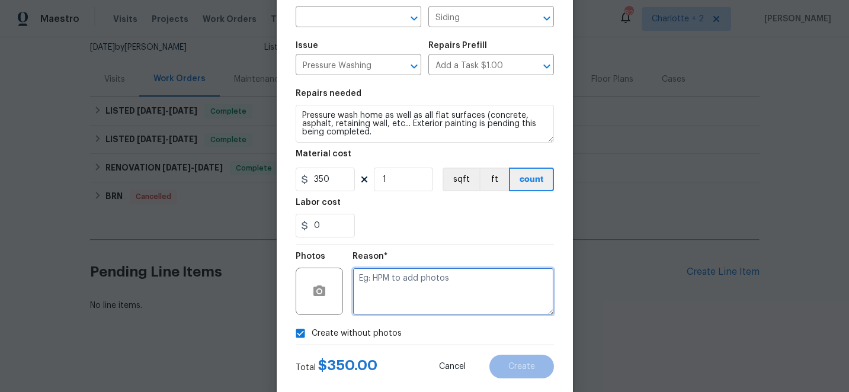
click at [415, 314] on textarea at bounding box center [452, 291] width 201 height 47
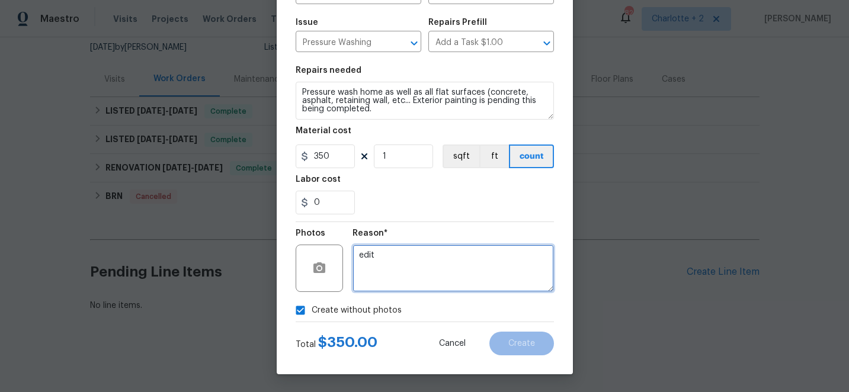
scroll to position [0, 0]
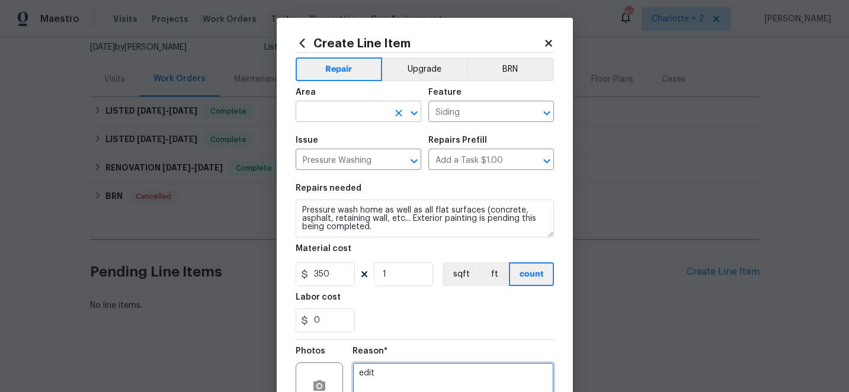
type textarea "edit"
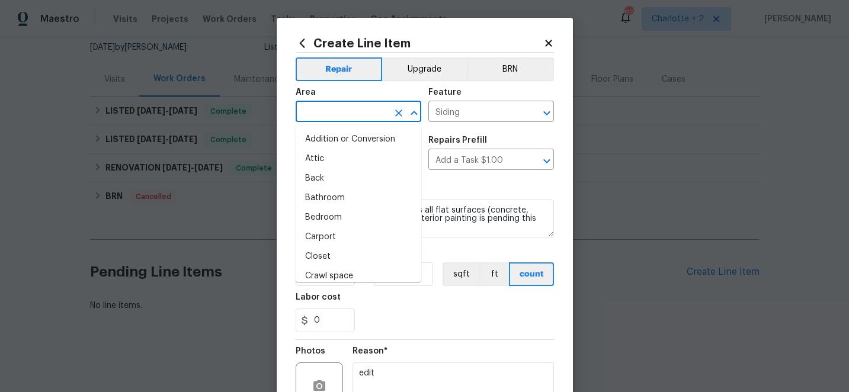
click at [351, 114] on input "text" at bounding box center [342, 113] width 92 height 18
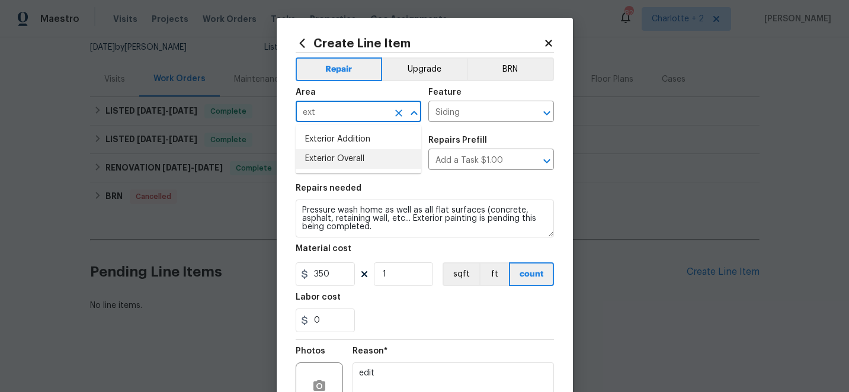
click at [359, 161] on li "Exterior Overall" at bounding box center [359, 159] width 126 height 20
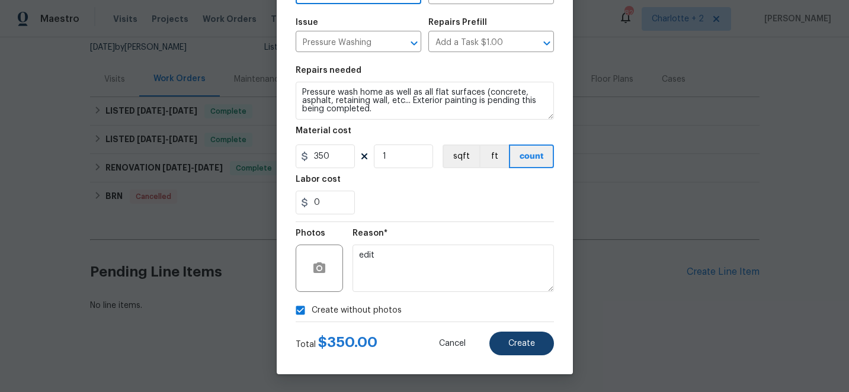
type input "Exterior Overall"
click at [527, 344] on span "Create" at bounding box center [521, 343] width 27 height 9
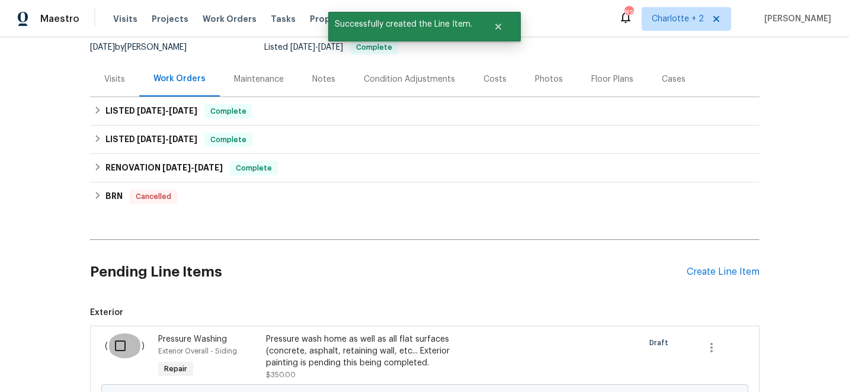
click at [121, 347] on input "checkbox" at bounding box center [125, 346] width 34 height 25
checkbox input "true"
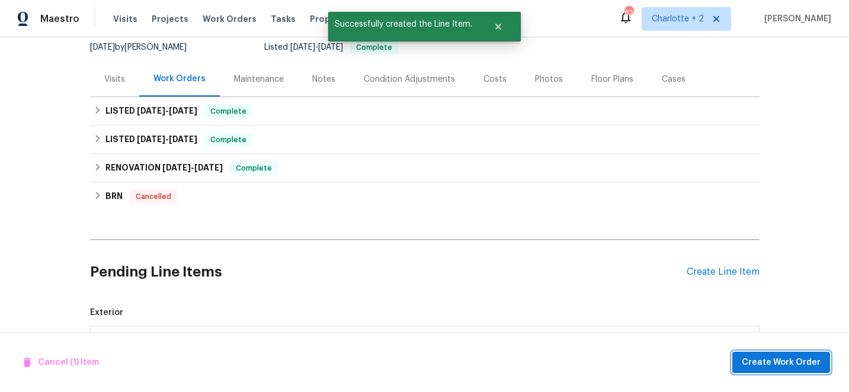
click at [782, 363] on span "Create Work Order" at bounding box center [781, 362] width 79 height 15
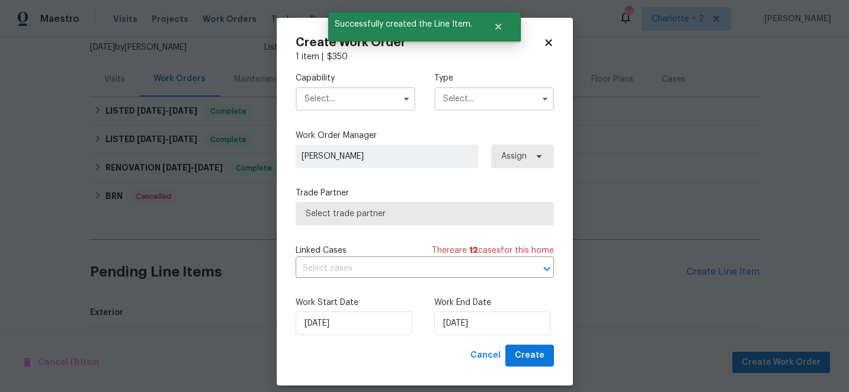
click at [329, 106] on input "text" at bounding box center [356, 99] width 120 height 24
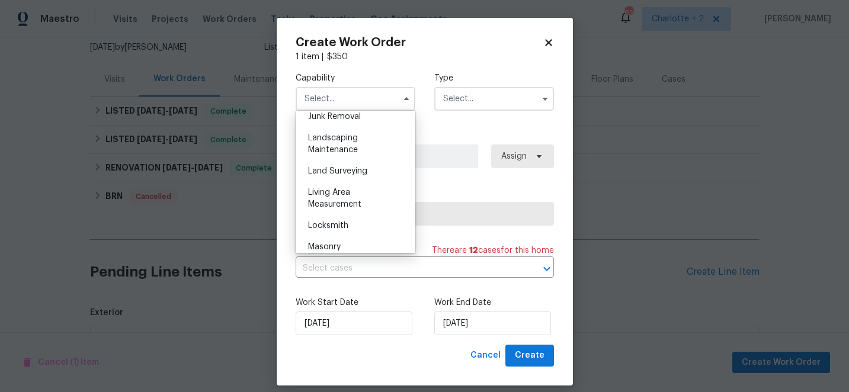
scroll to position [770, 0]
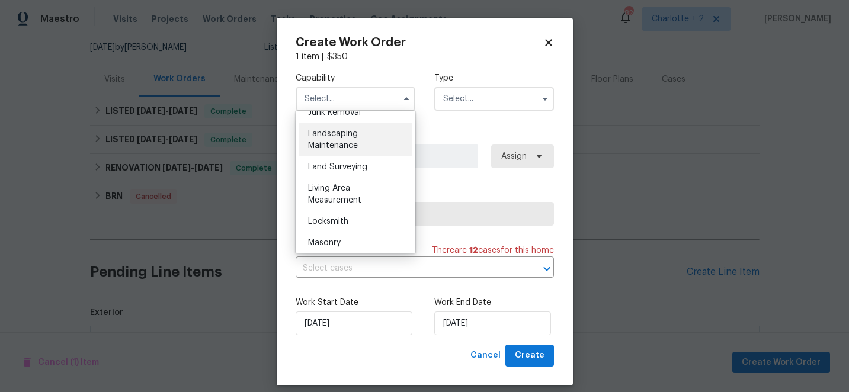
click at [342, 140] on div "Landscaping Maintenance" at bounding box center [356, 139] width 114 height 33
type input "Landscaping Maintenance"
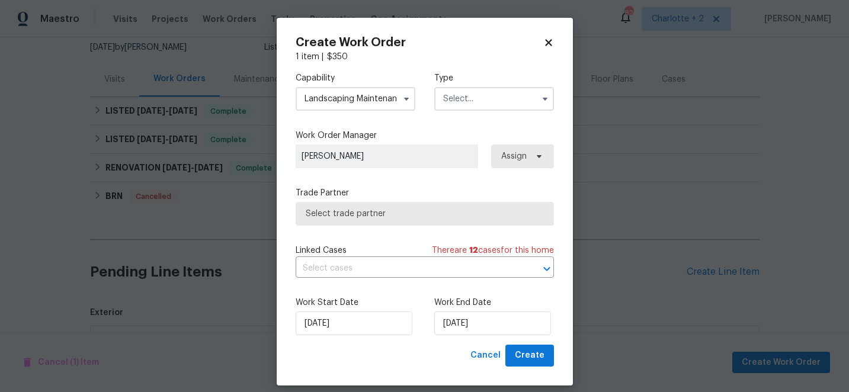
click at [482, 91] on input "text" at bounding box center [494, 99] width 120 height 24
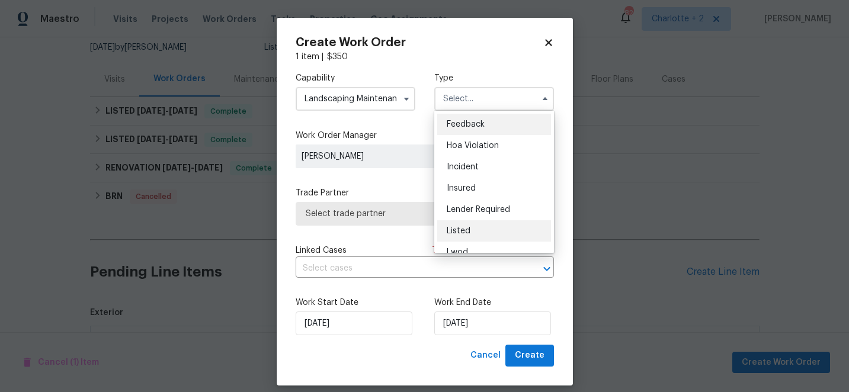
click at [466, 233] on span "Listed" at bounding box center [459, 231] width 24 height 8
type input "Listed"
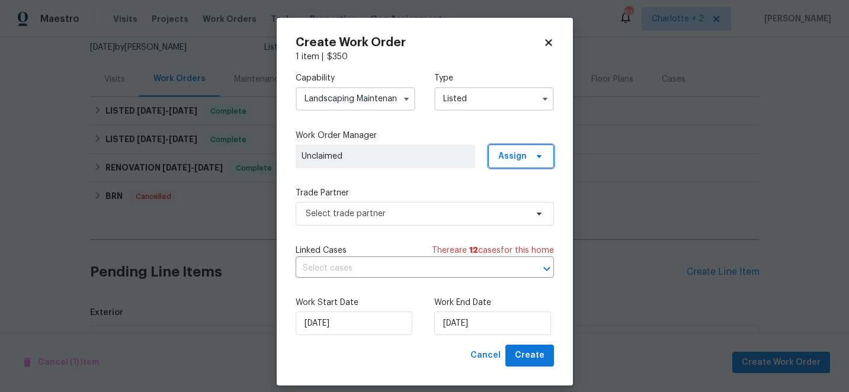
click at [525, 150] on span "Assign" at bounding box center [521, 157] width 66 height 24
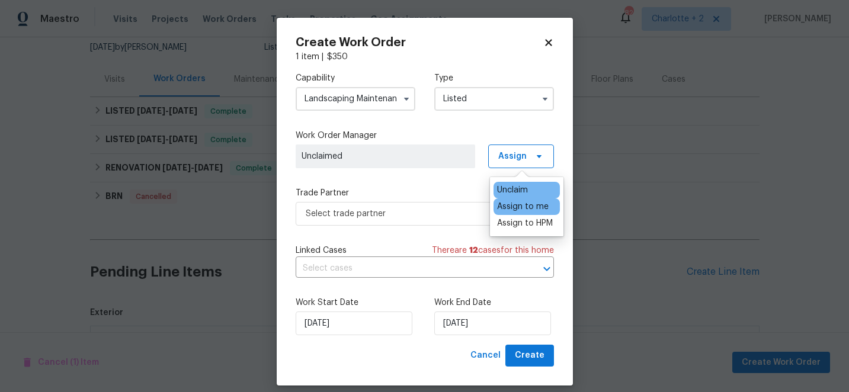
click at [533, 206] on div "Assign to me" at bounding box center [523, 207] width 52 height 12
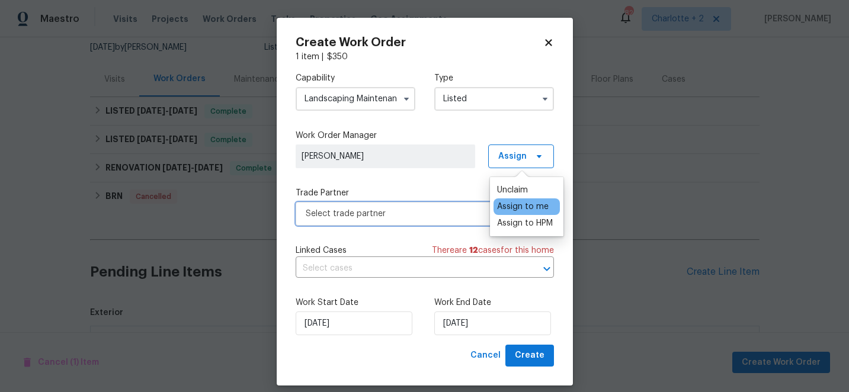
click at [453, 216] on span "Select trade partner" at bounding box center [416, 214] width 221 height 12
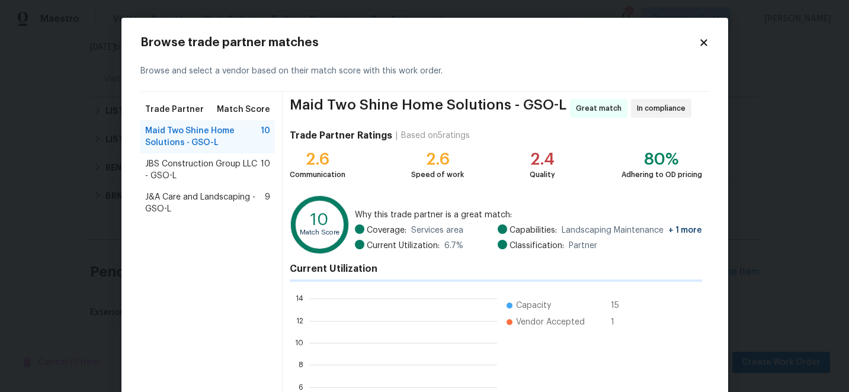
scroll to position [166, 188]
click at [210, 196] on span "J&A Care and Landscaping - GSO-L" at bounding box center [205, 203] width 120 height 24
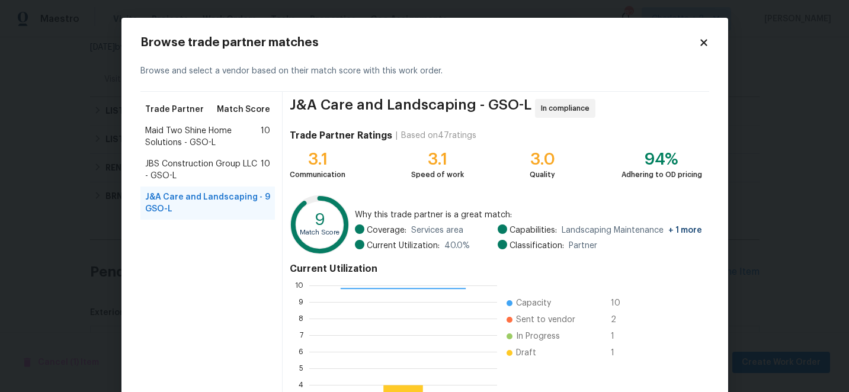
scroll to position [130, 0]
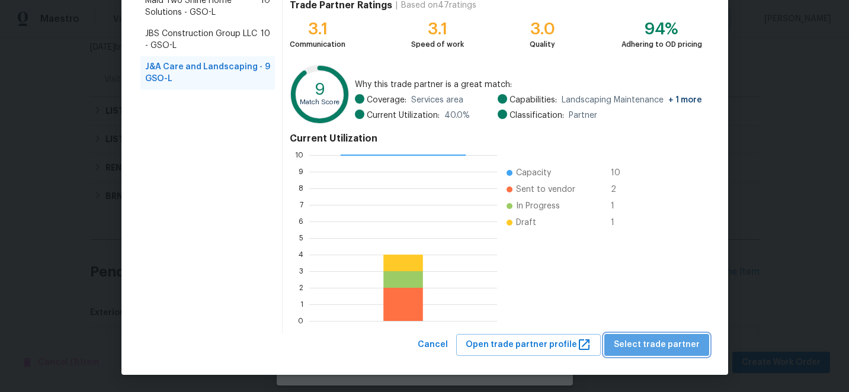
click at [679, 350] on span "Select trade partner" at bounding box center [657, 345] width 86 height 15
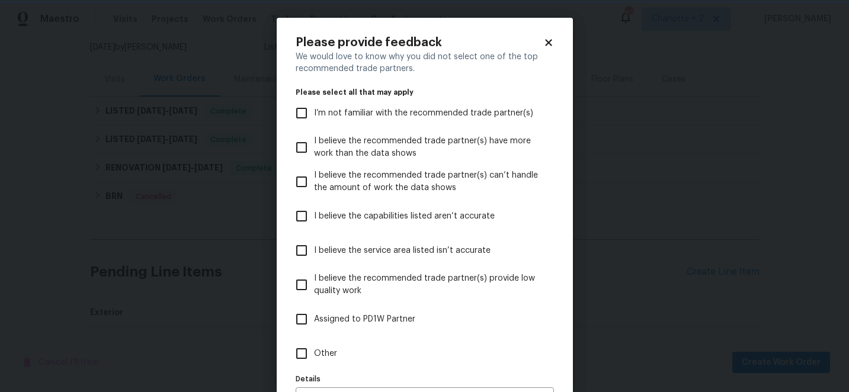
scroll to position [0, 0]
click at [305, 251] on input "I believe the service area listed isn’t accurate" at bounding box center [301, 250] width 25 height 25
checkbox input "true"
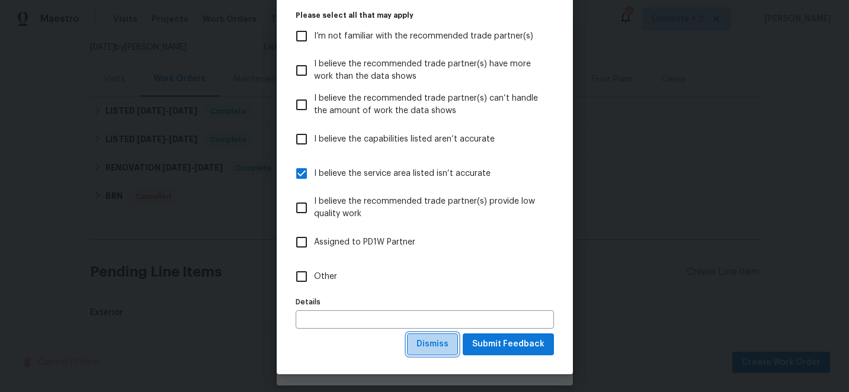
click at [438, 345] on span "Dismiss" at bounding box center [432, 344] width 32 height 15
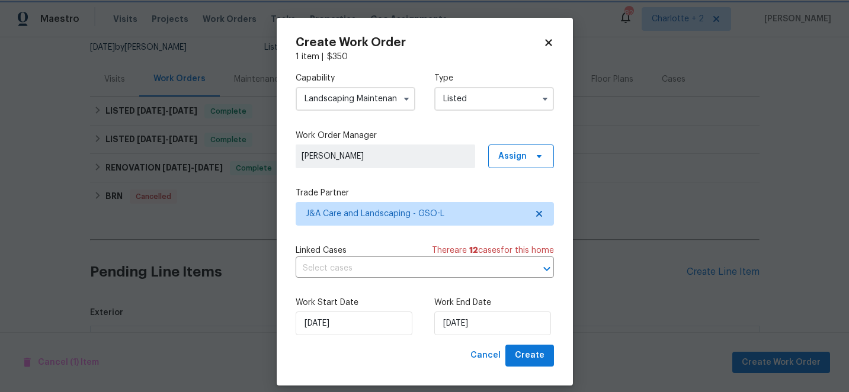
scroll to position [0, 0]
click at [492, 322] on input "9/16/2025" at bounding box center [492, 324] width 117 height 24
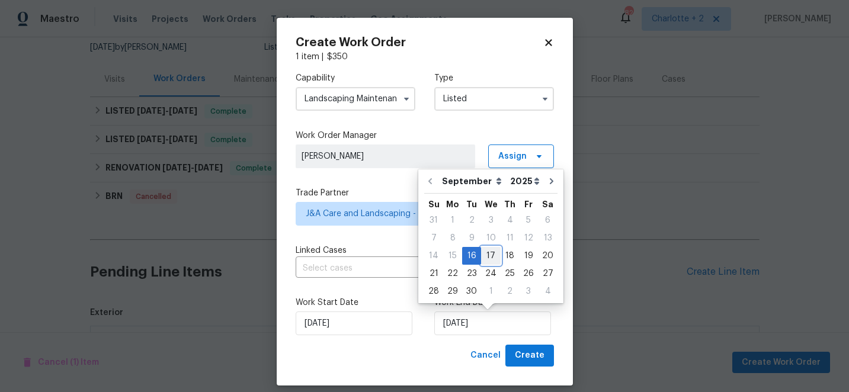
click at [492, 254] on div "17" at bounding box center [491, 256] width 20 height 17
type input "9/17/2025"
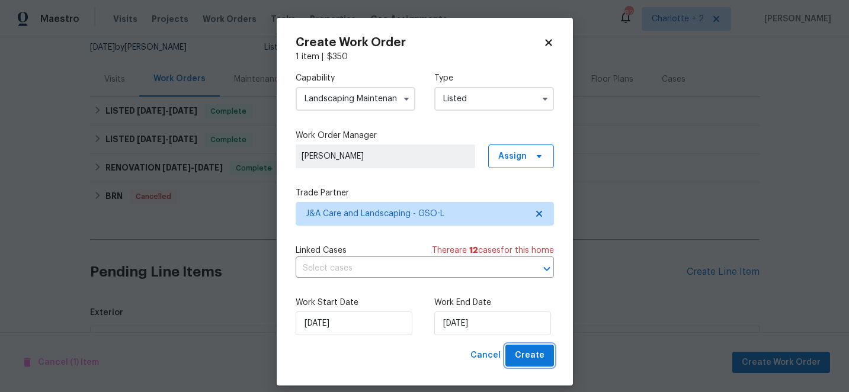
click at [533, 354] on span "Create" at bounding box center [530, 355] width 30 height 15
checkbox input "false"
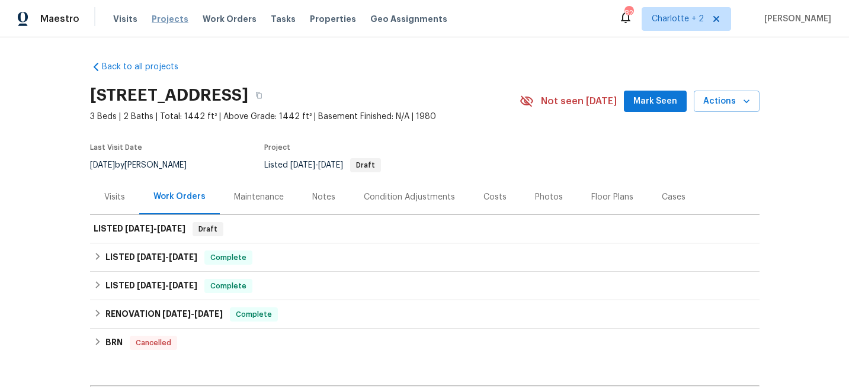
click at [156, 20] on span "Projects" at bounding box center [170, 19] width 37 height 12
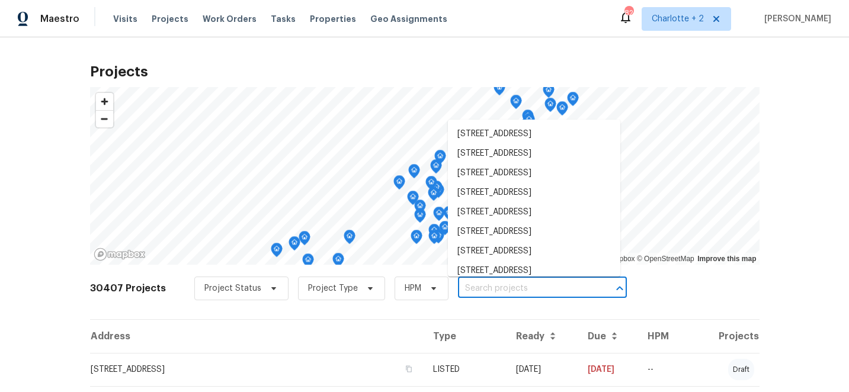
click at [463, 287] on input "text" at bounding box center [526, 289] width 136 height 18
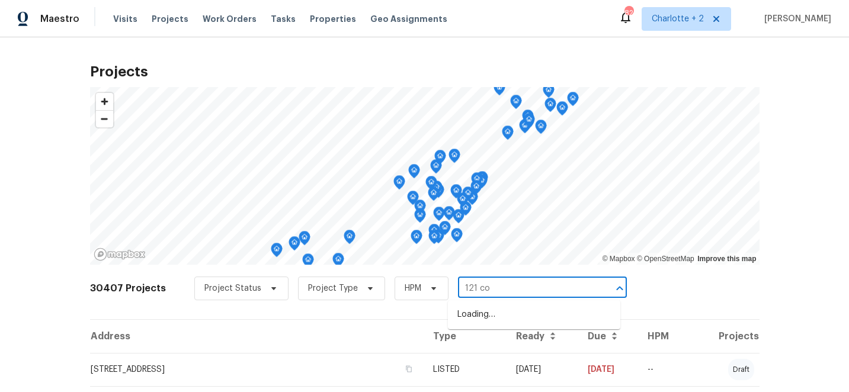
type input "121 col"
click at [479, 318] on li "121 Coley Rd, Salisbury, NC 28146" at bounding box center [534, 315] width 172 height 20
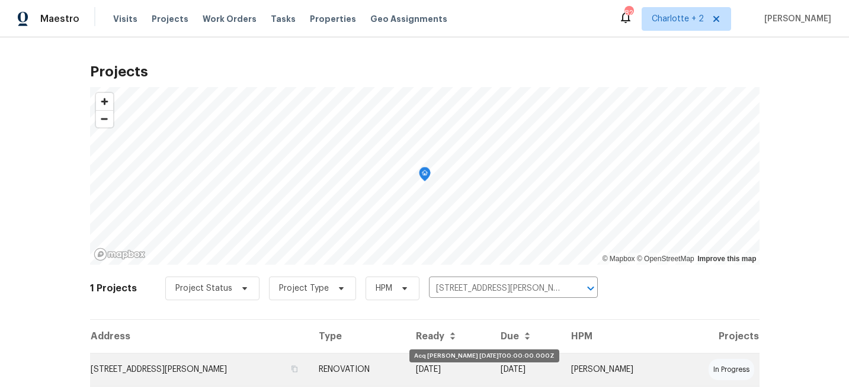
click at [476, 367] on td "[DATE]" at bounding box center [448, 369] width 84 height 33
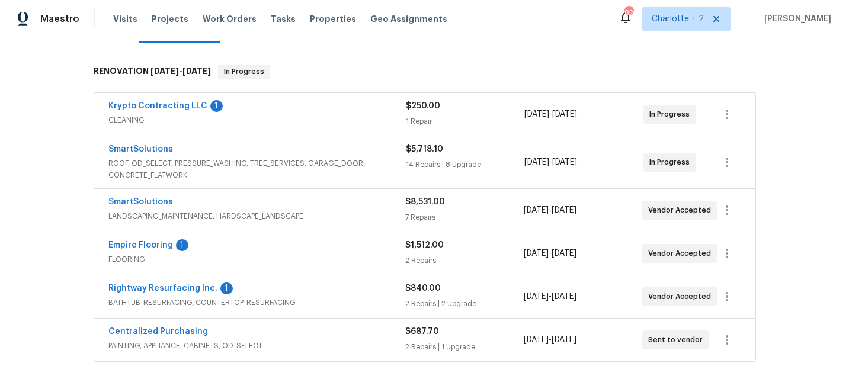
scroll to position [200, 0]
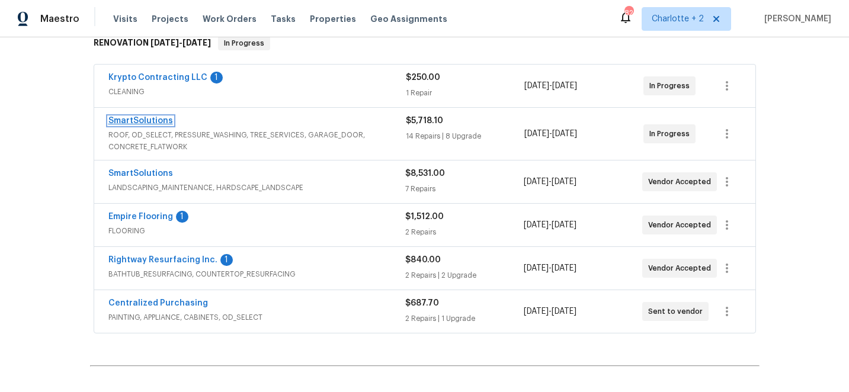
click at [142, 121] on link "SmartSolutions" at bounding box center [140, 121] width 65 height 8
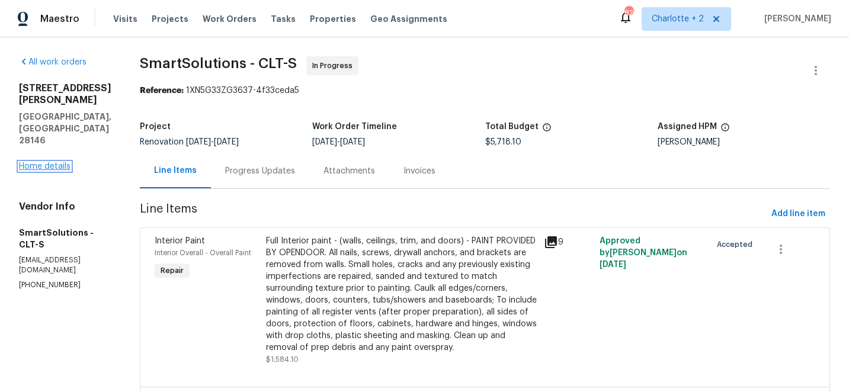
click at [52, 162] on link "Home details" at bounding box center [45, 166] width 52 height 8
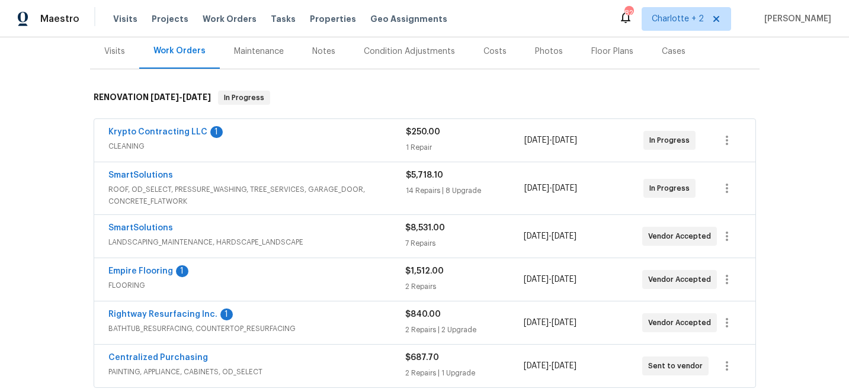
scroll to position [150, 0]
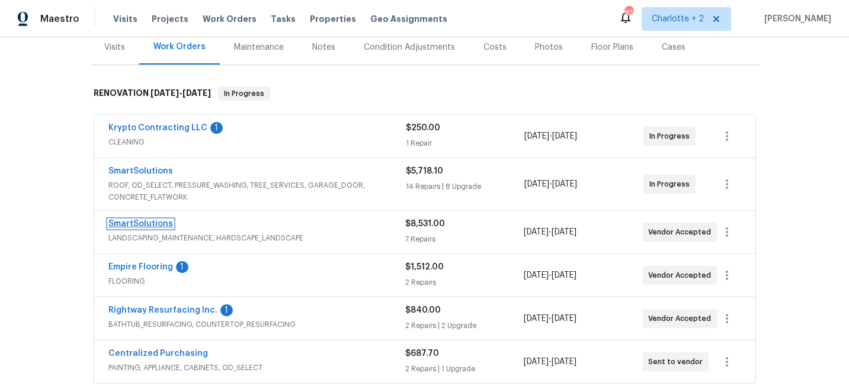
click at [149, 224] on link "SmartSolutions" at bounding box center [140, 224] width 65 height 8
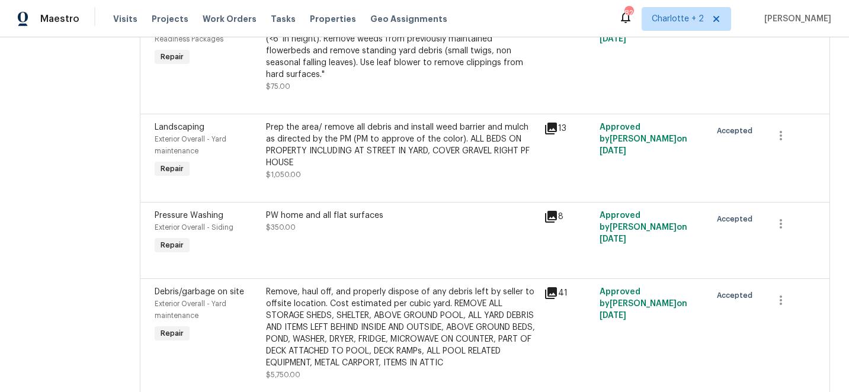
scroll to position [422, 0]
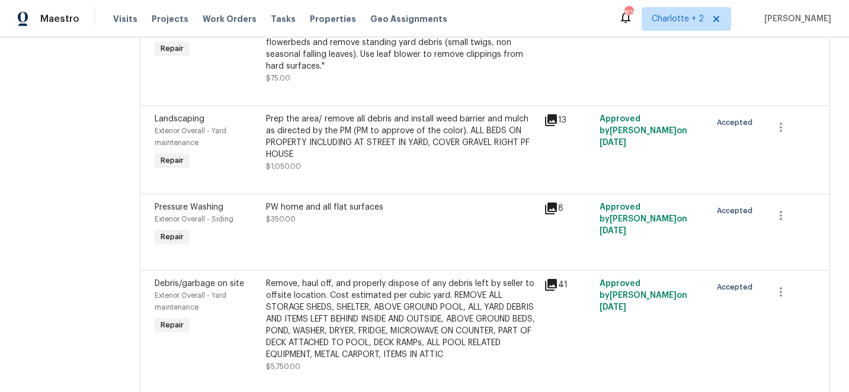
click at [368, 317] on div "Remove, haul off, and properly dispose of any debris left by seller to offsite …" at bounding box center [401, 319] width 271 height 83
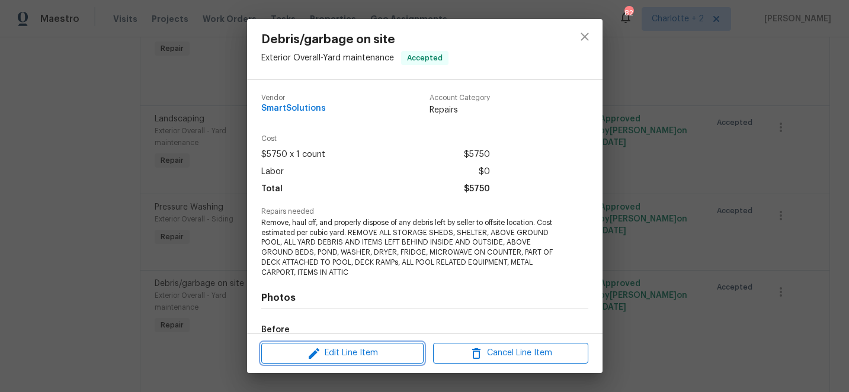
click at [314, 352] on icon "button" at bounding box center [314, 353] width 11 height 11
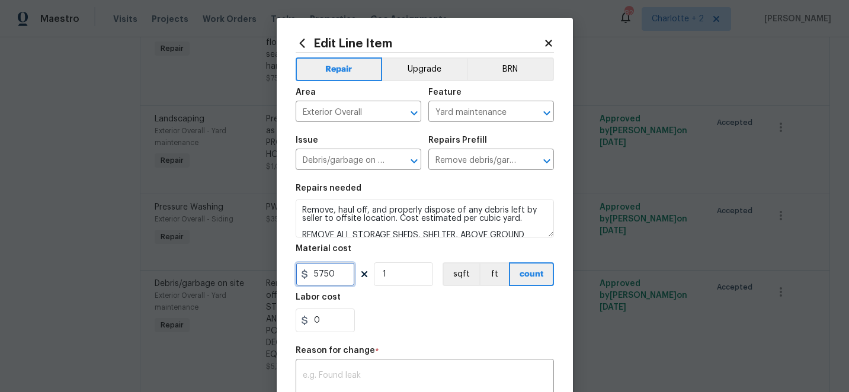
click at [343, 272] on input "5750" at bounding box center [325, 274] width 59 height 24
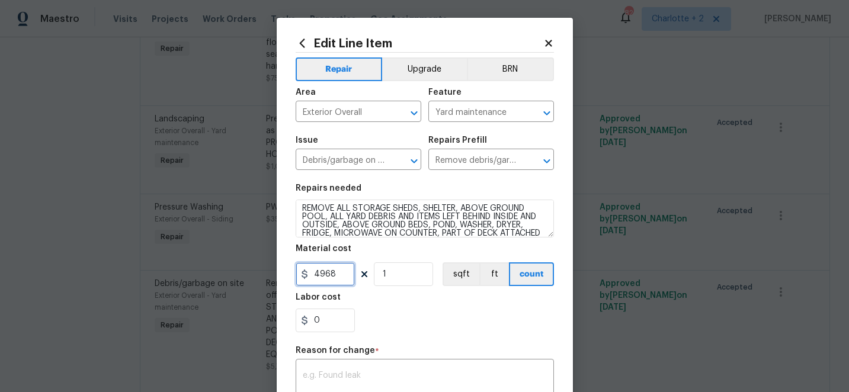
scroll to position [28, 0]
type input "4968"
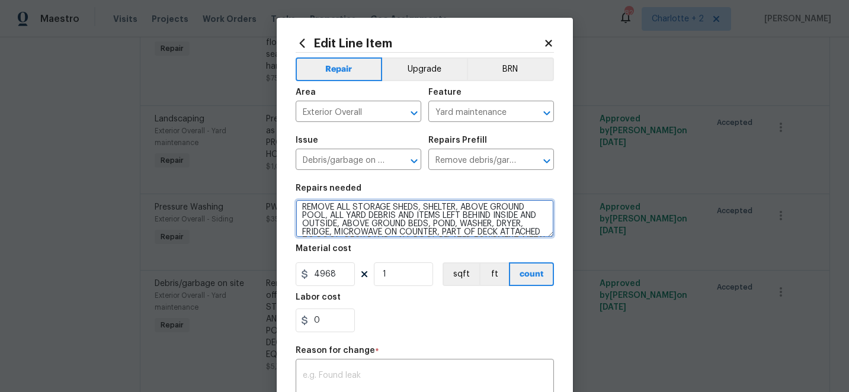
click at [352, 210] on textarea "Remove, haul off, and properly dispose of any debris left by seller to offsite …" at bounding box center [425, 219] width 258 height 38
click at [451, 209] on textarea "Remove, haul off, and properly dispose of any debris left by seller to offsite …" at bounding box center [425, 219] width 258 height 38
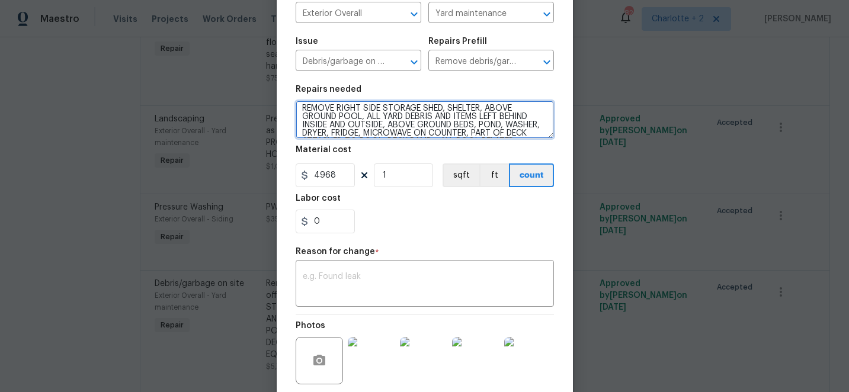
scroll to position [124, 0]
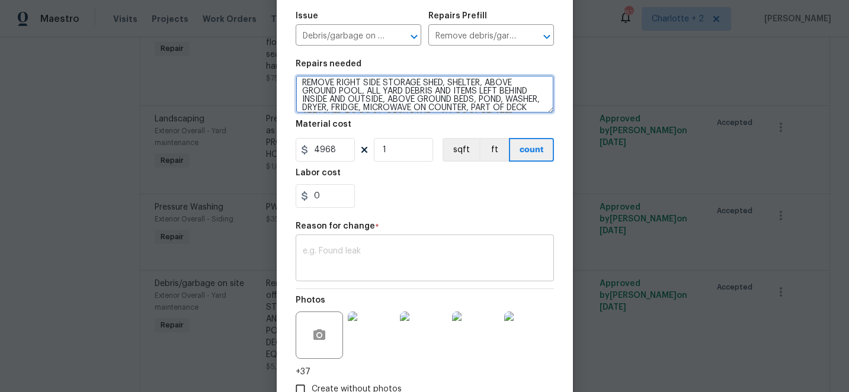
type textarea "Remove, haul off, and properly dispose of any debris left by seller to offsite …"
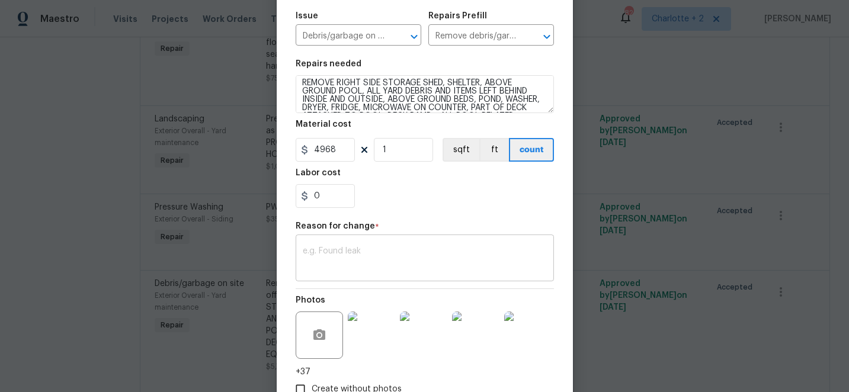
click at [357, 254] on textarea at bounding box center [425, 259] width 244 height 25
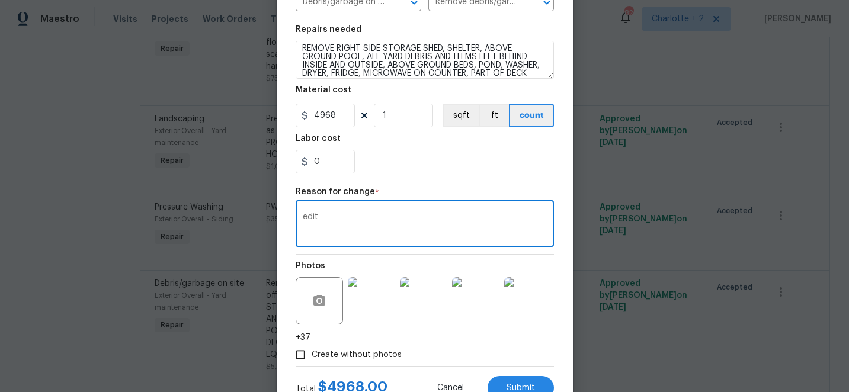
scroll to position [156, 0]
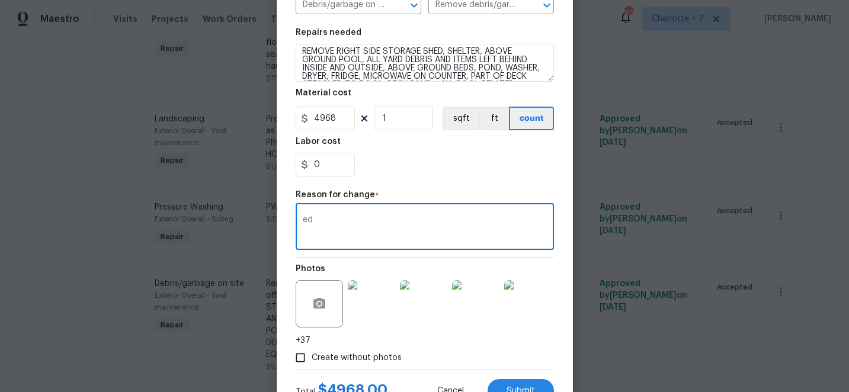
type textarea "e"
click at [323, 221] on textarea "neihgbor taking one shed" at bounding box center [425, 228] width 244 height 25
click at [338, 221] on textarea "neighbor taking one shed" at bounding box center [425, 228] width 244 height 25
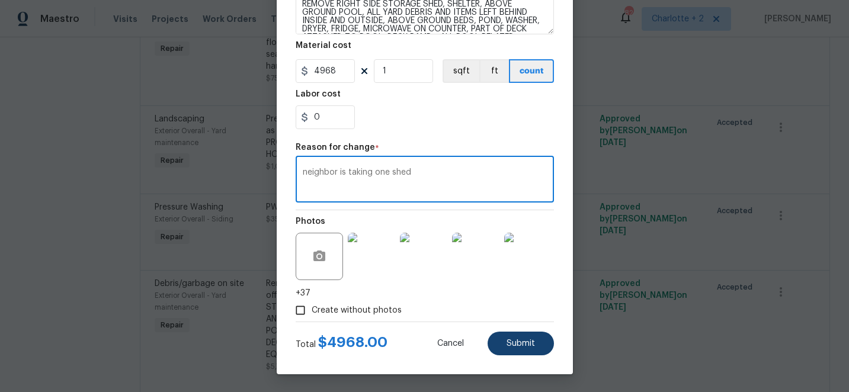
type textarea "neighbor is taking one shed"
click at [519, 345] on span "Submit" at bounding box center [520, 343] width 28 height 9
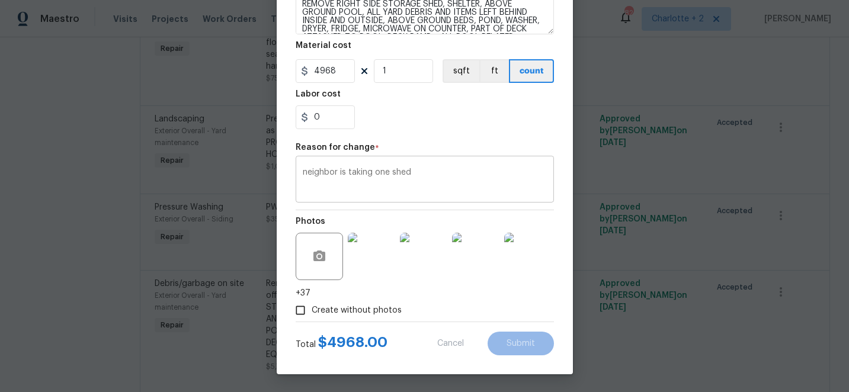
type textarea "Remove, haul off, and properly dispose of any debris left by seller to offsite …"
type input "5750"
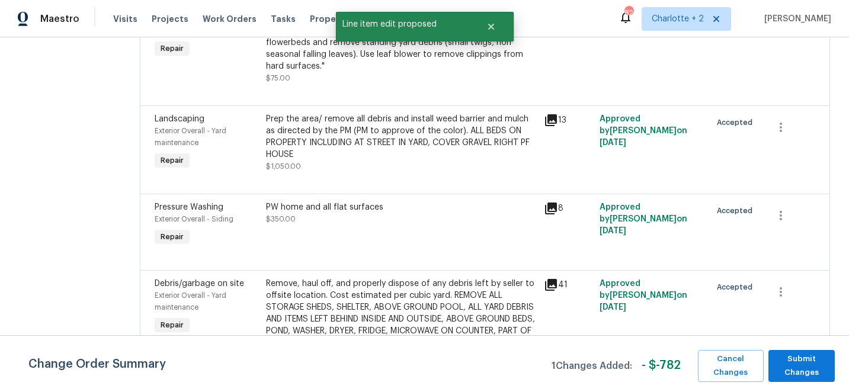
scroll to position [0, 0]
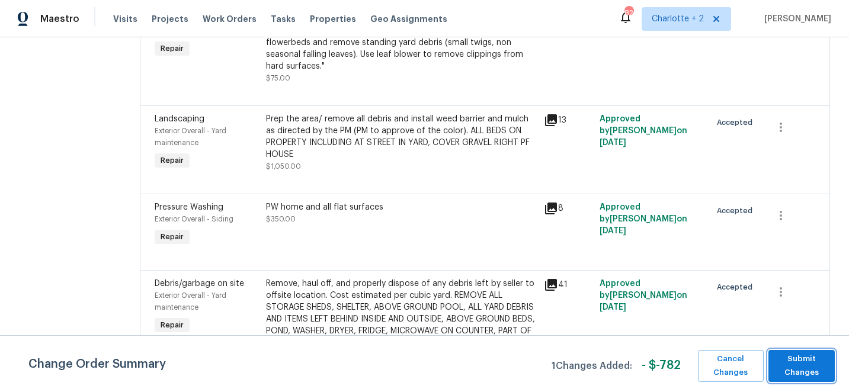
click at [799, 364] on span "Submit Changes" at bounding box center [801, 365] width 54 height 27
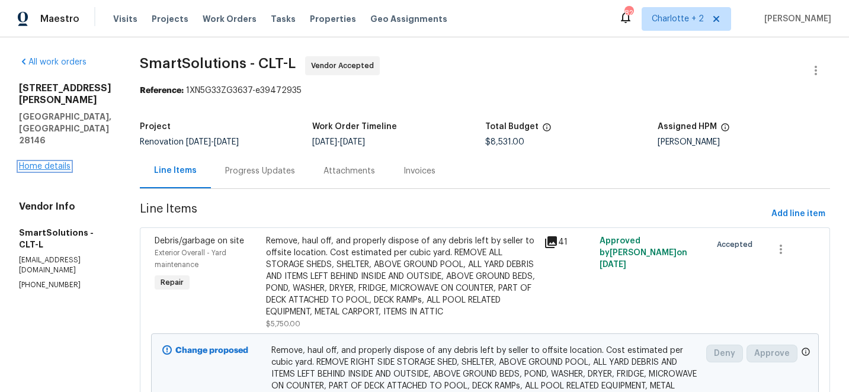
click at [53, 162] on link "Home details" at bounding box center [45, 166] width 52 height 8
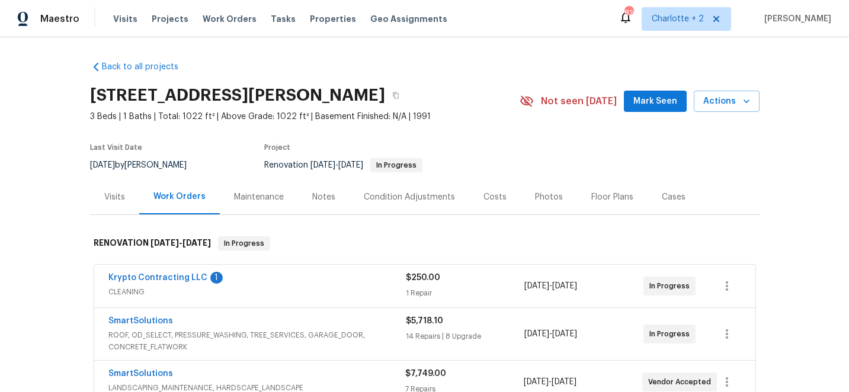
click at [490, 197] on div "Costs" at bounding box center [494, 197] width 23 height 12
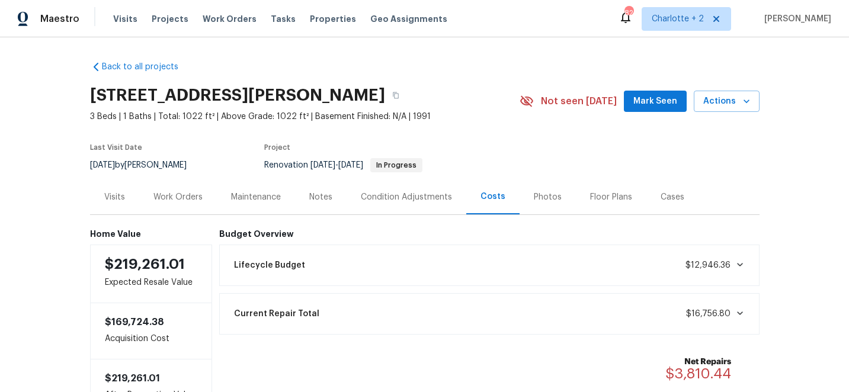
click at [177, 195] on div "Work Orders" at bounding box center [177, 197] width 49 height 12
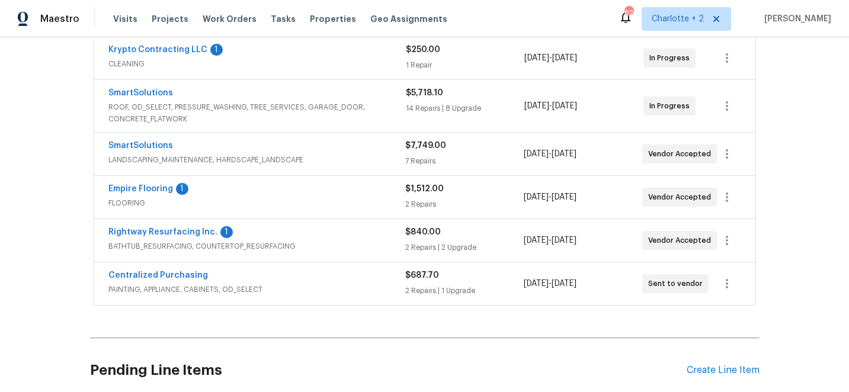
scroll to position [232, 0]
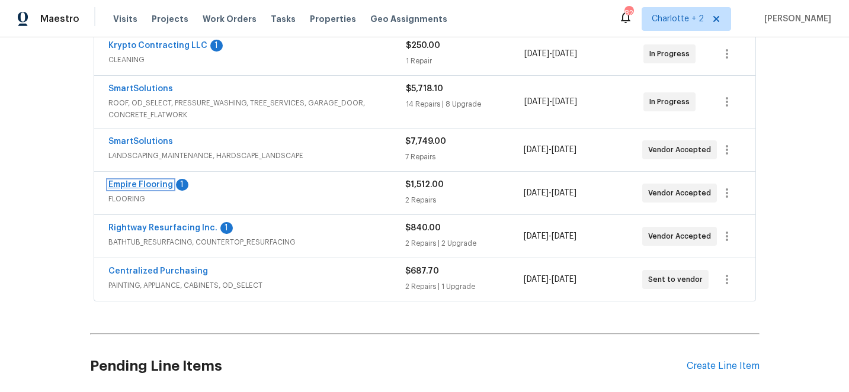
click at [158, 184] on link "Empire Flooring" at bounding box center [140, 185] width 65 height 8
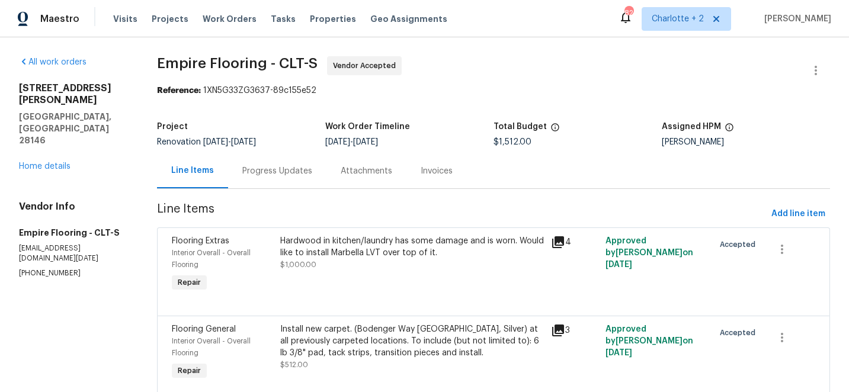
click at [261, 169] on div "Progress Updates" at bounding box center [277, 171] width 70 height 12
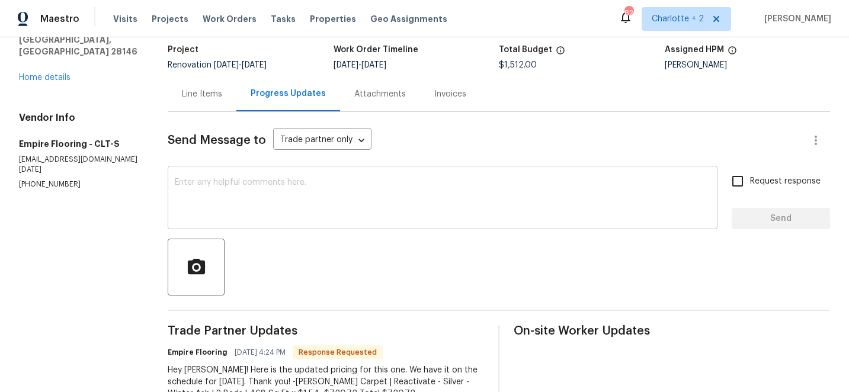
scroll to position [2, 0]
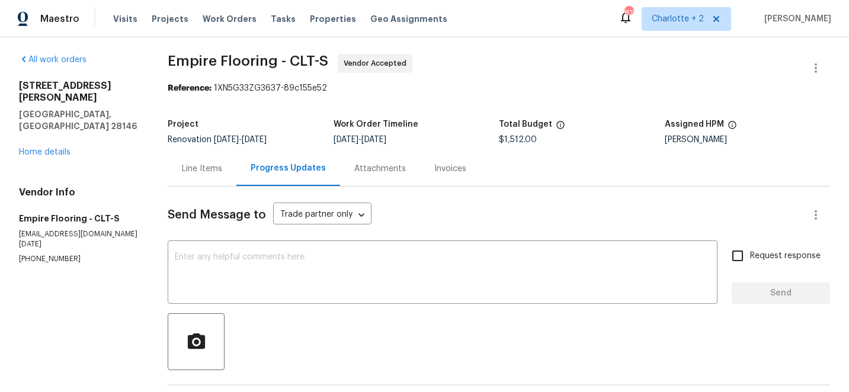
click at [217, 166] on div "Line Items" at bounding box center [202, 169] width 40 height 12
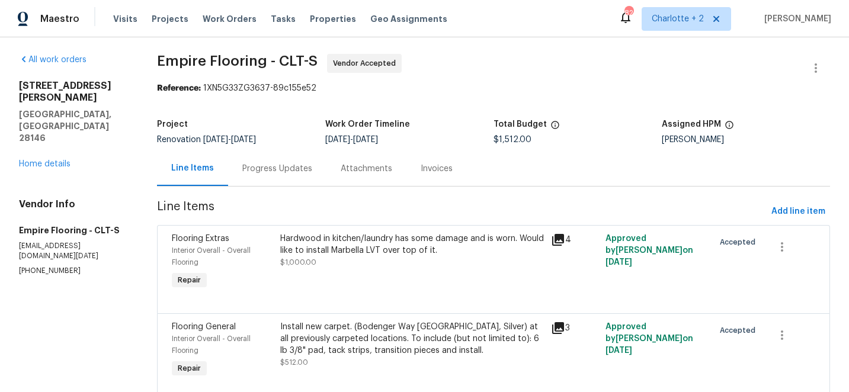
click at [262, 167] on div "Progress Updates" at bounding box center [277, 169] width 70 height 12
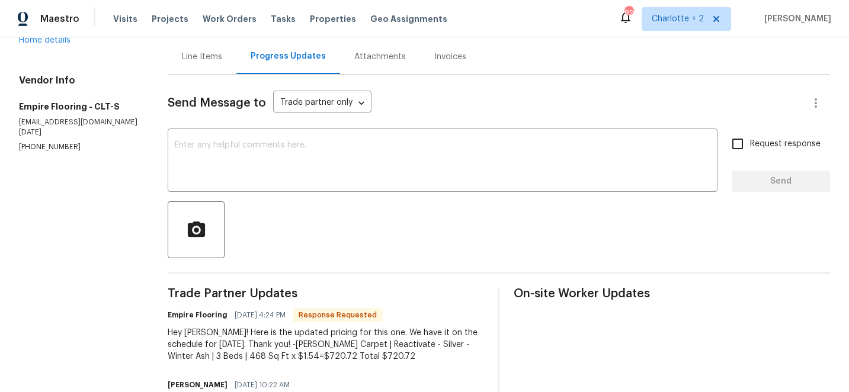
scroll to position [113, 0]
click at [286, 149] on textarea at bounding box center [443, 162] width 536 height 41
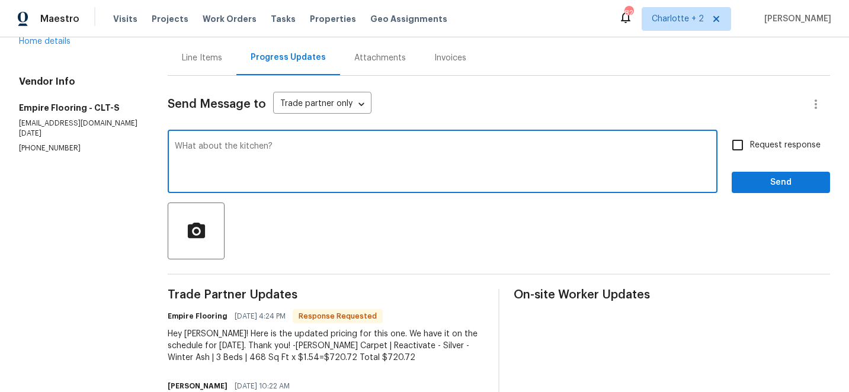
type textarea "WHat about the kitchen?"
click at [739, 147] on input "Request response" at bounding box center [737, 145] width 25 height 25
checkbox input "true"
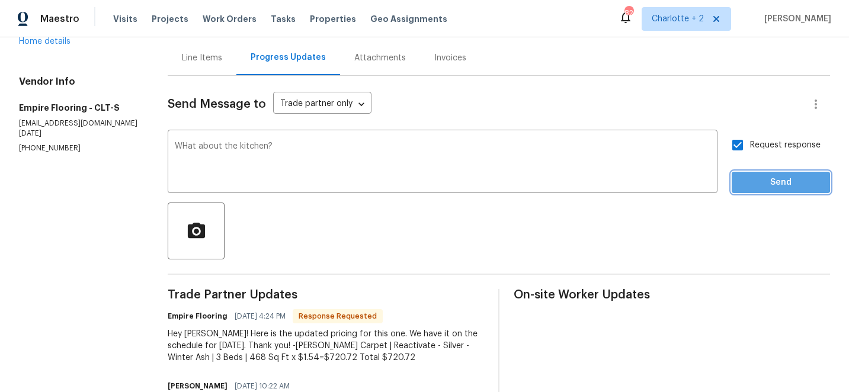
click at [768, 181] on span "Send" at bounding box center [780, 182] width 79 height 15
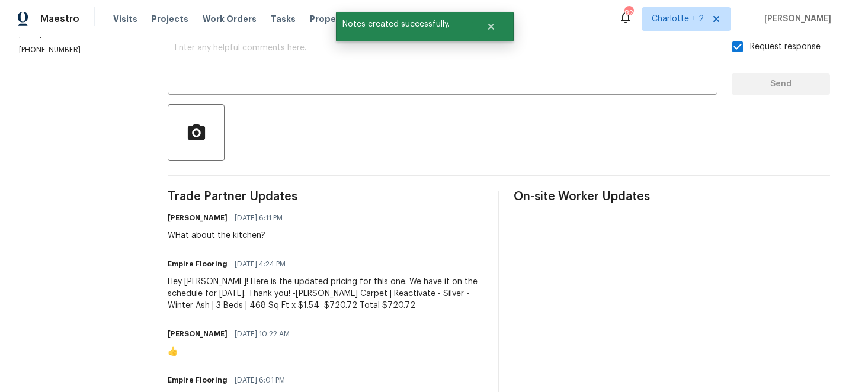
scroll to position [213, 0]
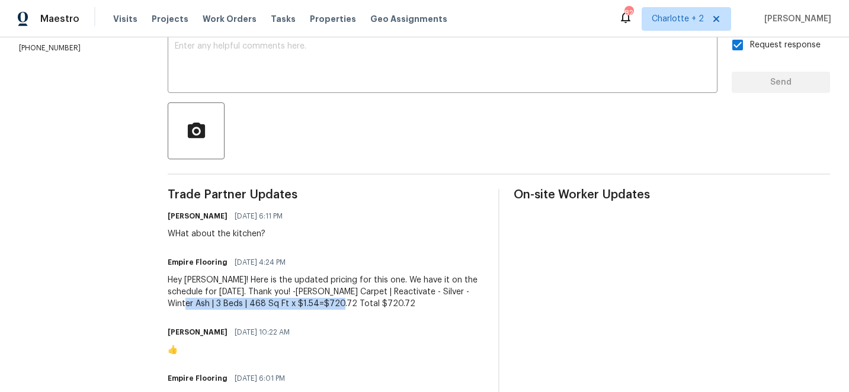
drag, startPoint x: 334, startPoint y: 304, endPoint x: 178, endPoint y: 306, distance: 155.8
click at [178, 306] on div "All work orders 121 Coley Rd Salisbury, NC 28146 Home details Vendor Info Empir…" at bounding box center [424, 164] width 849 height 681
copy div "468 Sq Ft x $1.54=$720.72 Total $720.72"
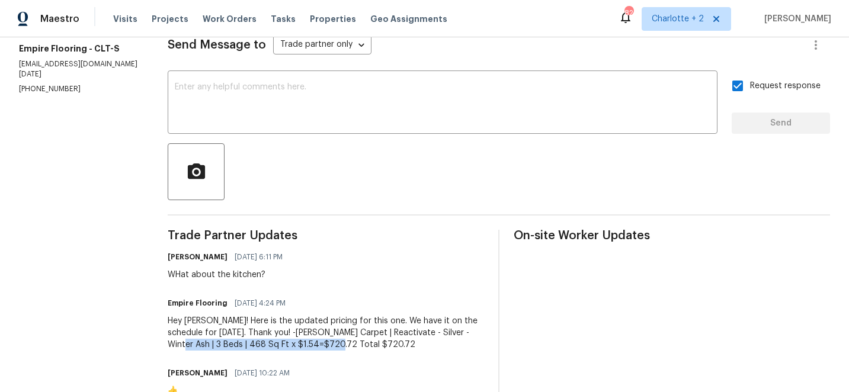
scroll to position [44, 0]
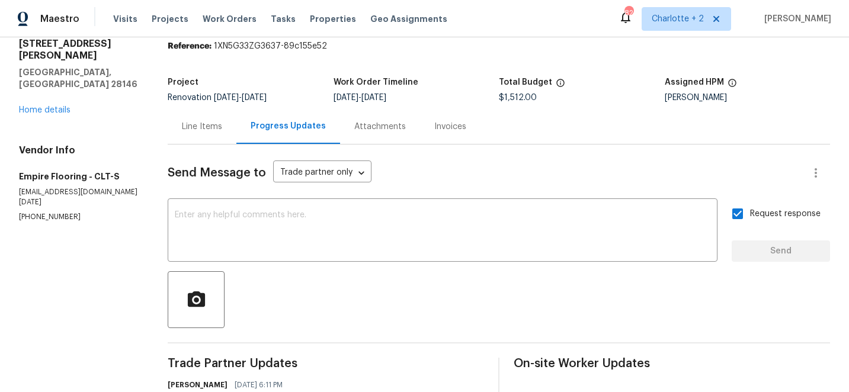
click at [210, 125] on div "Line Items" at bounding box center [202, 127] width 40 height 12
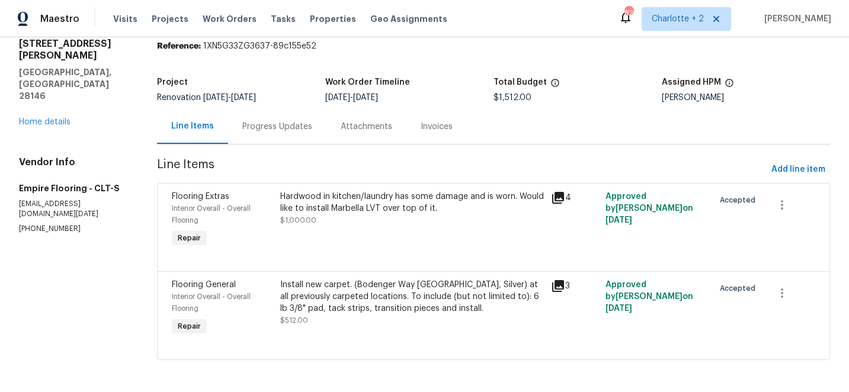
click at [374, 300] on div "Install new carpet. (Bodenger Way 945 Winter Ash, Silver) at all previously car…" at bounding box center [412, 297] width 264 height 36
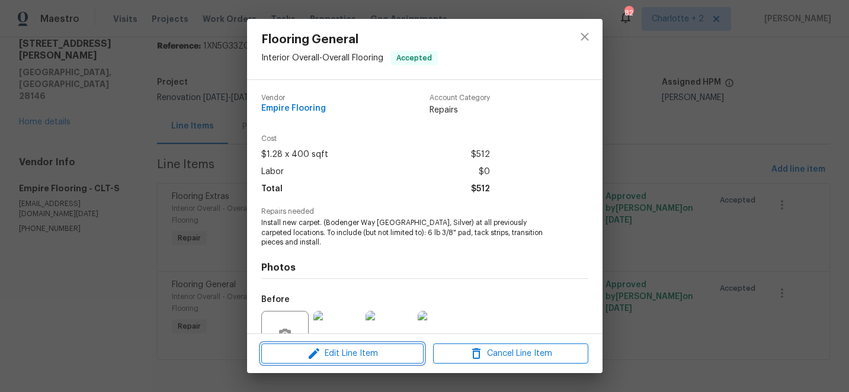
click at [342, 351] on span "Edit Line Item" at bounding box center [342, 354] width 155 height 15
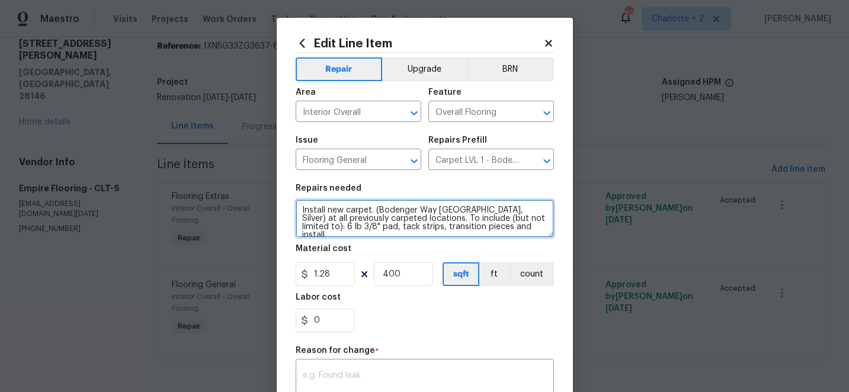
click at [507, 225] on textarea "Install new carpet. (Bodenger Way 945 Winter Ash, Silver) at all previously car…" at bounding box center [425, 219] width 258 height 38
paste textarea "468 Sq Ft x $1.54=$720.72 Total $720.72"
type textarea "Install new carpet. (Bodenger Way 945 Winter Ash, Silver) at all previously car…"
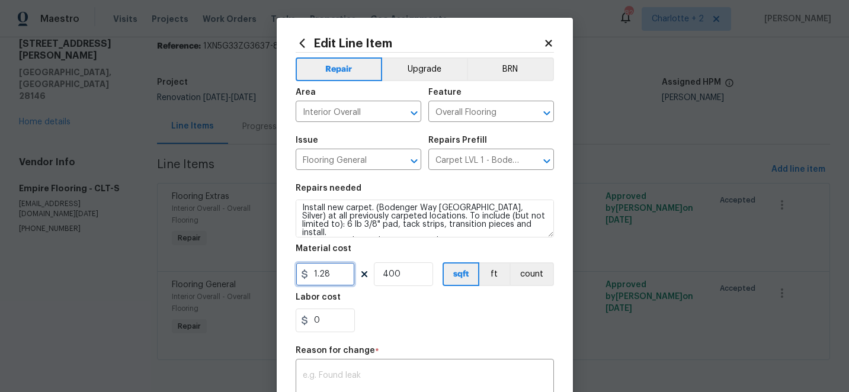
click at [342, 275] on input "1.28" at bounding box center [325, 274] width 59 height 24
type input "1.54"
click at [400, 277] on input "400" at bounding box center [403, 274] width 59 height 24
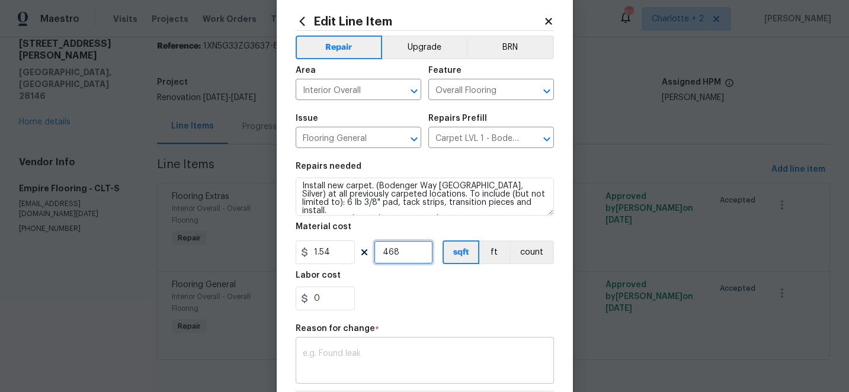
scroll to position [17, 0]
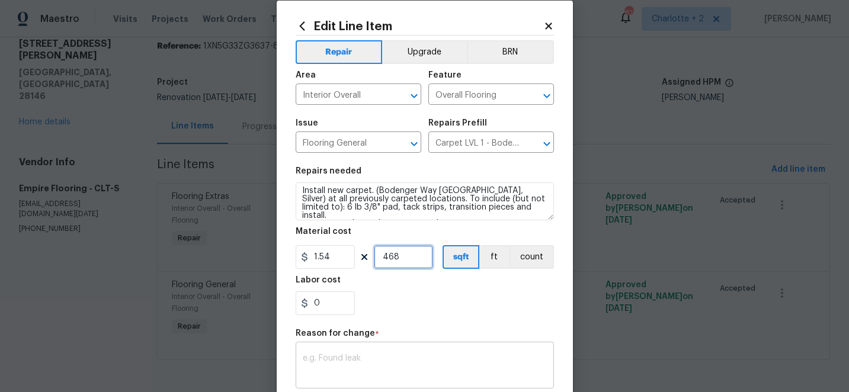
type input "468"
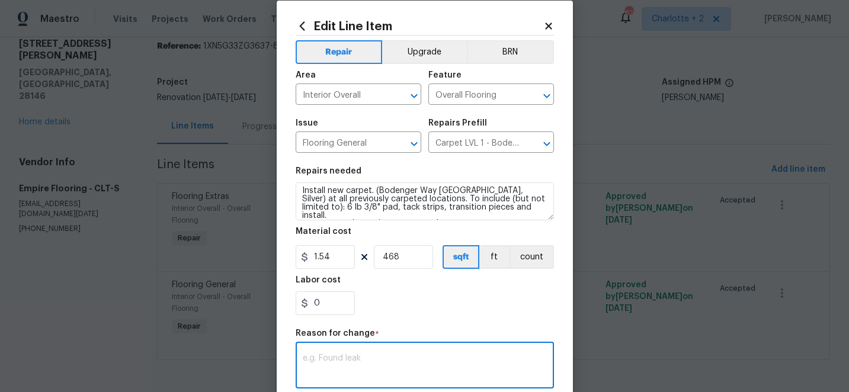
click at [373, 355] on textarea at bounding box center [425, 366] width 244 height 25
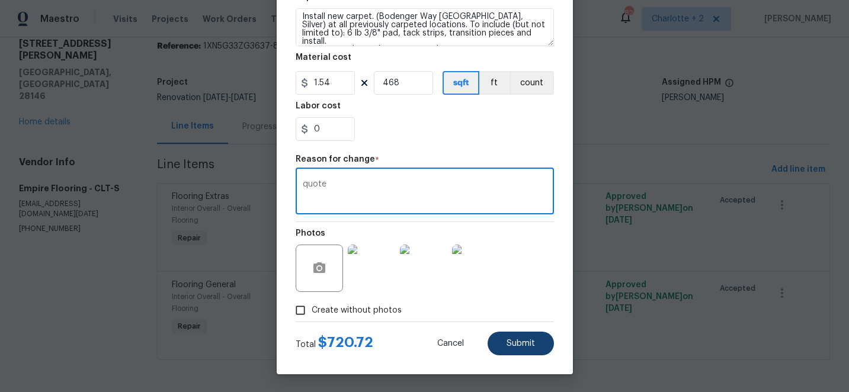
type textarea "quote"
click at [514, 351] on button "Submit" at bounding box center [521, 344] width 66 height 24
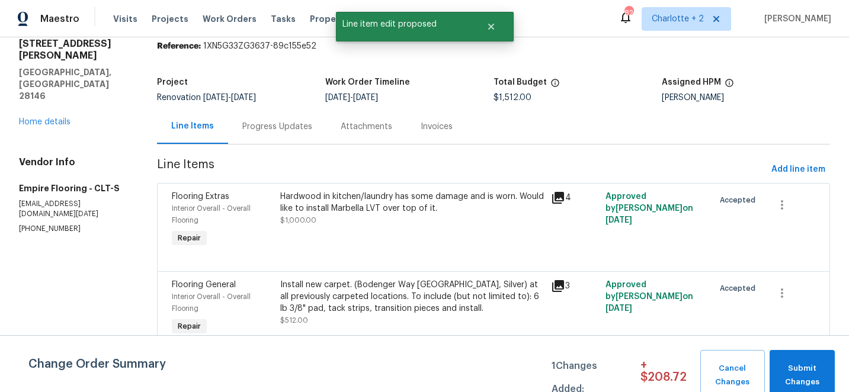
scroll to position [0, 0]
click at [807, 367] on span "Submit Changes" at bounding box center [801, 375] width 53 height 27
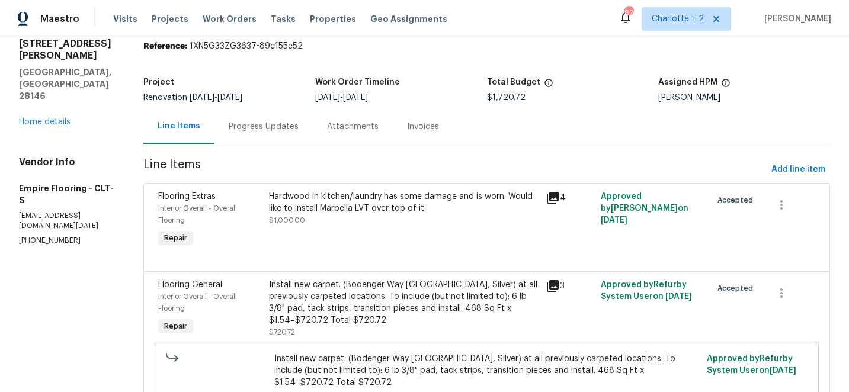
click at [267, 130] on div "Progress Updates" at bounding box center [264, 127] width 70 height 12
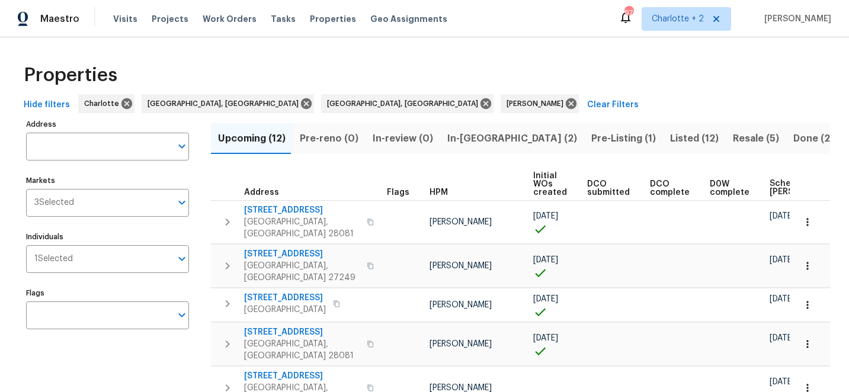
click at [777, 184] on span "Scheduled [PERSON_NAME]" at bounding box center [802, 187] width 67 height 17
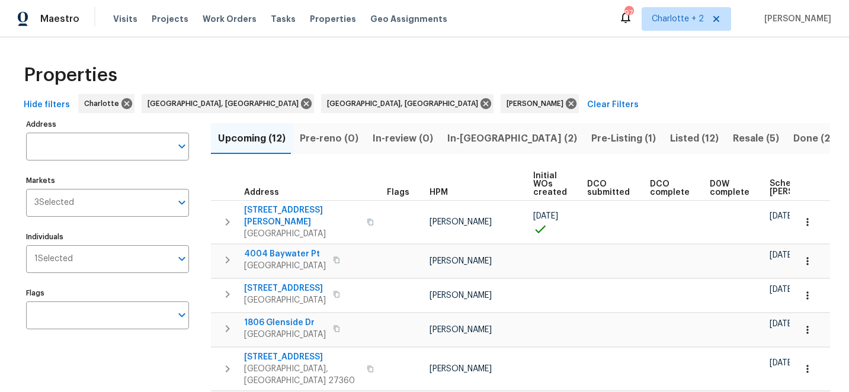
click at [776, 180] on span "Scheduled [PERSON_NAME]" at bounding box center [802, 187] width 67 height 17
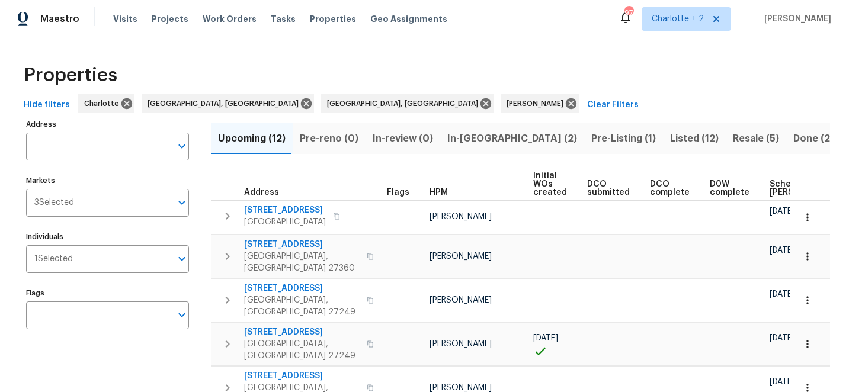
click at [774, 184] on span "Scheduled [PERSON_NAME]" at bounding box center [802, 188] width 67 height 17
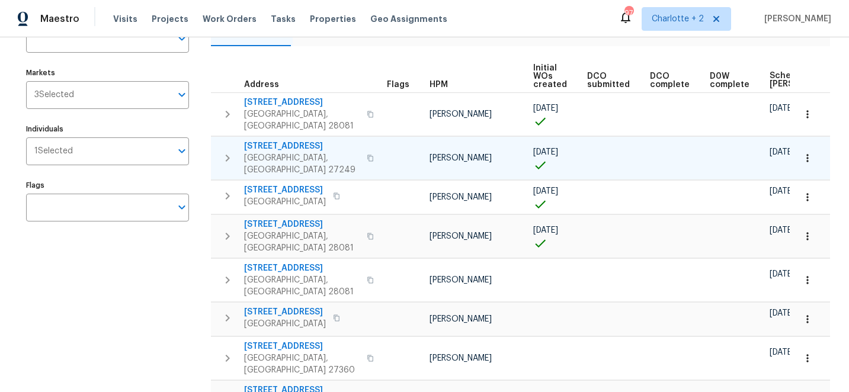
scroll to position [109, 0]
